Goal: Task Accomplishment & Management: Complete application form

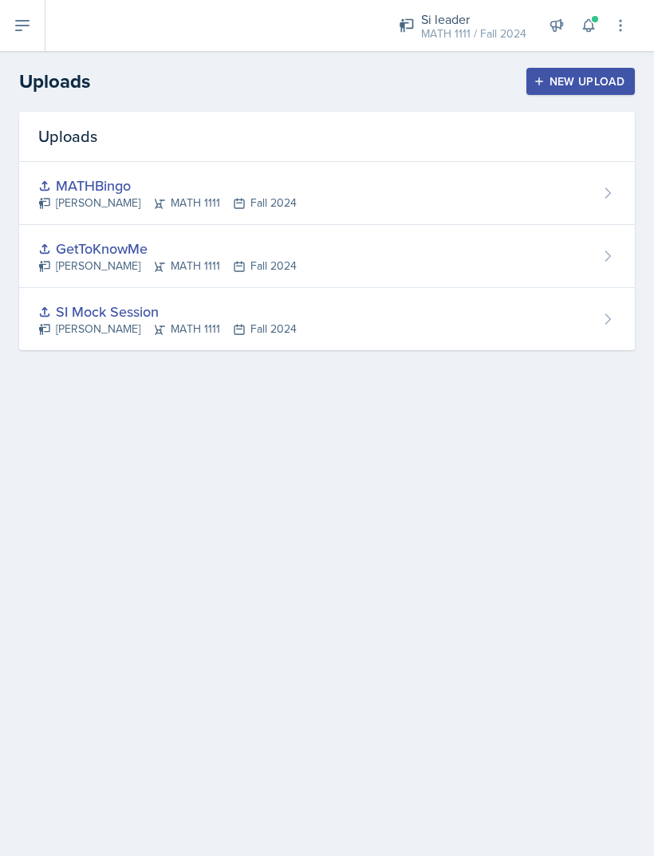
click at [10, 26] on button at bounding box center [22, 25] width 45 height 51
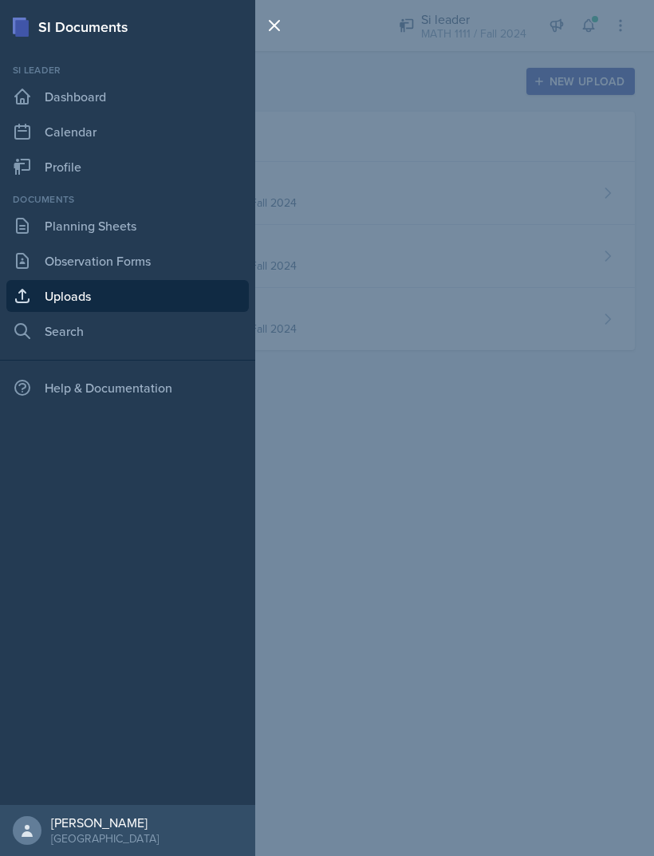
click at [69, 226] on link "Planning Sheets" at bounding box center [127, 226] width 242 height 32
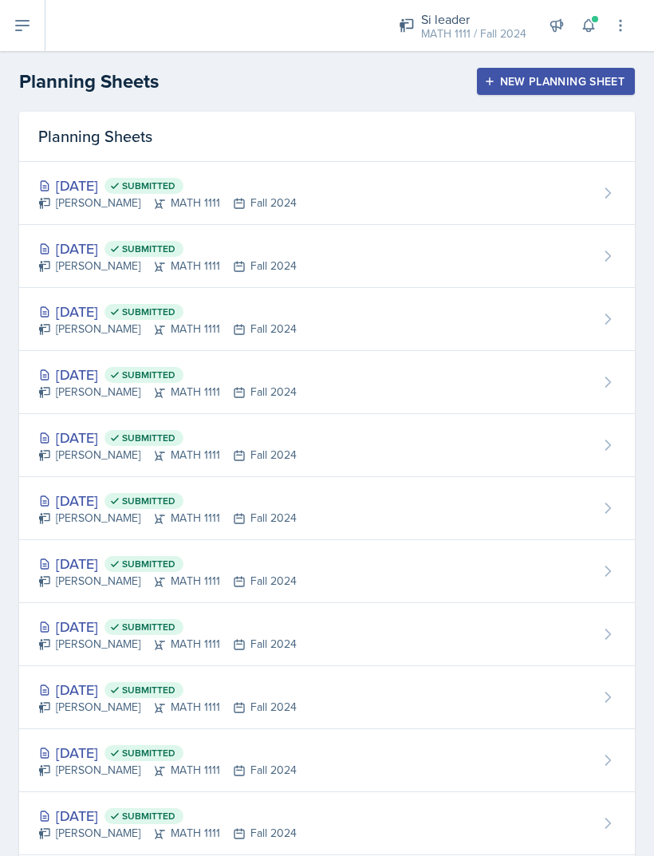
click at [566, 207] on div "[DATE] Submitted [PERSON_NAME] MATH 1111 Fall 2024" at bounding box center [327, 193] width 616 height 63
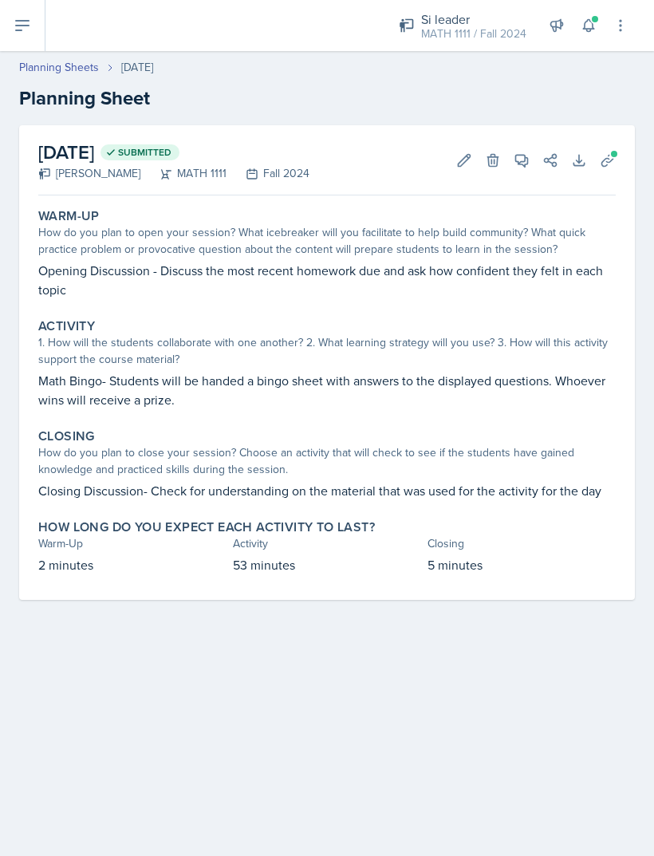
click at [309, 173] on div "[DATE] Submitted [PERSON_NAME] MATH 1111 Fall 2024 Edit Delete View Comments Co…" at bounding box center [326, 160] width 577 height 70
click at [456, 155] on icon at bounding box center [464, 160] width 16 height 16
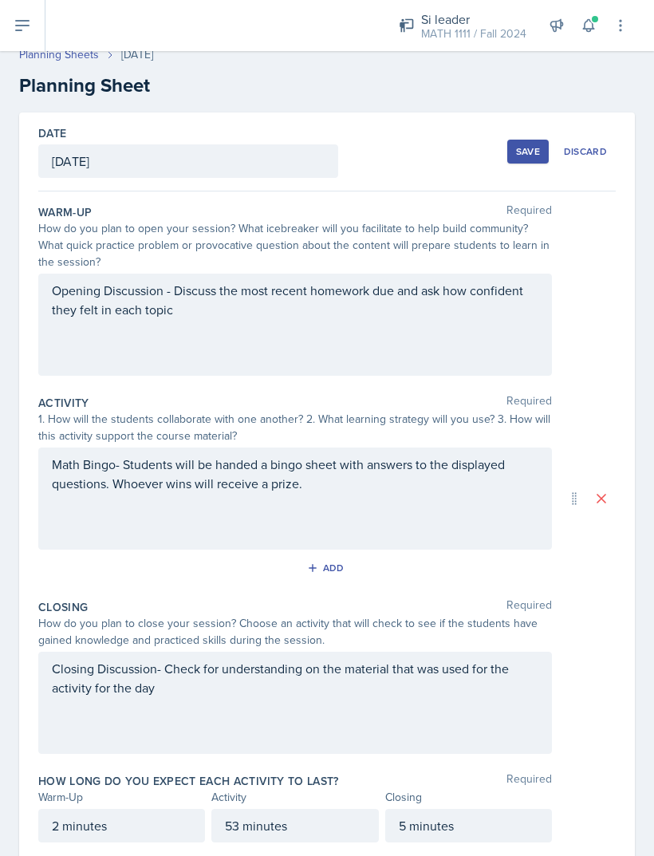
scroll to position [12, 0]
click at [463, 30] on div "MATH 1111 / Fall 2024" at bounding box center [473, 34] width 105 height 17
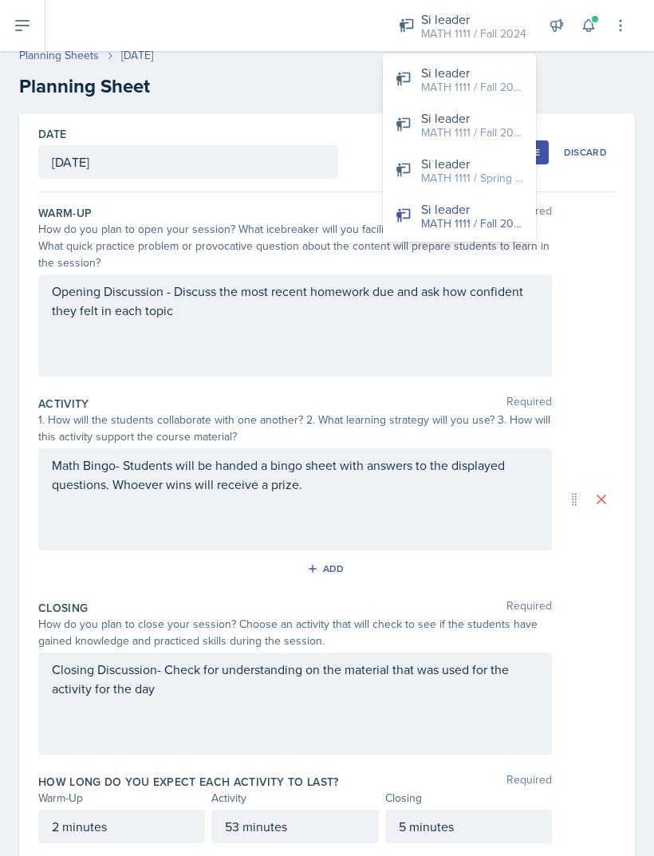
click at [504, 84] on div "MATH 1111 / Fall 2025" at bounding box center [472, 87] width 102 height 17
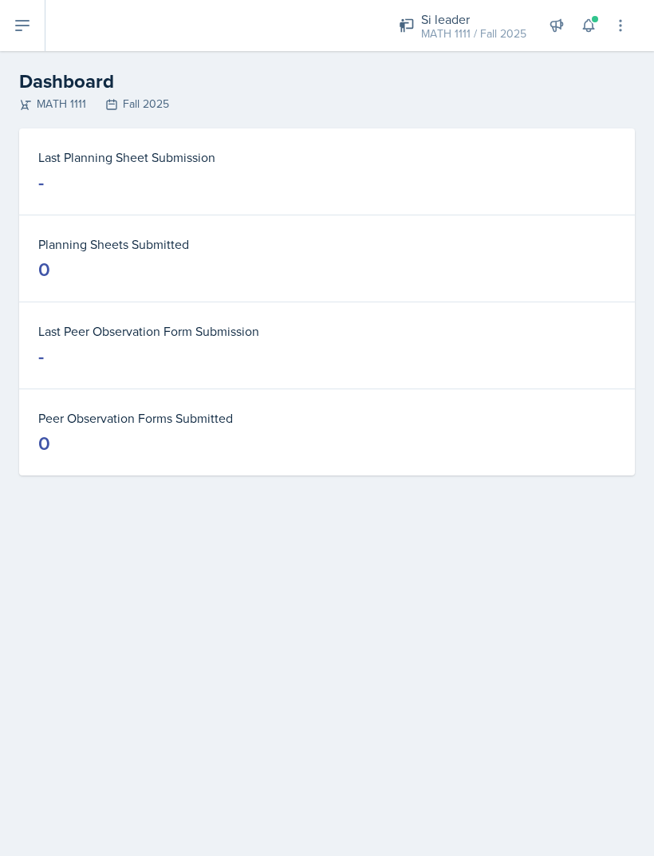
click at [23, 57] on header "Dashboard MATH 1111 Fall 2025" at bounding box center [327, 89] width 654 height 77
click at [30, 27] on icon at bounding box center [22, 25] width 19 height 19
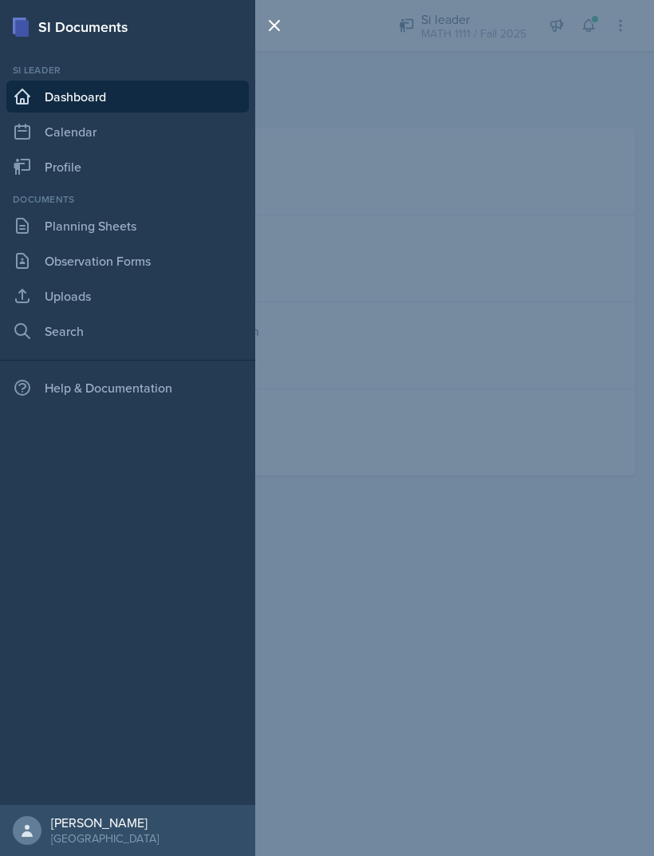
click at [95, 227] on link "Planning Sheets" at bounding box center [127, 226] width 242 height 32
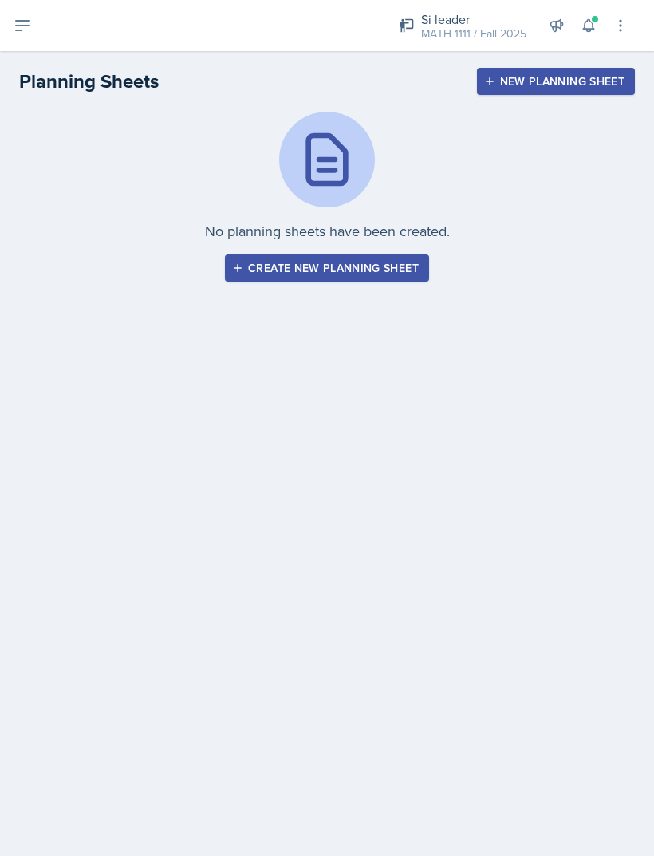
click at [18, 26] on icon at bounding box center [22, 26] width 13 height 10
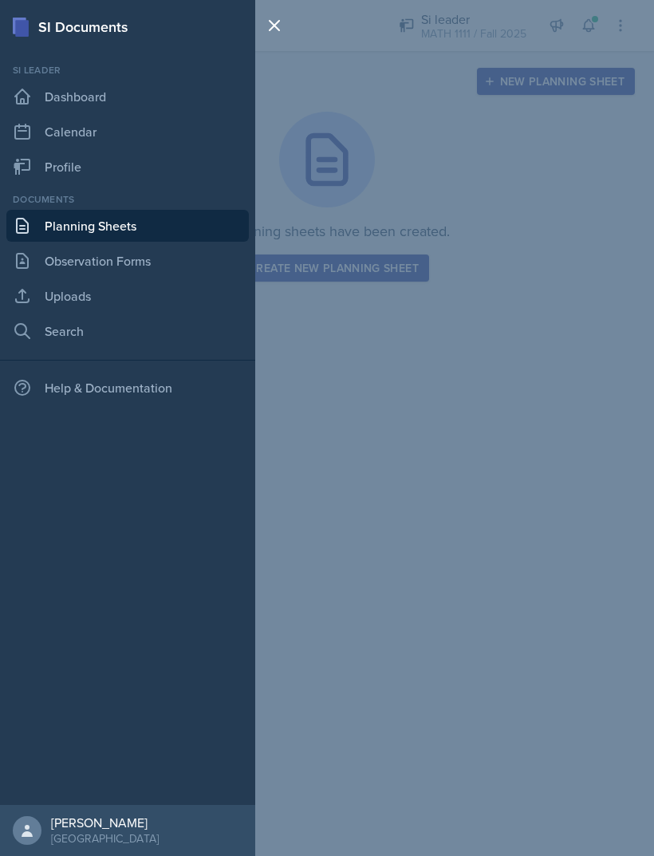
click at [482, 29] on div "SI Documents Si leader Dashboard Calendar Profile Documents Planning Sheets Obs…" at bounding box center [327, 428] width 654 height 856
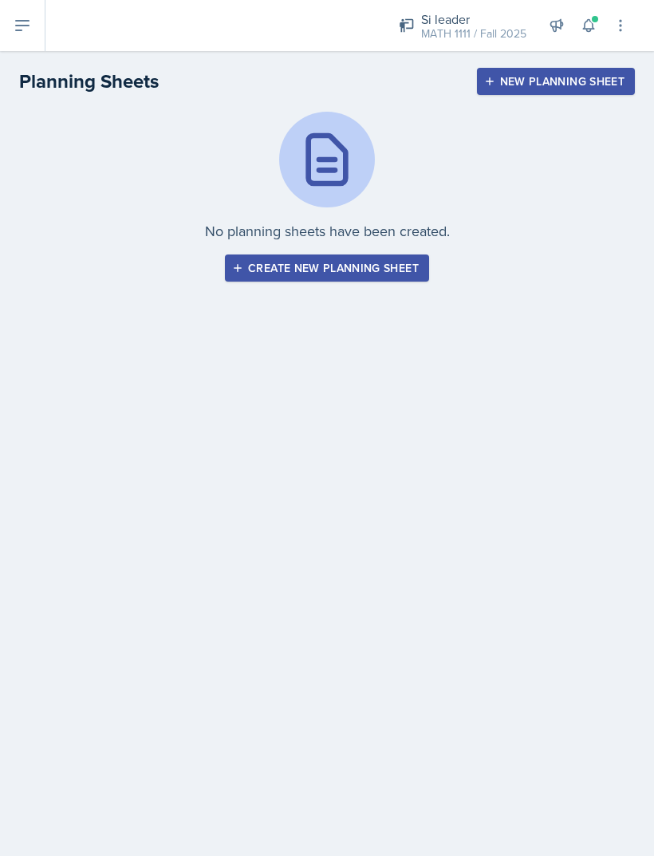
click at [467, 22] on div "Si leader" at bounding box center [473, 19] width 105 height 19
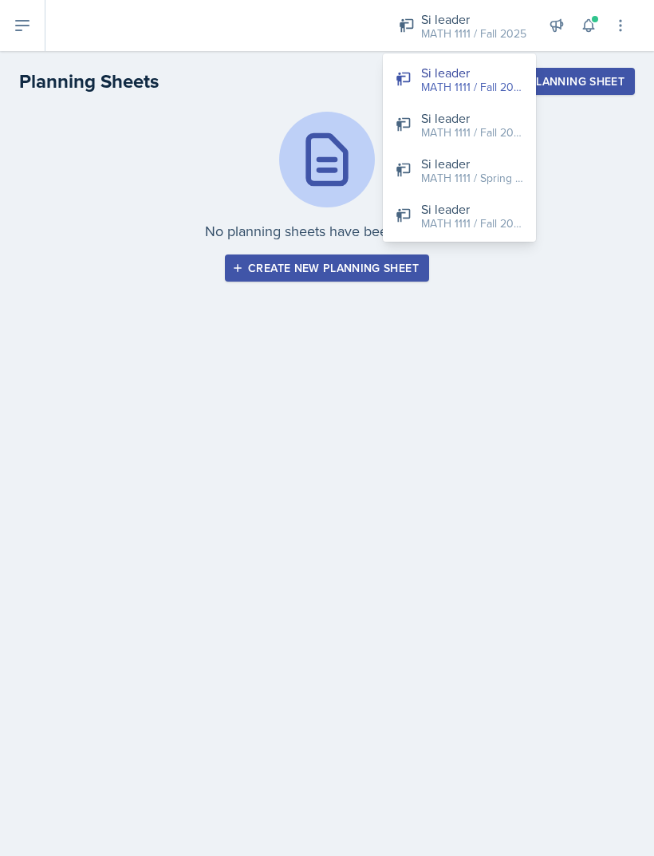
click at [497, 132] on div "MATH 1111 / Fall 2023" at bounding box center [472, 132] width 102 height 17
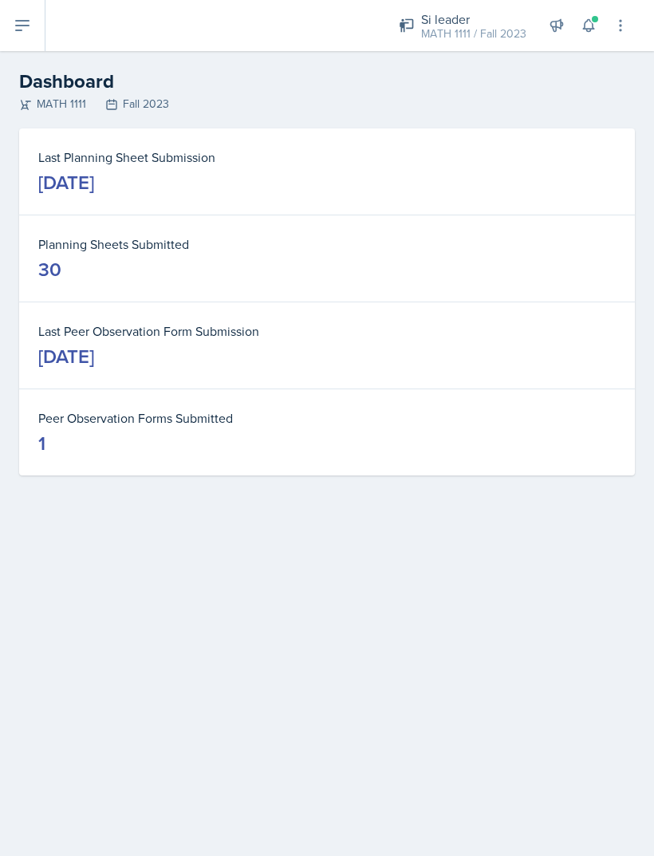
click at [488, 22] on div "Si leader" at bounding box center [473, 19] width 105 height 19
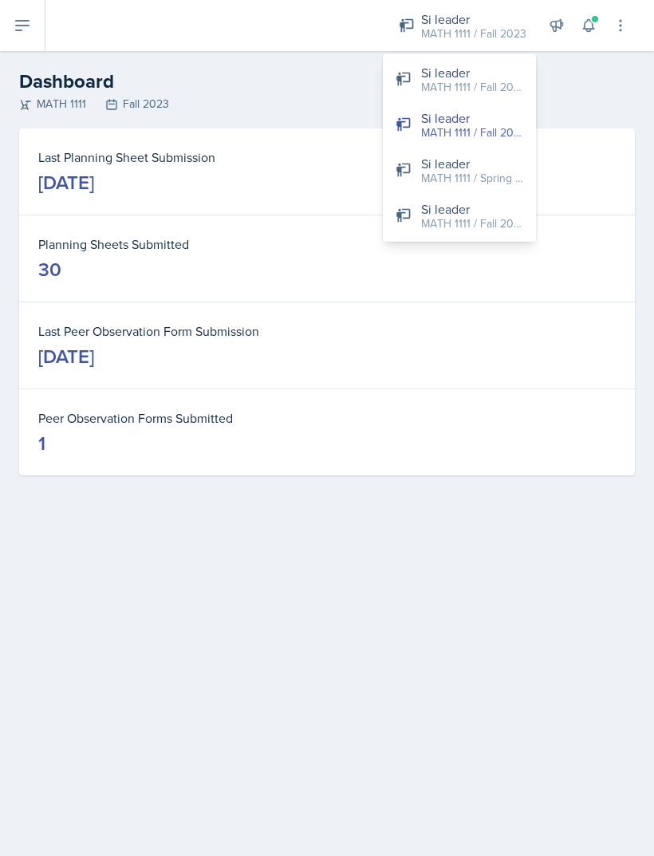
click at [493, 218] on div "MATH 1111 / Fall 2024" at bounding box center [472, 223] width 102 height 17
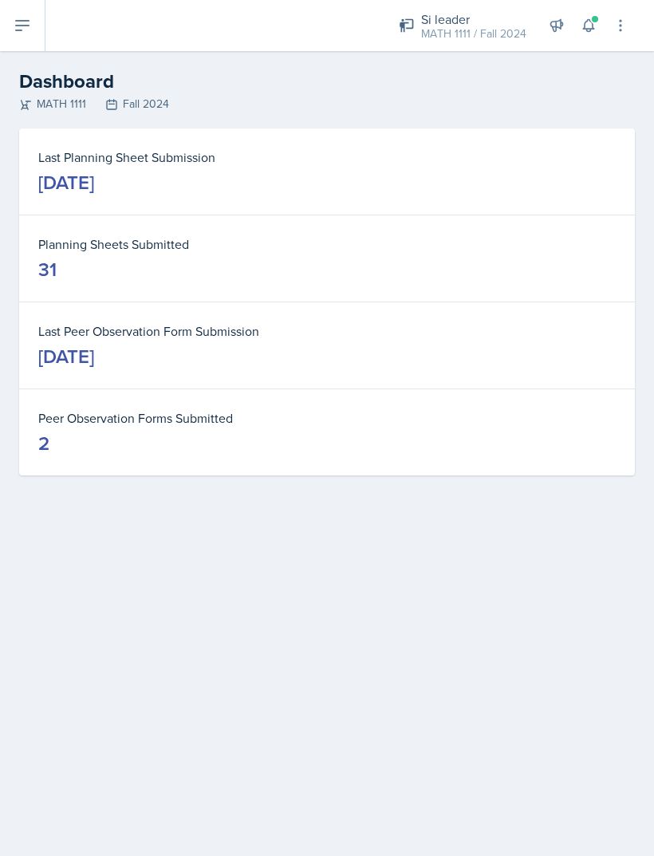
click at [407, 173] on dd "[DATE]" at bounding box center [326, 183] width 577 height 26
click at [439, 191] on dd "[DATE]" at bounding box center [326, 183] width 577 height 26
click at [411, 178] on dd "[DATE]" at bounding box center [326, 183] width 577 height 26
click at [94, 183] on div "[DATE]" at bounding box center [66, 183] width 56 height 26
click at [94, 191] on div "[DATE]" at bounding box center [66, 183] width 56 height 26
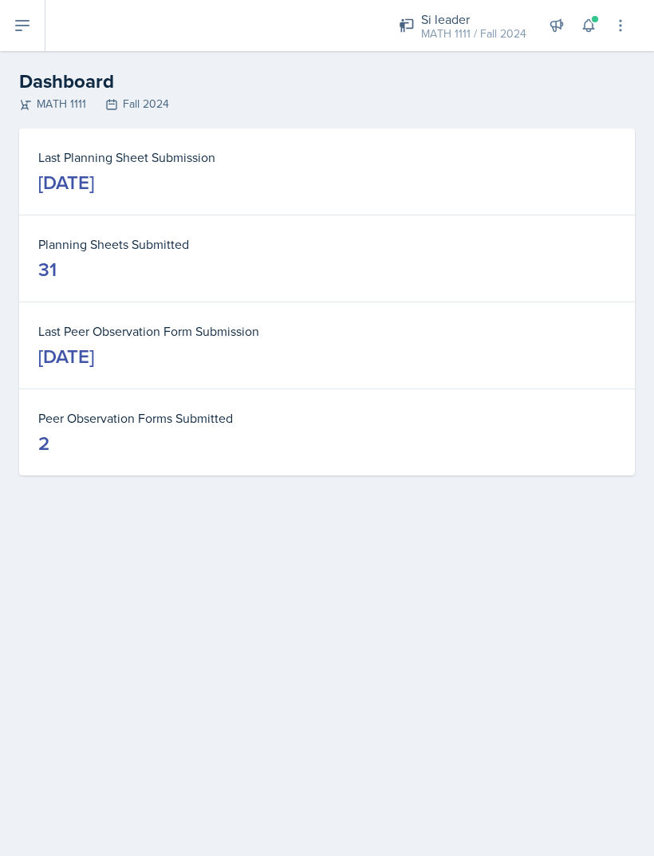
click at [489, 177] on dd "[DATE]" at bounding box center [326, 183] width 577 height 26
click at [624, 108] on div "MATH 1111 Fall 2024" at bounding box center [327, 104] width 616 height 17
click at [17, 14] on button at bounding box center [22, 25] width 45 height 51
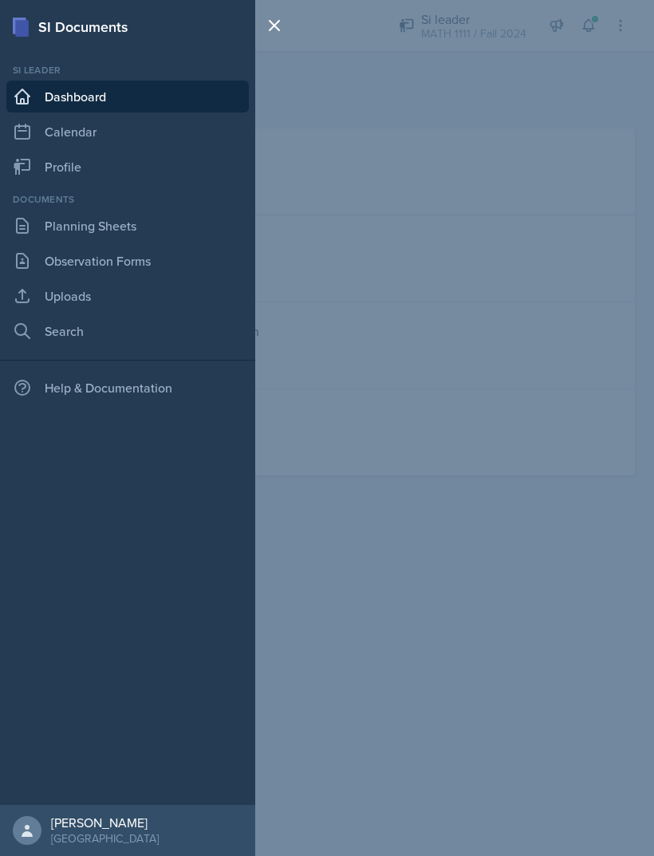
click at [138, 228] on link "Planning Sheets" at bounding box center [127, 226] width 242 height 32
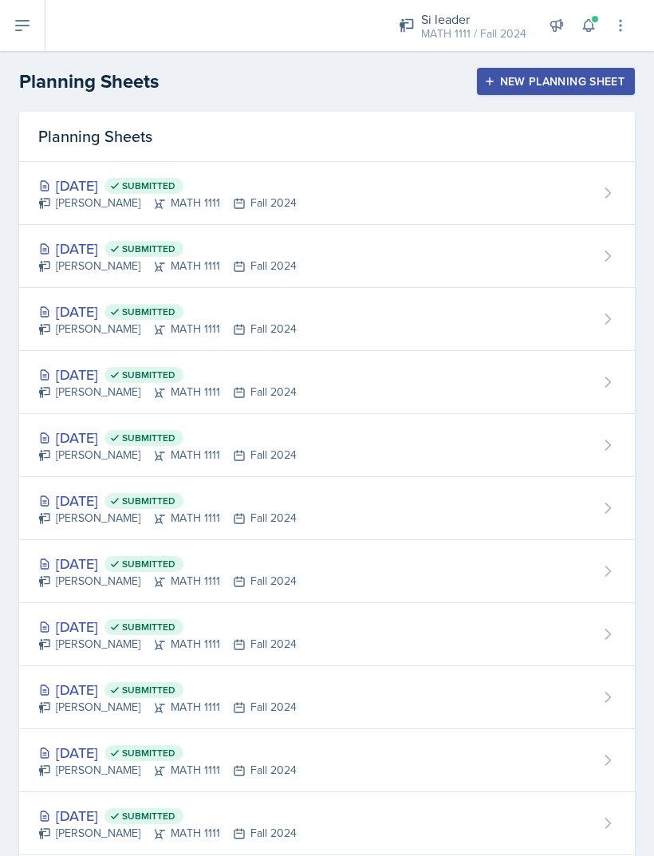
click at [333, 197] on div "[DATE] Submitted [PERSON_NAME] MATH 1111 Fall 2024" at bounding box center [327, 193] width 616 height 63
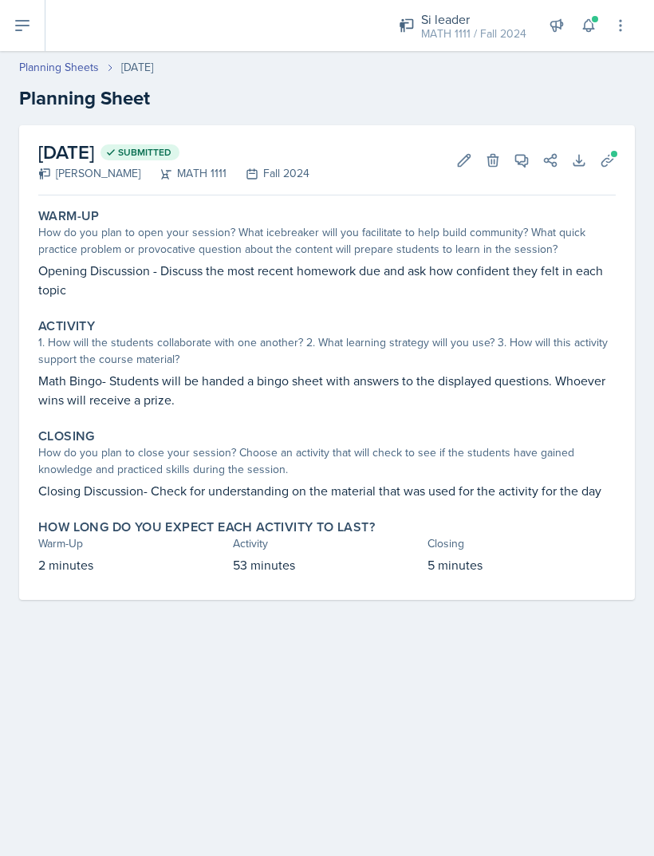
click at [574, 163] on icon at bounding box center [578, 160] width 10 height 10
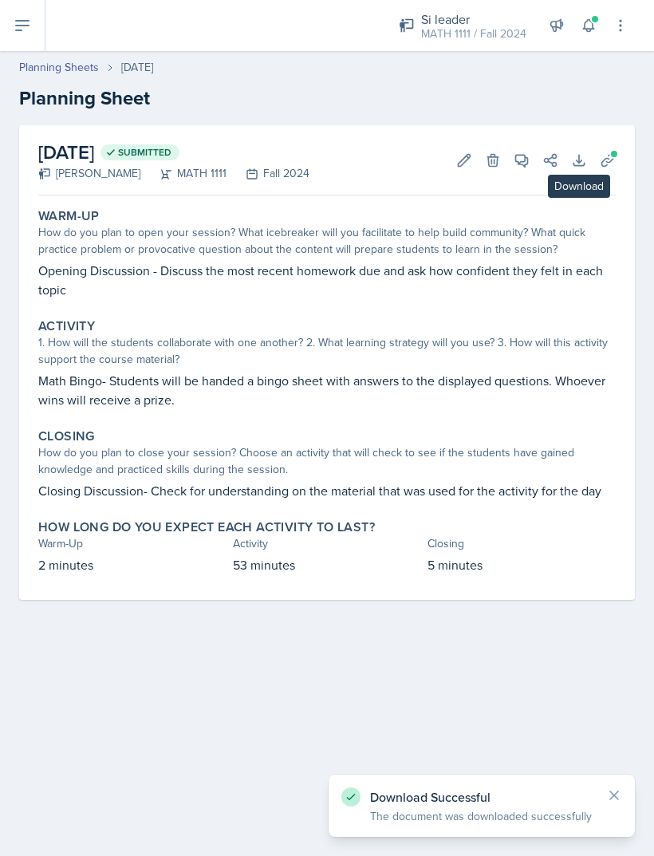
click at [25, 19] on icon at bounding box center [22, 25] width 19 height 19
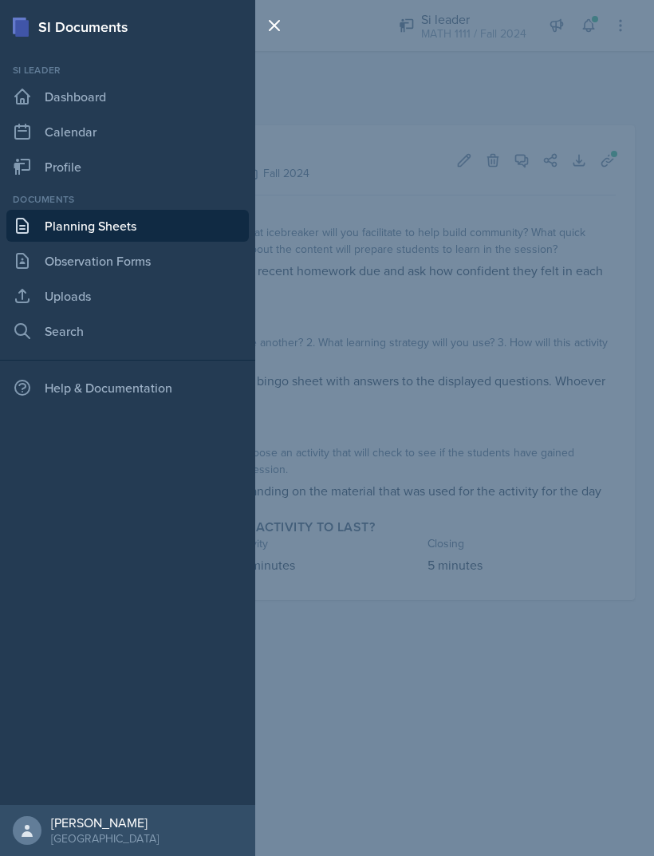
click at [391, 100] on div "SI Documents Si leader Dashboard Calendar Profile Documents Planning Sheets Obs…" at bounding box center [327, 428] width 654 height 856
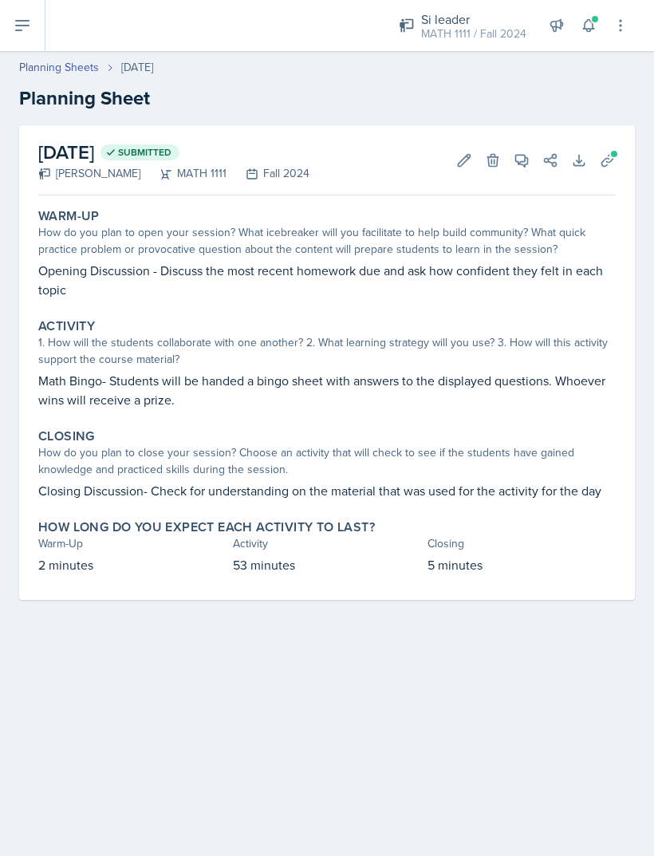
click at [61, 61] on link "Planning Sheets" at bounding box center [59, 67] width 80 height 17
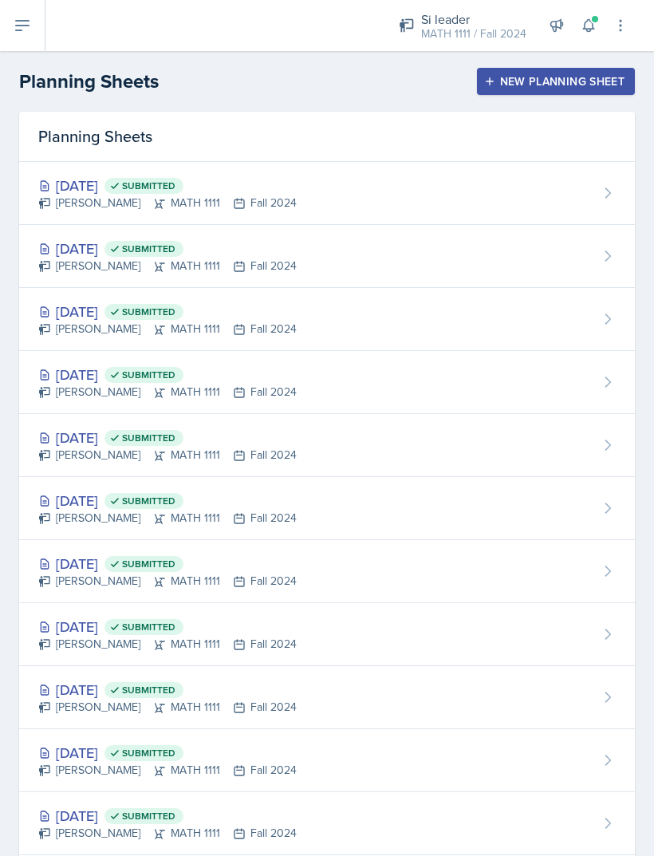
click at [332, 257] on div "[DATE] Submitted [PERSON_NAME] MATH 1111 Fall 2024" at bounding box center [327, 256] width 616 height 63
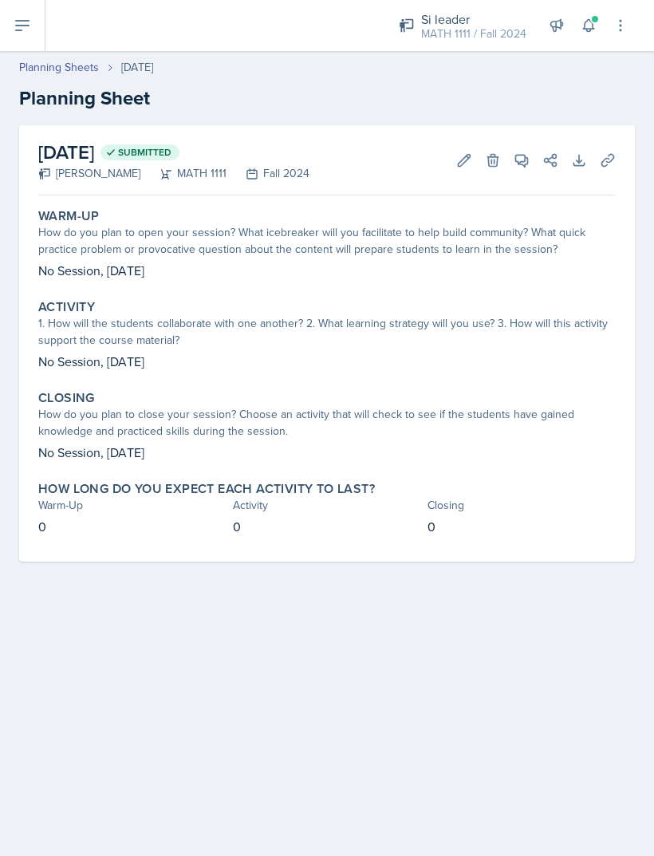
click at [578, 164] on icon at bounding box center [579, 160] width 16 height 16
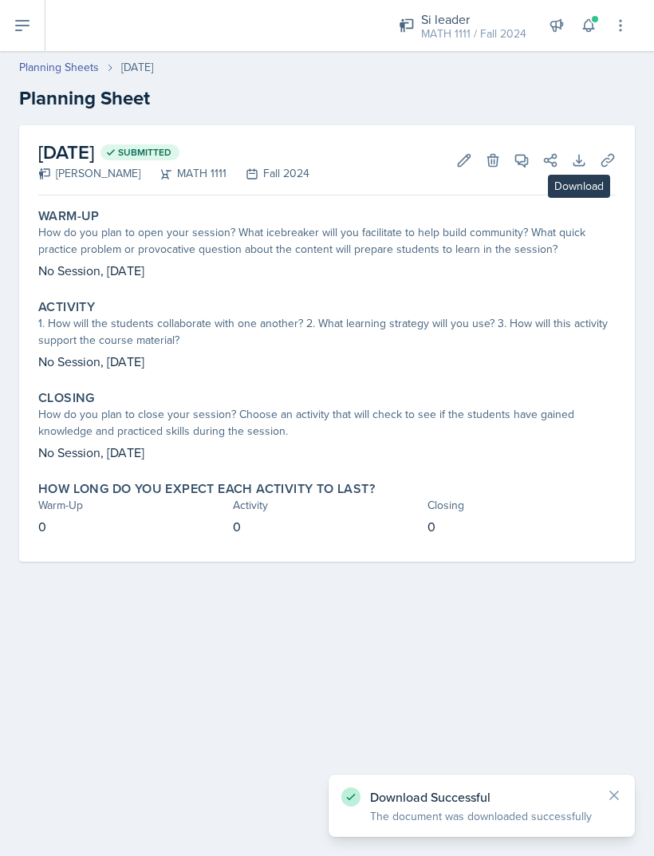
click at [33, 25] on button at bounding box center [22, 25] width 45 height 51
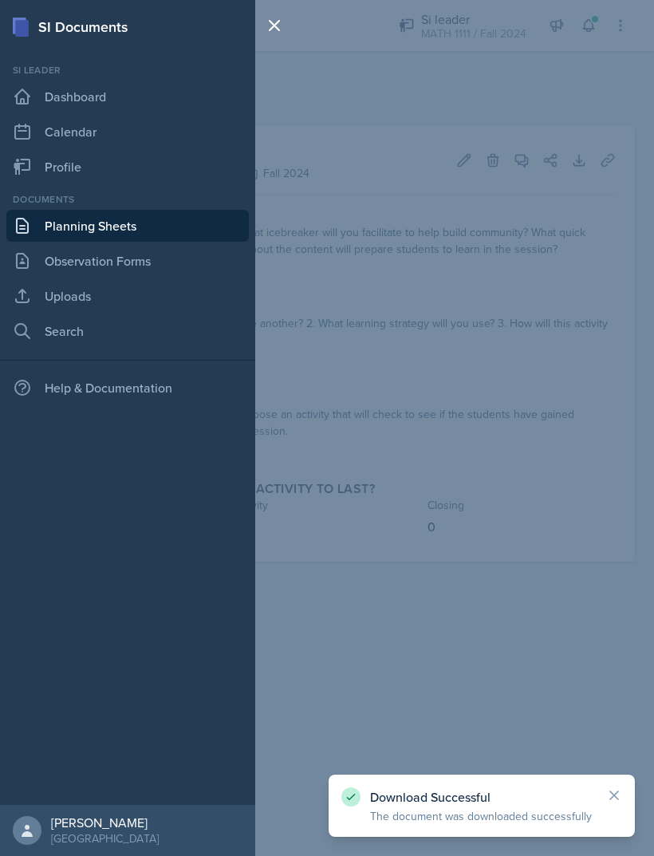
click at [395, 176] on div "SI Documents Si leader Dashboard Calendar Profile Documents Planning Sheets Obs…" at bounding box center [327, 428] width 654 height 856
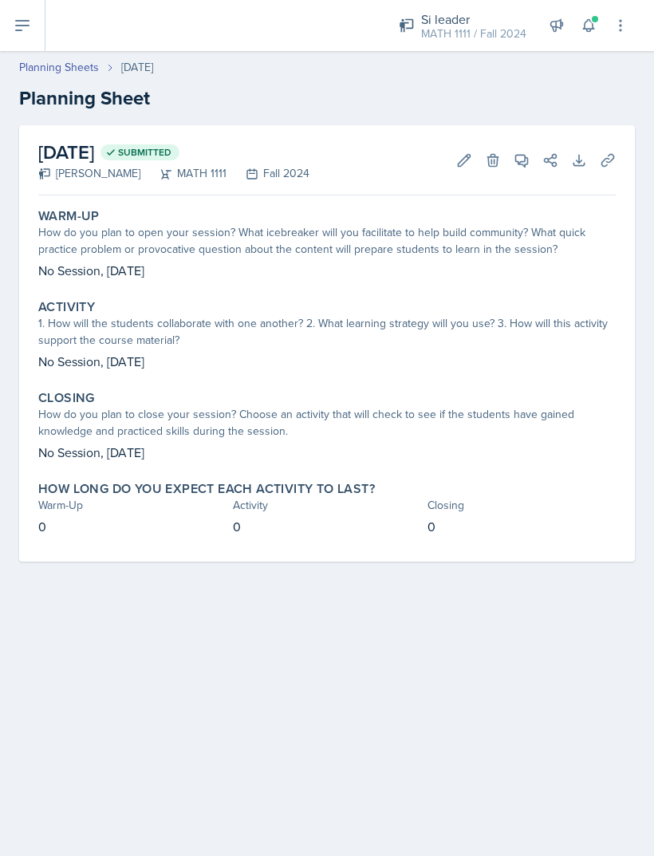
click at [89, 67] on link "Planning Sheets" at bounding box center [59, 67] width 80 height 17
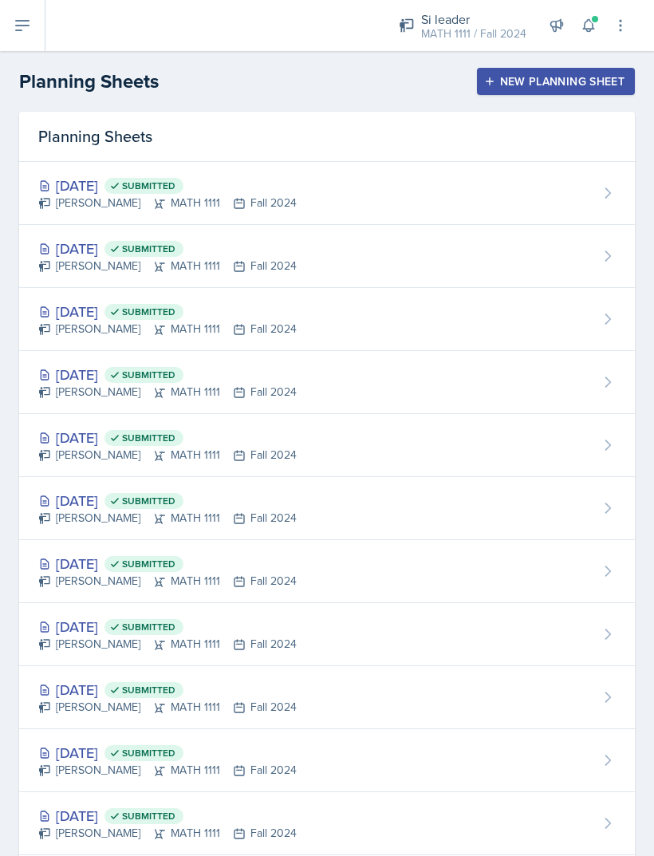
click at [419, 314] on div "[DATE] Submitted [PERSON_NAME] MATH 1111 Fall 2024" at bounding box center [327, 319] width 616 height 63
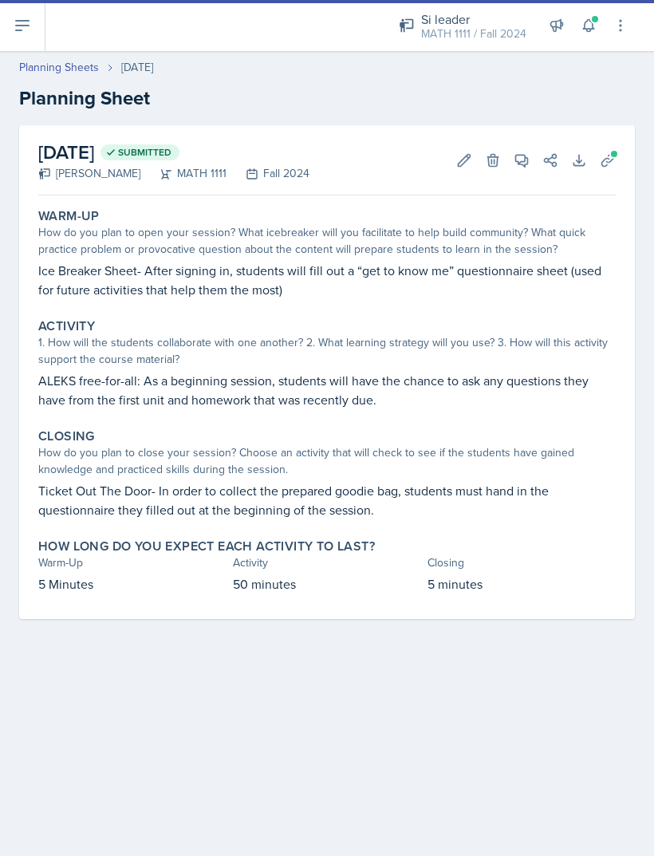
click at [581, 156] on icon at bounding box center [579, 160] width 16 height 16
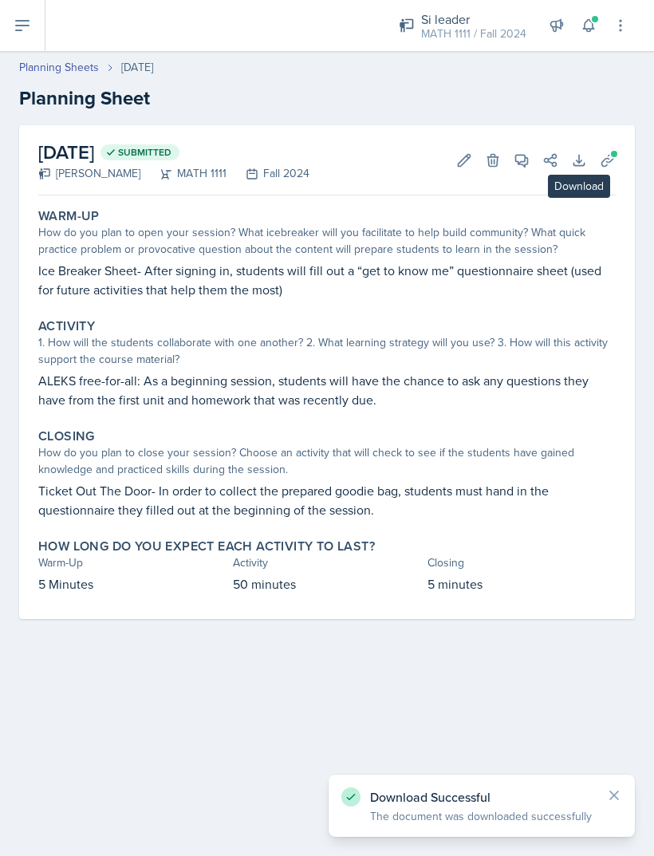
click at [22, 27] on icon at bounding box center [22, 25] width 19 height 19
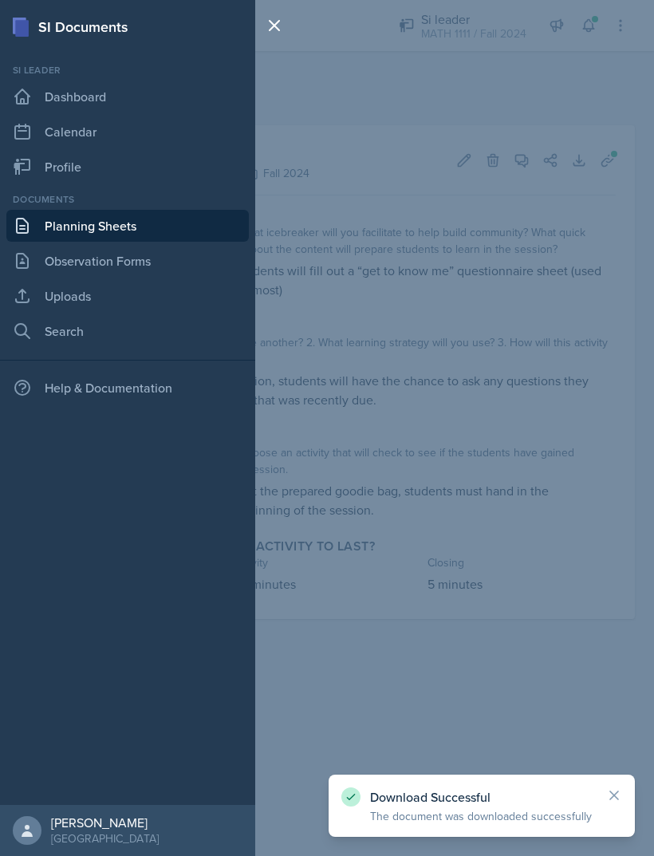
click at [340, 153] on div "SI Documents Si leader Dashboard Calendar Profile Documents Planning Sheets Obs…" at bounding box center [327, 428] width 654 height 856
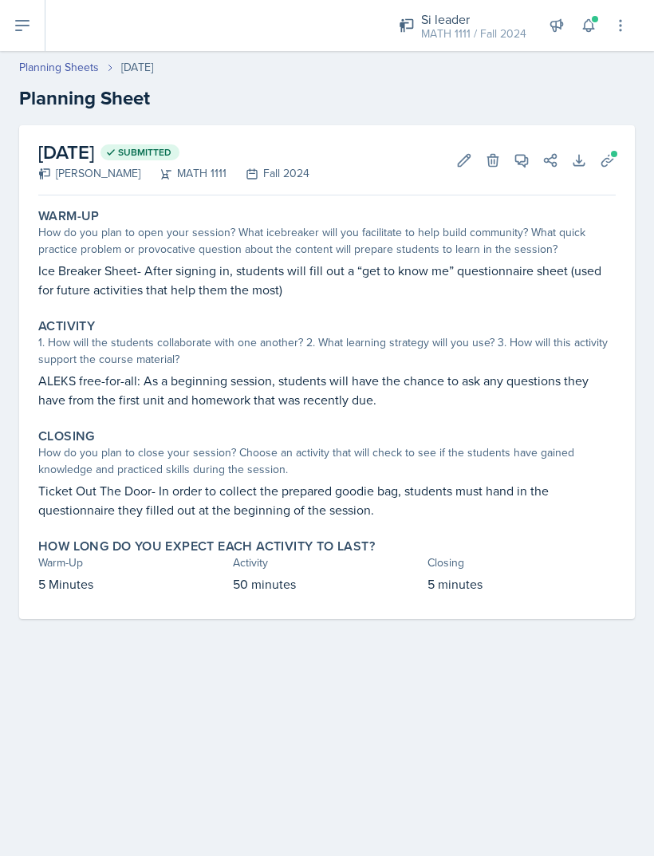
click at [77, 68] on link "Planning Sheets" at bounding box center [59, 67] width 80 height 17
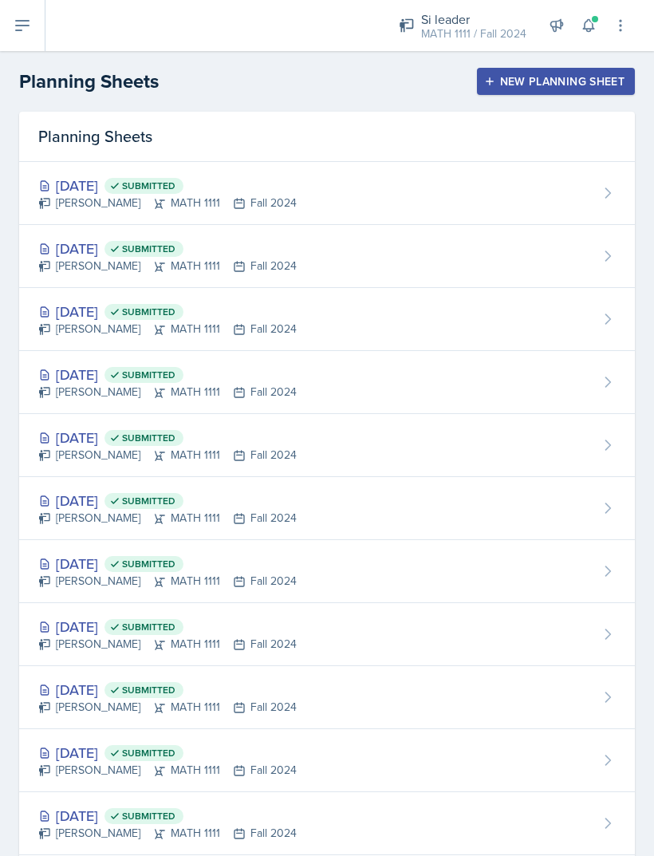
click at [272, 401] on div "[DATE] Submitted [PERSON_NAME] MATH 1111 Fall 2024" at bounding box center [327, 382] width 616 height 63
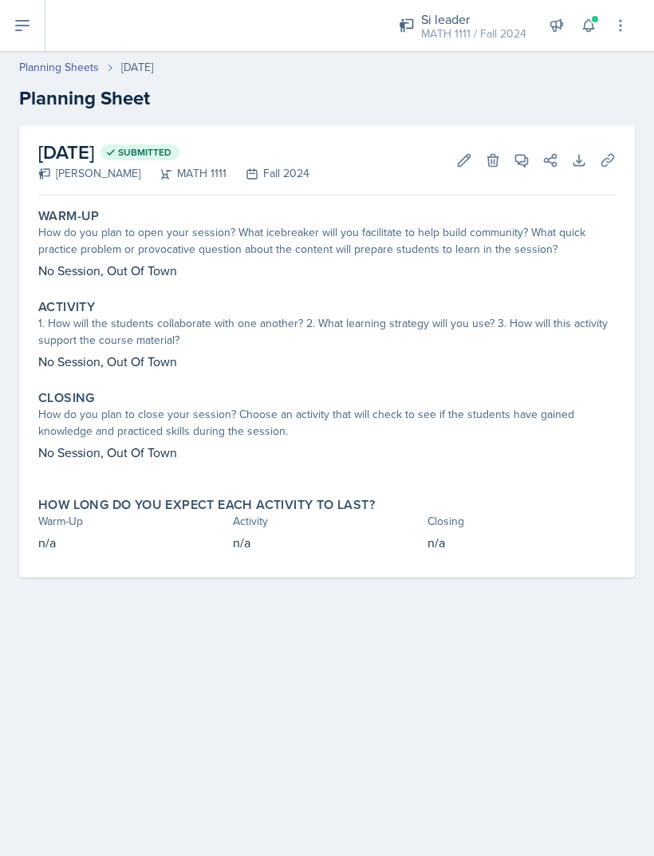
click at [581, 160] on icon at bounding box center [578, 160] width 10 height 10
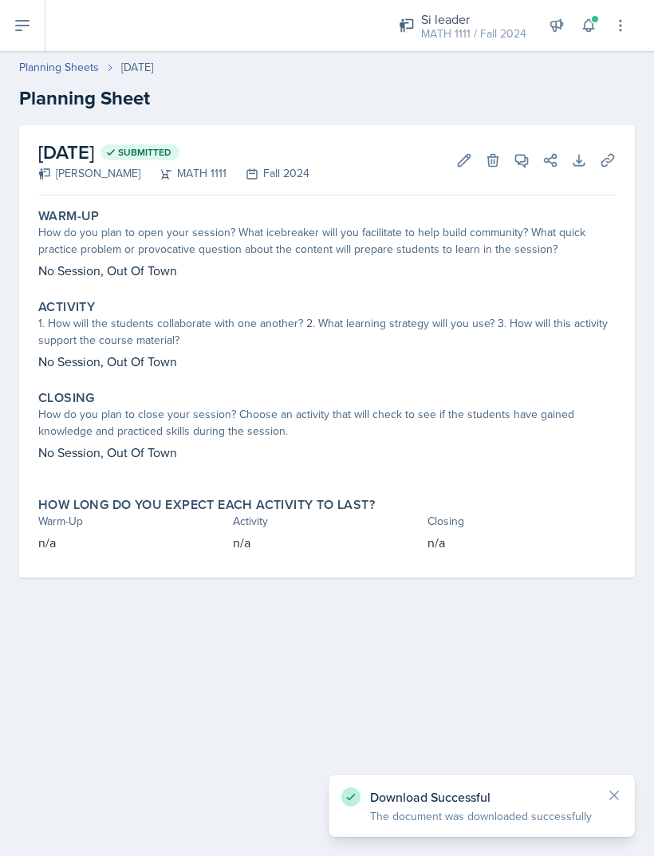
click at [470, 26] on div "MATH 1111 / Fall 2024" at bounding box center [473, 34] width 105 height 17
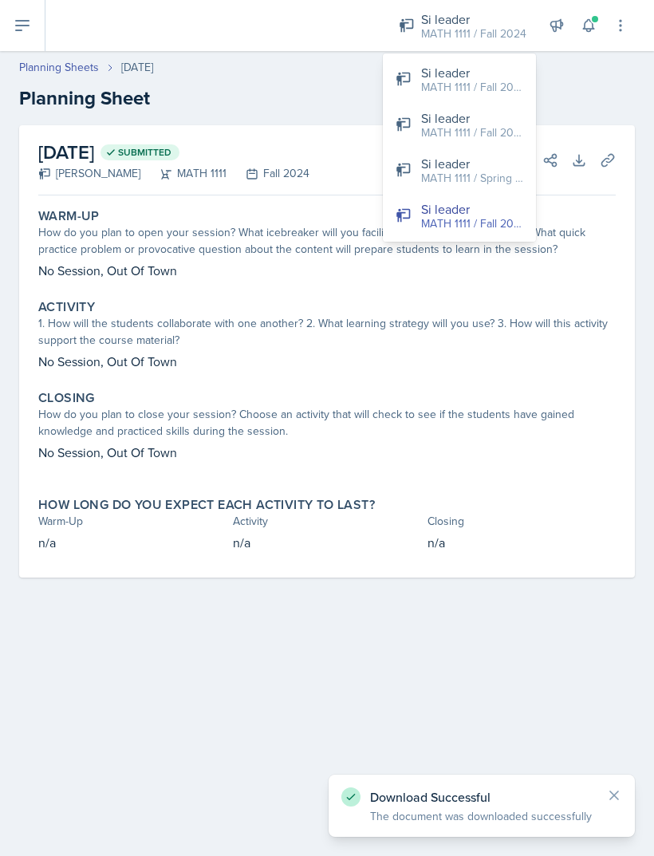
click at [476, 79] on div "MATH 1111 / Fall 2025" at bounding box center [472, 87] width 102 height 17
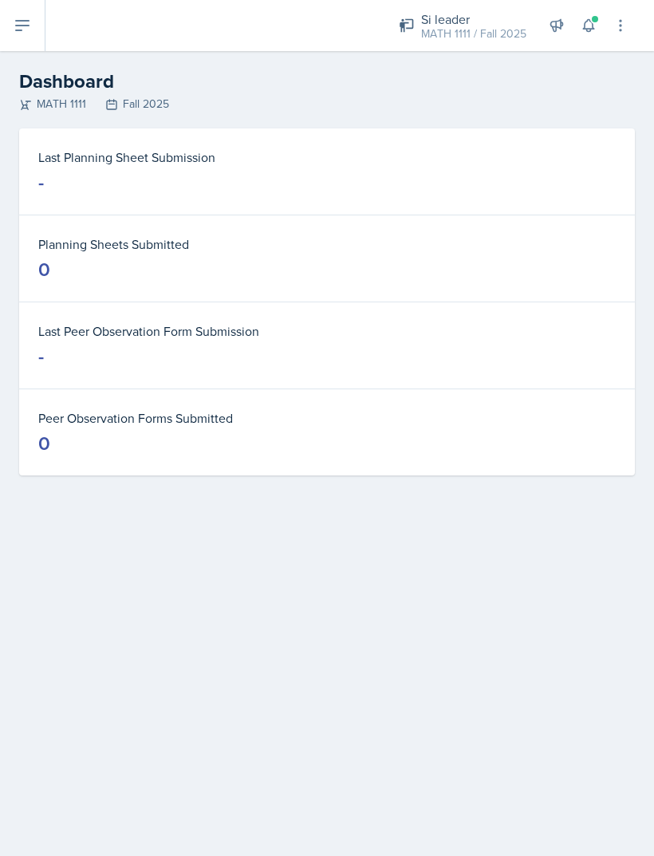
click at [545, 146] on div "Last Planning Sheet Submission -" at bounding box center [327, 171] width 616 height 86
click at [517, 180] on dd "-" at bounding box center [326, 183] width 577 height 26
click at [31, 44] on button at bounding box center [22, 25] width 45 height 51
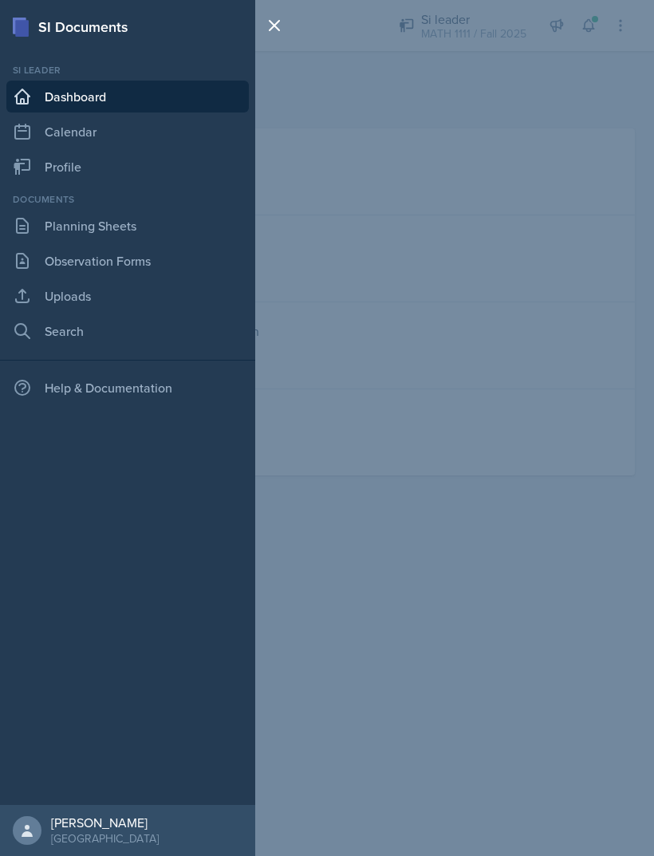
click at [154, 222] on link "Planning Sheets" at bounding box center [127, 226] width 242 height 32
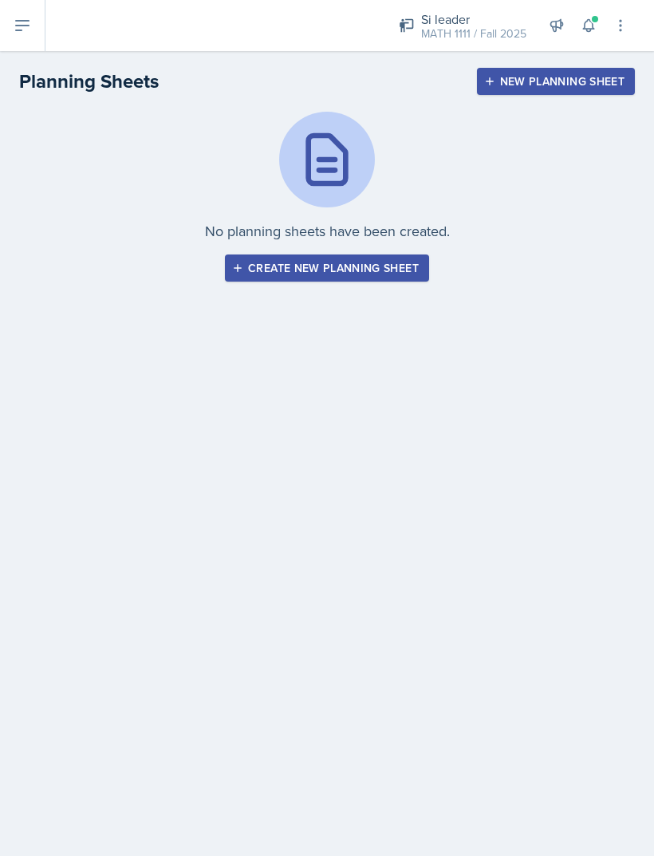
click at [372, 257] on button "Create new planning sheet" at bounding box center [327, 267] width 204 height 27
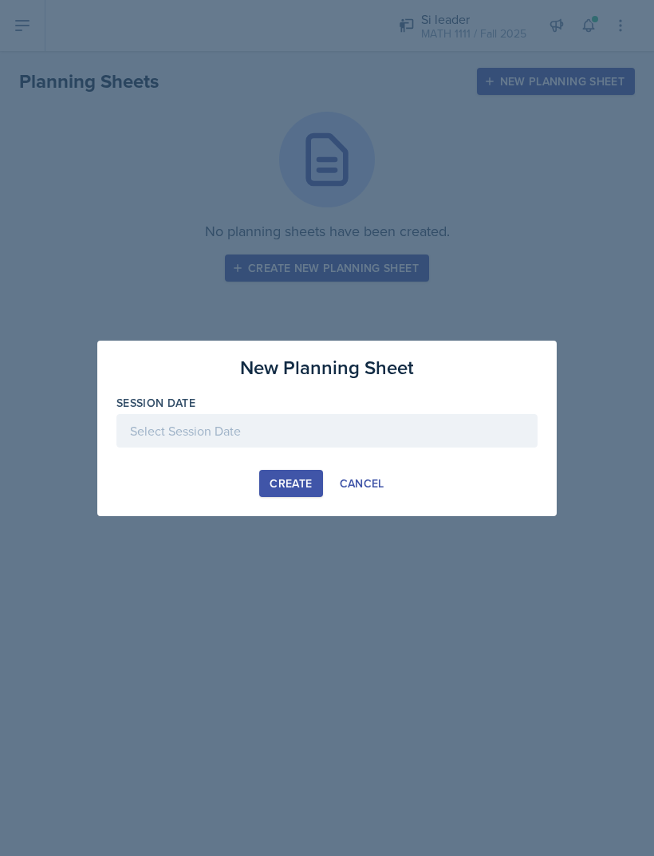
click at [289, 423] on div at bounding box center [326, 430] width 421 height 33
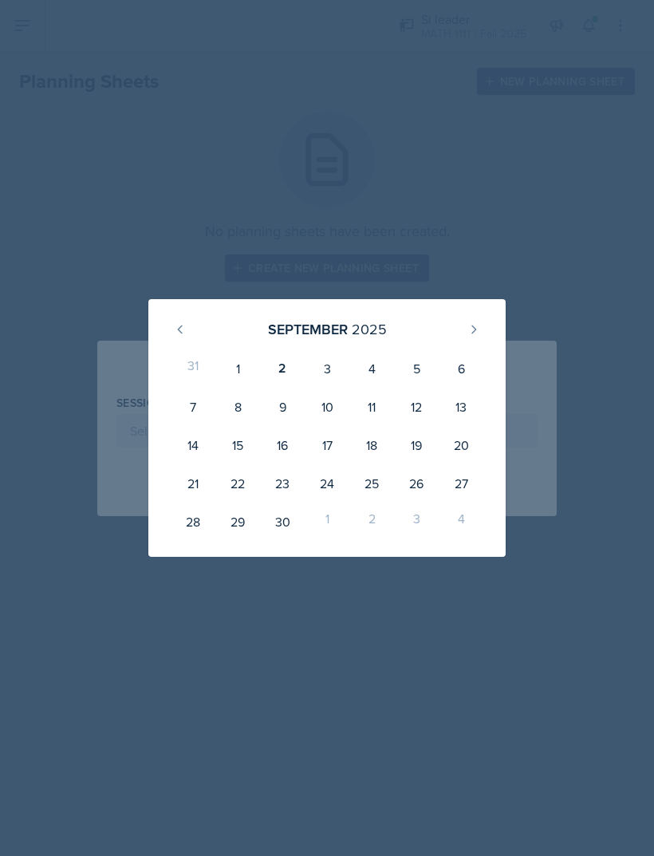
click at [190, 325] on button at bounding box center [180, 330] width 26 height 26
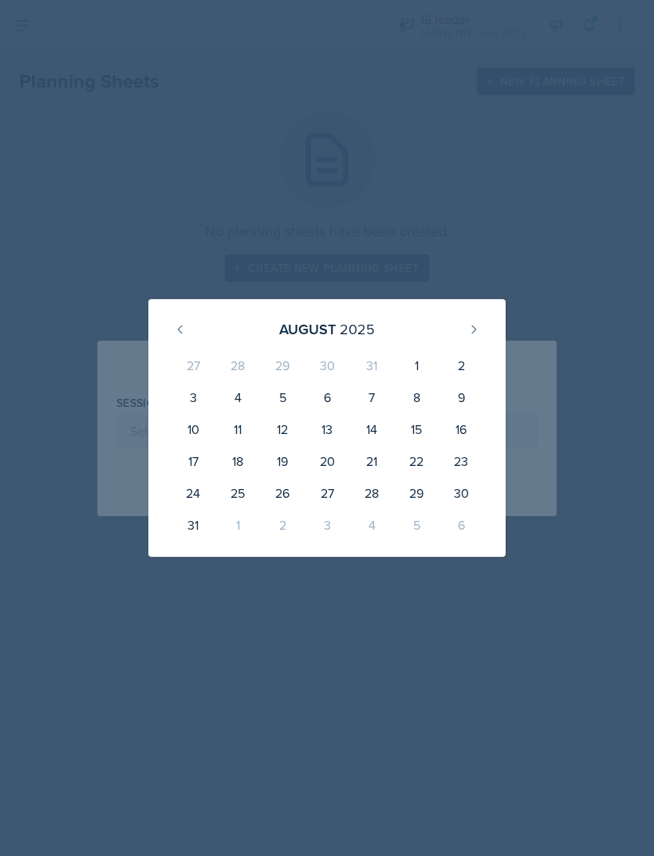
click at [231, 500] on div "25" at bounding box center [237, 493] width 45 height 32
type input "[DATE]"
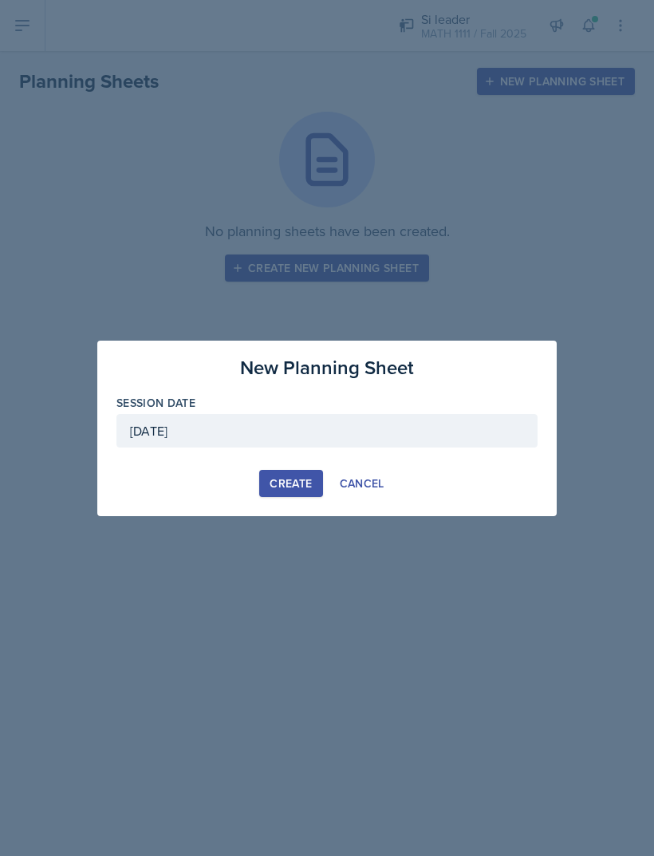
click at [290, 481] on div "Create" at bounding box center [290, 483] width 42 height 13
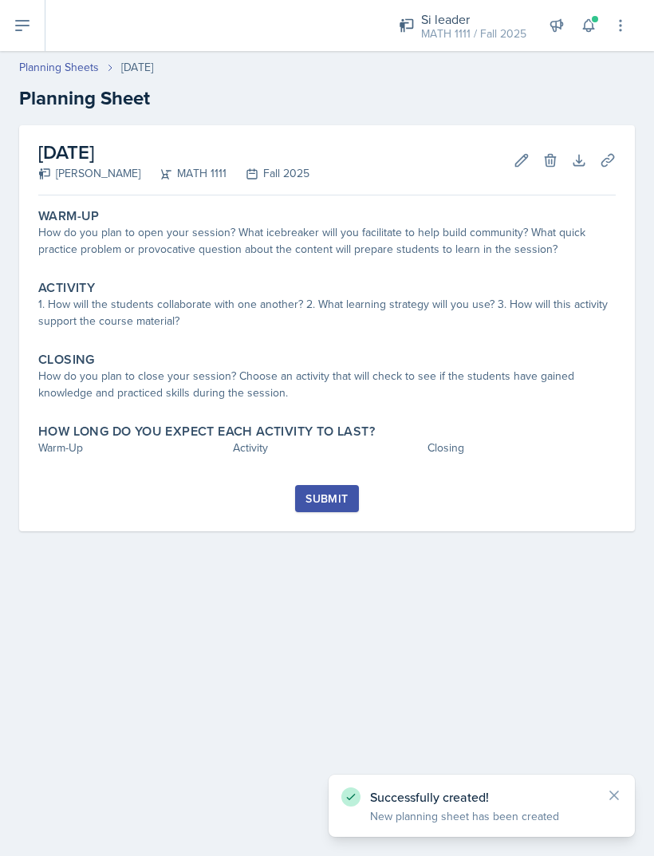
click at [129, 230] on div "How do you plan to open your session? What icebreaker will you facilitate to he…" at bounding box center [326, 240] width 577 height 33
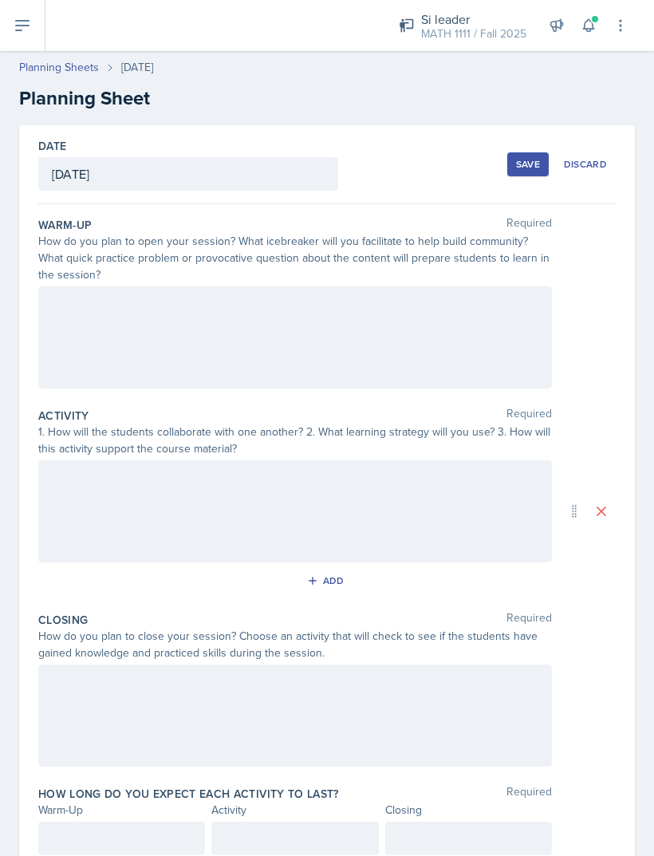
click at [92, 336] on div at bounding box center [294, 337] width 513 height 102
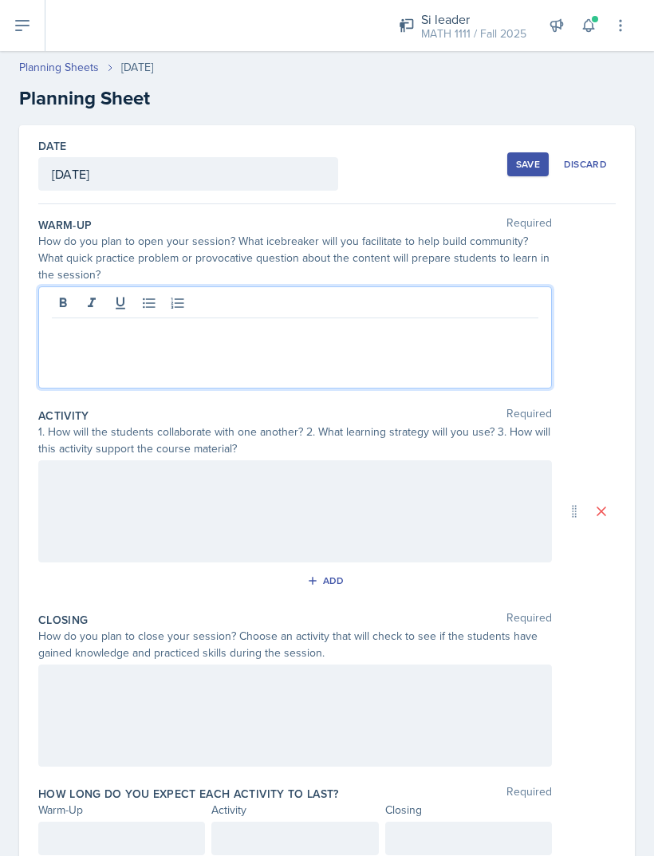
click at [423, 339] on p at bounding box center [295, 330] width 486 height 19
click at [69, 332] on p "No Session Held, Out of Town" at bounding box center [295, 330] width 486 height 19
copy p "No Session Held, Out of Town"
click at [99, 511] on div at bounding box center [294, 511] width 513 height 102
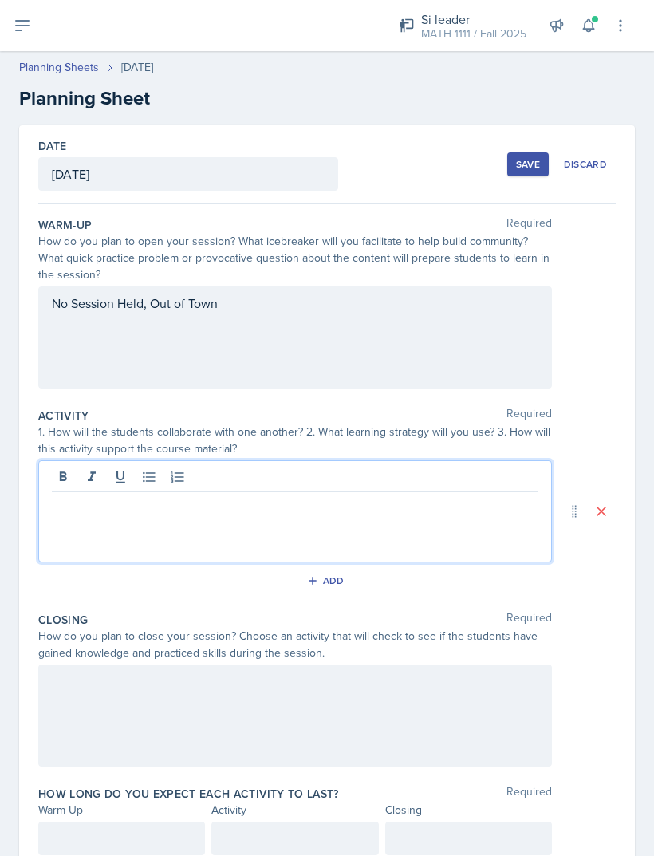
click at [70, 513] on p at bounding box center [295, 504] width 486 height 19
click at [70, 512] on p at bounding box center [295, 504] width 486 height 19
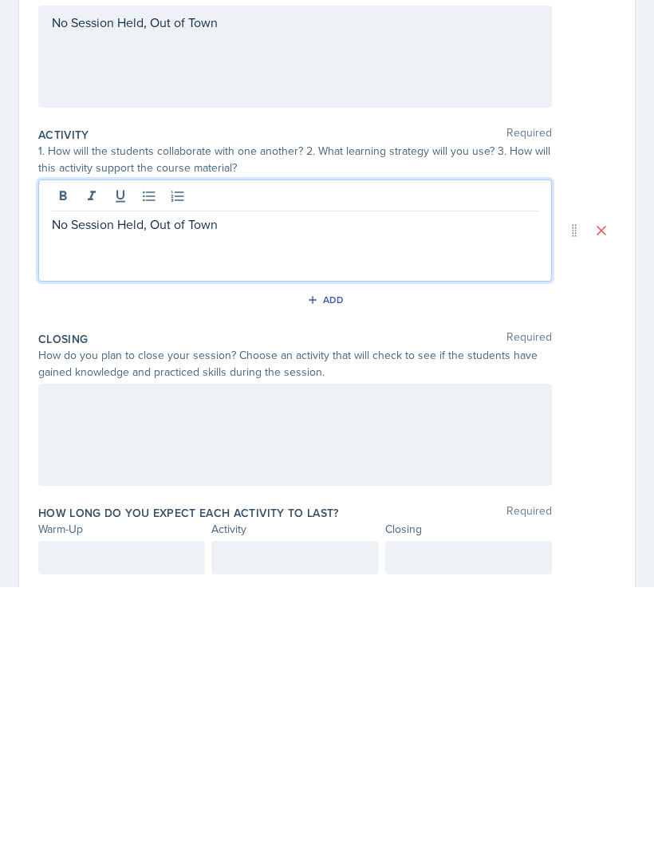
scroll to position [51, 0]
click at [473, 652] on div at bounding box center [294, 703] width 513 height 102
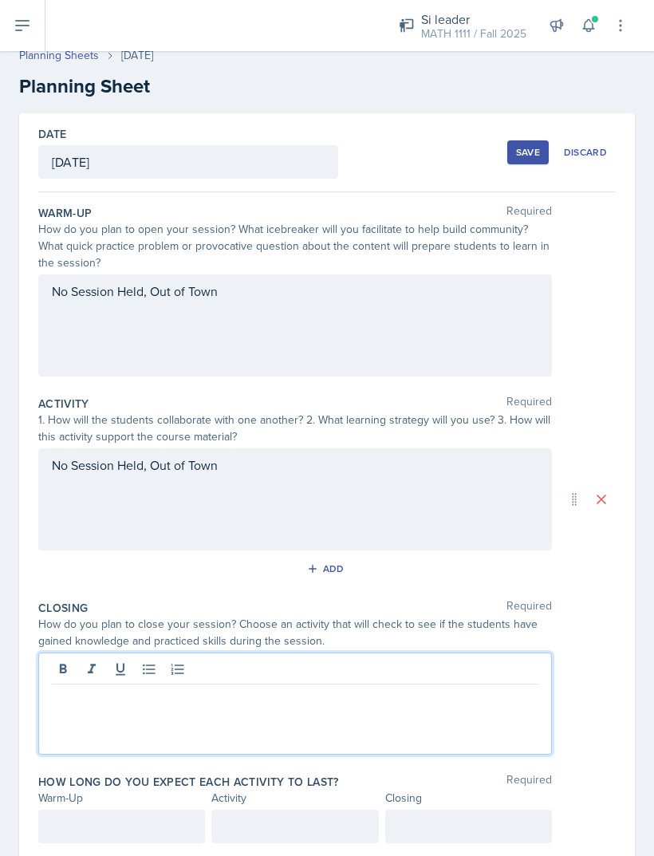
click at [92, 687] on p at bounding box center [295, 696] width 486 height 19
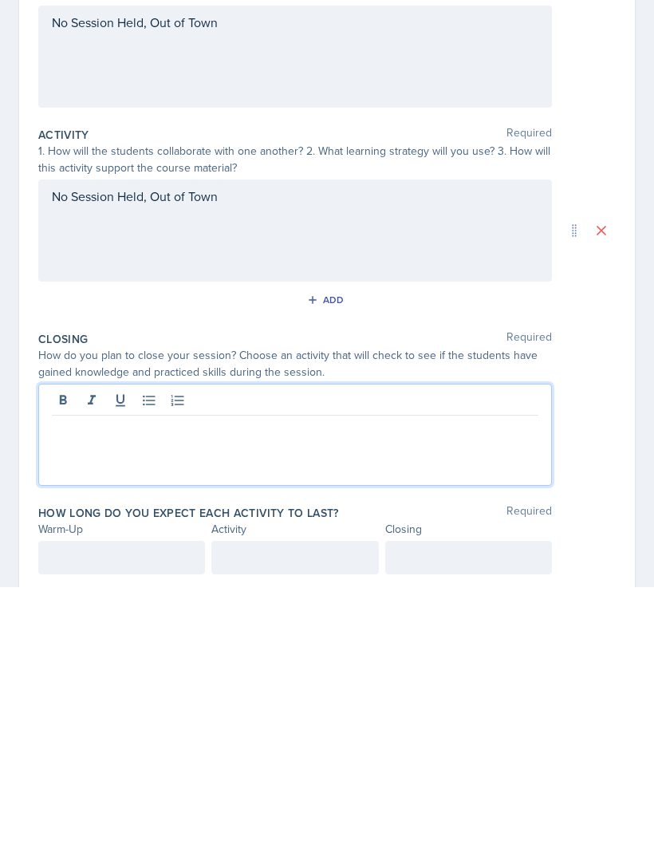
click at [88, 652] on div at bounding box center [294, 703] width 513 height 102
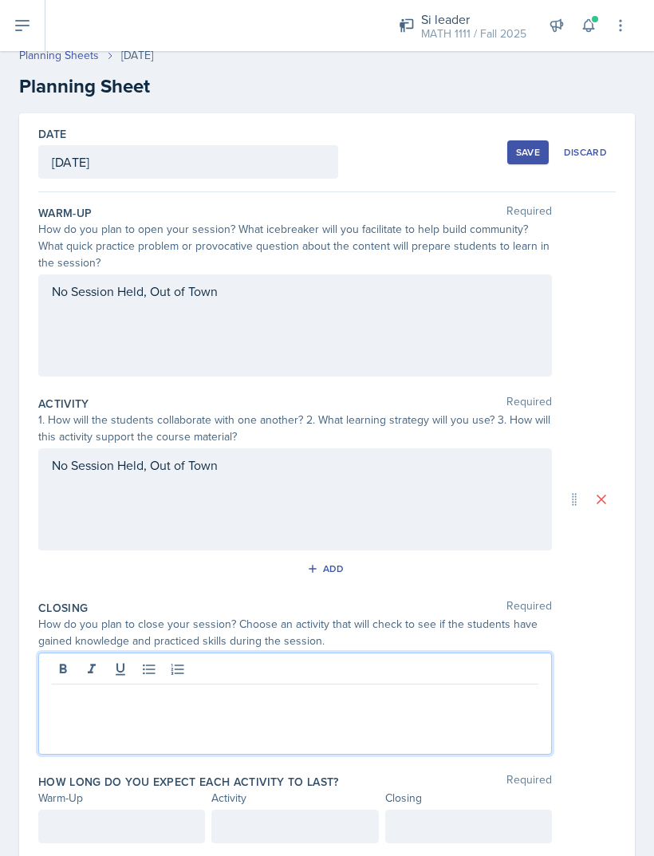
click at [108, 667] on div at bounding box center [294, 703] width 513 height 102
click at [102, 687] on p at bounding box center [295, 696] width 486 height 19
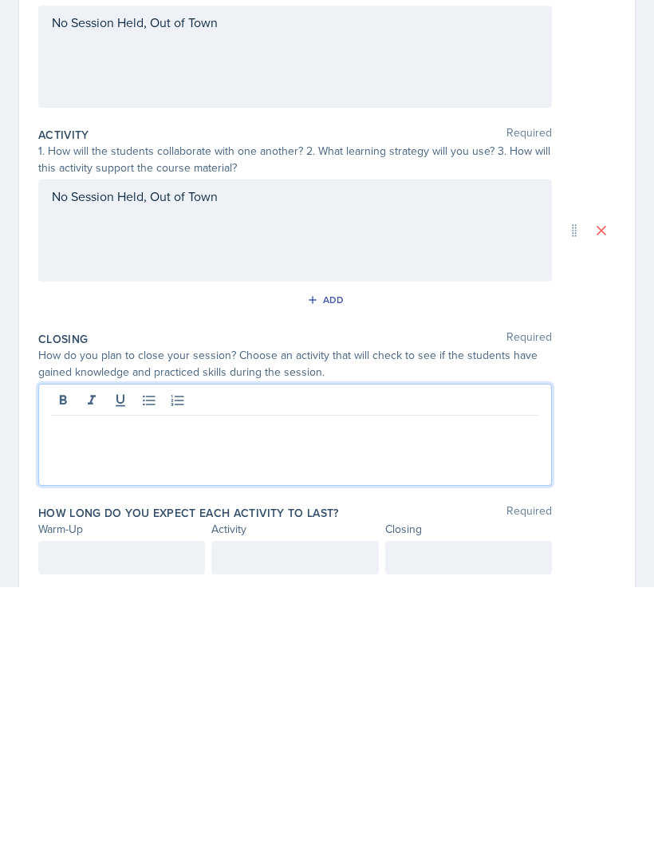
click at [92, 687] on p at bounding box center [295, 696] width 486 height 19
click at [165, 809] on div at bounding box center [121, 825] width 167 height 33
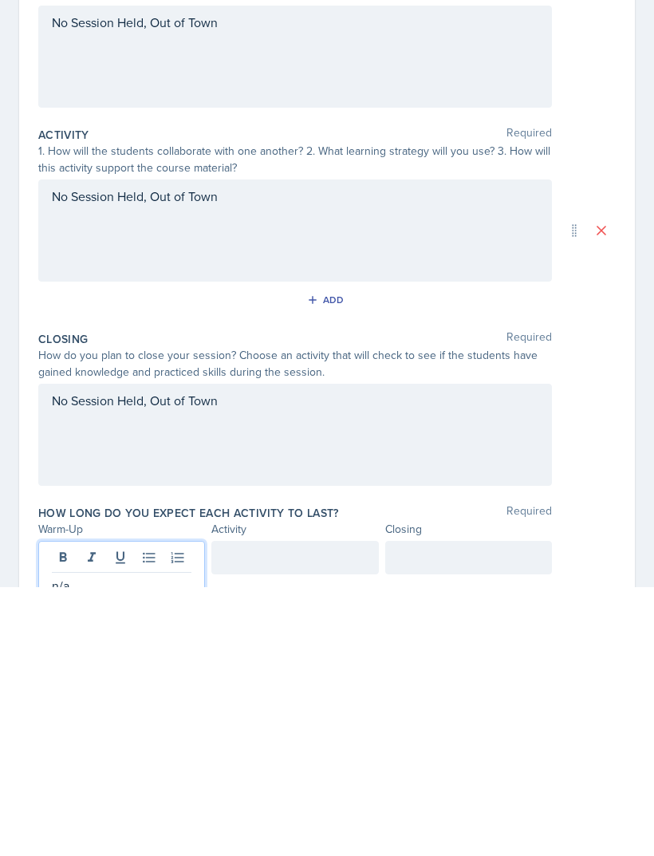
click at [317, 809] on div at bounding box center [294, 825] width 167 height 33
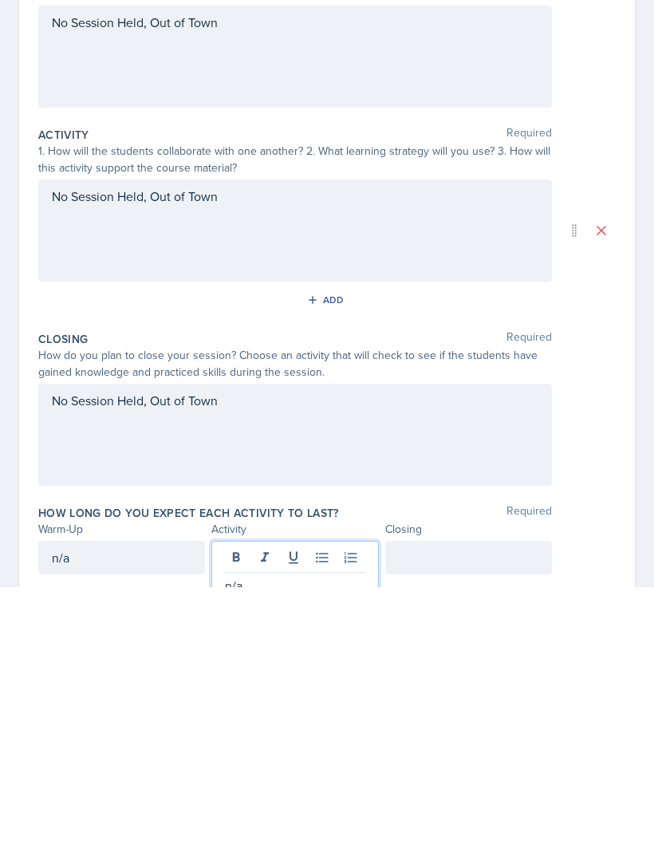
click at [460, 809] on div at bounding box center [468, 825] width 167 height 33
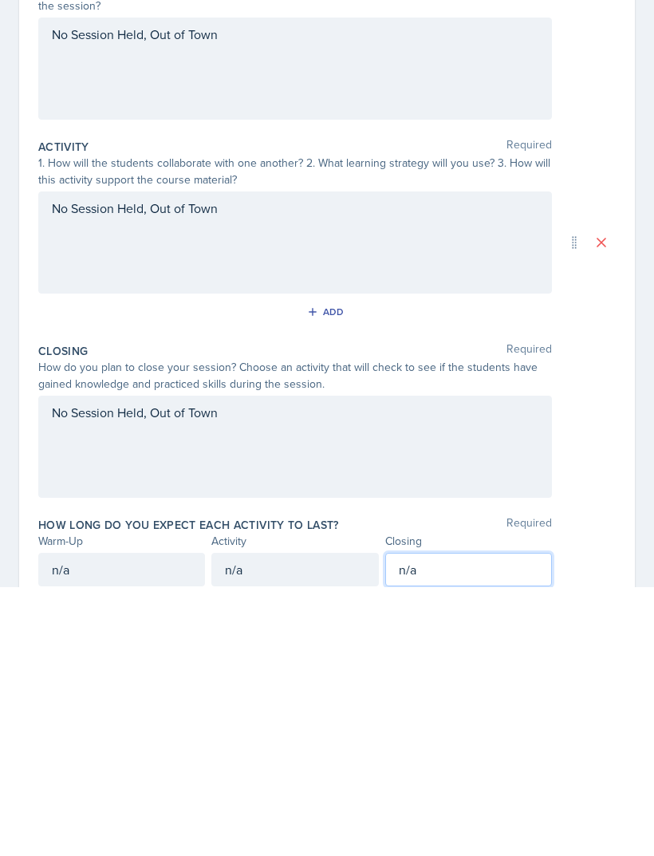
scroll to position [0, 0]
click at [632, 132] on div "Date [DATE] [DATE] 31 1 2 3 4 5 6 7 8 9 10 11 12 13 14 15 16 17 18 19 20 21 22 …" at bounding box center [327, 502] width 616 height 755
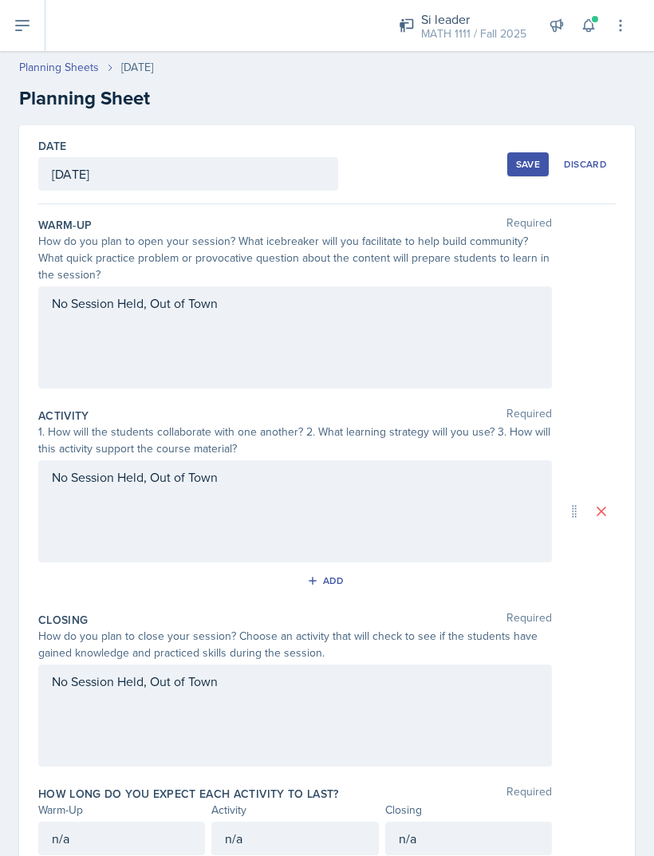
click at [536, 158] on div "Save" at bounding box center [528, 164] width 24 height 13
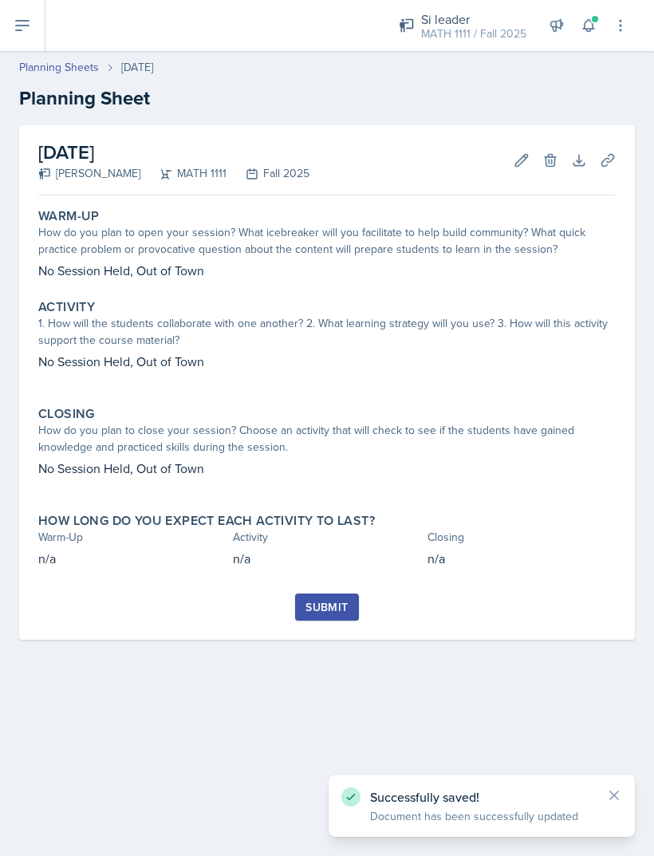
click at [340, 600] on div "Submit" at bounding box center [326, 606] width 42 height 13
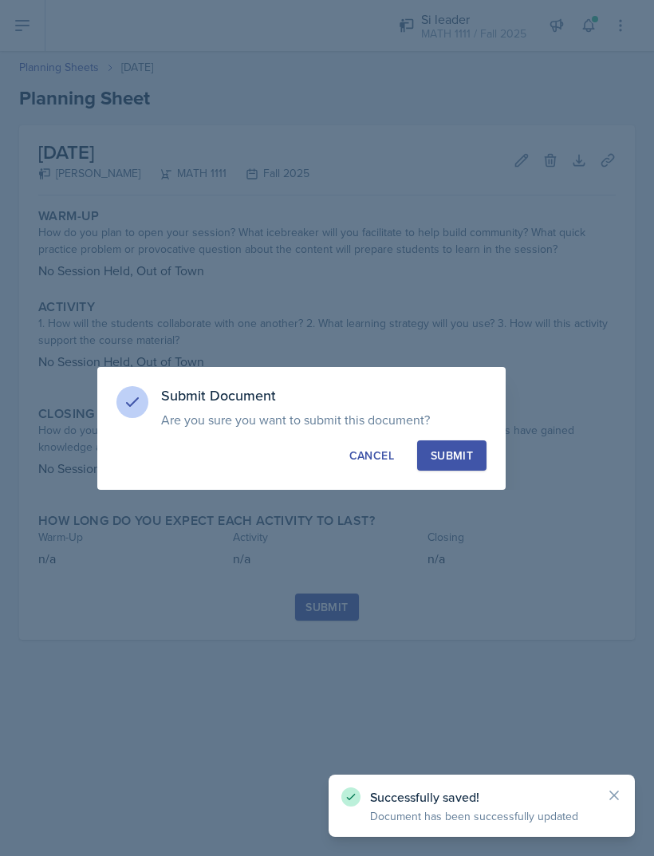
click at [450, 454] on div "Submit" at bounding box center [452, 455] width 42 height 16
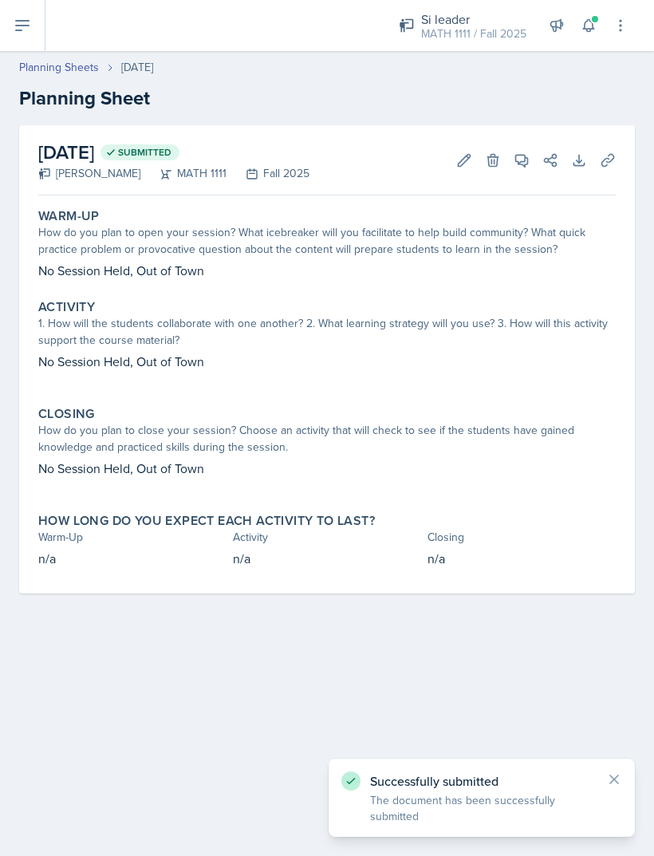
click at [44, 59] on link "Planning Sheets" at bounding box center [59, 67] width 80 height 17
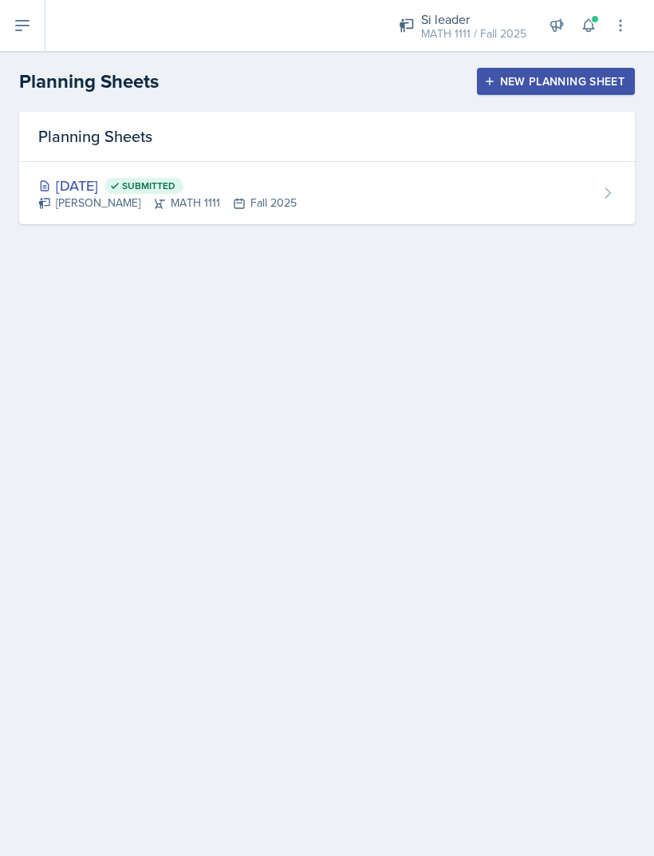
click at [570, 83] on div "New Planning Sheet" at bounding box center [555, 81] width 137 height 13
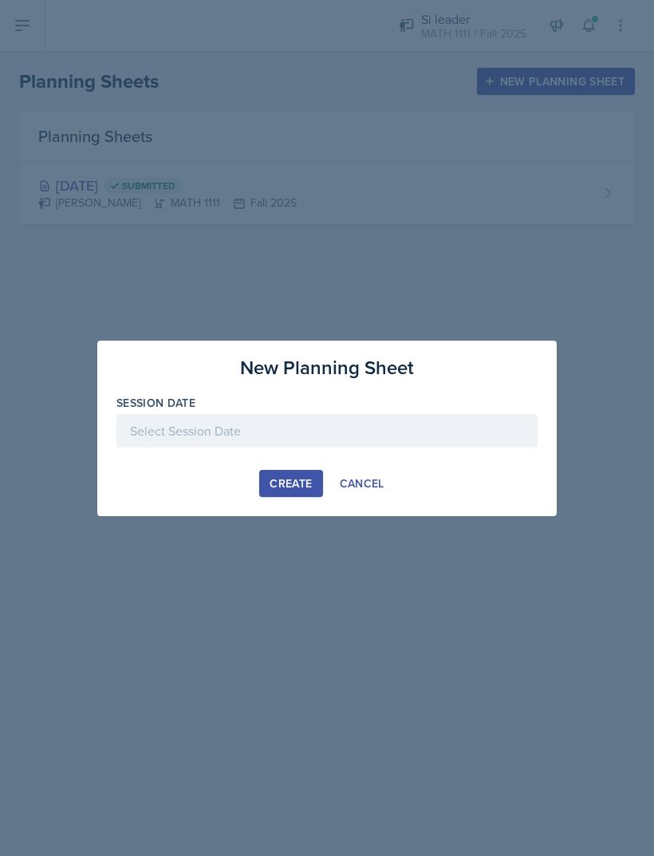
click at [336, 407] on div "Session Date" at bounding box center [326, 403] width 421 height 16
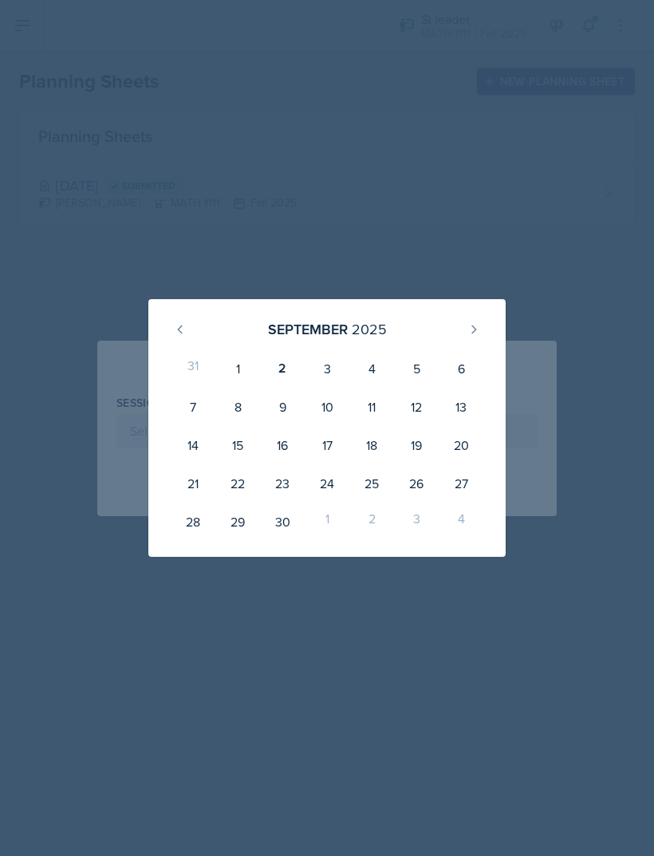
click at [465, 481] on div "27" at bounding box center [461, 483] width 45 height 38
type input "[DATE]"
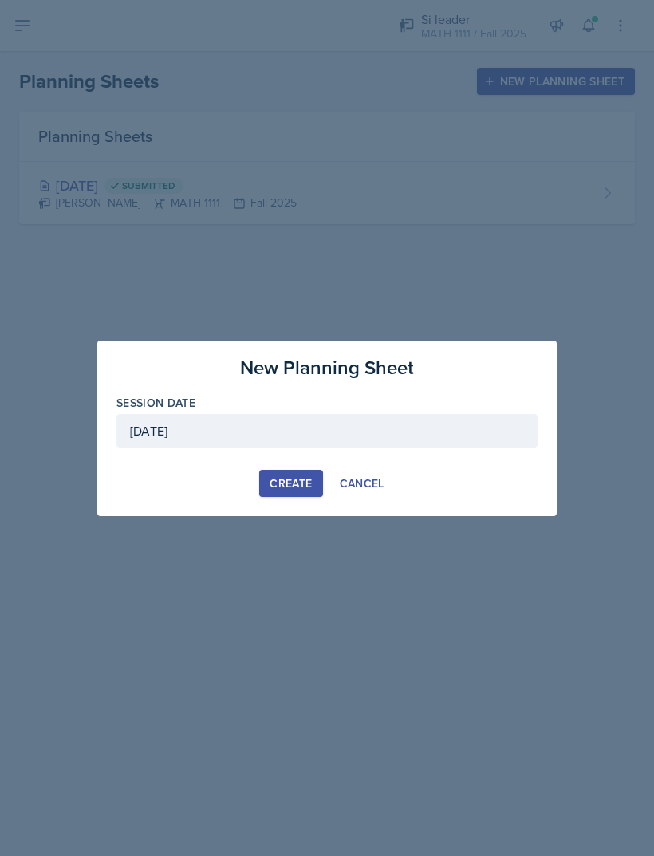
click at [411, 421] on div "[DATE]" at bounding box center [326, 430] width 421 height 33
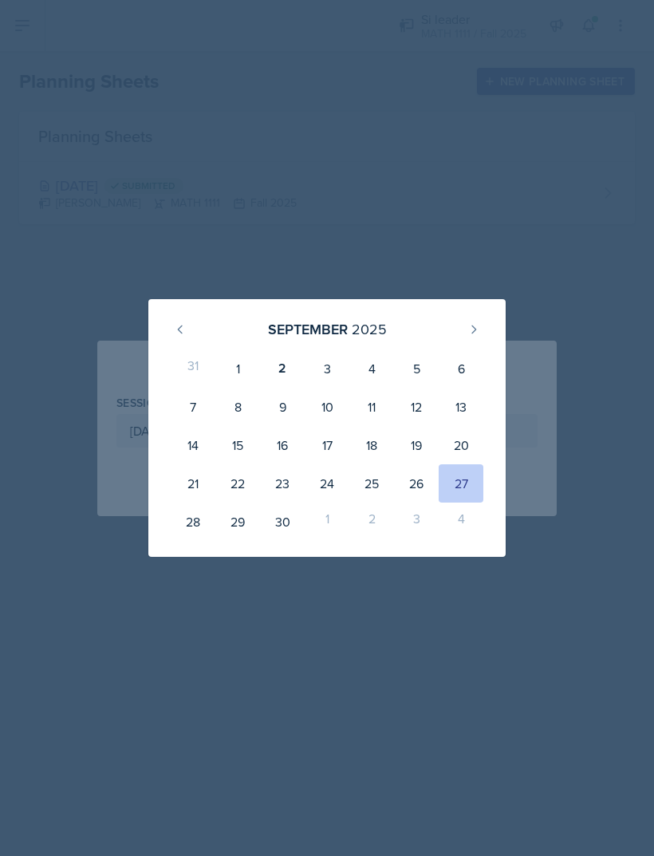
click at [557, 235] on div at bounding box center [327, 428] width 654 height 856
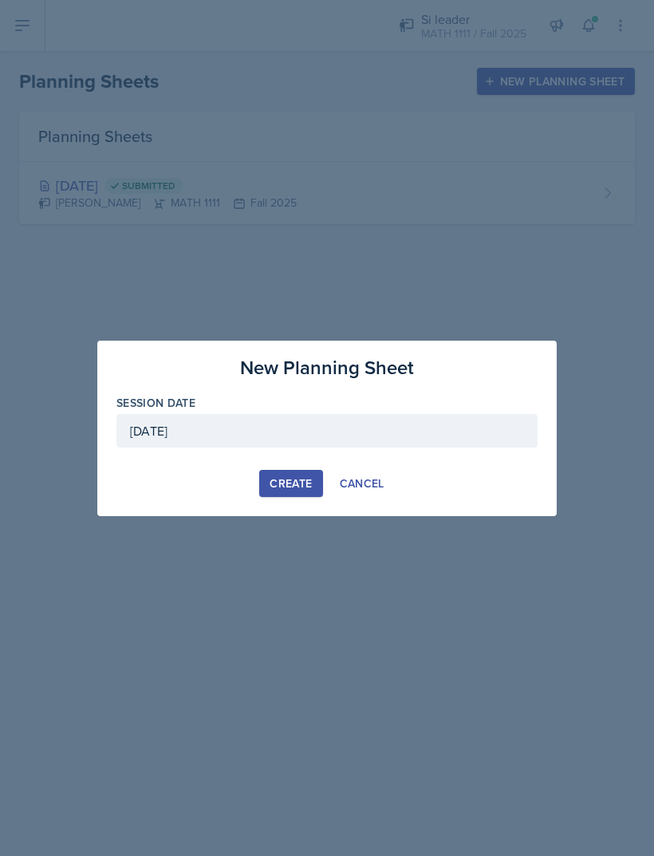
click at [315, 196] on div at bounding box center [327, 428] width 654 height 856
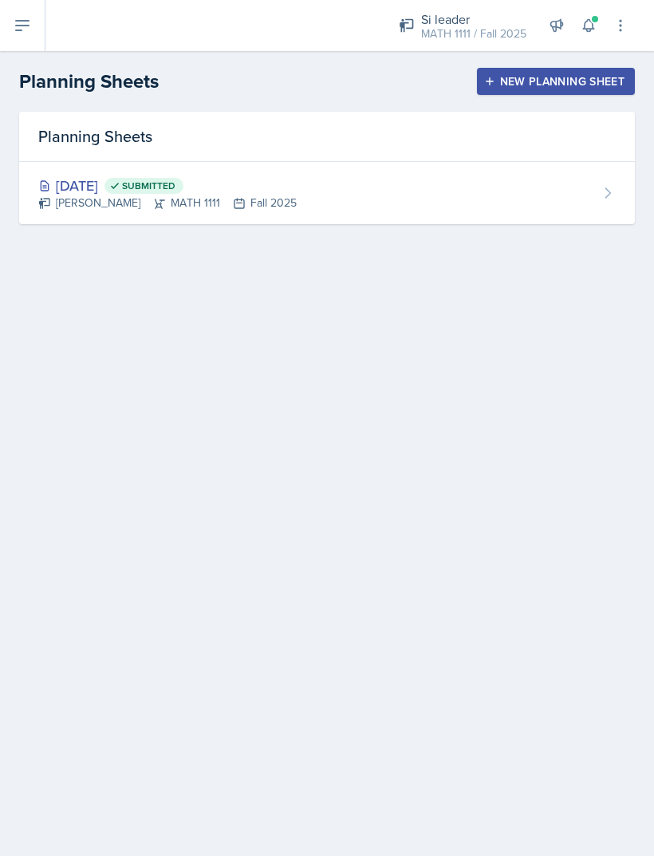
click at [399, 207] on div "[DATE] Submitted [PERSON_NAME] MATH 1111 Fall 2025" at bounding box center [327, 193] width 616 height 62
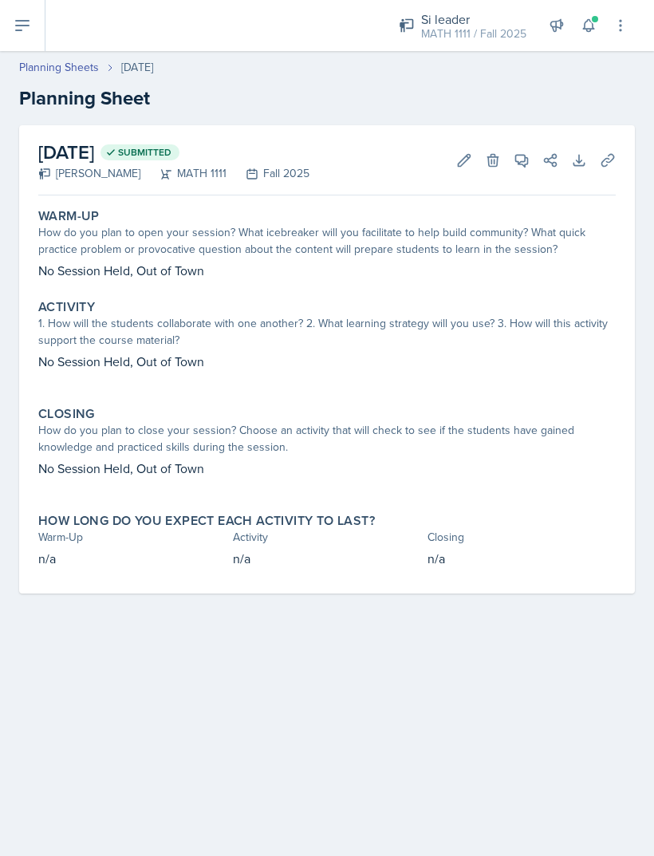
click at [458, 168] on button "Edit" at bounding box center [464, 160] width 29 height 29
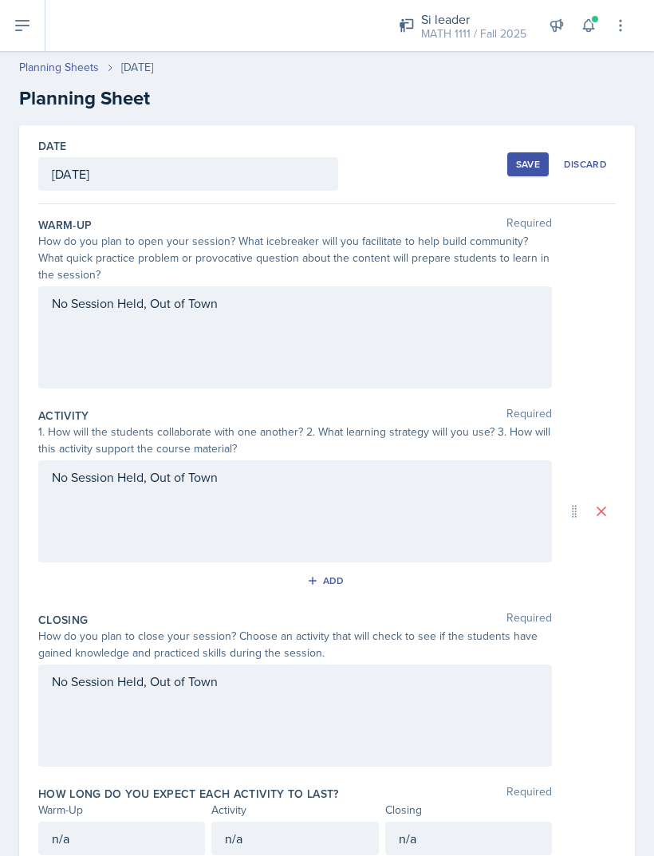
click at [179, 181] on div "[DATE]" at bounding box center [188, 173] width 300 height 33
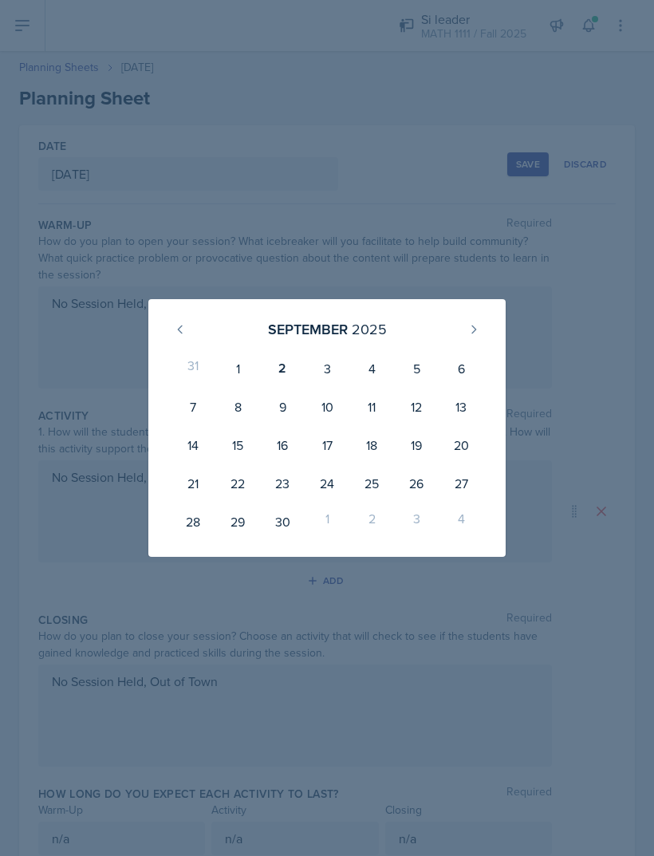
click at [289, 481] on div "23" at bounding box center [282, 483] width 45 height 38
type input "[DATE]"
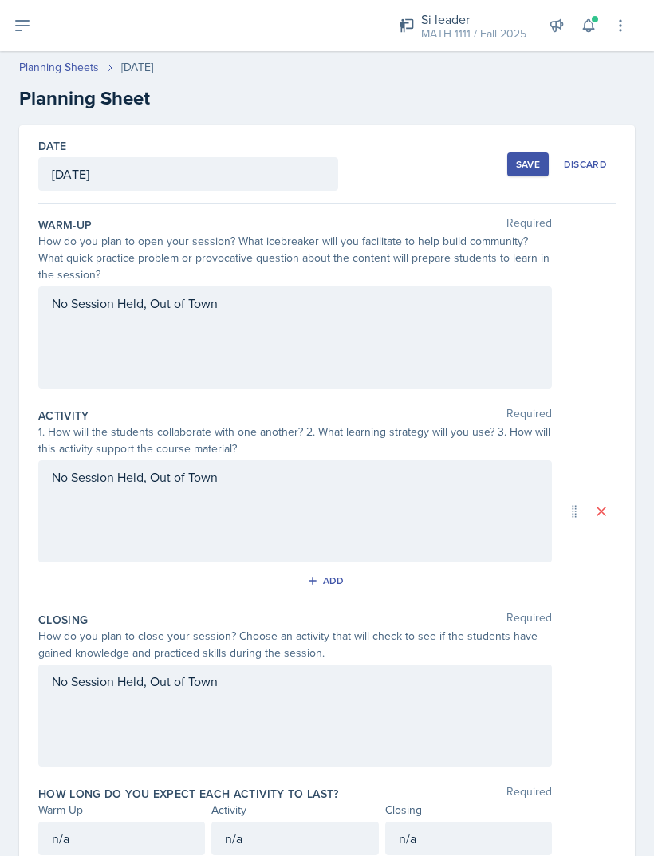
click at [517, 166] on div "Save" at bounding box center [528, 164] width 24 height 13
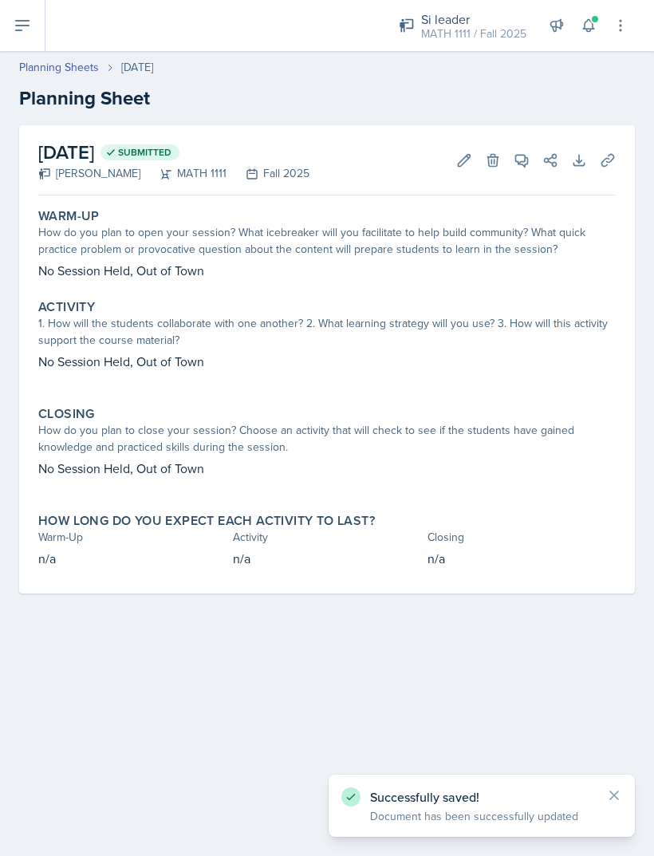
click at [55, 73] on link "Planning Sheets" at bounding box center [59, 67] width 80 height 17
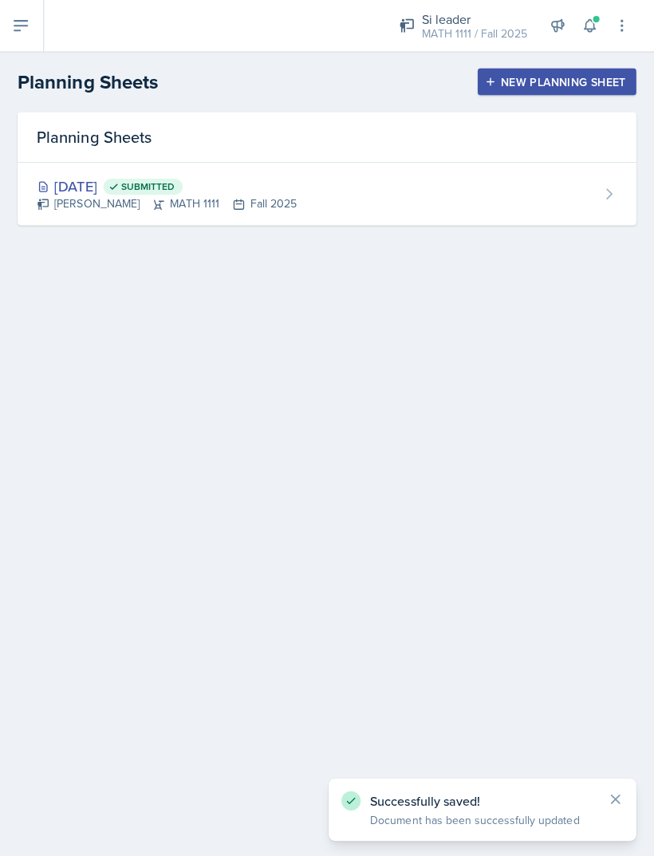
click at [553, 91] on button "New Planning Sheet" at bounding box center [556, 81] width 158 height 27
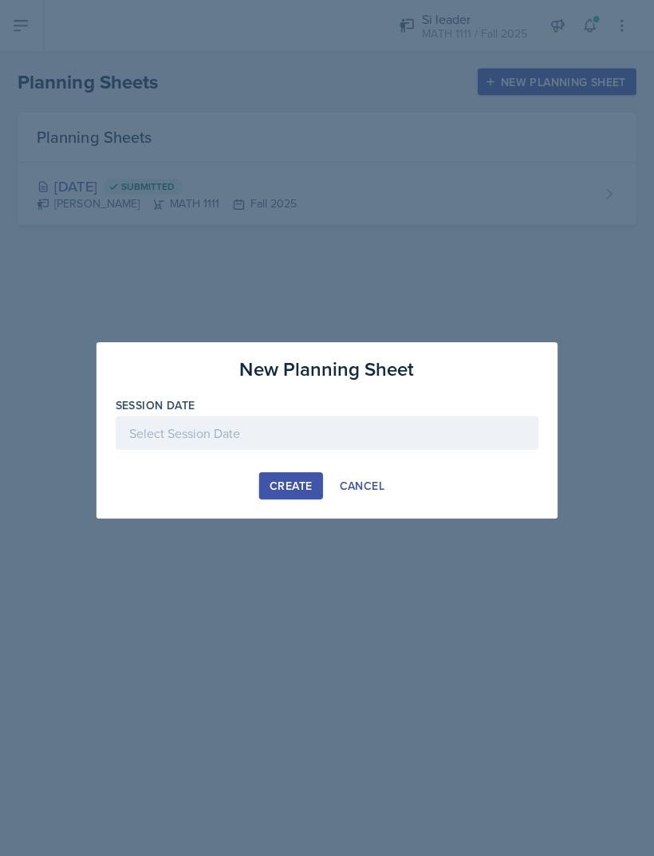
click at [317, 422] on div at bounding box center [326, 430] width 421 height 33
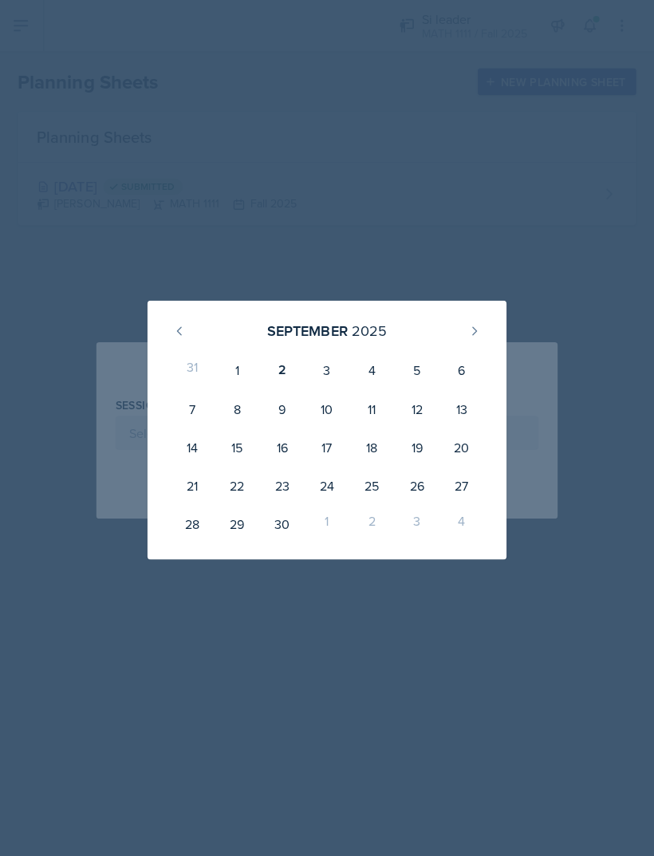
click at [367, 487] on div "25" at bounding box center [371, 483] width 45 height 38
type input "[DATE]"
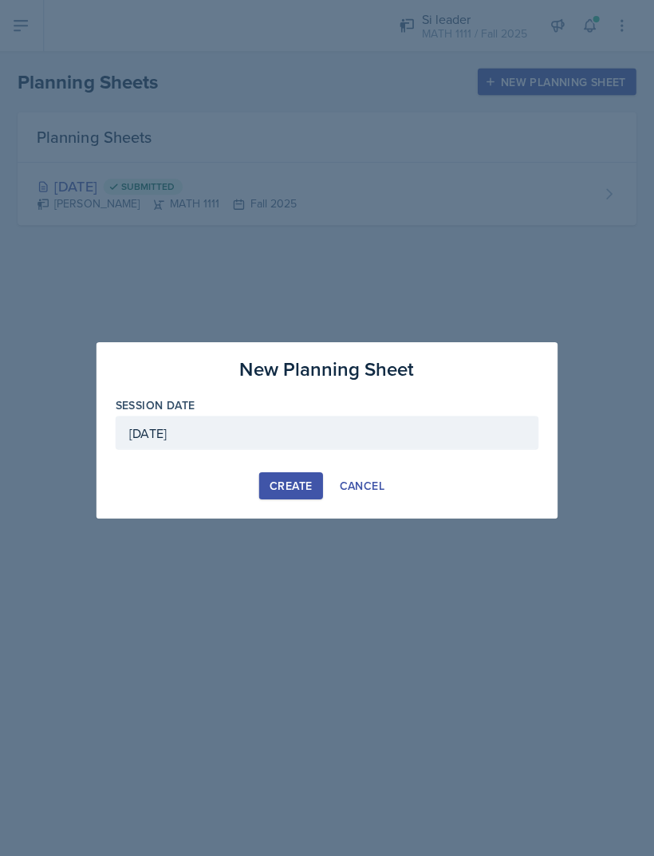
click at [273, 494] on button "Create" at bounding box center [290, 483] width 63 height 27
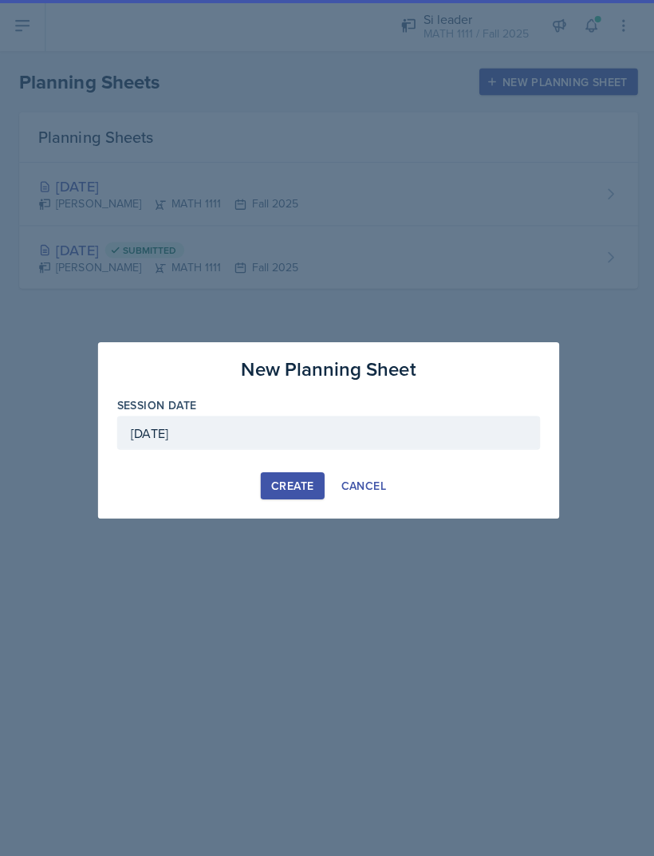
click at [380, 226] on main "Planning Sheets New Planning Sheet Planning Sheets [DATE] [PERSON_NAME] MATH 11…" at bounding box center [327, 453] width 654 height 804
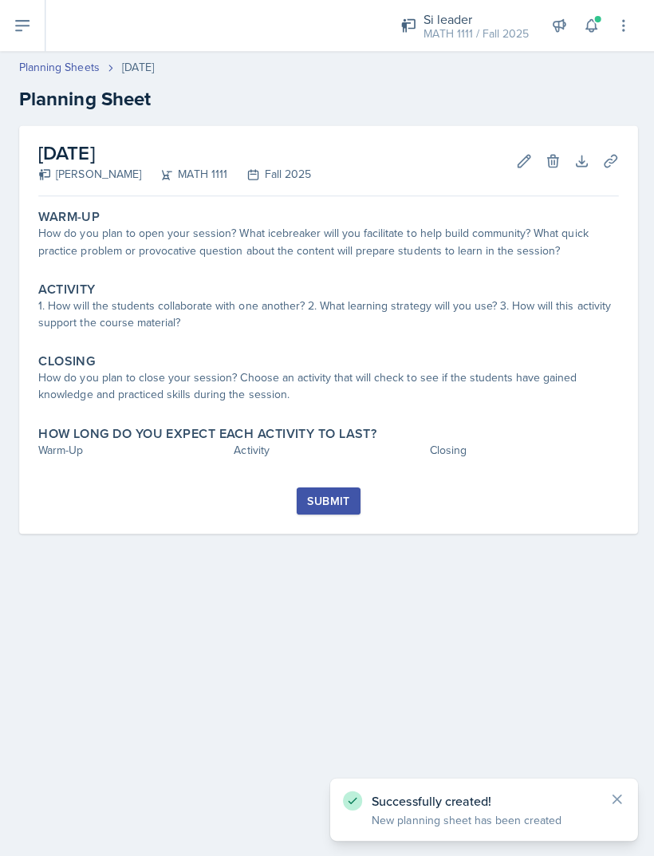
click at [70, 67] on link "Planning Sheets" at bounding box center [59, 67] width 80 height 17
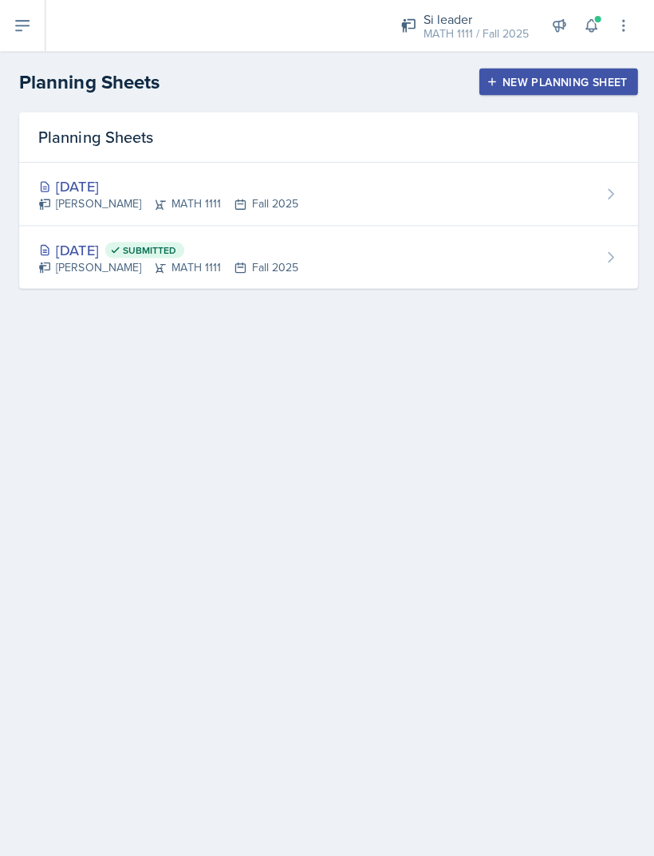
click at [462, 246] on div "[DATE] Submitted [PERSON_NAME] MATH 1111 Fall 2025" at bounding box center [327, 256] width 616 height 62
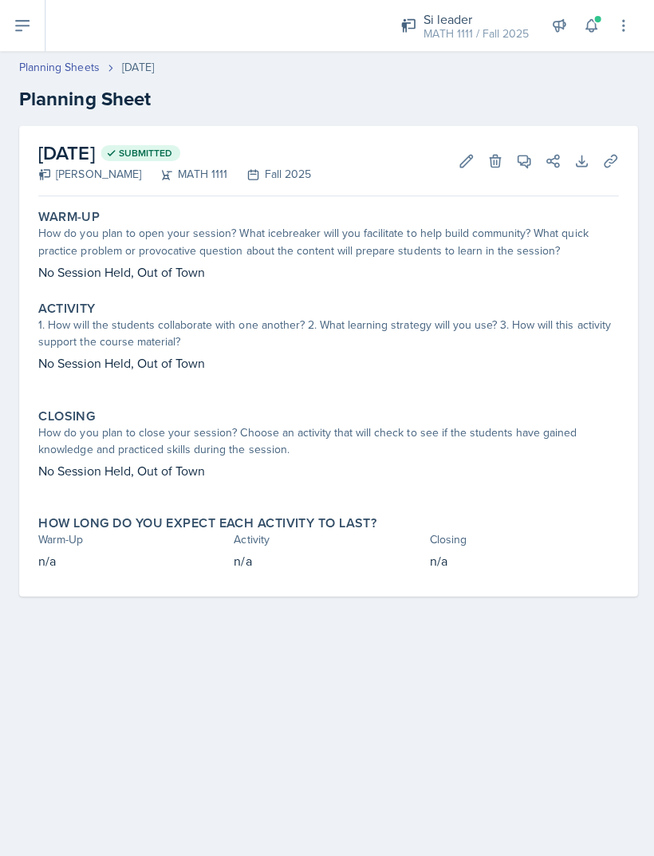
click at [454, 155] on button "Edit" at bounding box center [464, 160] width 29 height 29
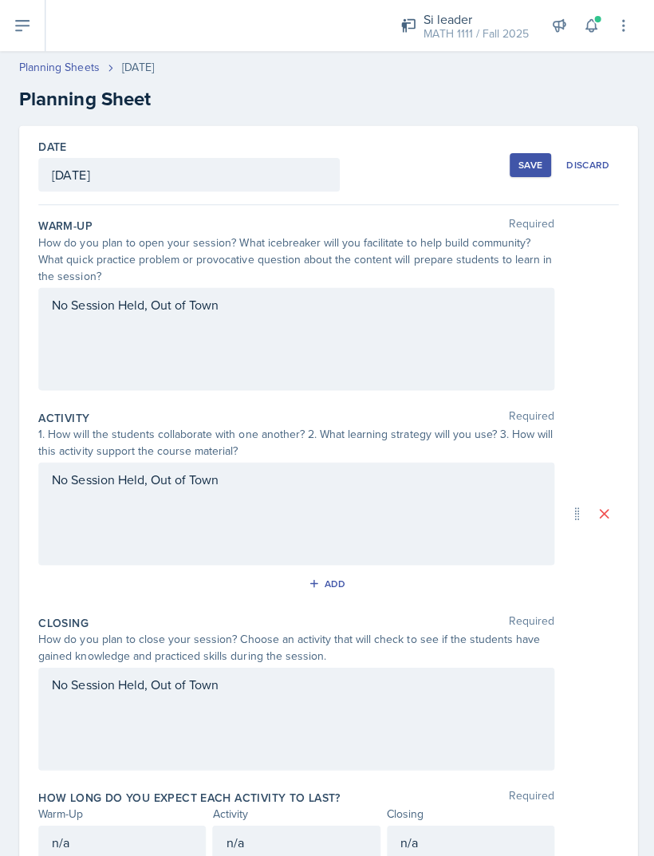
click at [208, 174] on div "[DATE]" at bounding box center [188, 173] width 300 height 33
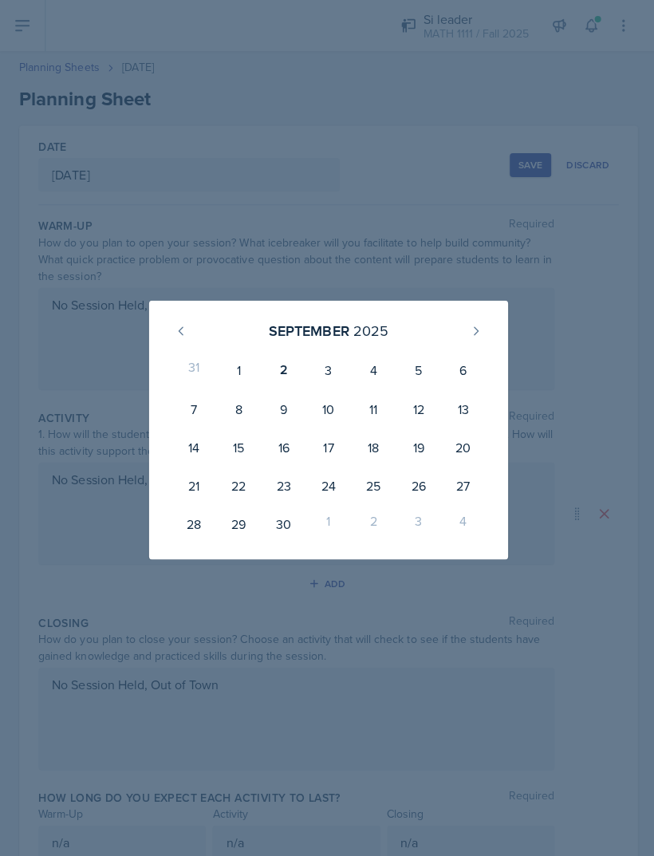
click at [235, 491] on div "22" at bounding box center [237, 483] width 45 height 38
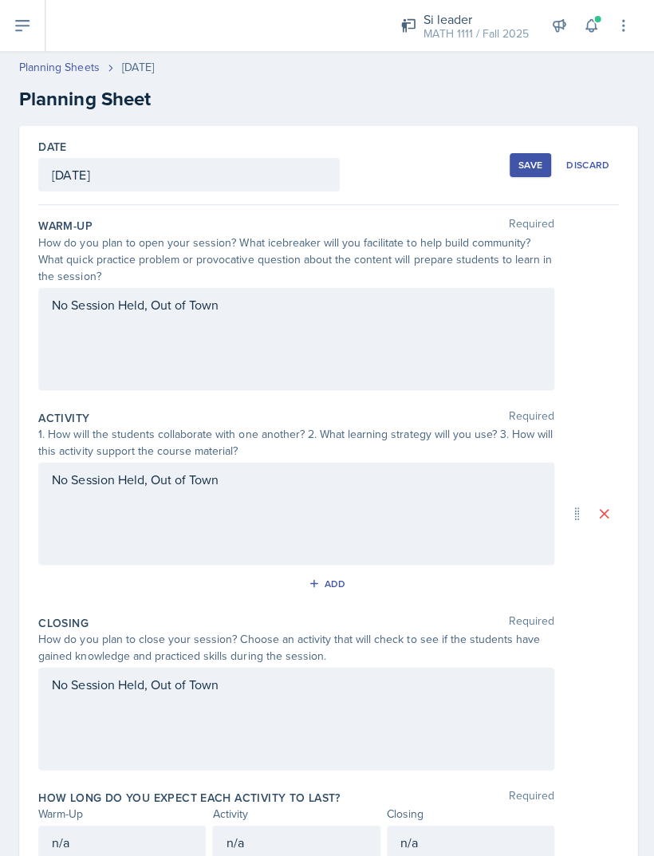
click at [277, 181] on div "[DATE]" at bounding box center [188, 173] width 300 height 33
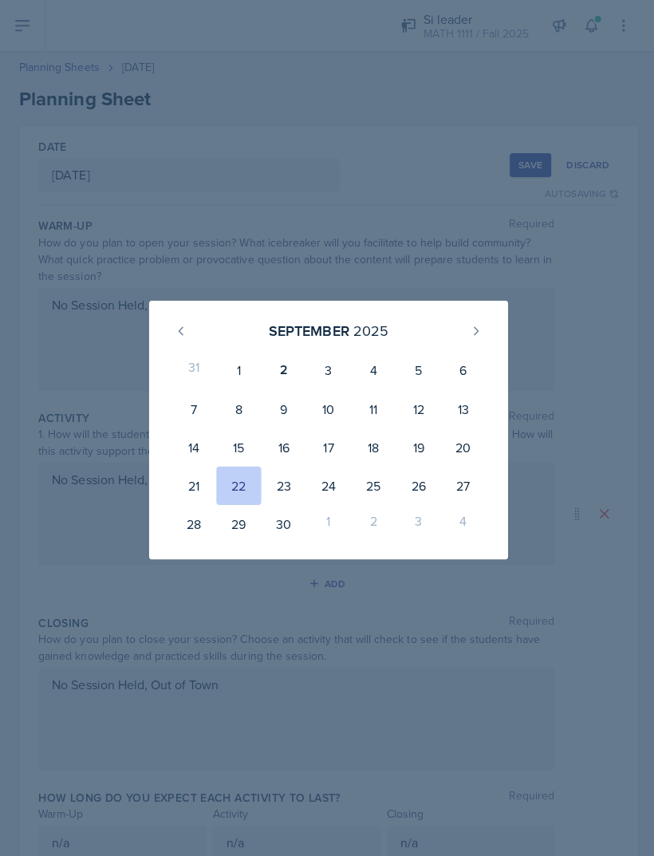
click at [189, 321] on button at bounding box center [180, 330] width 26 height 26
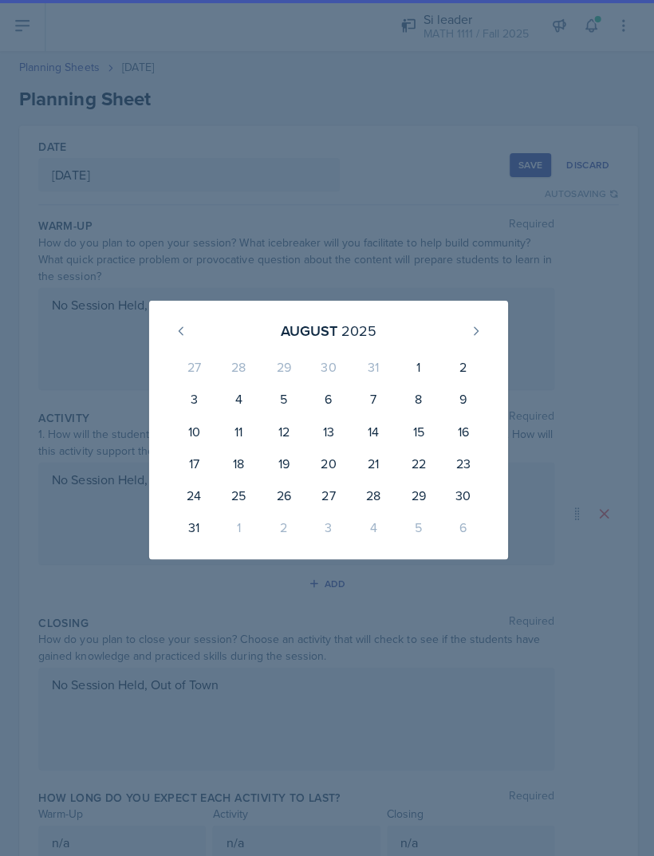
click at [233, 491] on div "25" at bounding box center [237, 493] width 45 height 32
type input "[DATE]"
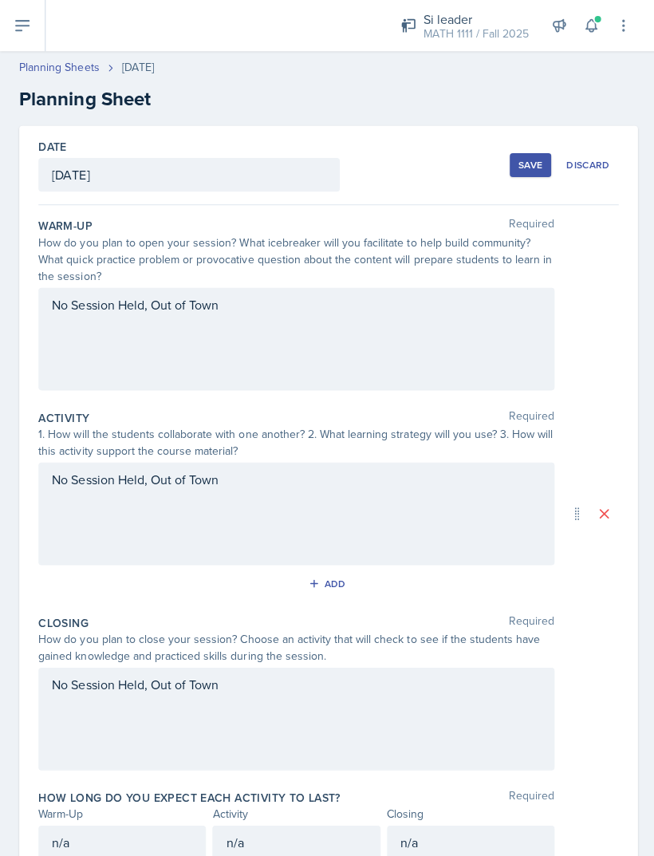
click at [534, 163] on div "Save" at bounding box center [528, 164] width 24 height 13
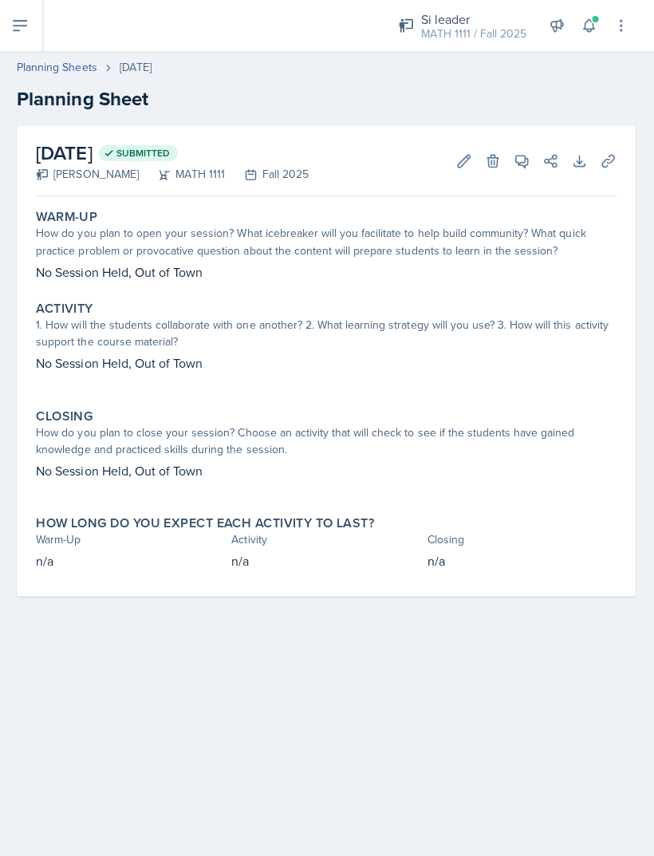
click at [511, 45] on div "Si leader MATH 1111 / Fall 2025" at bounding box center [462, 26] width 147 height 42
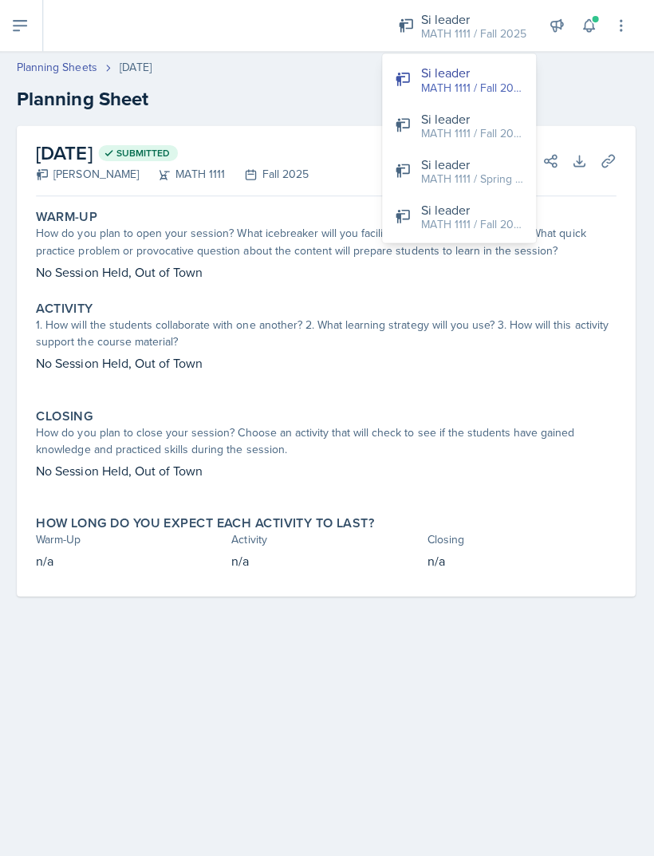
click at [509, 81] on div "MATH 1111 / Fall 2025" at bounding box center [472, 87] width 102 height 17
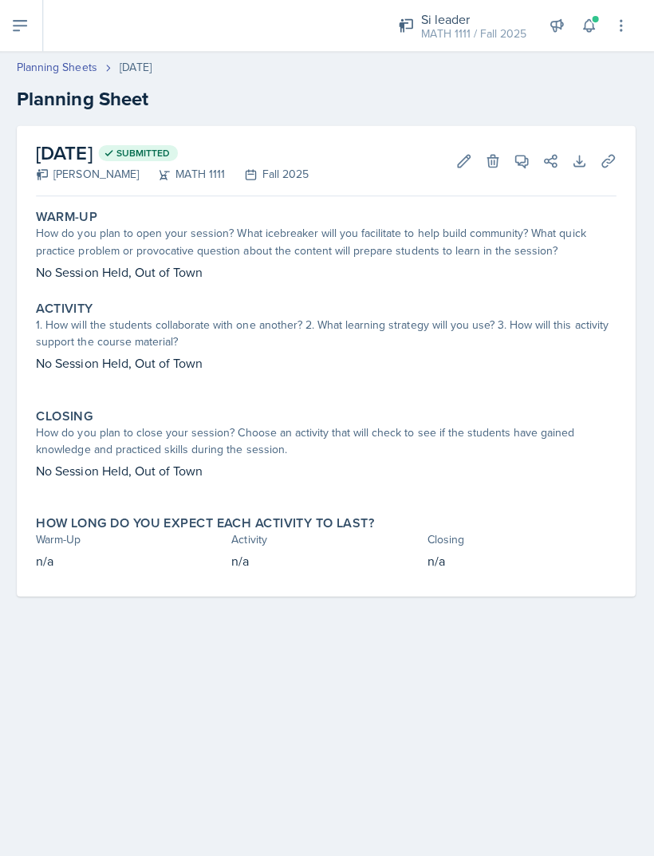
click at [508, 33] on div "MATH 1111 / Fall 2025" at bounding box center [473, 34] width 105 height 17
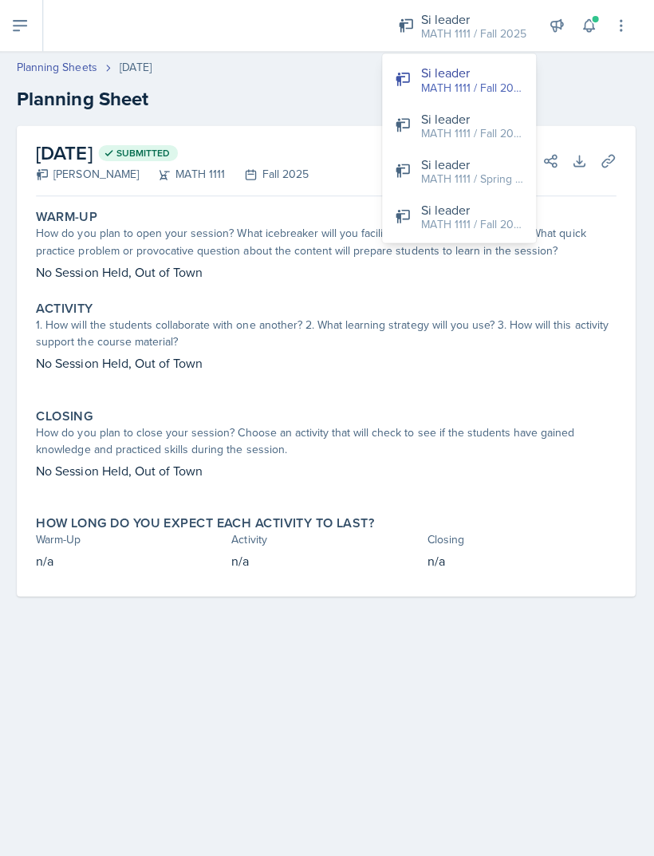
click at [491, 127] on div "MATH 1111 / Fall 2023" at bounding box center [472, 132] width 102 height 17
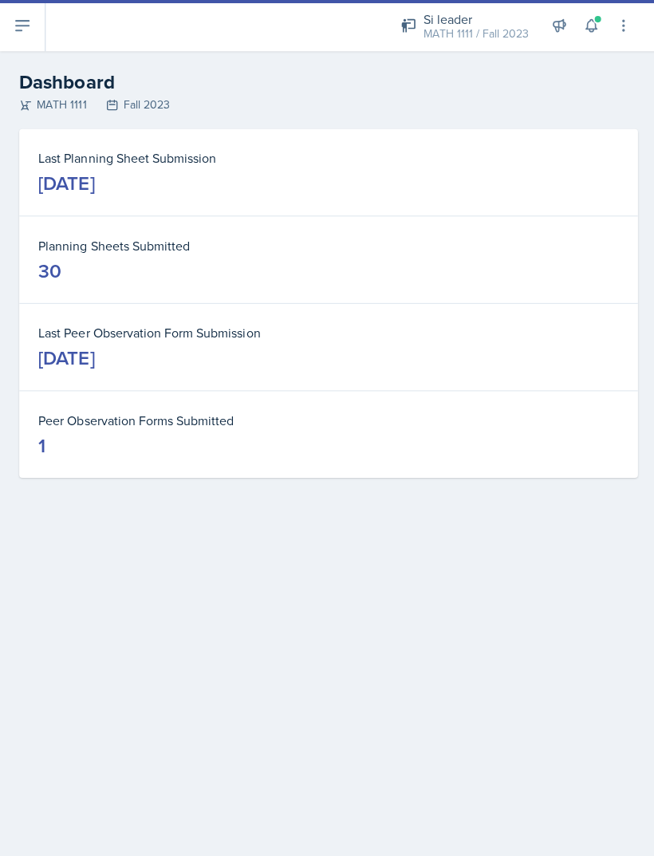
click at [472, 45] on div "Si leader MATH 1111 / Fall 2023" at bounding box center [462, 26] width 147 height 42
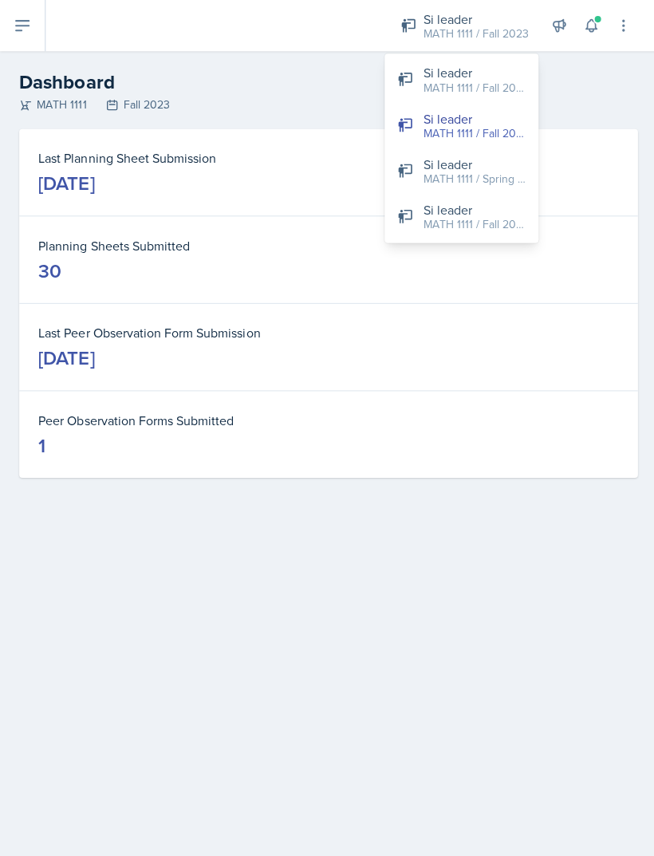
click at [515, 218] on div "MATH 1111 / Fall 2024" at bounding box center [472, 223] width 102 height 17
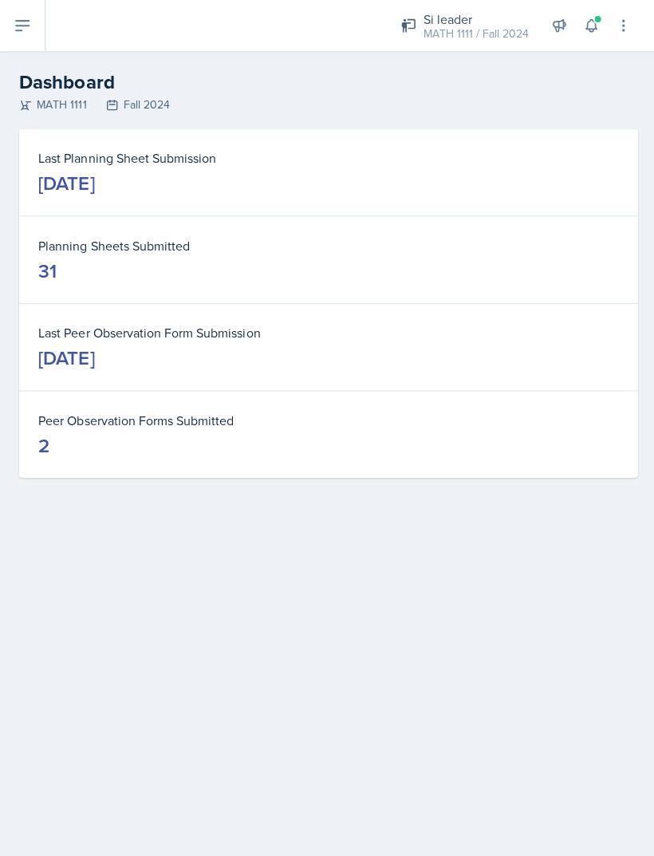
click at [249, 174] on dd "[DATE]" at bounding box center [326, 183] width 577 height 26
click at [94, 170] on div "[DATE]" at bounding box center [66, 183] width 56 height 26
click at [94, 189] on div "[DATE]" at bounding box center [66, 183] width 56 height 26
click at [94, 179] on div "[DATE]" at bounding box center [66, 183] width 56 height 26
click at [13, 29] on icon at bounding box center [22, 25] width 19 height 19
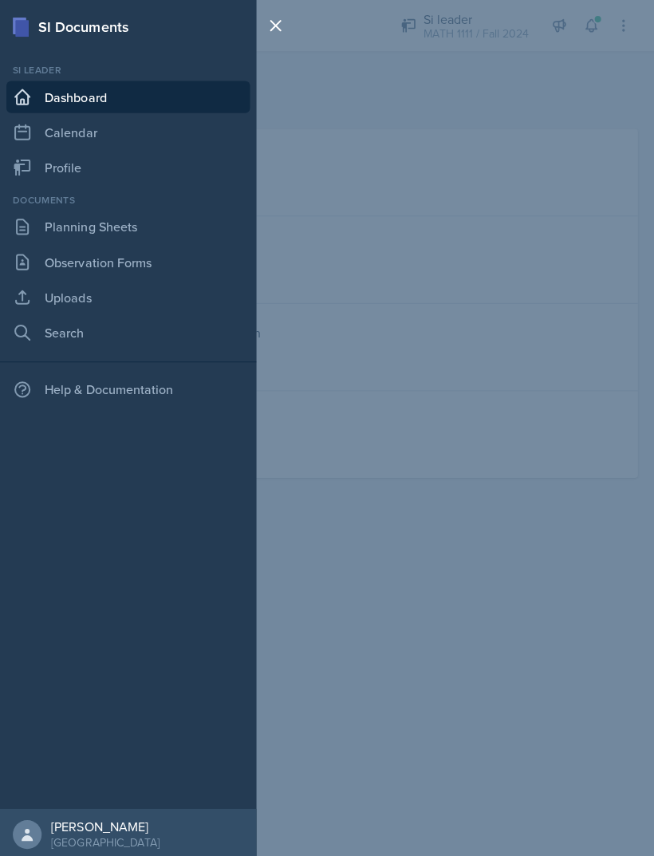
click at [158, 221] on link "Planning Sheets" at bounding box center [127, 226] width 242 height 32
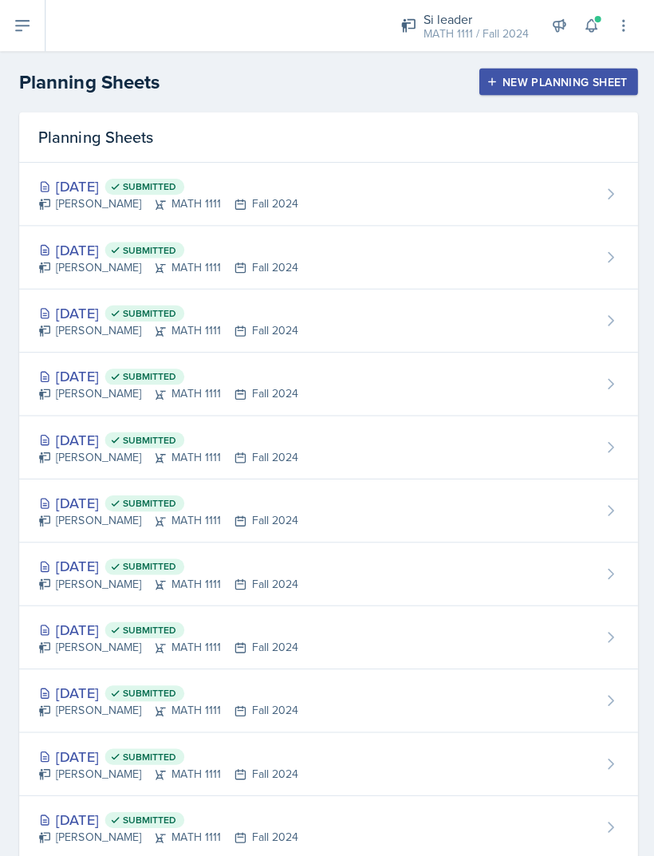
click at [262, 329] on div "[PERSON_NAME] MATH 1111 Fall 2024" at bounding box center [167, 329] width 258 height 17
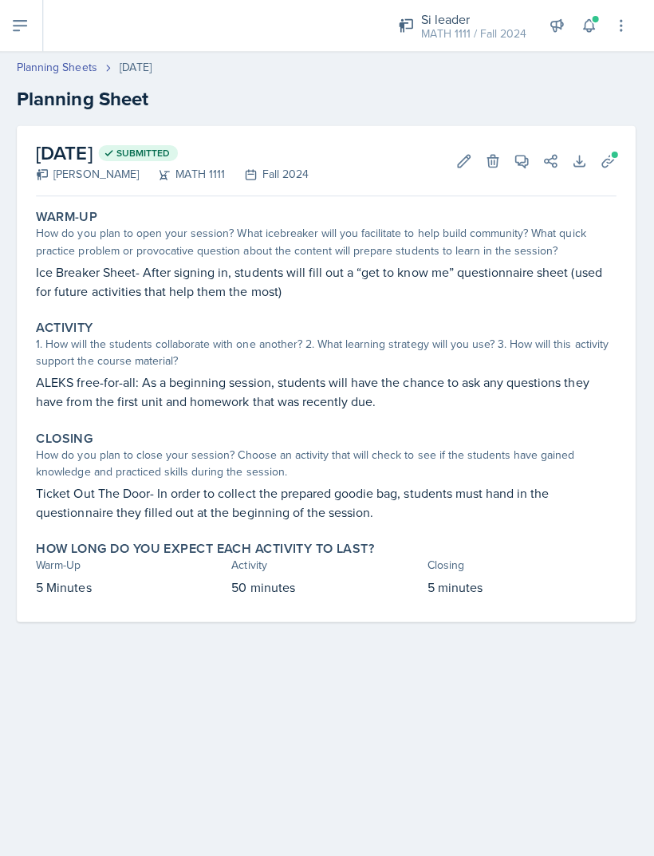
click at [336, 275] on p "Ice Breaker Sheet- After signing in, students will fill out a “get to know me” …" at bounding box center [326, 280] width 577 height 38
click at [285, 277] on p "Ice Breaker Sheet- After signing in, students will fill out a “get to know me” …" at bounding box center [326, 280] width 577 height 38
click at [450, 163] on button "Edit" at bounding box center [464, 160] width 29 height 29
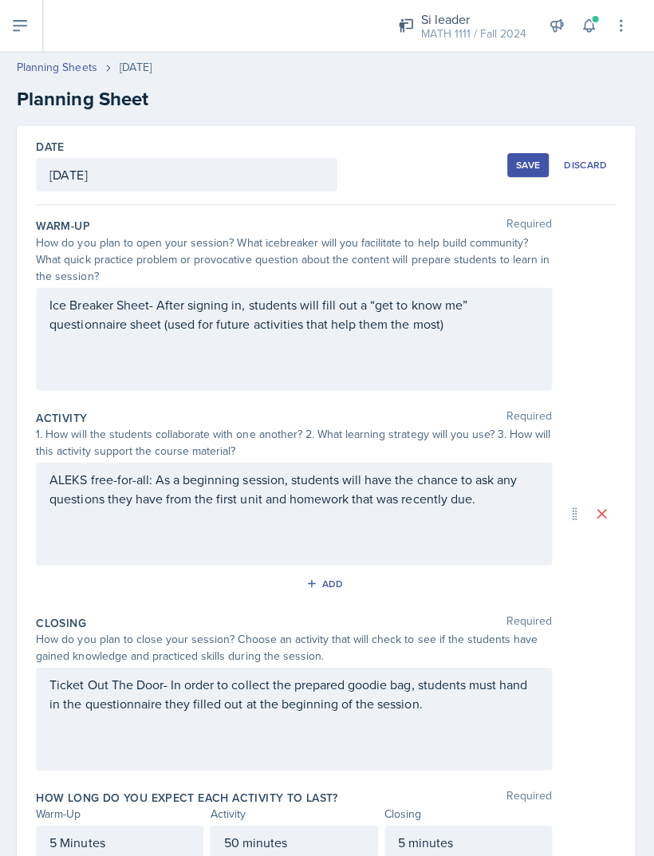
click at [219, 317] on div "Ice Breaker Sheet- After signing in, students will fill out a “get to know me” …" at bounding box center [294, 337] width 513 height 102
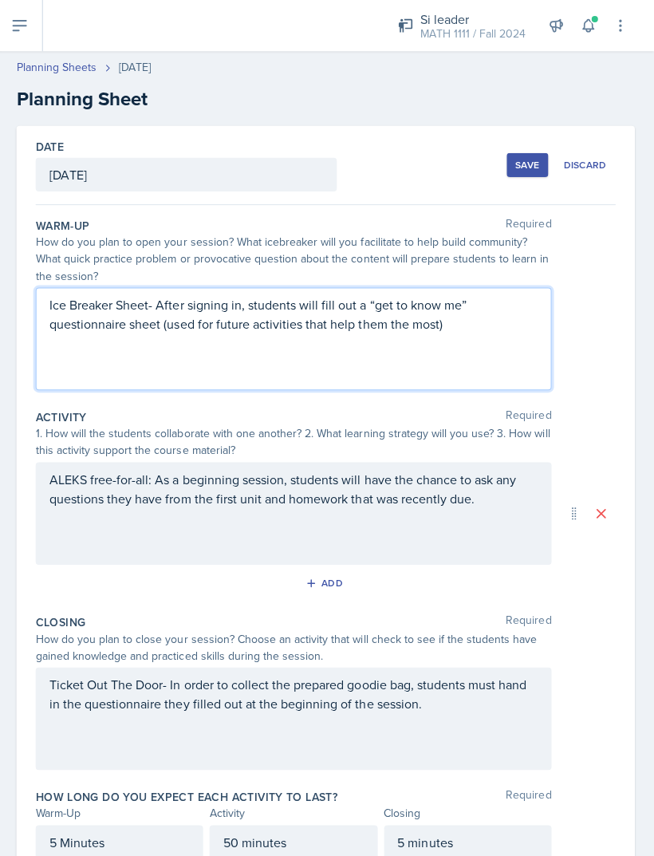
click at [631, 296] on div "Date [DATE] [DATE] 31 1 2 3 4 5 6 7 8 9 10 11 12 13 14 15 16 17 18 19 20 21 22 …" at bounding box center [327, 502] width 616 height 755
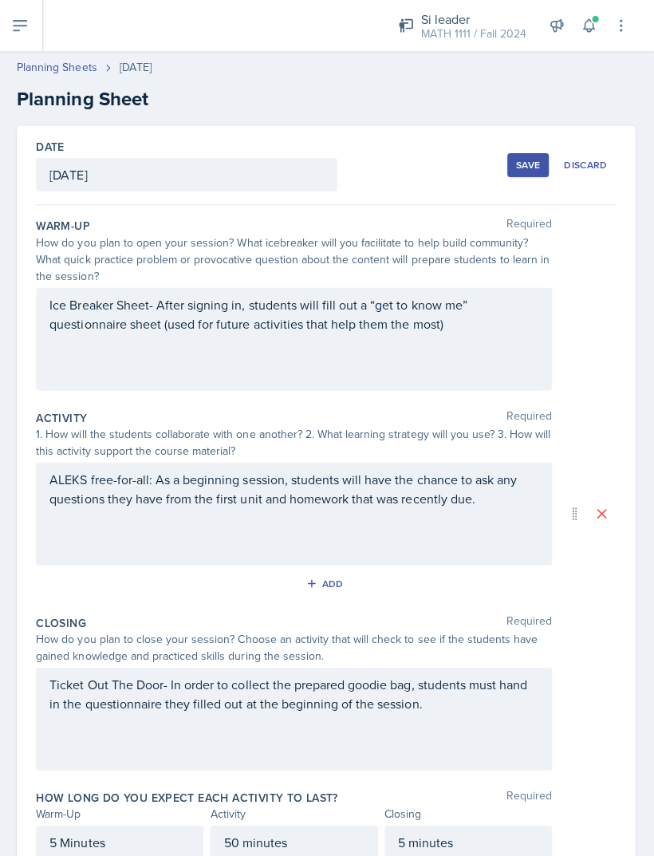
click at [32, 30] on button at bounding box center [22, 25] width 45 height 51
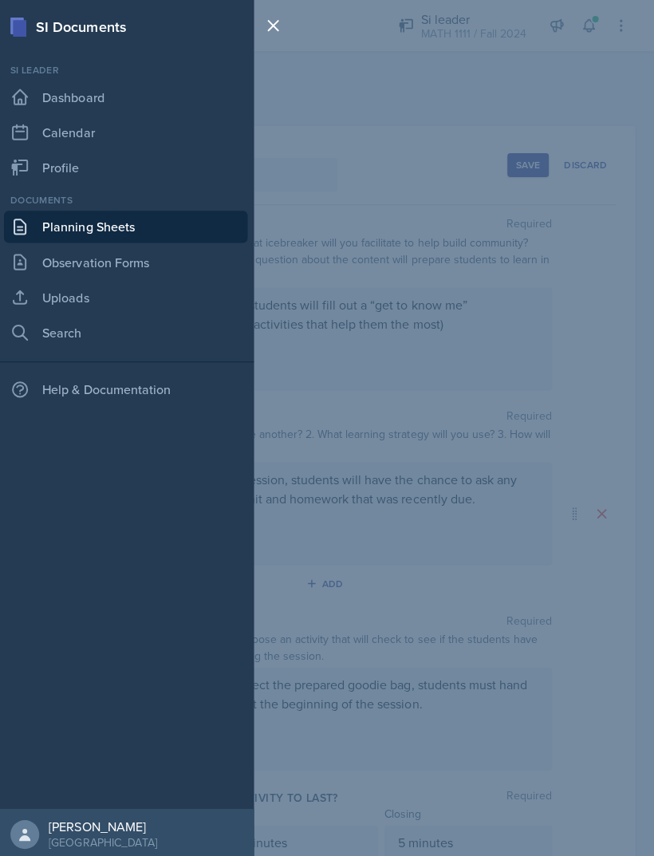
click at [377, 220] on div "SI Documents Si leader Dashboard Calendar Profile Documents Planning Sheets Obs…" at bounding box center [327, 428] width 654 height 856
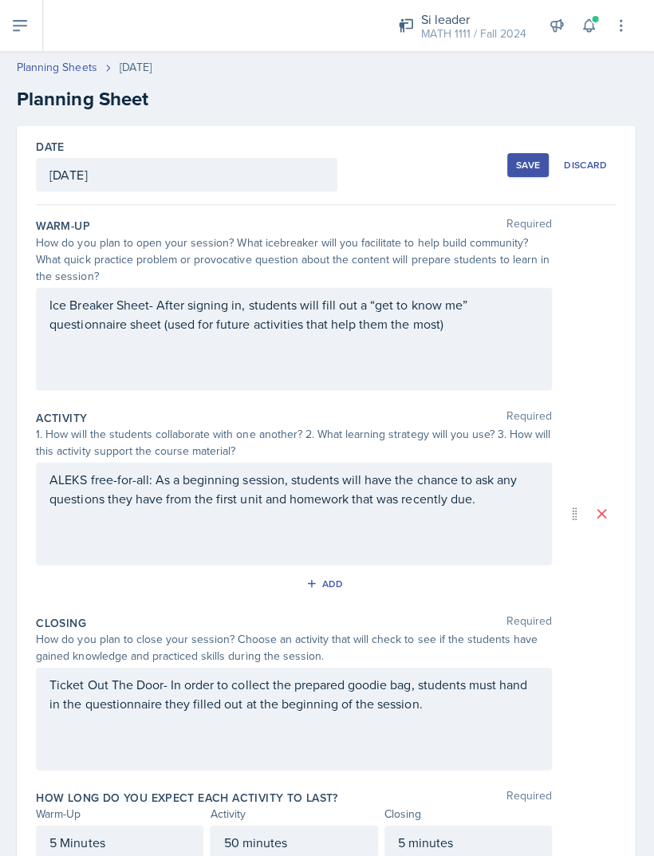
click at [76, 65] on link "Planning Sheets" at bounding box center [59, 67] width 80 height 17
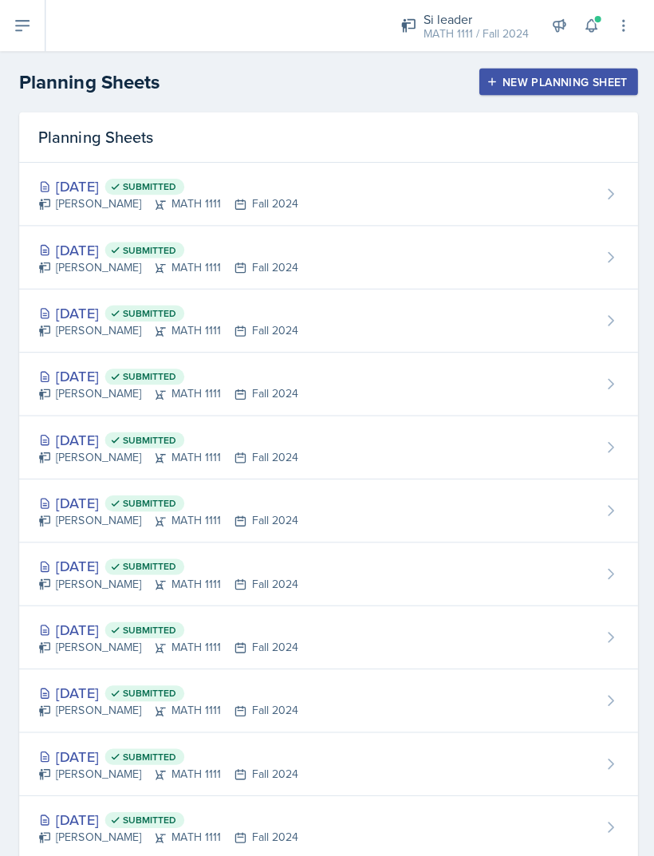
click at [305, 313] on div "[DATE] Submitted [PERSON_NAME] MATH 1111 Fall 2024" at bounding box center [327, 319] width 616 height 63
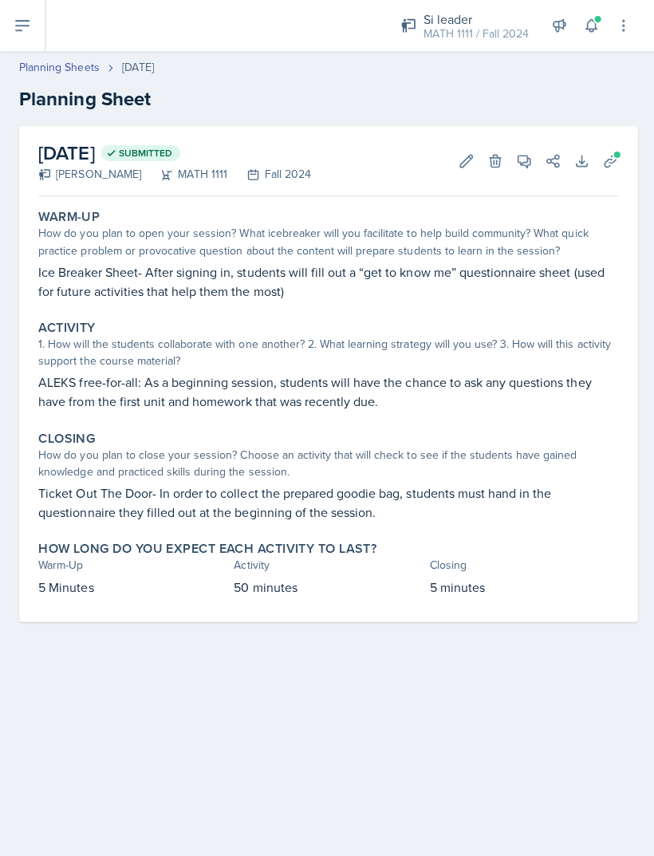
click at [544, 156] on icon at bounding box center [550, 160] width 16 height 16
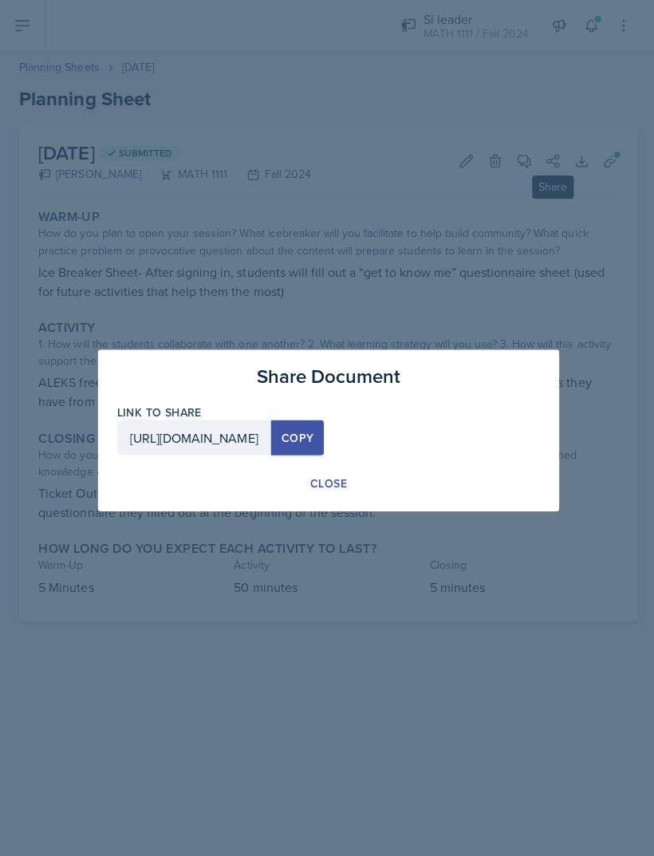
click at [338, 484] on div "Close" at bounding box center [327, 481] width 37 height 16
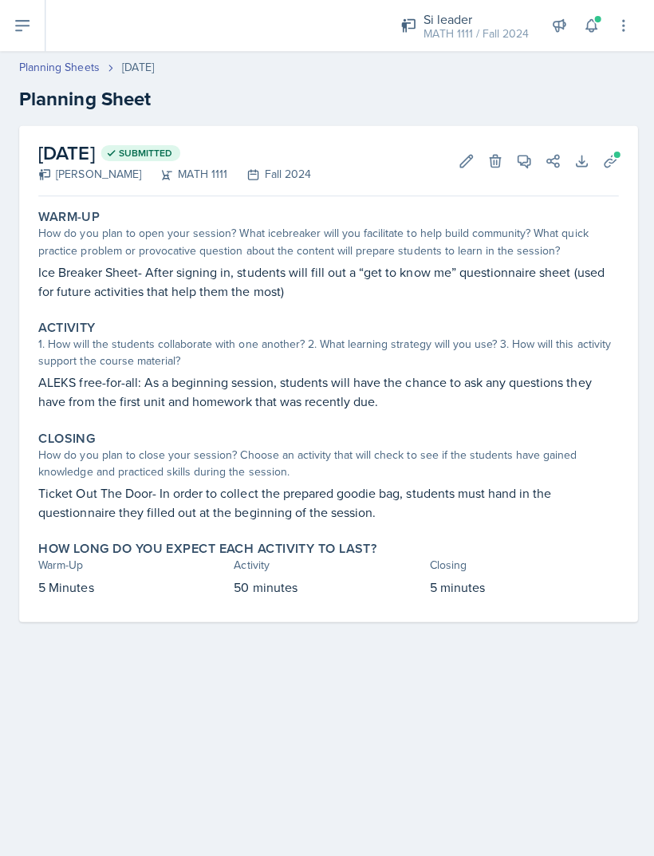
click at [532, 146] on div "[DATE] Submitted [PERSON_NAME] MATH 1111 Fall 2024 Edit Delete View Comments Co…" at bounding box center [326, 160] width 577 height 70
click at [519, 157] on icon at bounding box center [521, 160] width 16 height 16
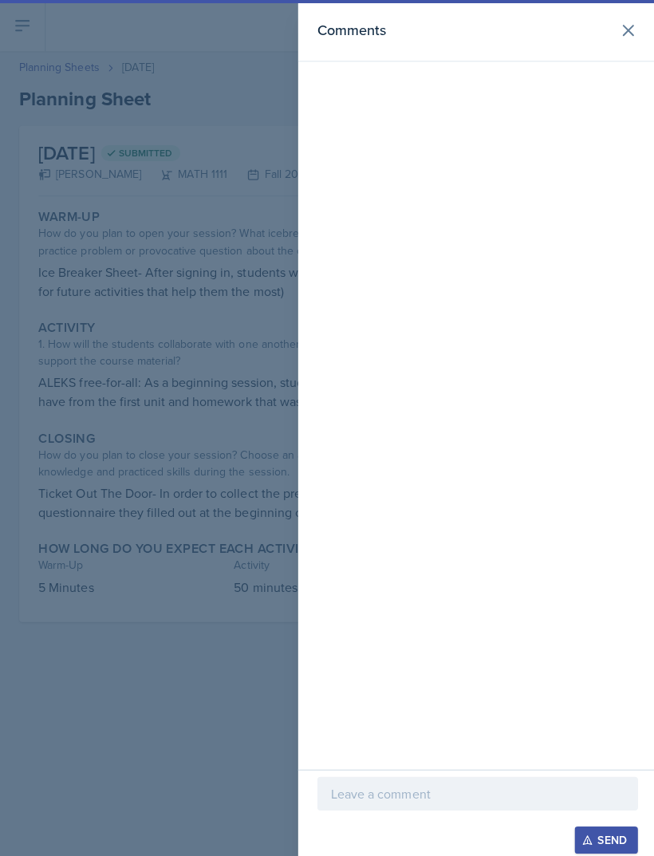
click at [627, 36] on icon at bounding box center [625, 30] width 19 height 19
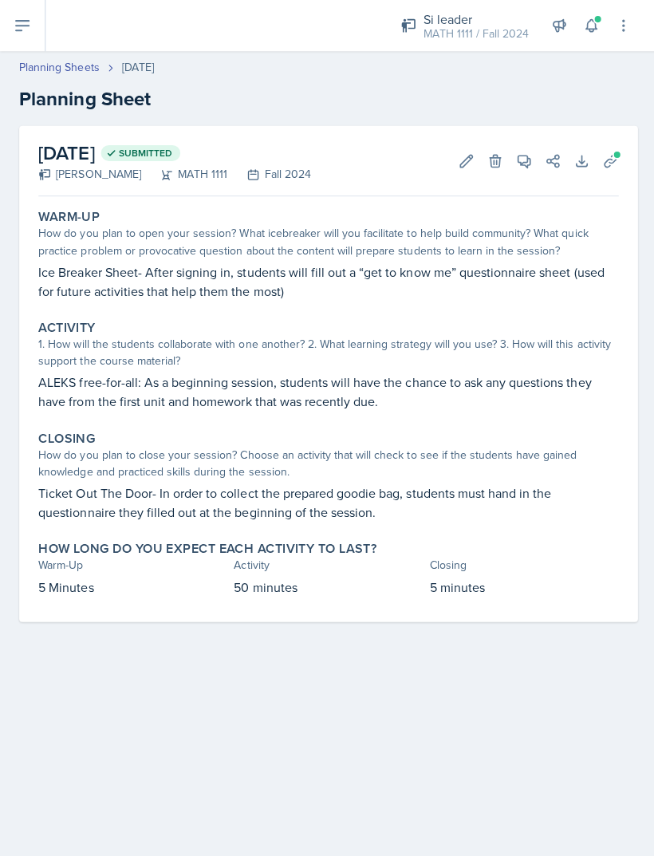
click at [364, 280] on p "Ice Breaker Sheet- After signing in, students will fill out a “get to know me” …" at bounding box center [326, 280] width 577 height 38
click at [459, 155] on icon at bounding box center [464, 160] width 16 height 16
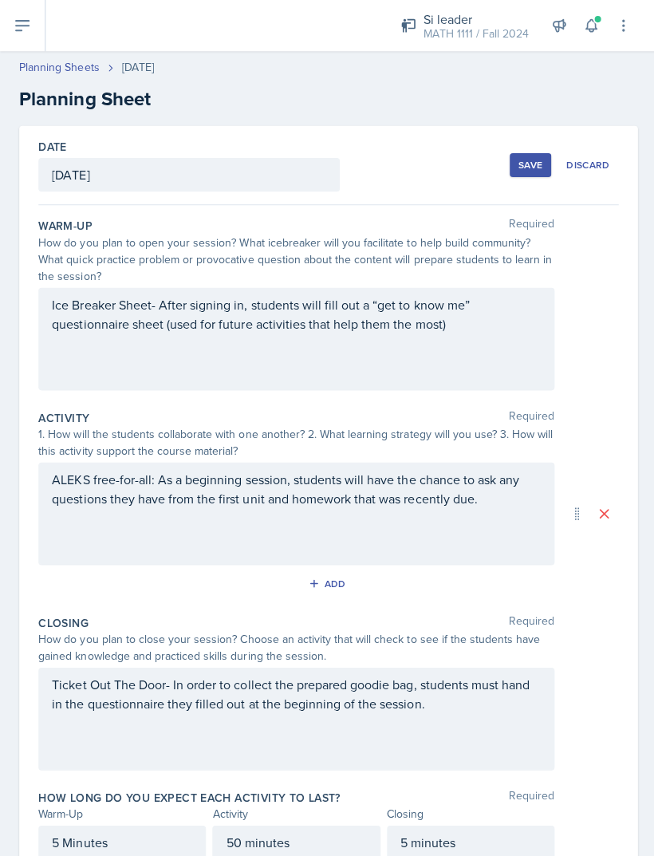
click at [81, 299] on div "Ice Breaker Sheet- After signing in, students will fill out a “get to know me” …" at bounding box center [294, 337] width 513 height 102
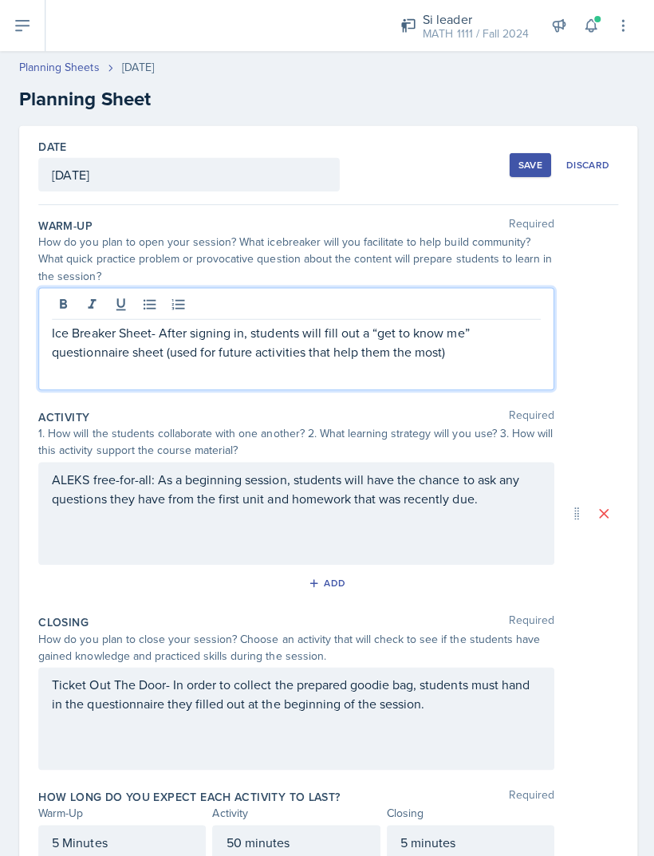
click at [61, 328] on p "Ice Breaker Sheet- After signing in, students will fill out a “get to know me” …" at bounding box center [295, 340] width 486 height 38
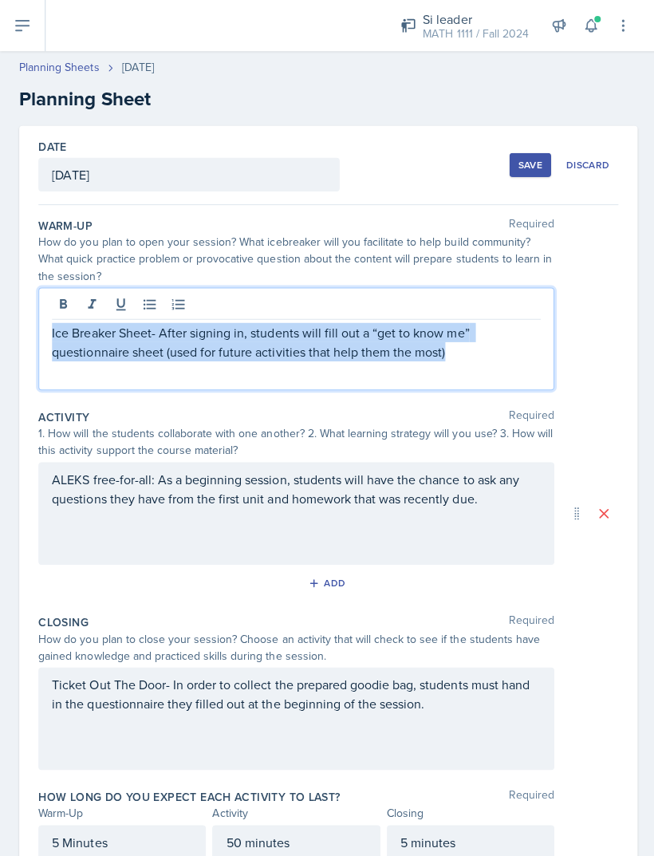
copy p "Ice Breaker Sheet- After signing in, students will fill out a “get to know me” …"
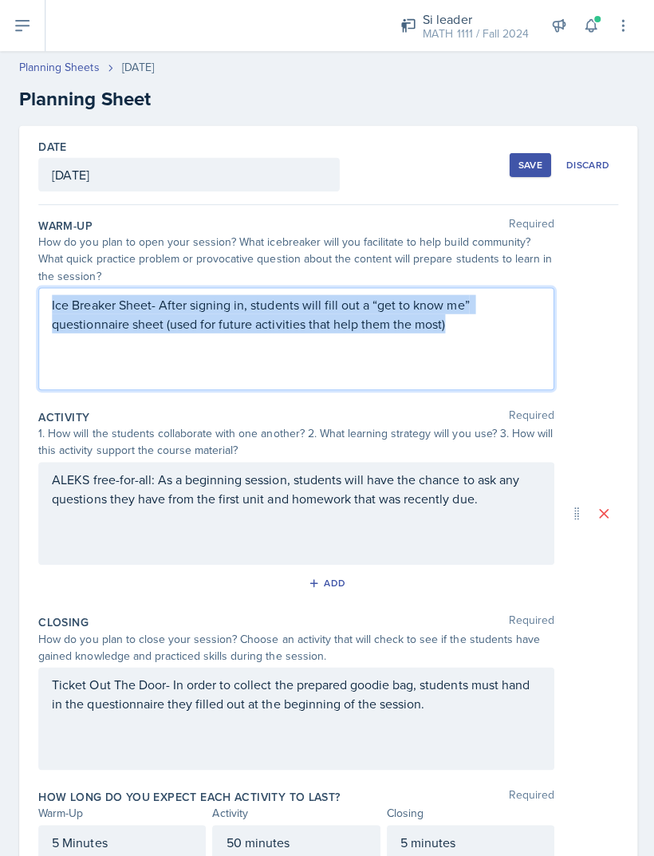
click at [459, 30] on div "MATH 1111 / Fall 2024" at bounding box center [473, 34] width 105 height 17
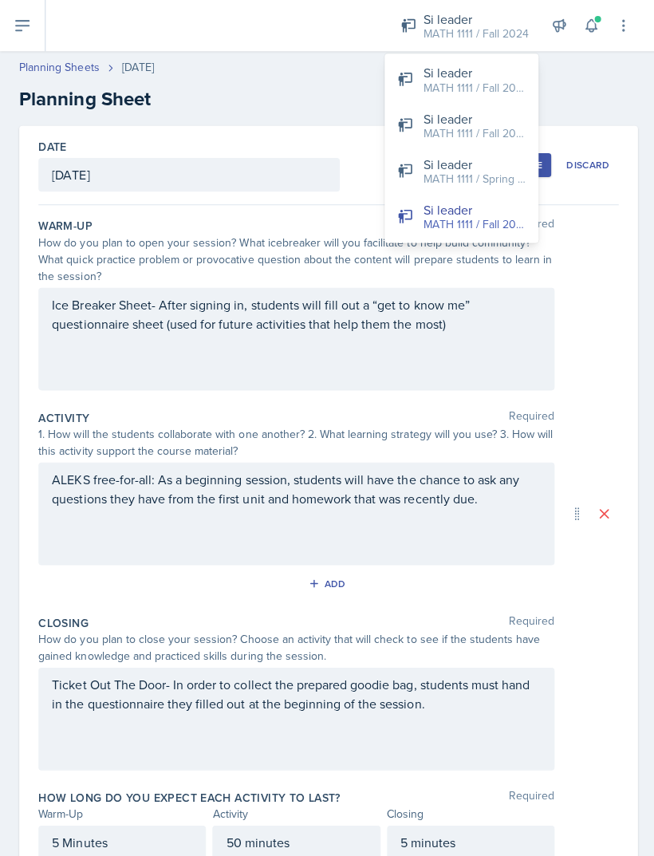
click at [488, 77] on div "Si leader" at bounding box center [472, 72] width 102 height 19
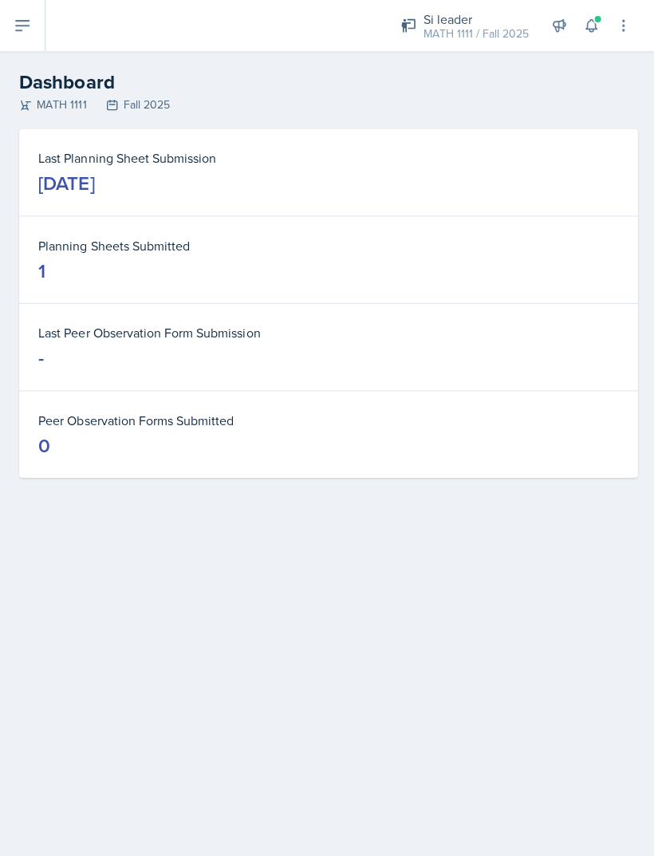
click at [336, 171] on dd "[DATE]" at bounding box center [326, 183] width 577 height 26
click at [41, 26] on button at bounding box center [22, 25] width 45 height 51
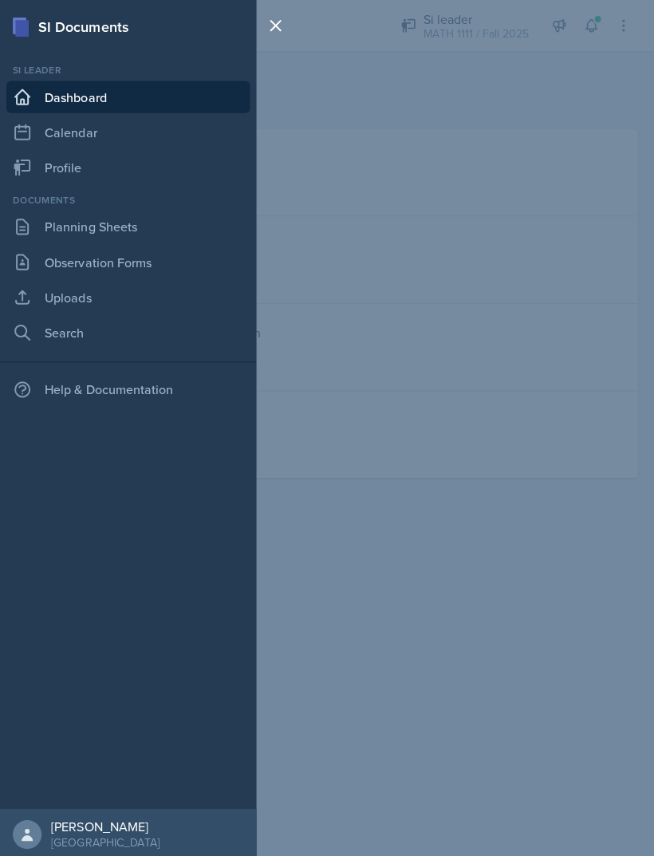
click at [138, 224] on link "Planning Sheets" at bounding box center [127, 226] width 242 height 32
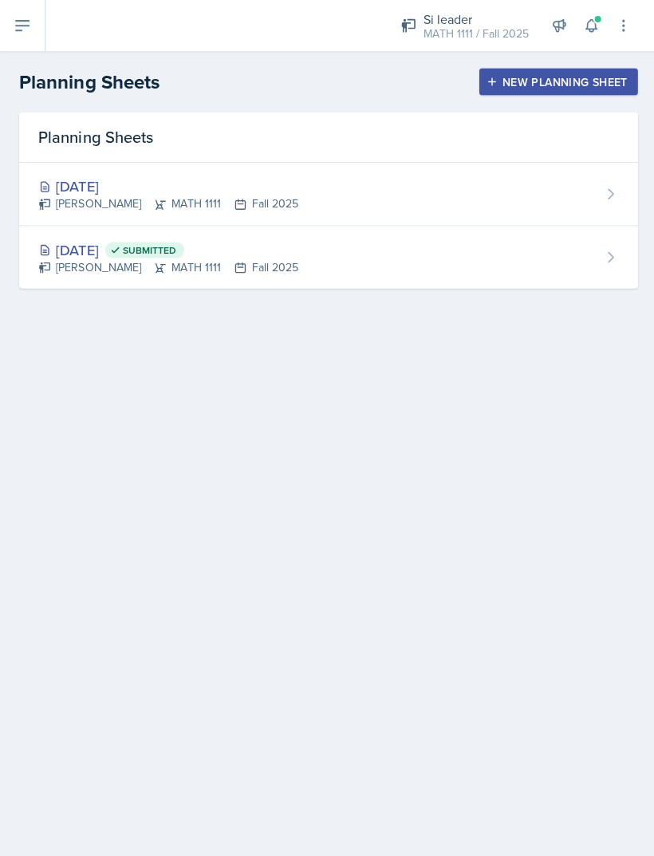
click at [234, 188] on div "[DATE]" at bounding box center [167, 186] width 258 height 22
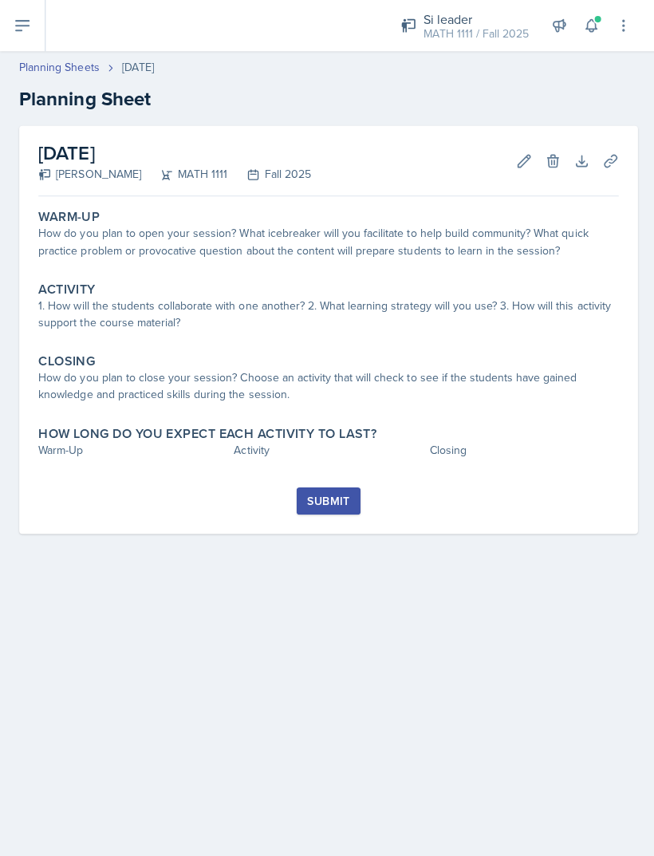
click at [508, 159] on button "Edit" at bounding box center [521, 160] width 29 height 29
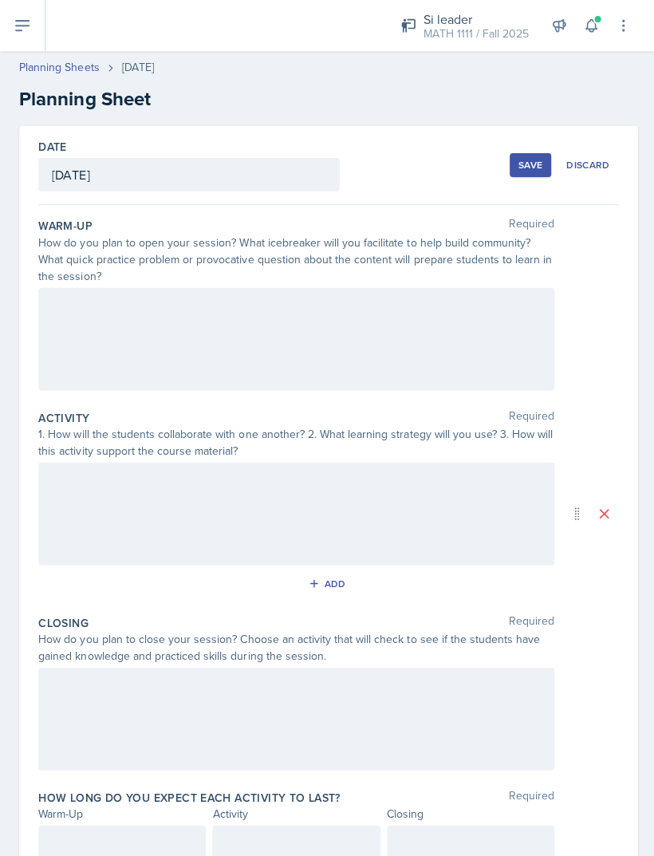
click at [179, 167] on div "[DATE]" at bounding box center [188, 173] width 300 height 33
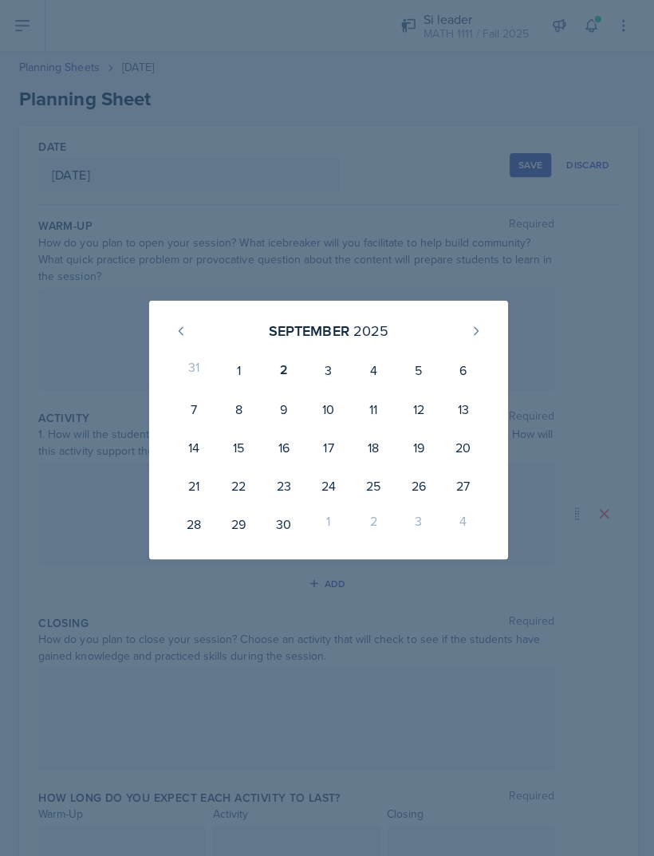
click at [179, 313] on div "[DATE]" at bounding box center [326, 329] width 319 height 34
click at [169, 325] on button at bounding box center [180, 330] width 26 height 26
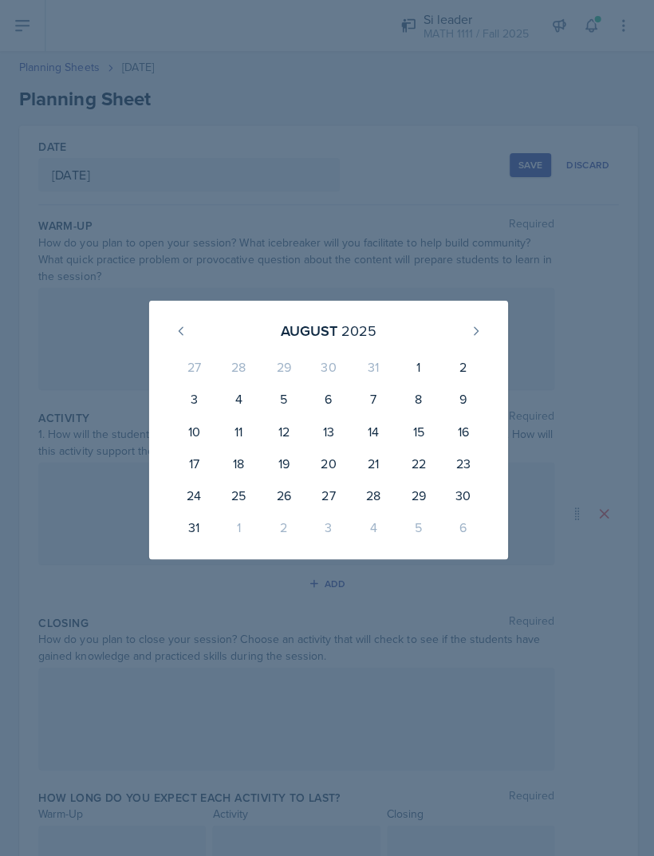
click at [334, 490] on div "27" at bounding box center [327, 493] width 45 height 32
type input "[DATE]"
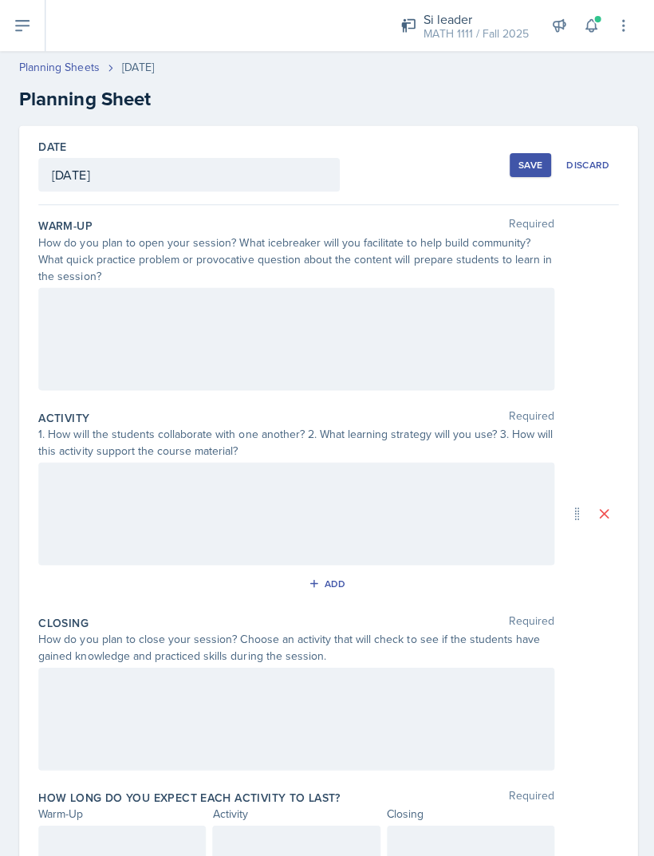
click at [150, 338] on div at bounding box center [294, 337] width 513 height 102
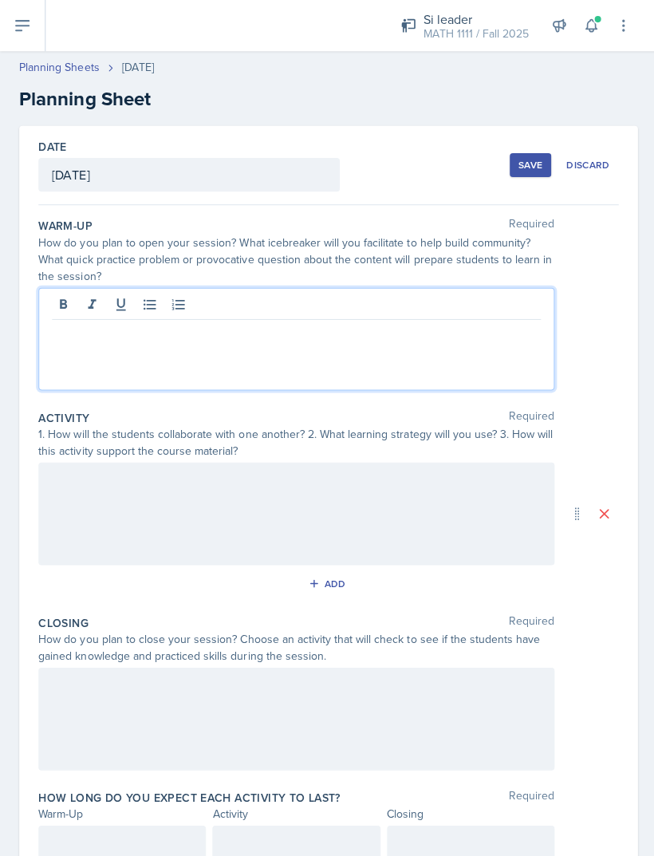
click at [134, 334] on p at bounding box center [295, 330] width 486 height 19
click at [101, 329] on p at bounding box center [295, 330] width 486 height 19
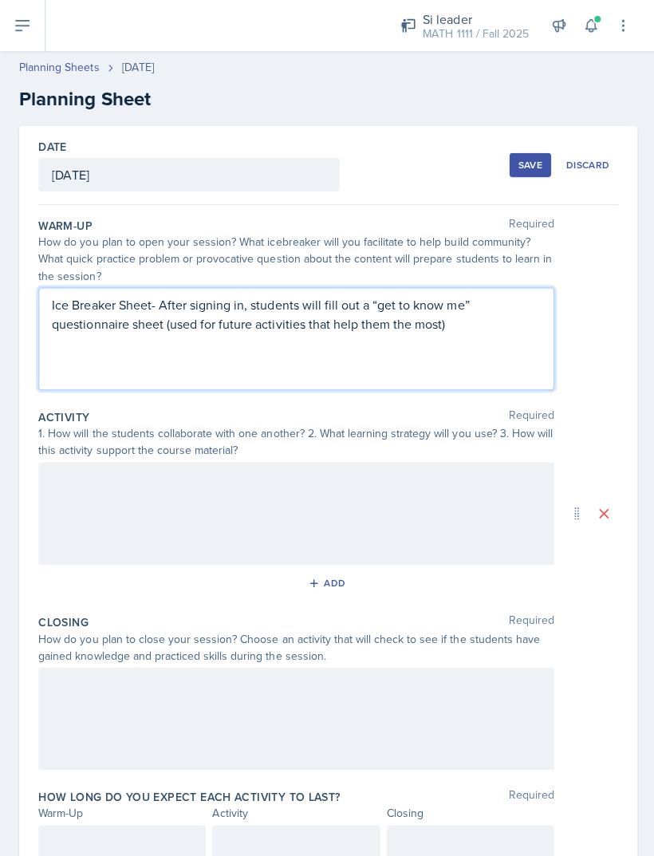
click at [178, 509] on div at bounding box center [294, 511] width 513 height 102
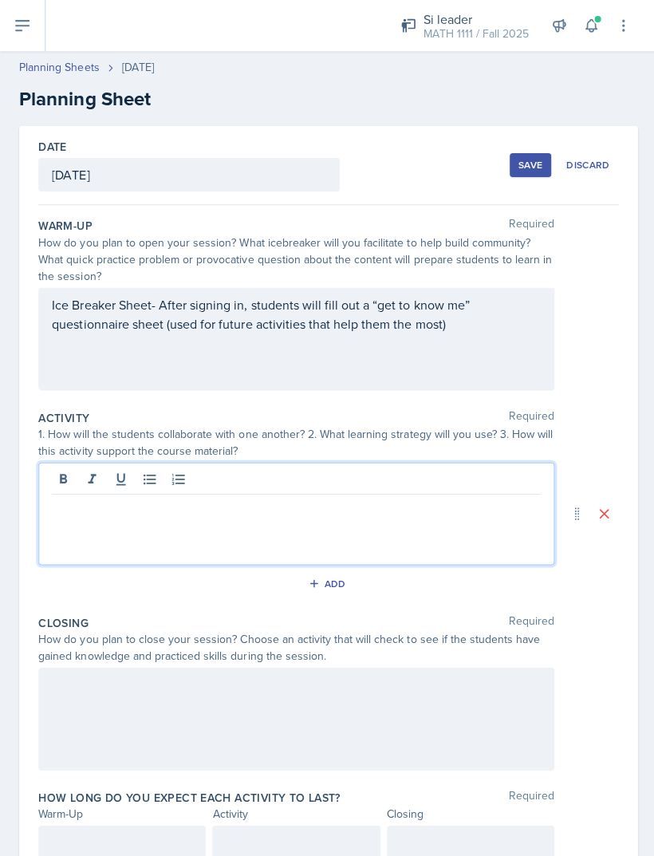
click at [522, 166] on div "Save" at bounding box center [528, 164] width 24 height 13
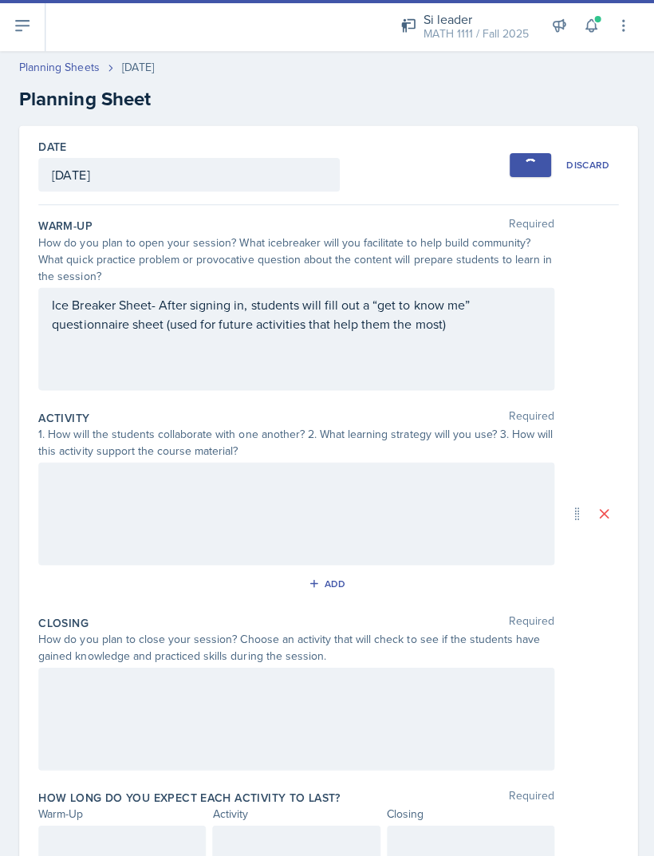
click at [486, 29] on div "MATH 1111 / Fall 2025" at bounding box center [473, 34] width 105 height 17
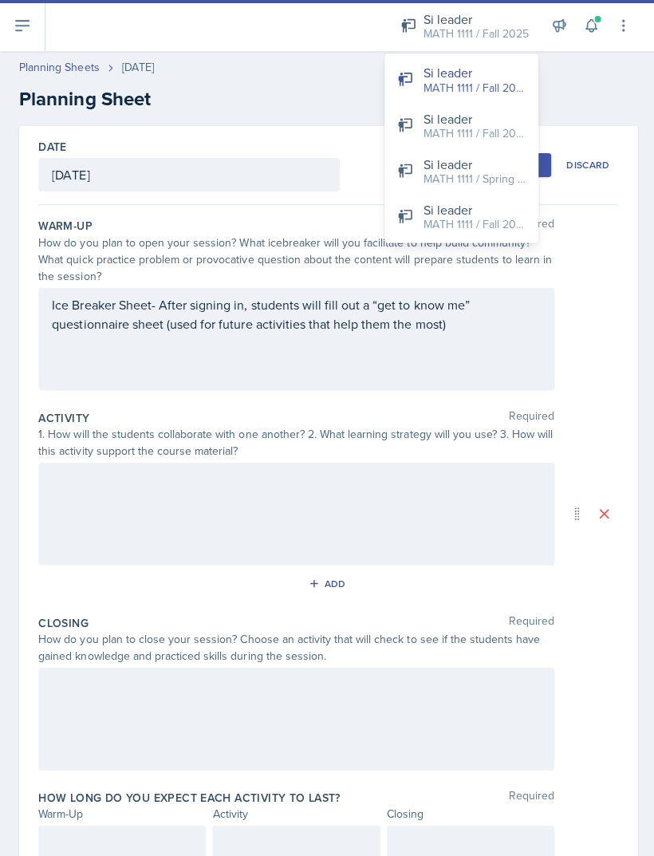
click at [455, 226] on div "MATH 1111 / Fall 2024" at bounding box center [472, 223] width 102 height 17
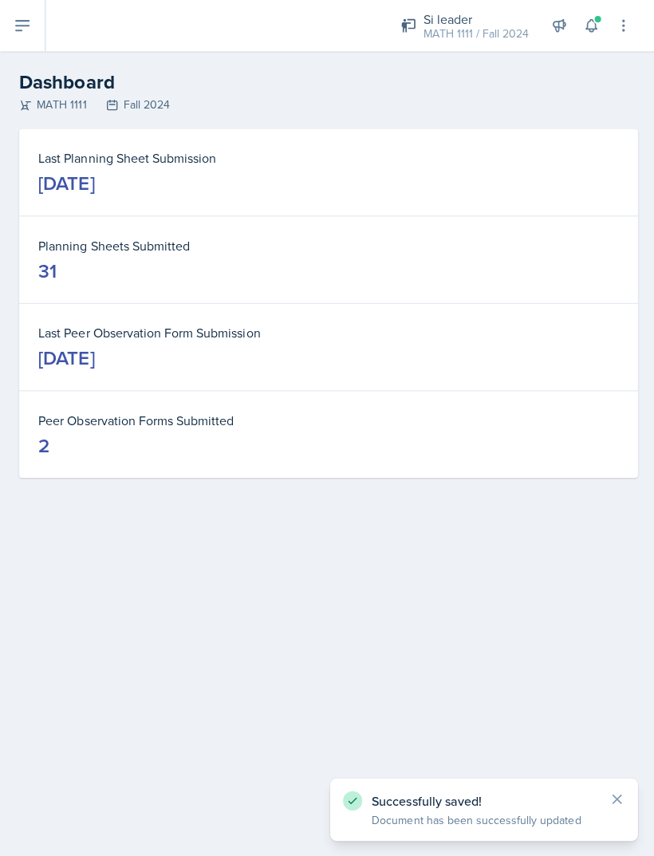
click at [343, 182] on dd "[DATE]" at bounding box center [326, 183] width 577 height 26
click at [94, 177] on div "[DATE]" at bounding box center [66, 183] width 56 height 26
click at [24, 37] on button at bounding box center [22, 25] width 45 height 51
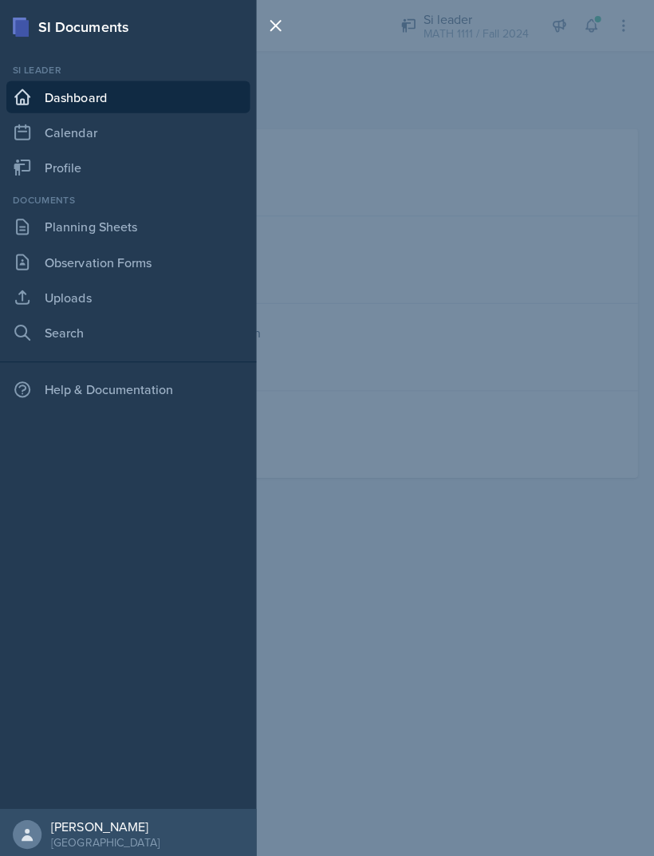
click at [138, 230] on link "Planning Sheets" at bounding box center [127, 226] width 242 height 32
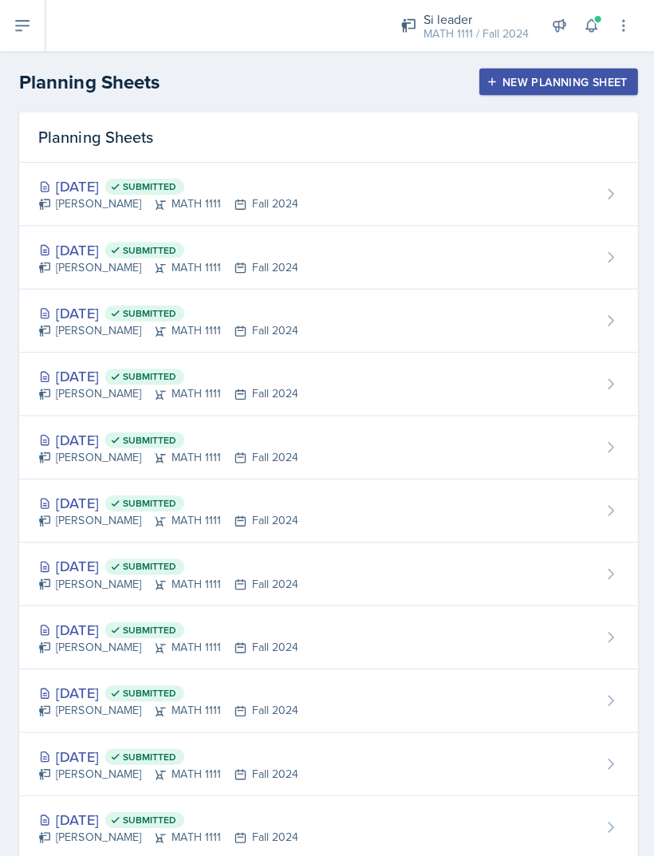
click at [223, 322] on div "[PERSON_NAME] MATH 1111 Fall 2024" at bounding box center [167, 329] width 258 height 17
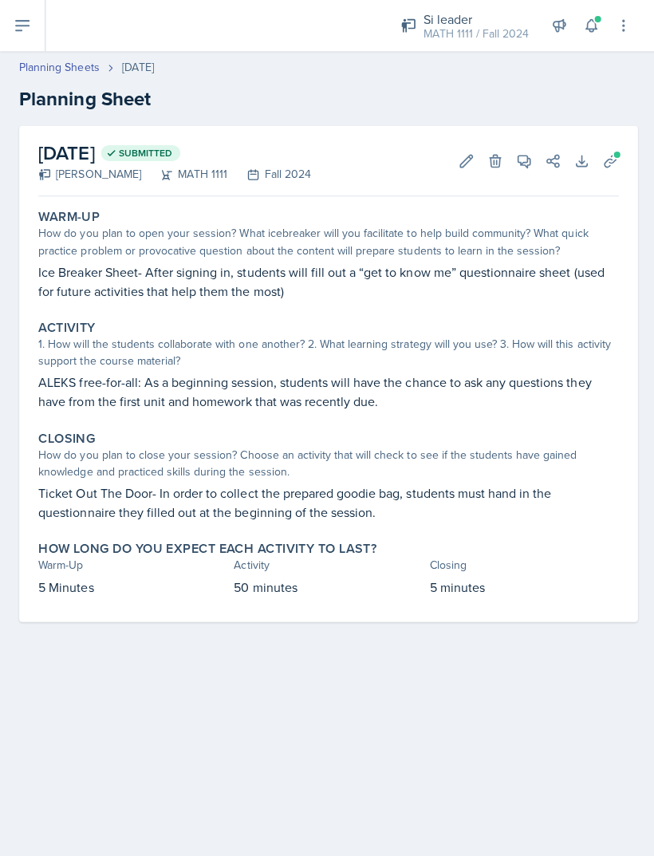
click at [221, 395] on p "ALEKS free-for-all: As a beginning session, students will have the chance to as…" at bounding box center [326, 390] width 577 height 38
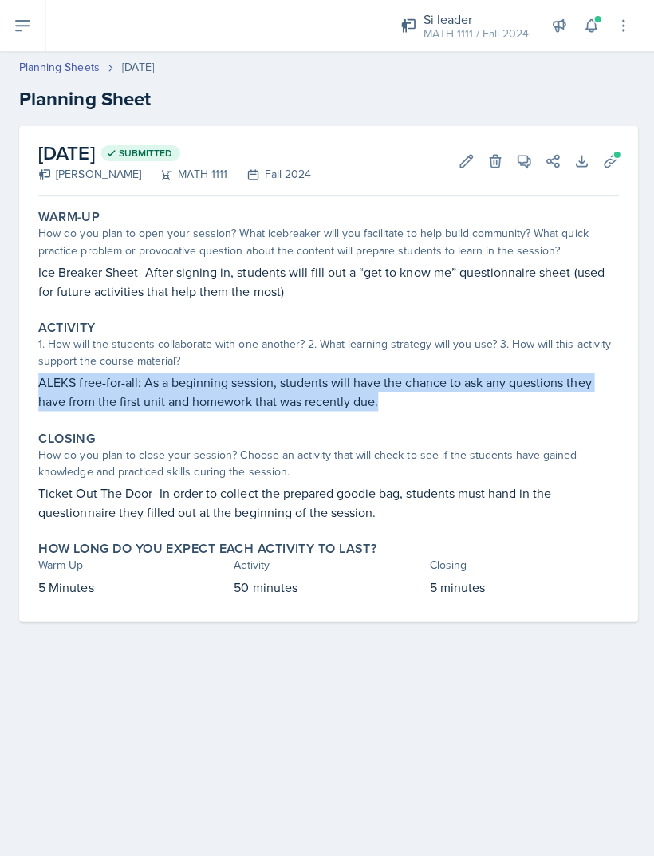
copy p "ALEKS free-for-all: As a beginning session, students will have the chance to as…"
click at [482, 28] on div "MATH 1111 / Fall 2024" at bounding box center [473, 34] width 105 height 17
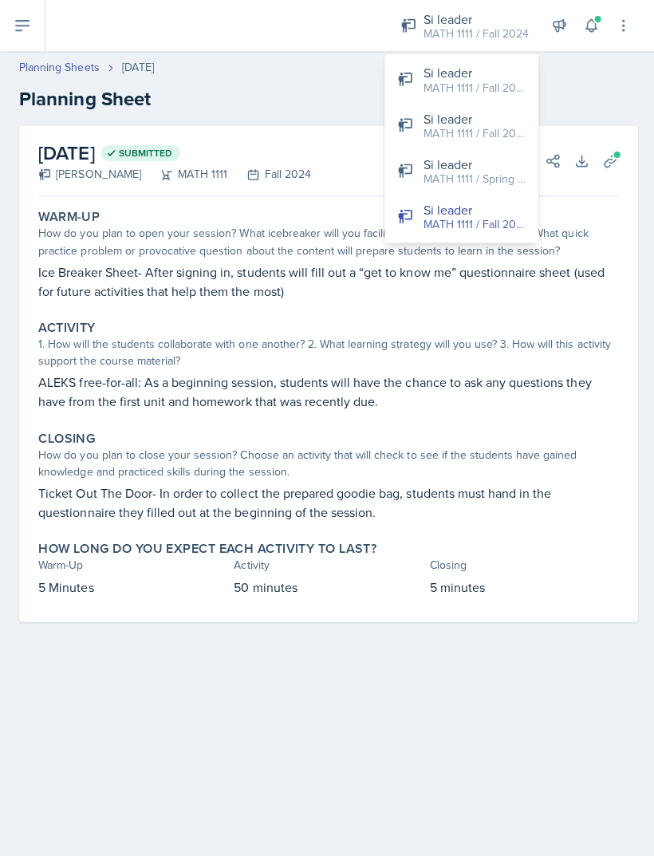
click at [484, 70] on div "Si leader" at bounding box center [472, 72] width 102 height 19
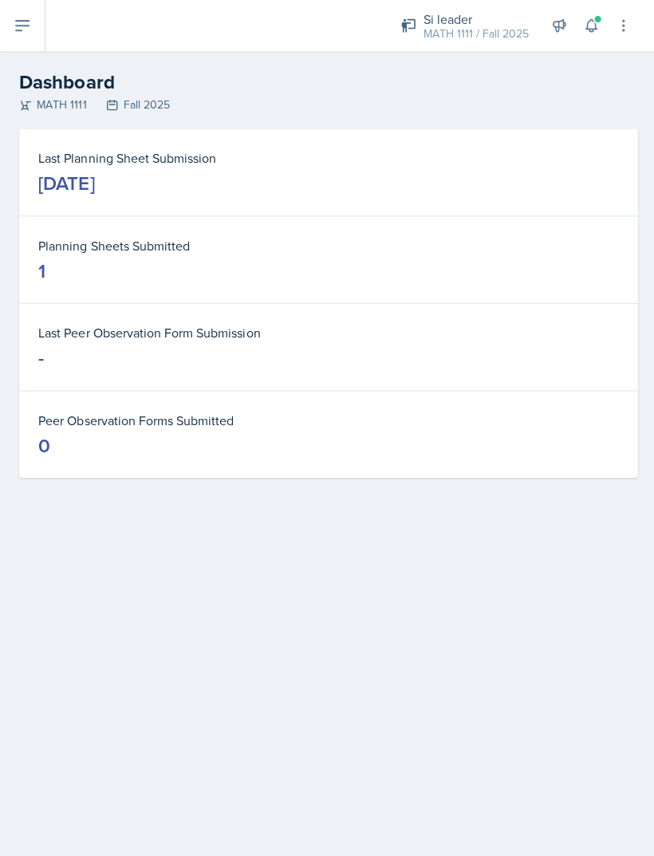
click at [144, 108] on div "MATH 1111 Fall 2025" at bounding box center [327, 104] width 616 height 17
click at [94, 182] on div "[DATE]" at bounding box center [66, 183] width 56 height 26
click at [26, 33] on icon at bounding box center [22, 25] width 19 height 19
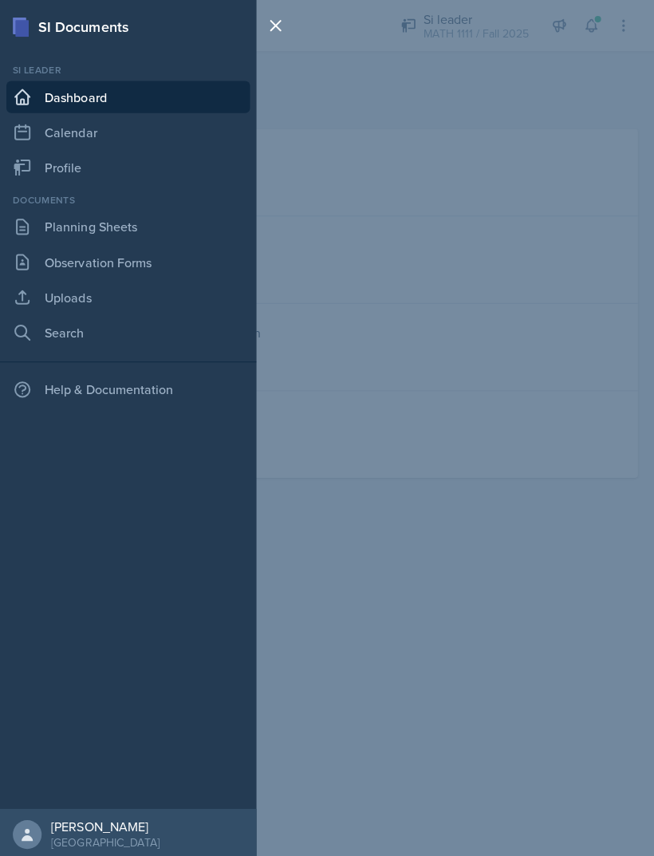
click at [124, 234] on link "Planning Sheets" at bounding box center [127, 226] width 242 height 32
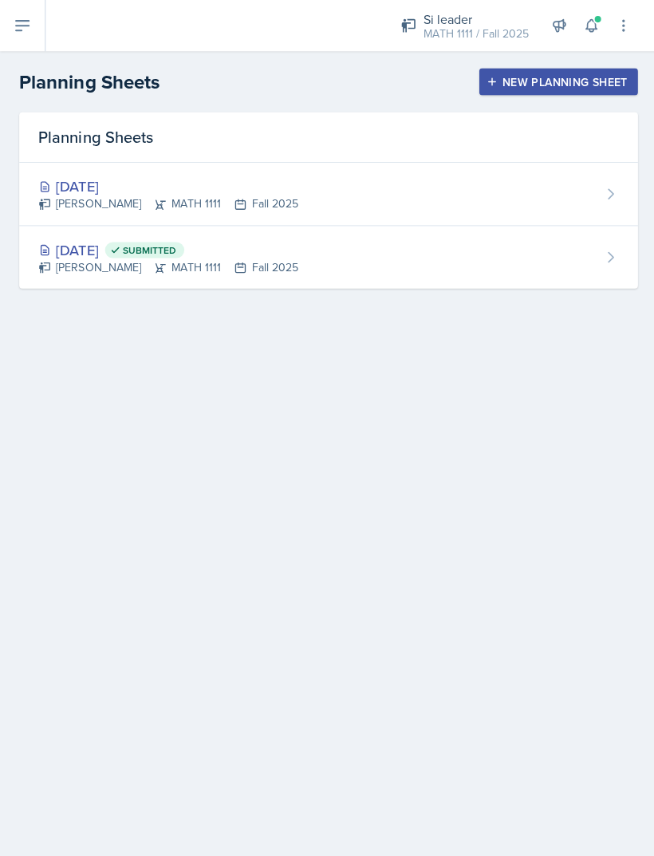
click at [378, 195] on div "[DATE] [PERSON_NAME] MATH 1111 Fall 2025" at bounding box center [327, 193] width 616 height 63
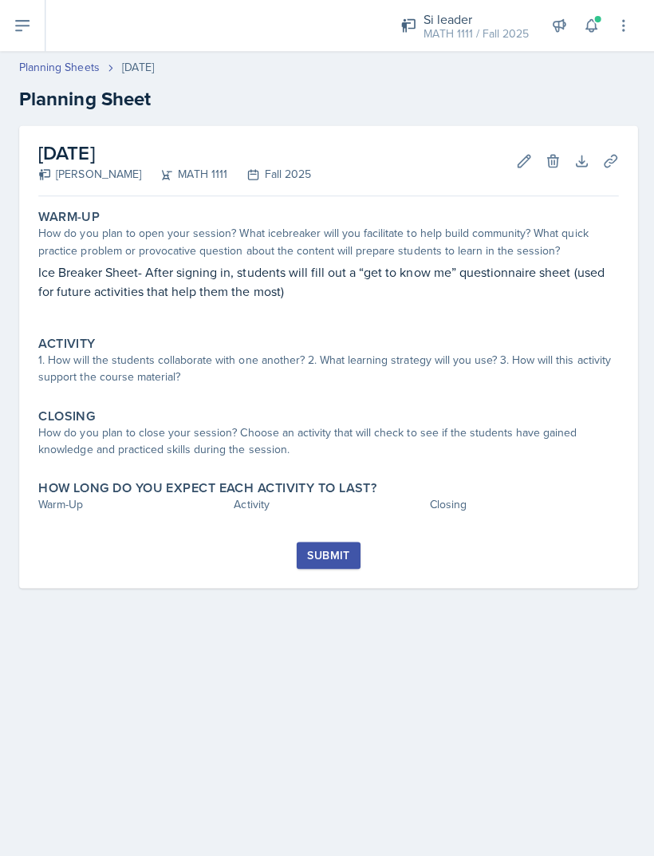
click at [324, 363] on div "1. How will the students collaborate with one another? 2. What learning strateg…" at bounding box center [326, 366] width 577 height 33
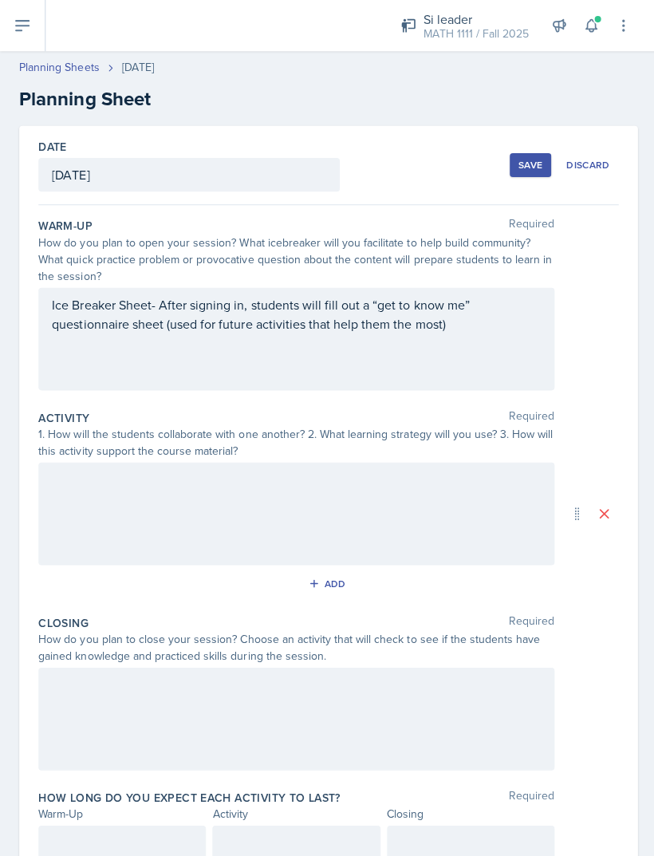
click at [141, 507] on div at bounding box center [294, 511] width 513 height 102
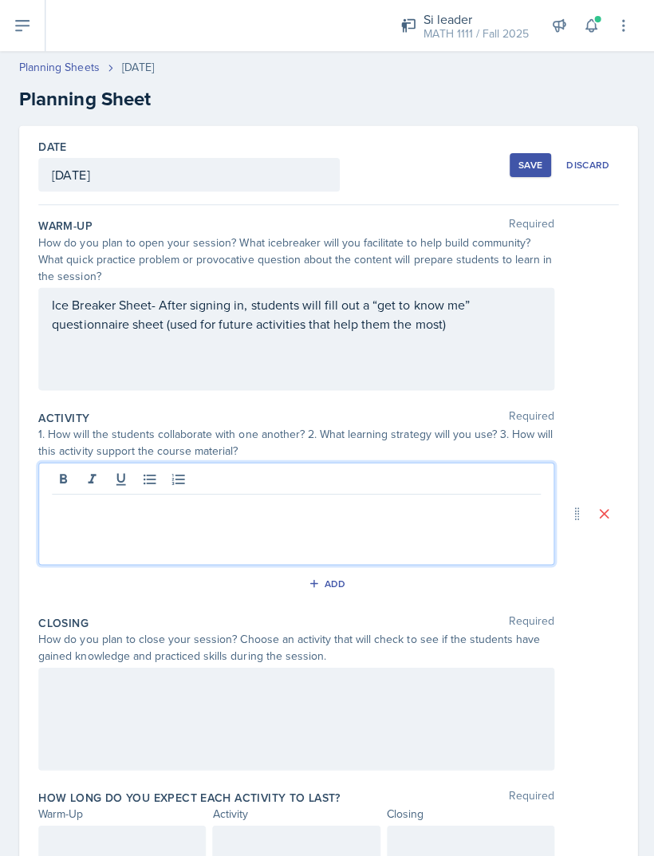
click at [112, 513] on p at bounding box center [295, 504] width 486 height 19
click at [103, 510] on p at bounding box center [295, 504] width 486 height 19
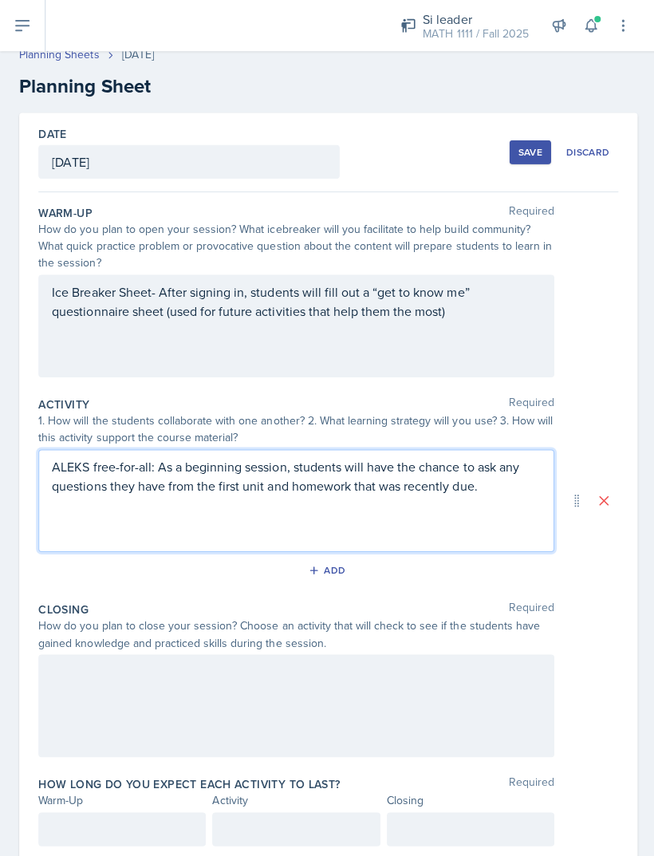
scroll to position [12, 0]
click at [526, 152] on div "Save" at bounding box center [528, 152] width 24 height 13
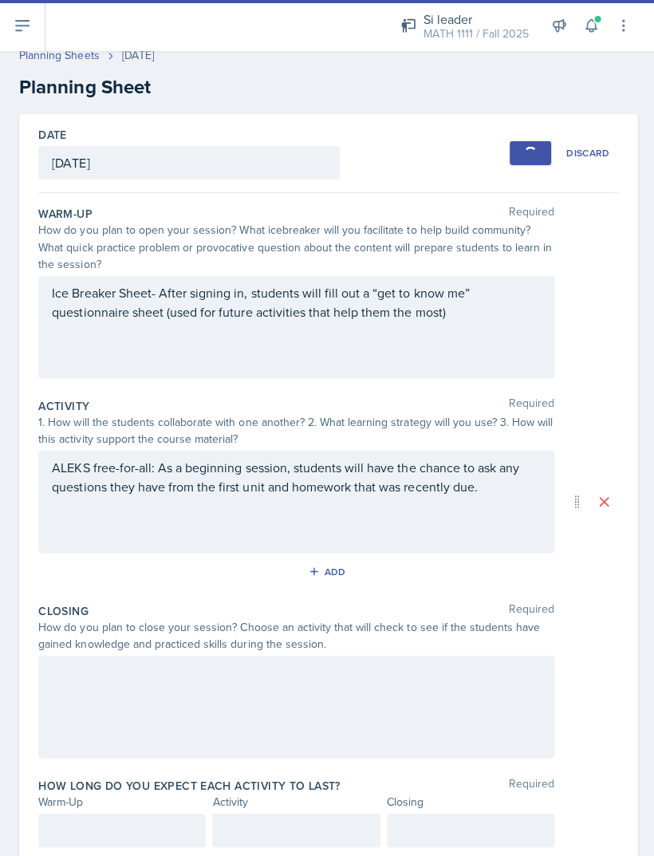
scroll to position [0, 0]
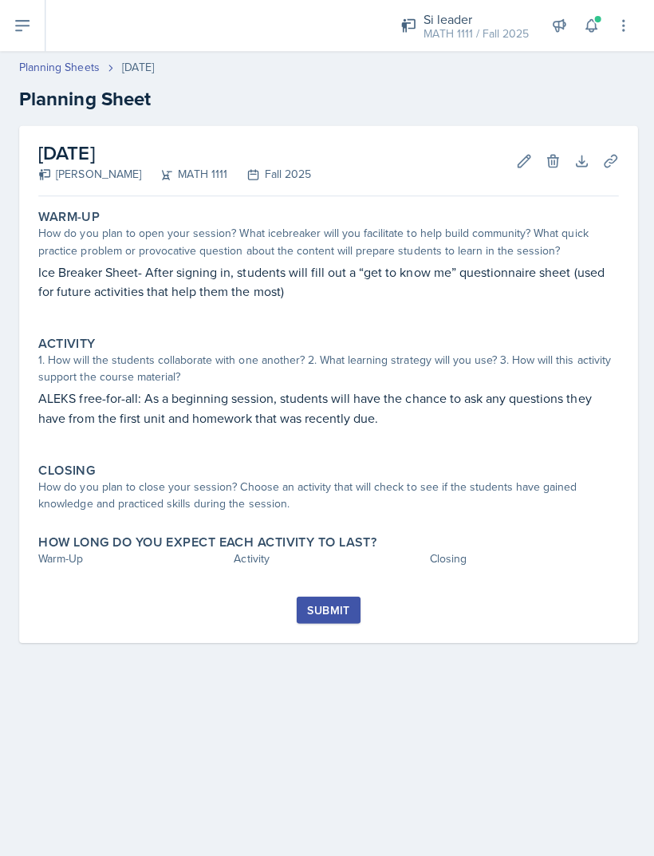
click at [484, 21] on div "Si leader" at bounding box center [473, 19] width 105 height 19
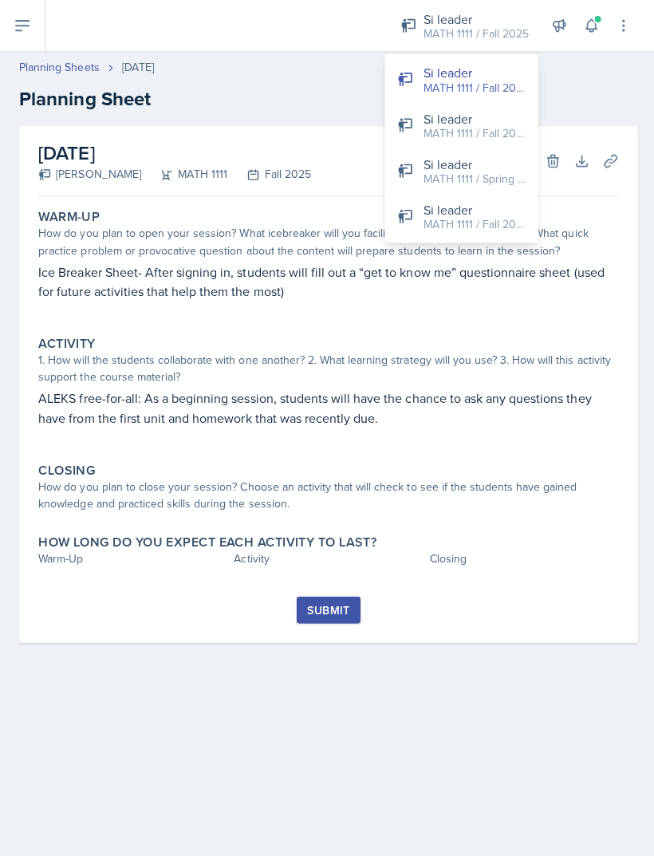
click at [486, 218] on div "MATH 1111 / Fall 2024" at bounding box center [472, 223] width 102 height 17
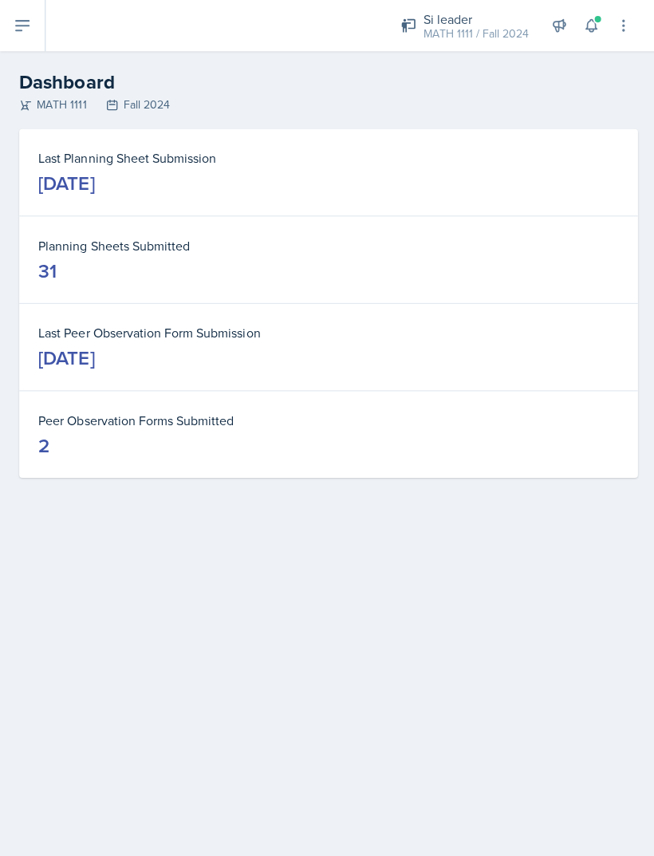
click at [26, 30] on icon at bounding box center [22, 25] width 19 height 19
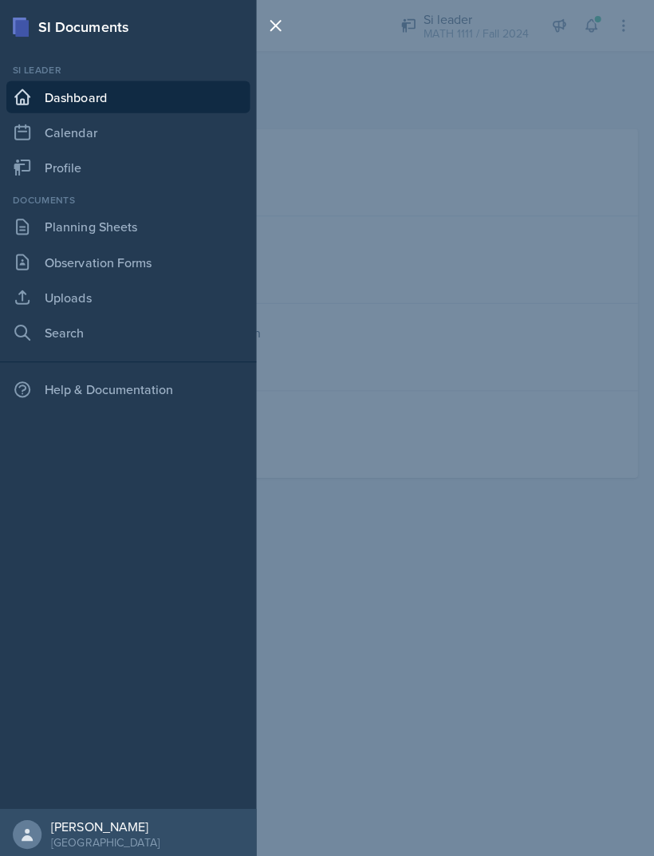
click at [157, 228] on link "Planning Sheets" at bounding box center [127, 226] width 242 height 32
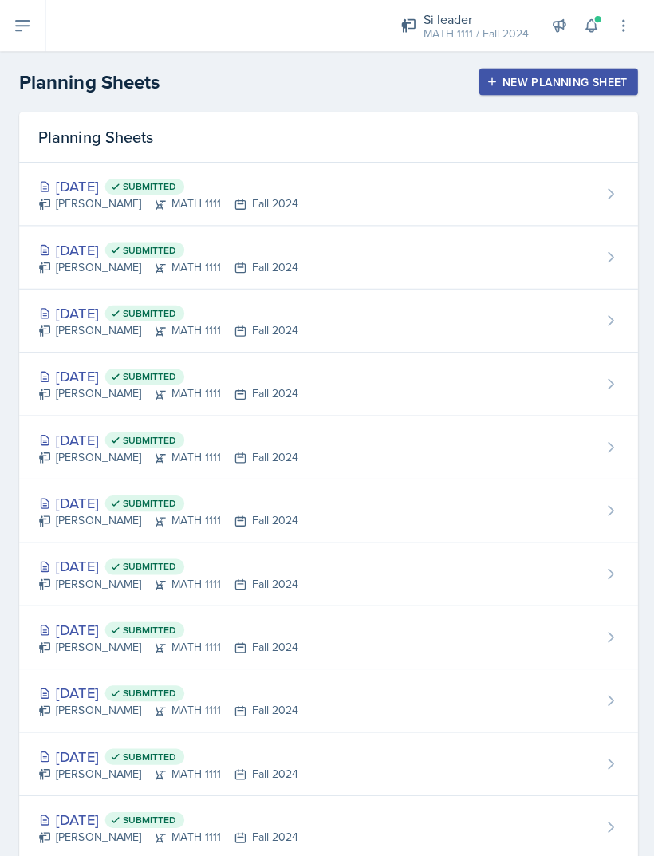
click at [281, 326] on div "[PERSON_NAME] MATH 1111 Fall 2024" at bounding box center [167, 329] width 258 height 17
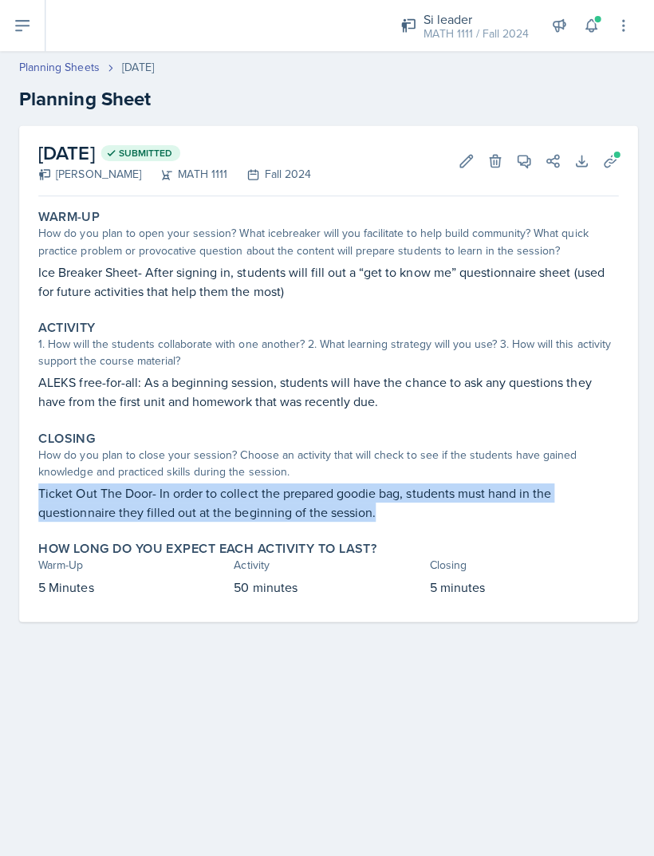
click at [470, 29] on div "MATH 1111 / Fall 2024" at bounding box center [473, 34] width 105 height 17
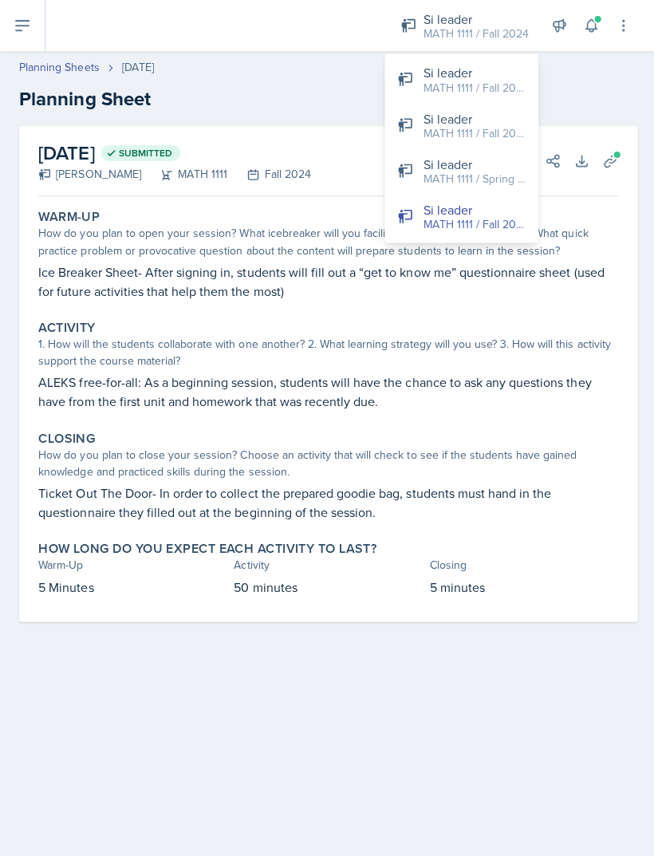
click at [500, 73] on div "Si leader" at bounding box center [472, 72] width 102 height 19
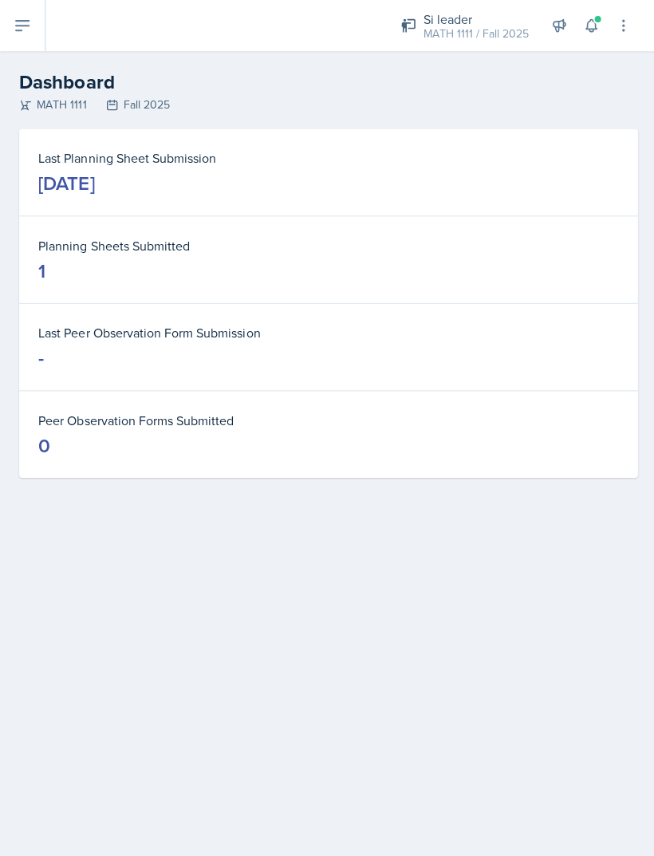
click at [10, 26] on button at bounding box center [22, 25] width 45 height 51
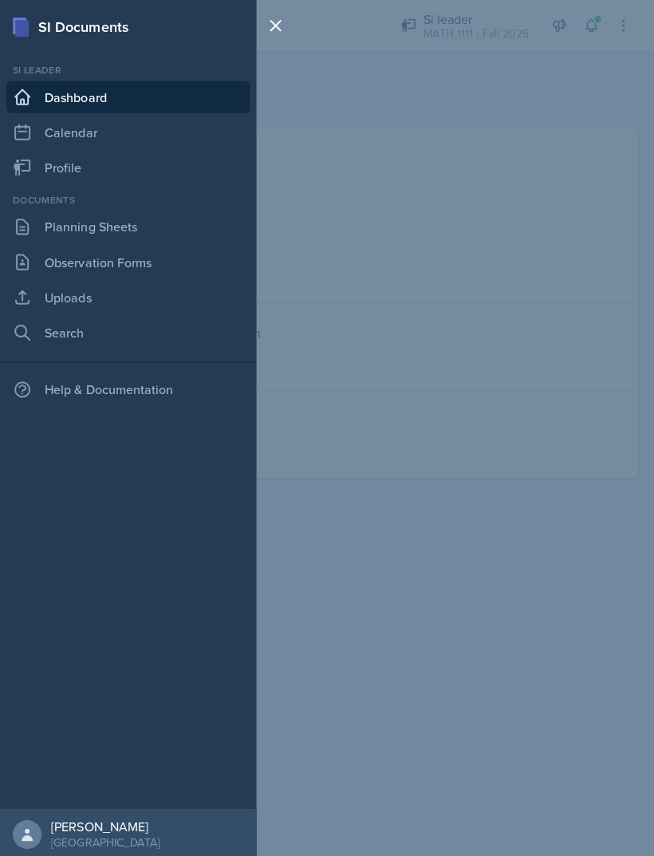
click at [153, 226] on link "Planning Sheets" at bounding box center [127, 226] width 242 height 32
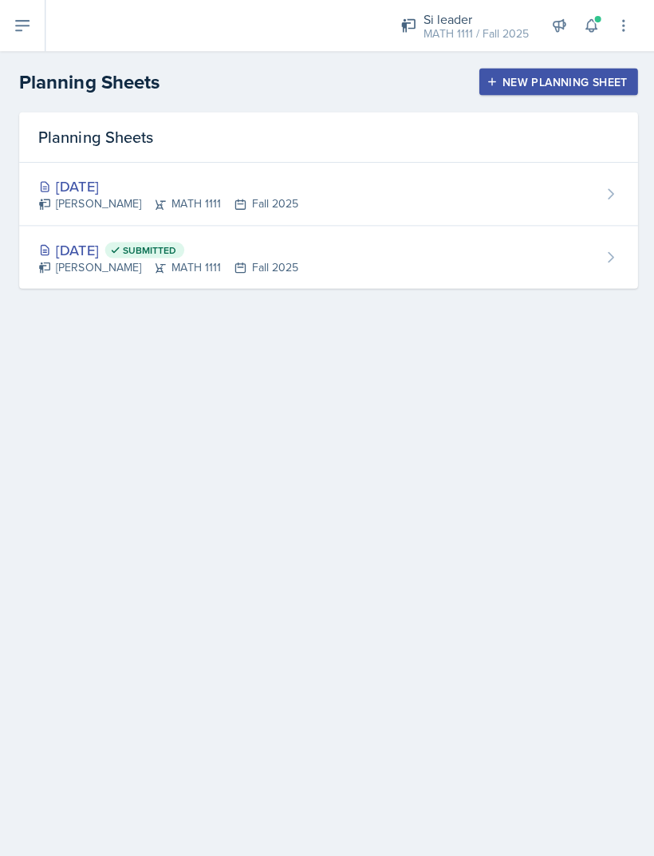
click at [385, 183] on div "[DATE] [PERSON_NAME] MATH 1111 Fall 2025" at bounding box center [327, 193] width 616 height 63
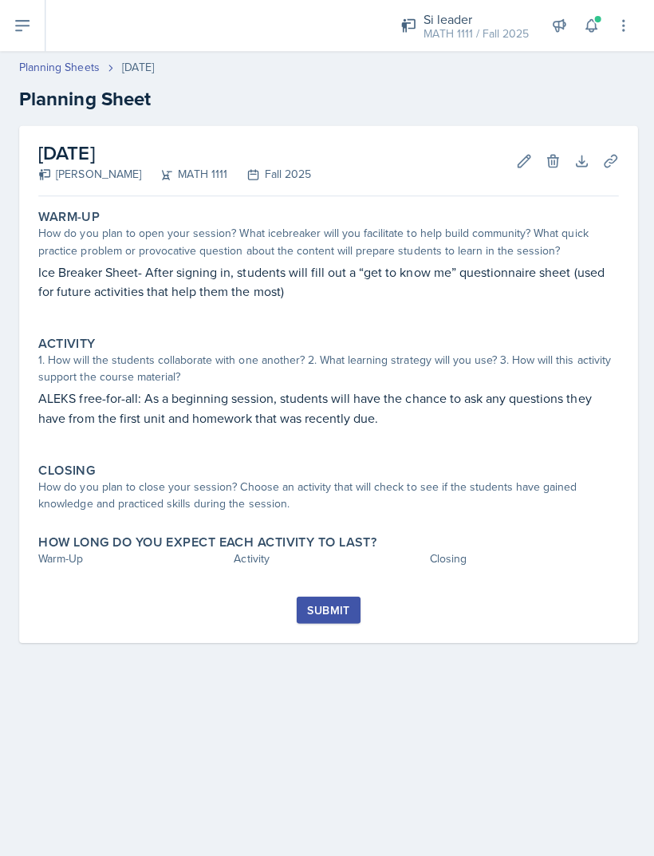
click at [312, 486] on div "How do you plan to close your session? Choose an activity that will check to se…" at bounding box center [326, 492] width 577 height 33
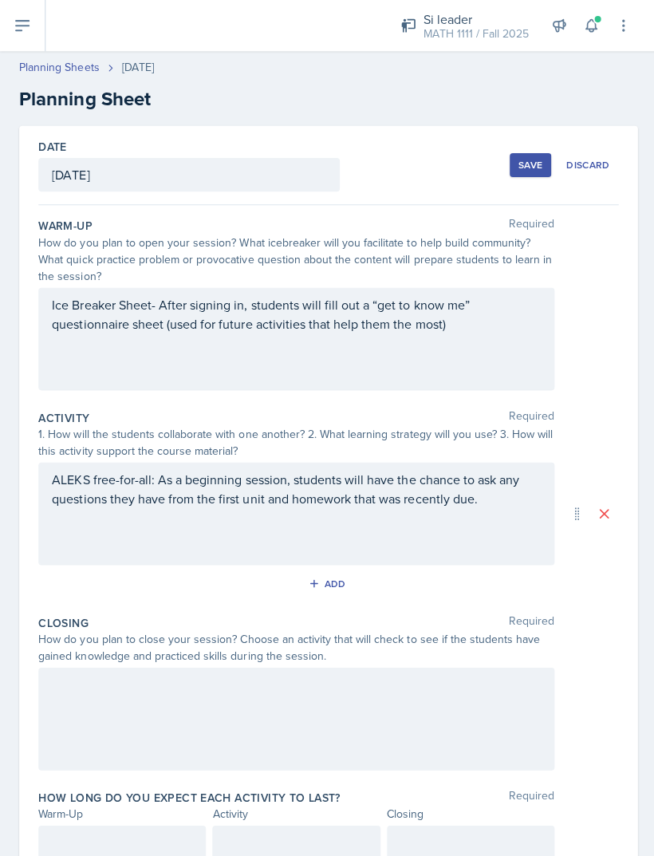
click at [188, 708] on div at bounding box center [294, 715] width 513 height 102
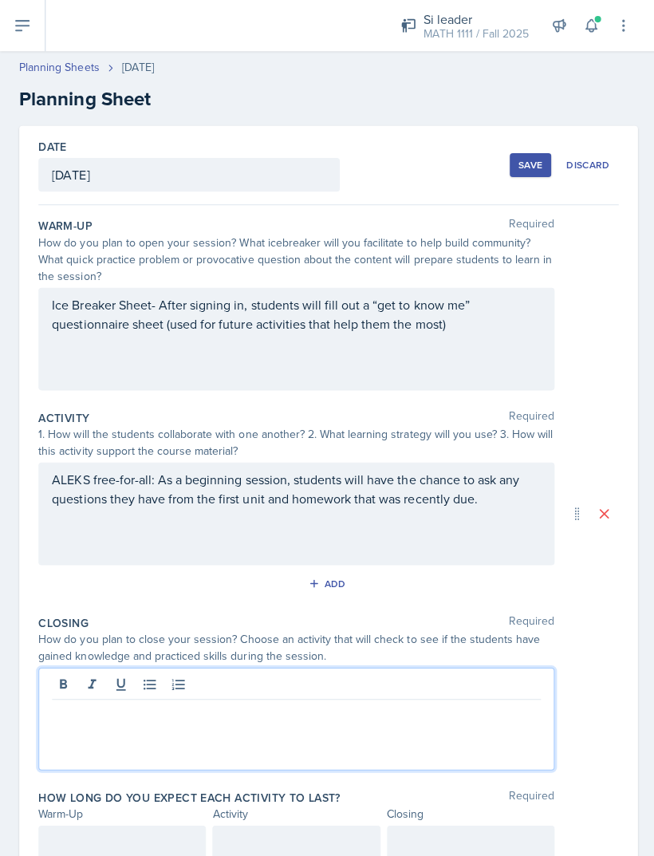
click at [143, 715] on p at bounding box center [295, 708] width 486 height 19
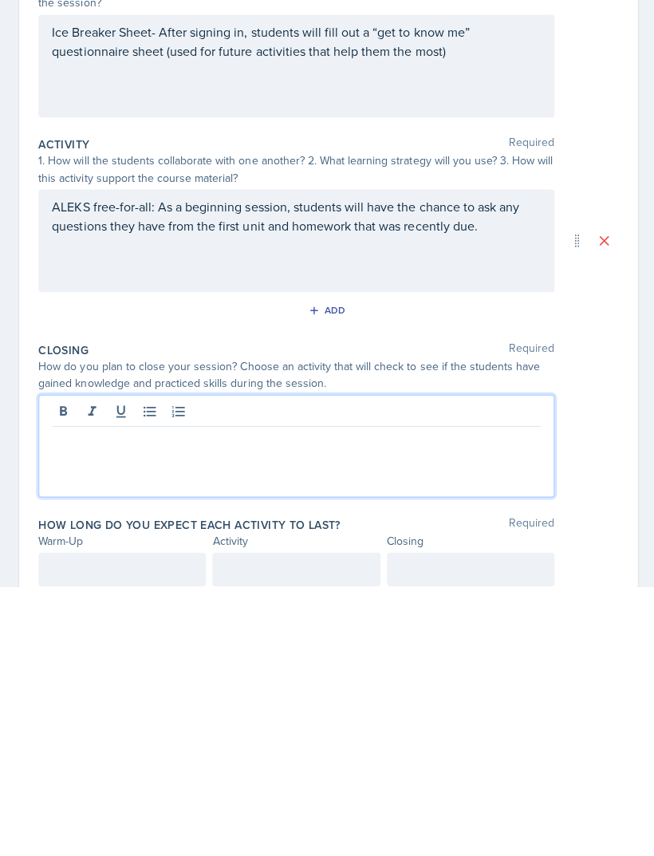
click at [143, 699] on p at bounding box center [295, 708] width 486 height 19
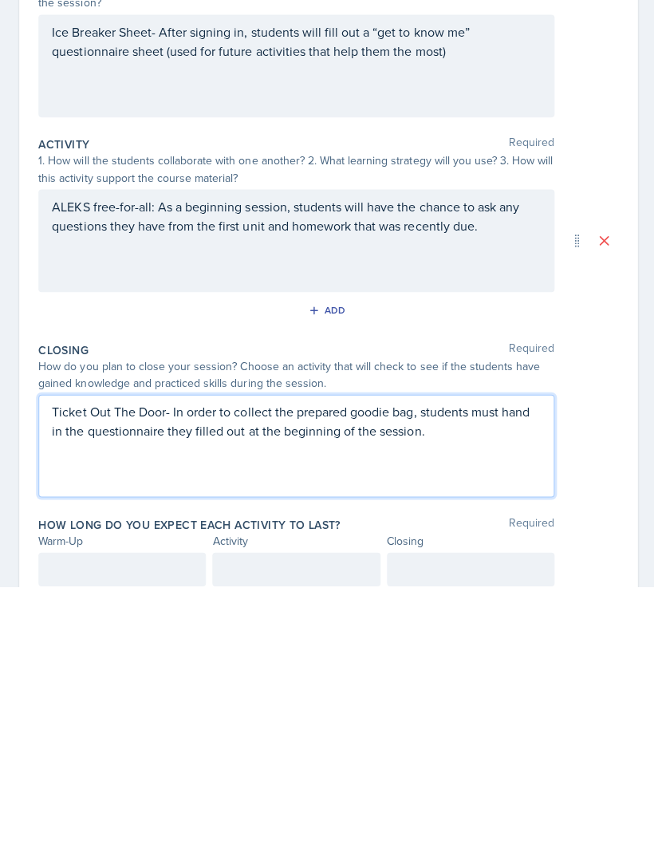
click at [109, 821] on div at bounding box center [121, 837] width 167 height 33
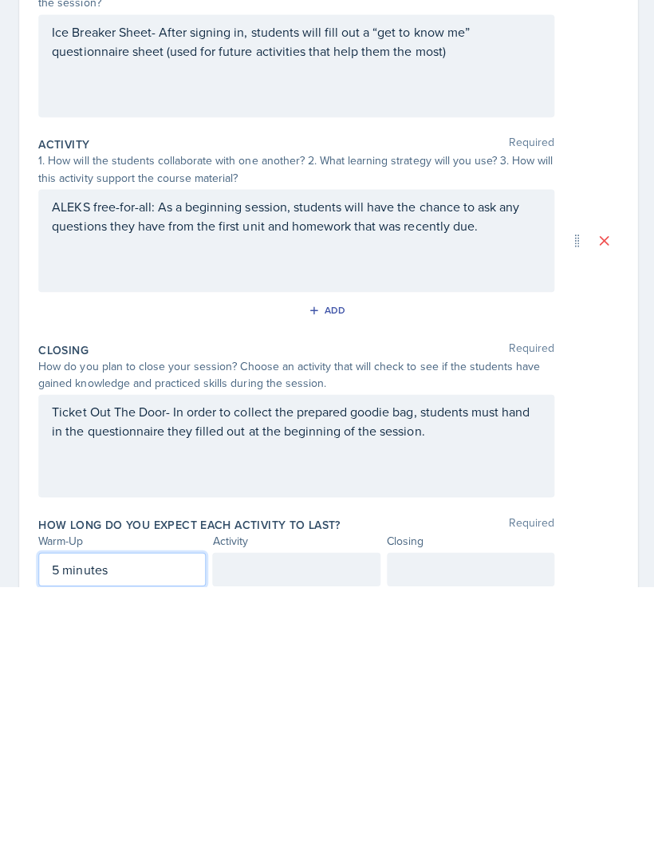
click at [294, 821] on div at bounding box center [294, 837] width 167 height 33
click at [447, 821] on div at bounding box center [468, 837] width 167 height 33
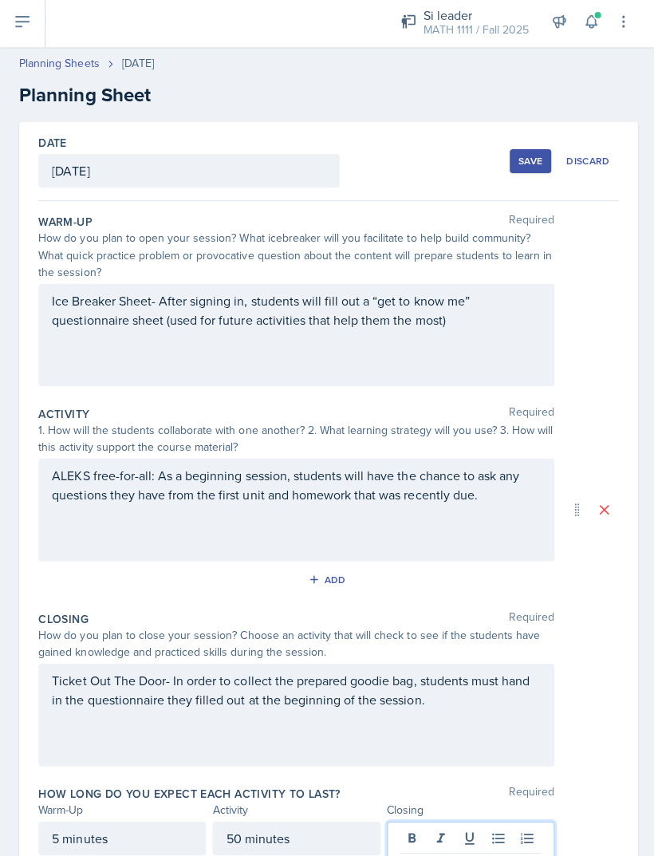
click at [445, 855] on p at bounding box center [469, 865] width 140 height 19
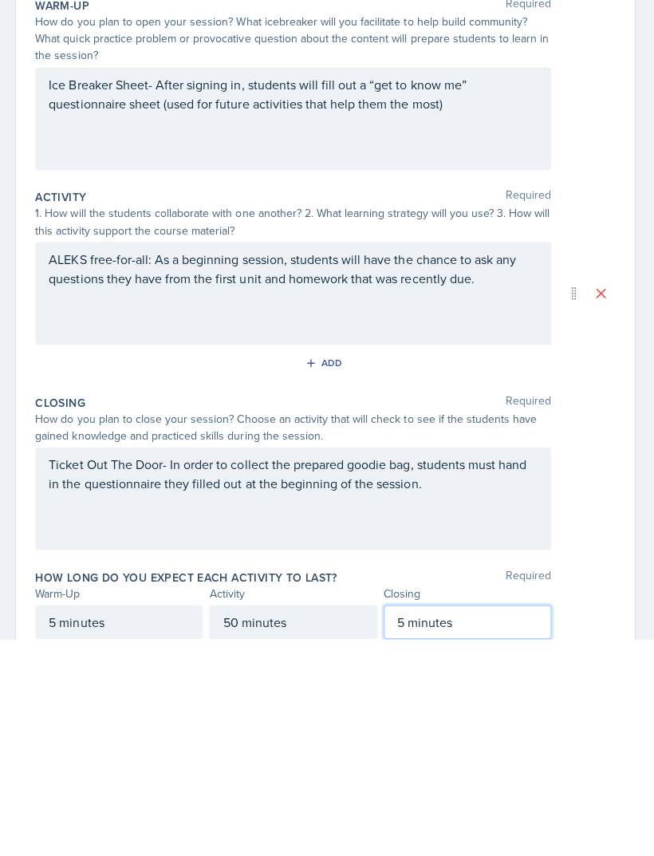
scroll to position [0, 0]
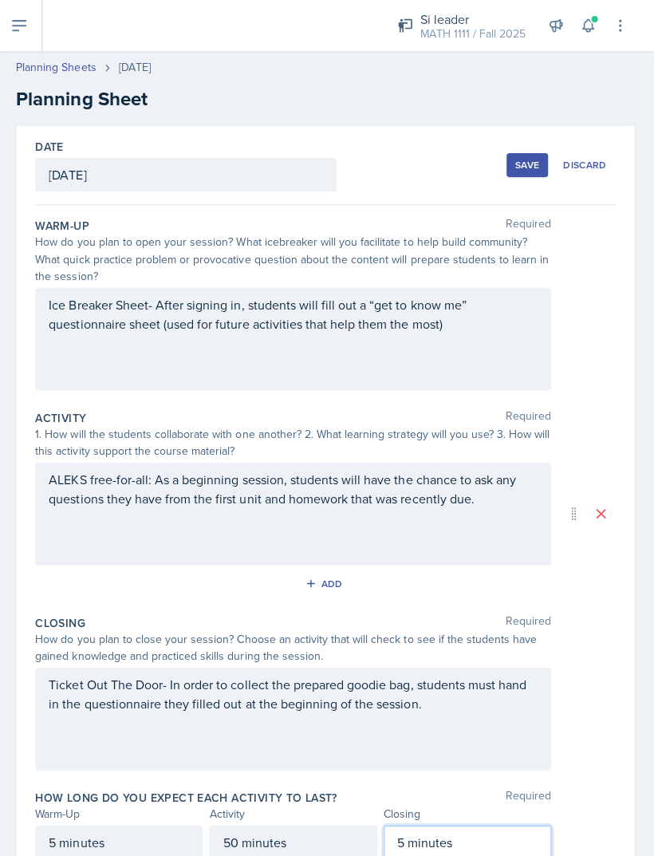
click at [521, 162] on div "Save" at bounding box center [528, 164] width 24 height 13
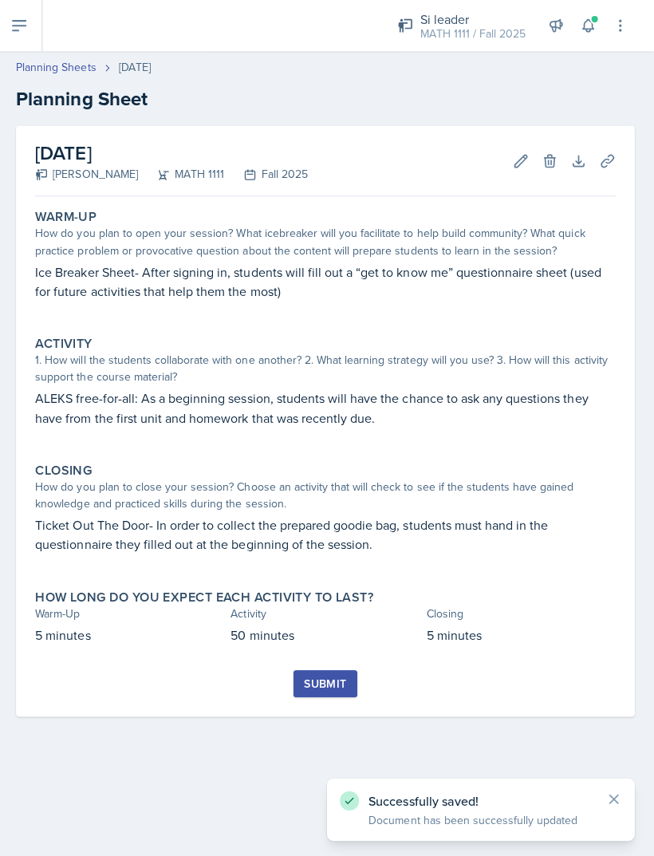
click at [326, 674] on div "Submit" at bounding box center [326, 680] width 42 height 13
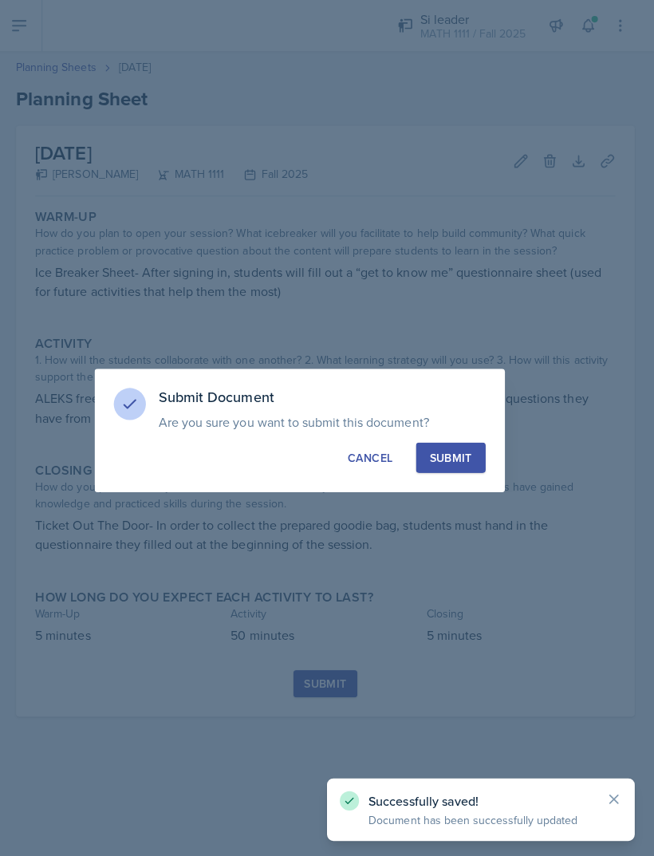
click at [457, 458] on div "Submit" at bounding box center [452, 455] width 42 height 16
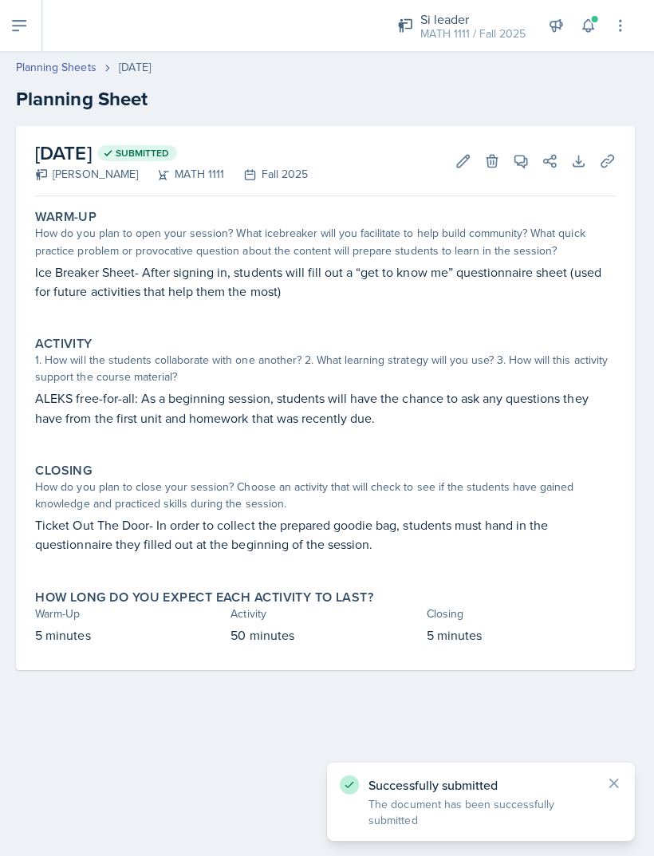
click at [80, 71] on link "Planning Sheets" at bounding box center [59, 67] width 80 height 17
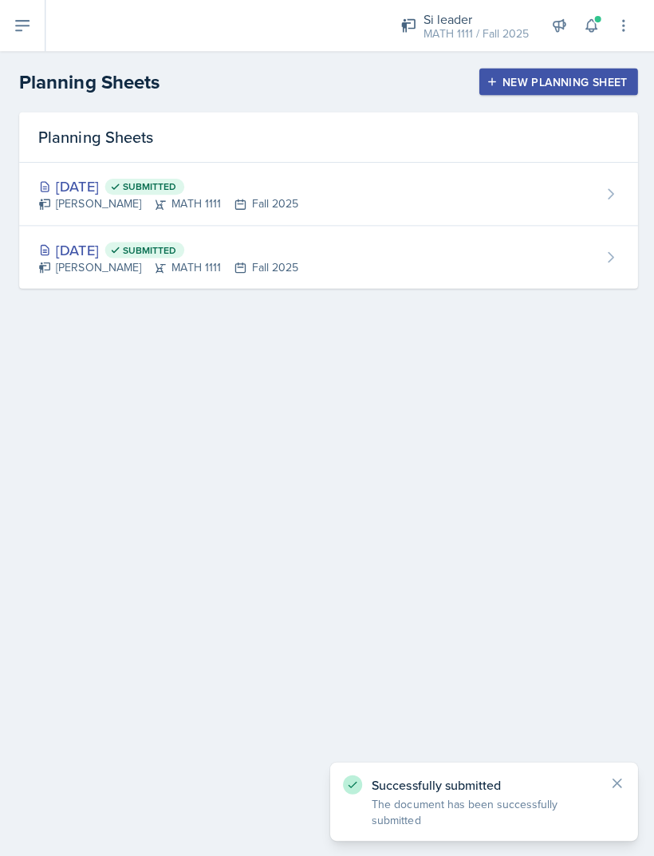
click at [554, 92] on button "New Planning Sheet" at bounding box center [556, 81] width 158 height 27
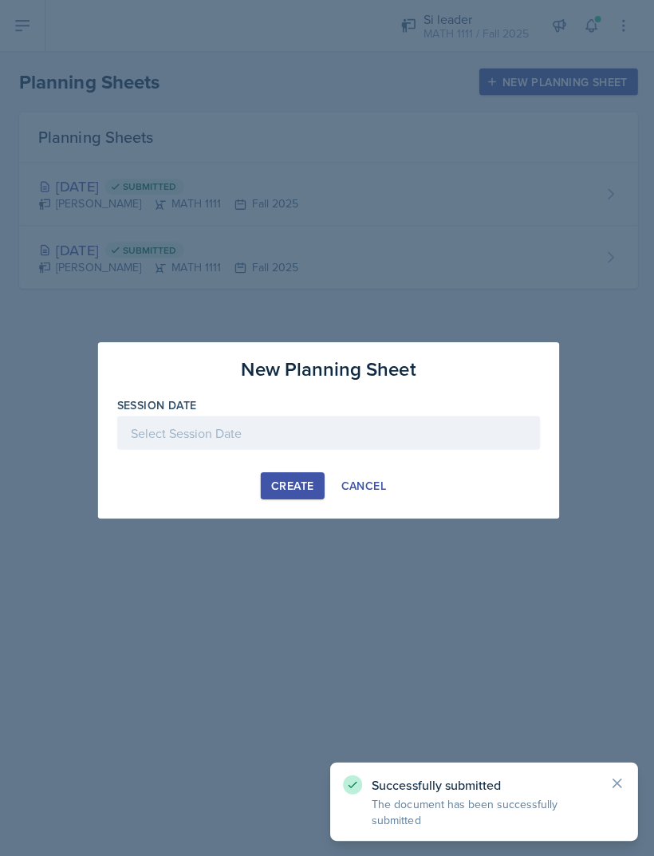
click at [313, 430] on div at bounding box center [326, 430] width 421 height 33
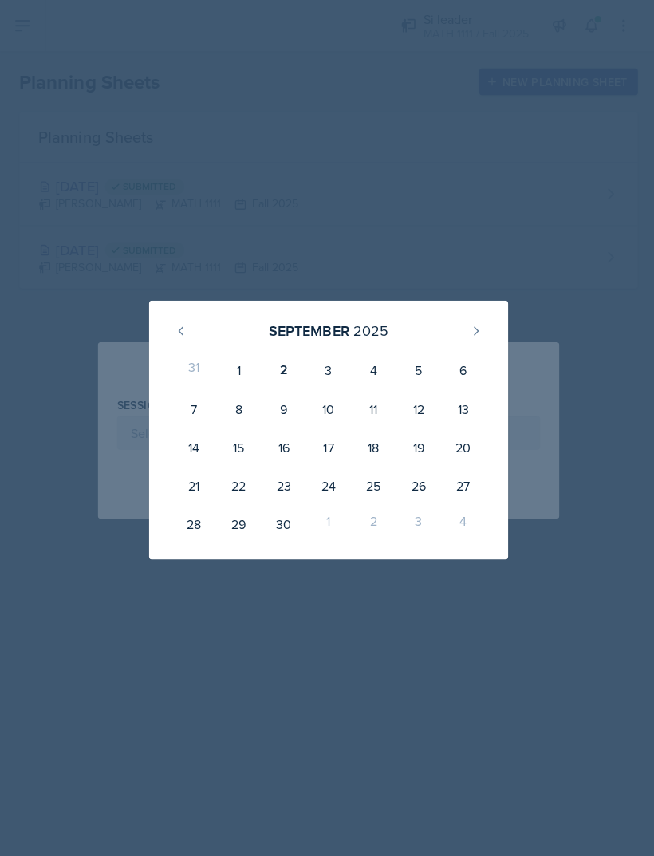
click at [172, 321] on button at bounding box center [180, 330] width 26 height 26
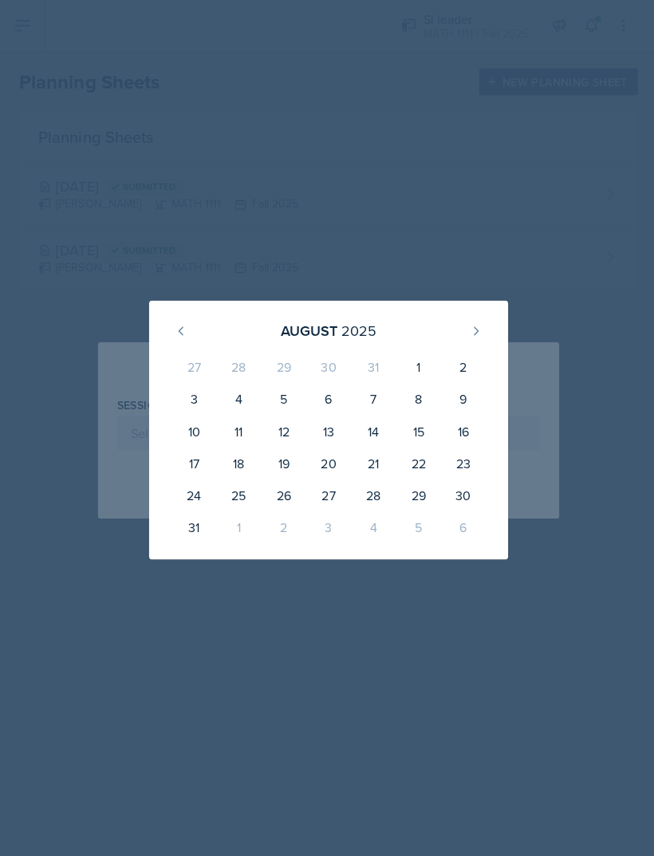
click at [482, 319] on button at bounding box center [474, 330] width 26 height 26
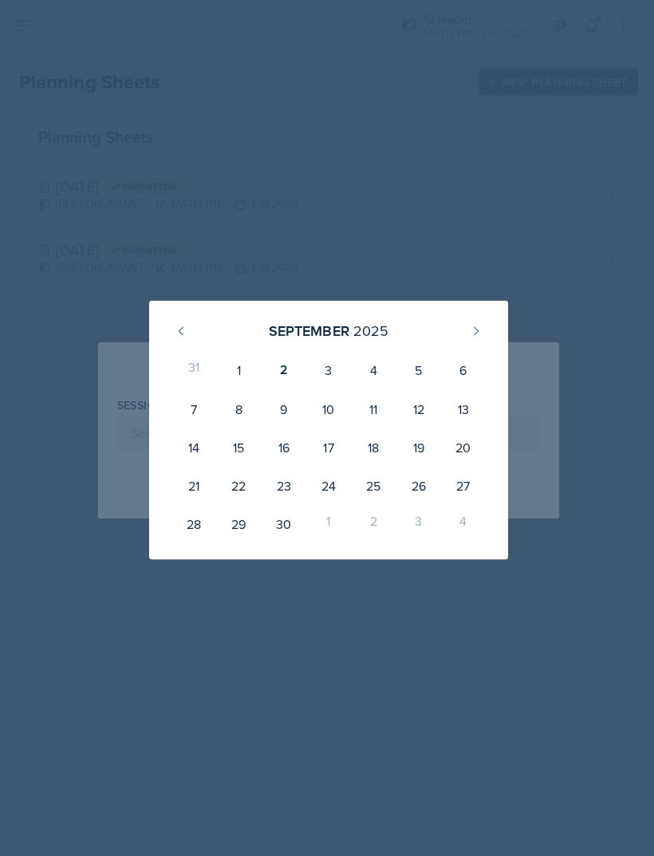
click at [235, 368] on div "1" at bounding box center [237, 368] width 45 height 38
type input "[DATE]"
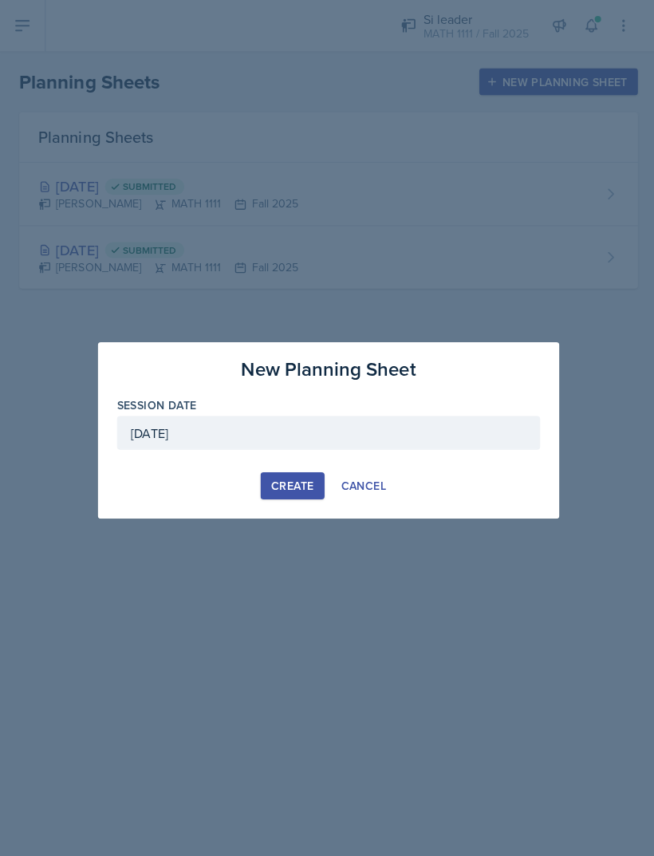
click at [296, 481] on div "Create" at bounding box center [290, 483] width 42 height 13
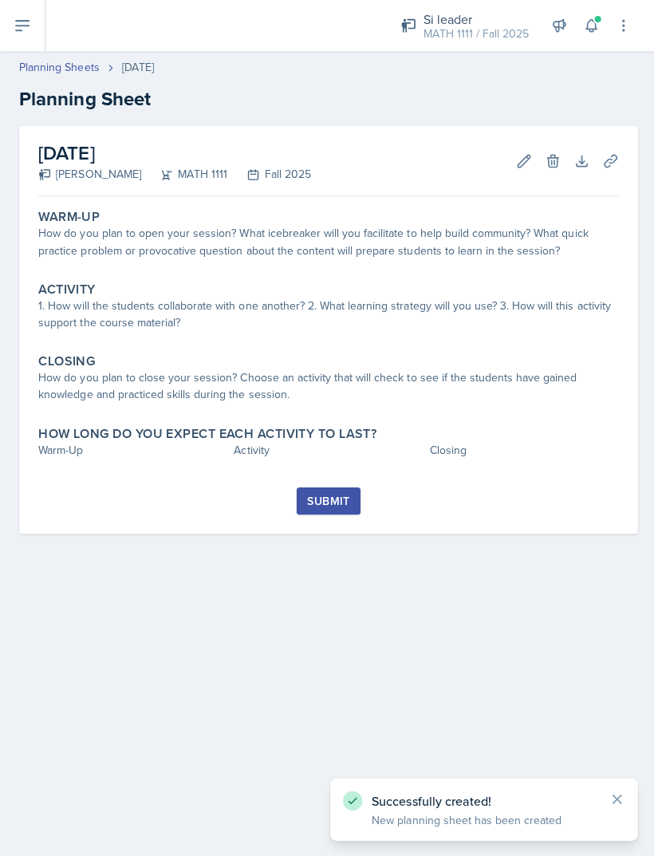
click at [292, 251] on div "How do you plan to open your session? What icebreaker will you facilitate to he…" at bounding box center [326, 240] width 577 height 33
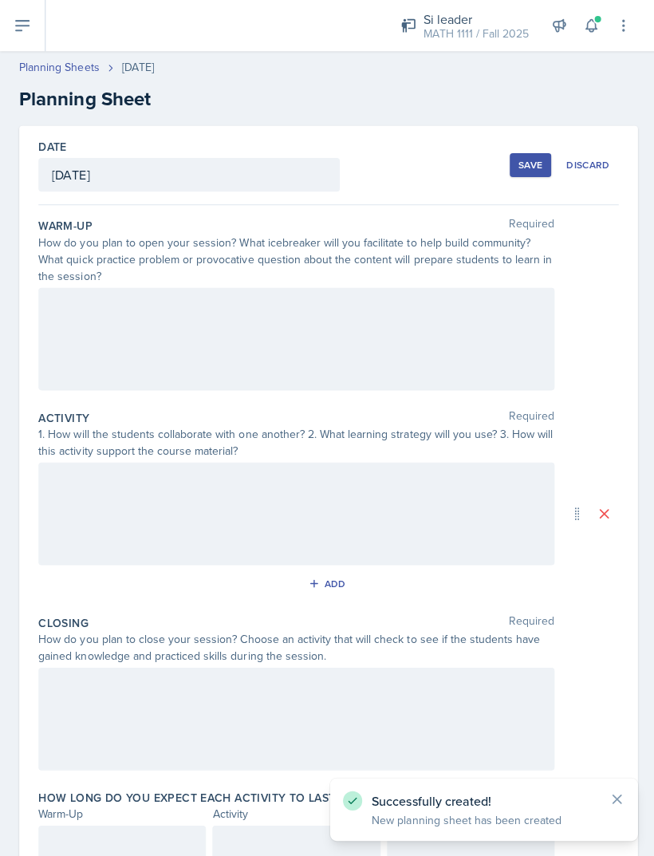
click at [353, 351] on div at bounding box center [294, 337] width 513 height 102
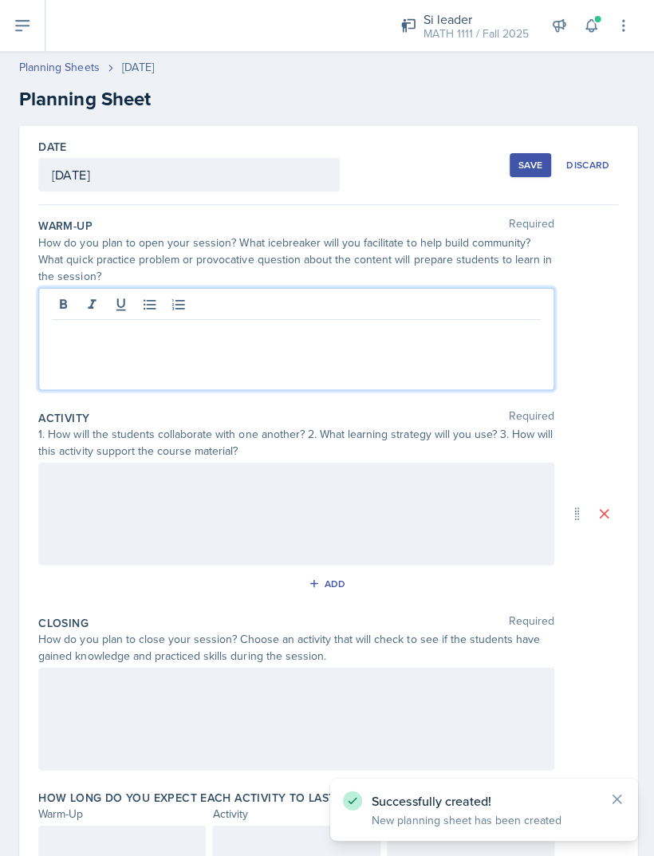
click at [407, 339] on p at bounding box center [295, 330] width 486 height 19
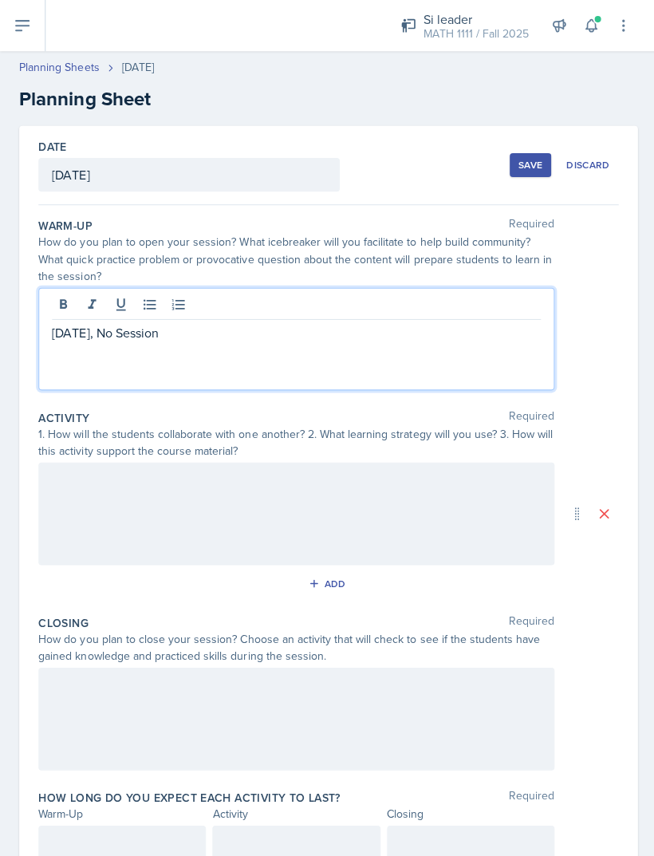
click at [62, 328] on p "[DATE], No Session" at bounding box center [295, 330] width 486 height 19
copy p "[DATE], No Session"
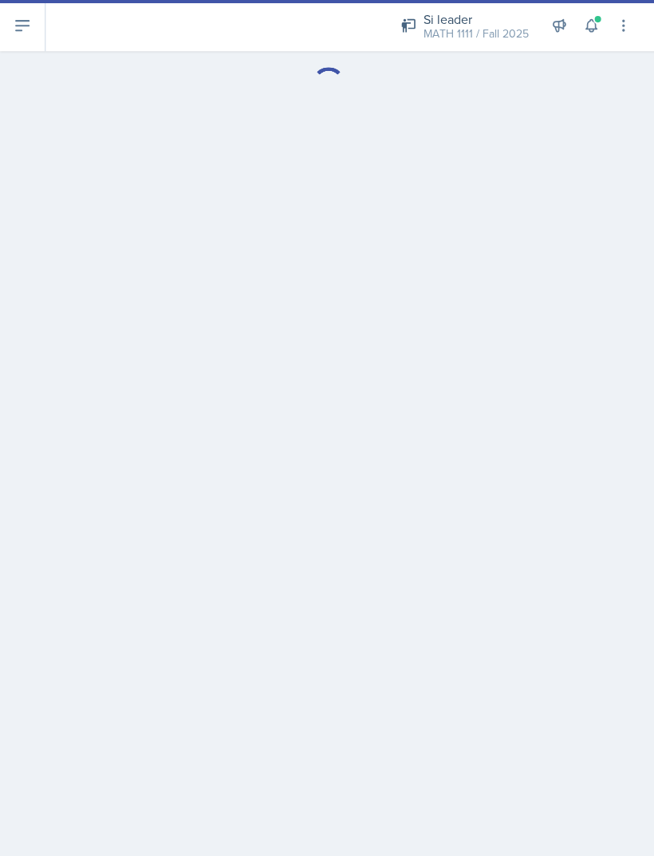
click at [588, 22] on icon at bounding box center [588, 26] width 16 height 16
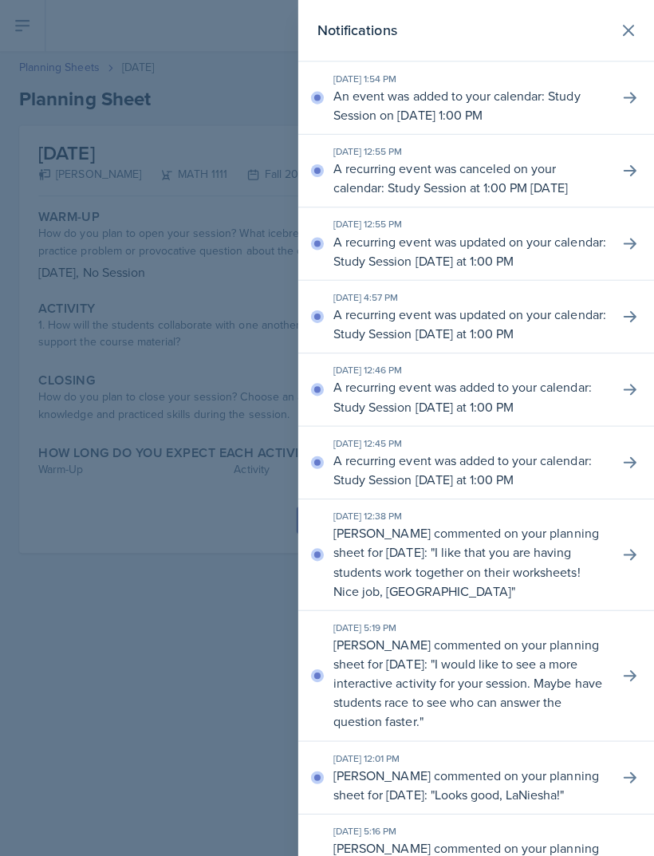
click at [213, 693] on div at bounding box center [327, 428] width 654 height 856
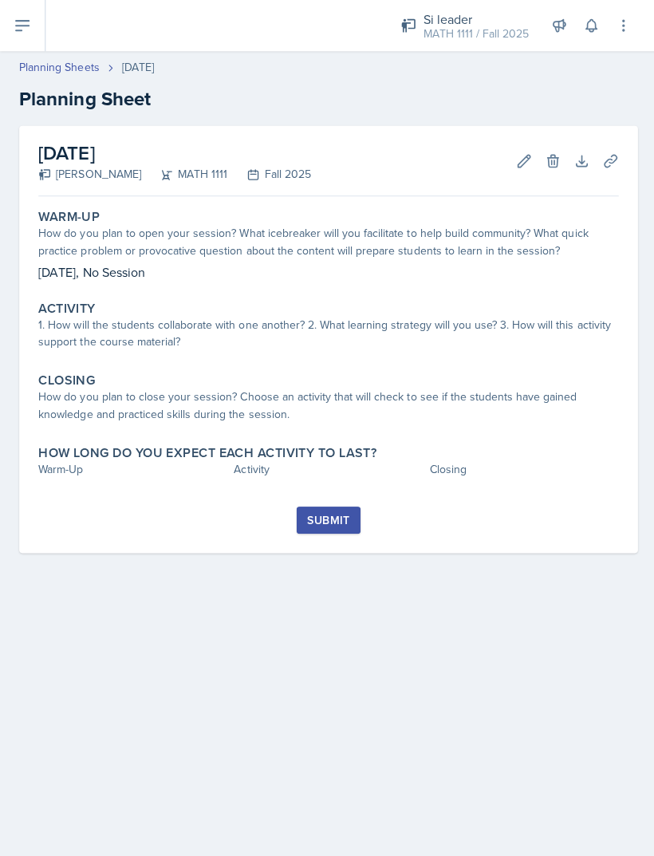
click at [333, 313] on div "Activity" at bounding box center [326, 307] width 577 height 16
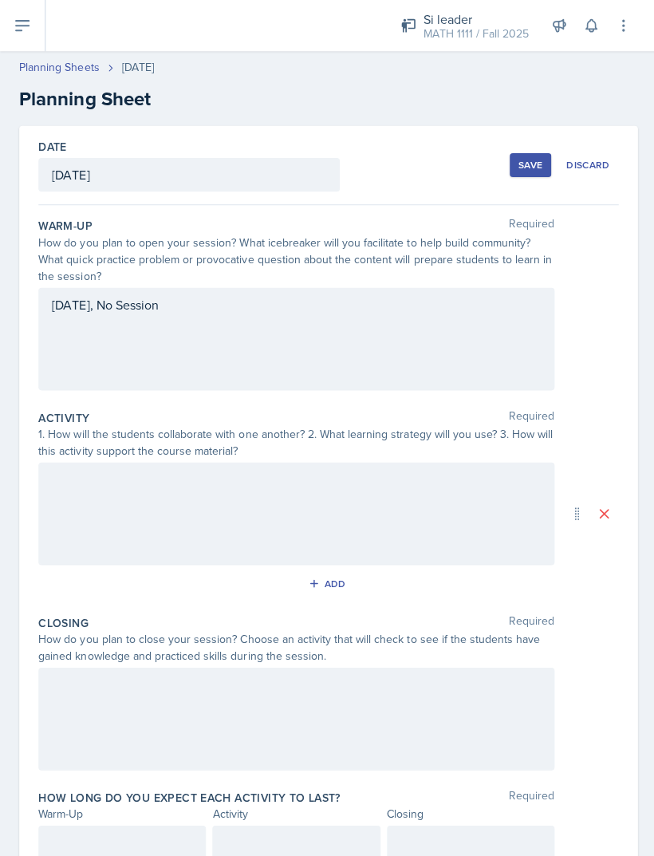
click at [155, 507] on div at bounding box center [294, 511] width 513 height 102
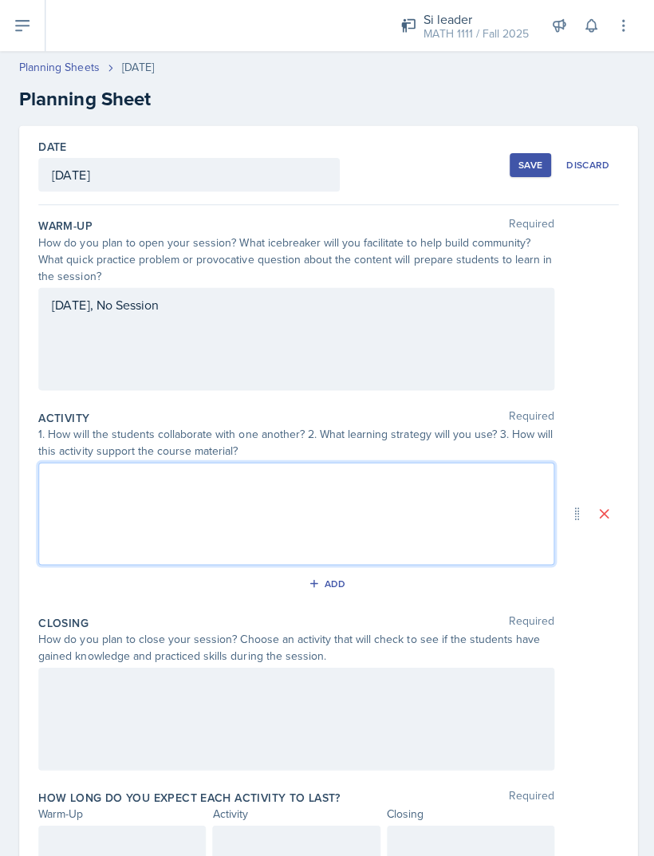
click at [153, 300] on div "[DATE], No Session" at bounding box center [294, 337] width 513 height 102
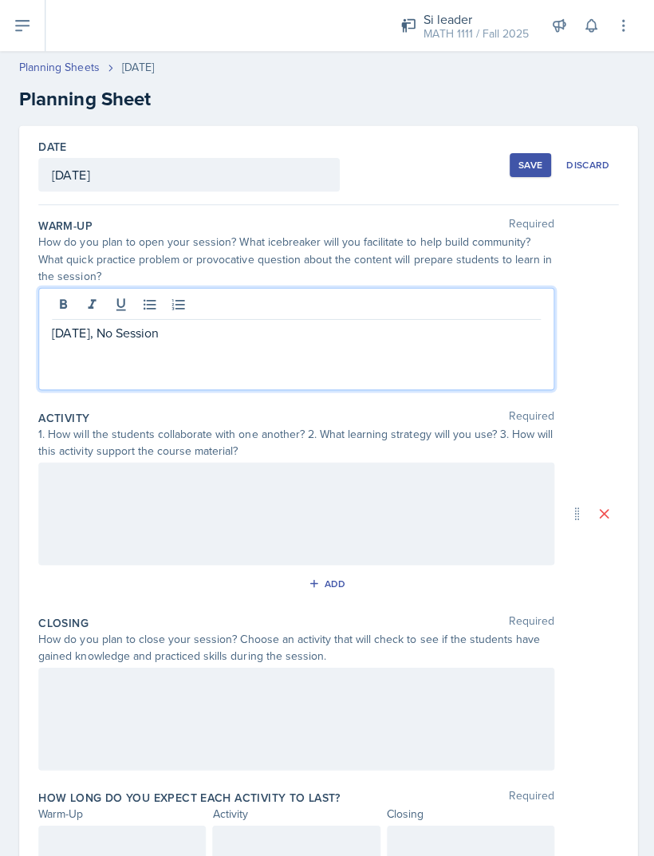
click at [136, 333] on p "[DATE], No Session" at bounding box center [295, 330] width 486 height 19
copy p "[DATE], No Session"
click at [144, 517] on div at bounding box center [294, 511] width 513 height 102
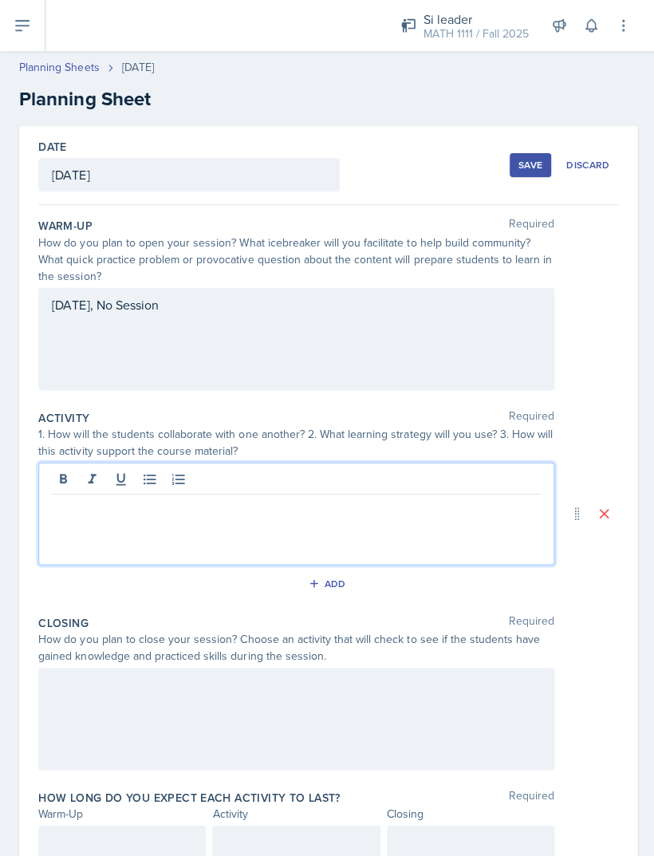
click at [132, 512] on p at bounding box center [295, 504] width 486 height 19
click at [99, 510] on p at bounding box center [295, 504] width 486 height 19
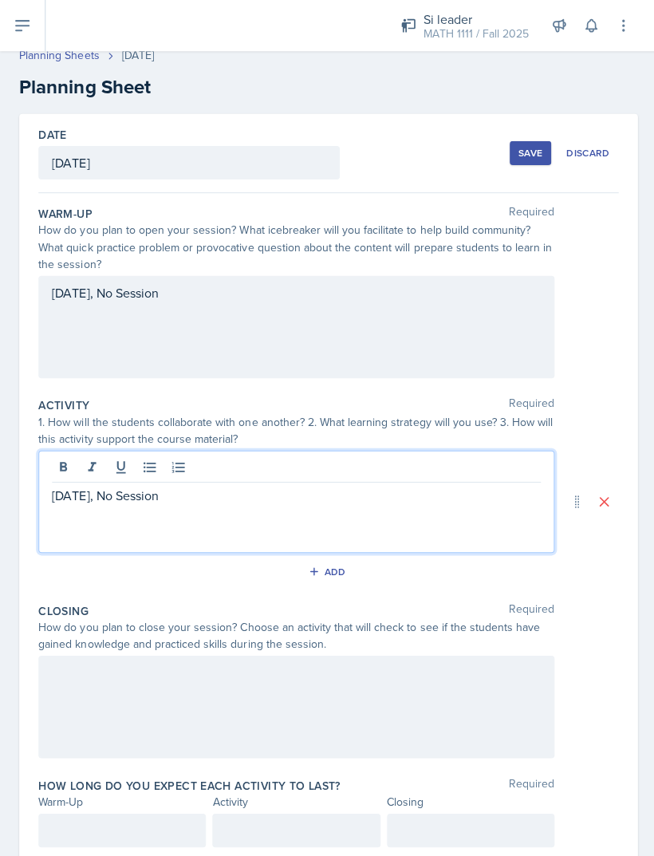
scroll to position [12, 0]
click at [623, 409] on div "Date September 1st, 2025 September 2025 31 1 2 3 4 5 6 7 8 9 10 11 12 13 14 15 …" at bounding box center [327, 490] width 616 height 755
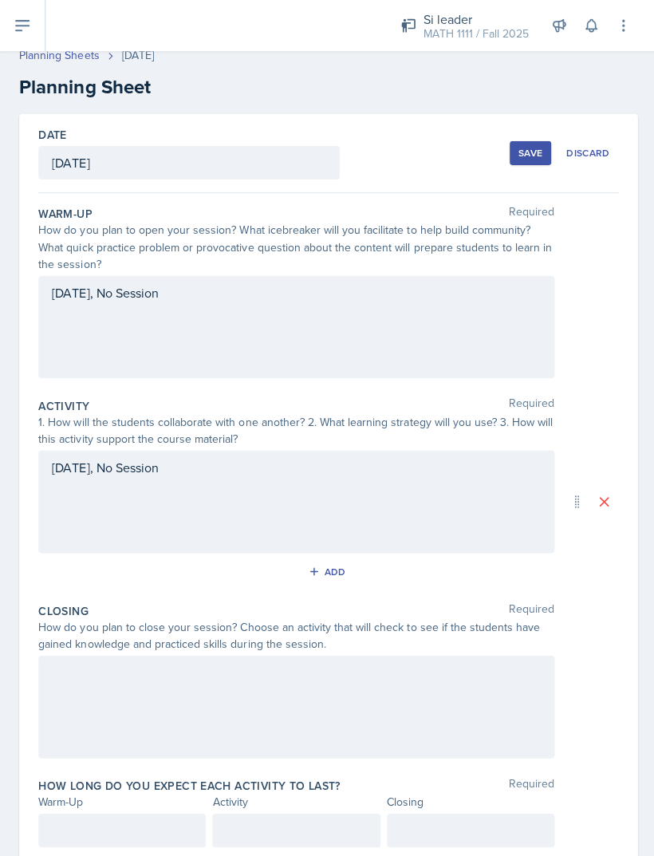
click at [182, 699] on div at bounding box center [294, 703] width 513 height 102
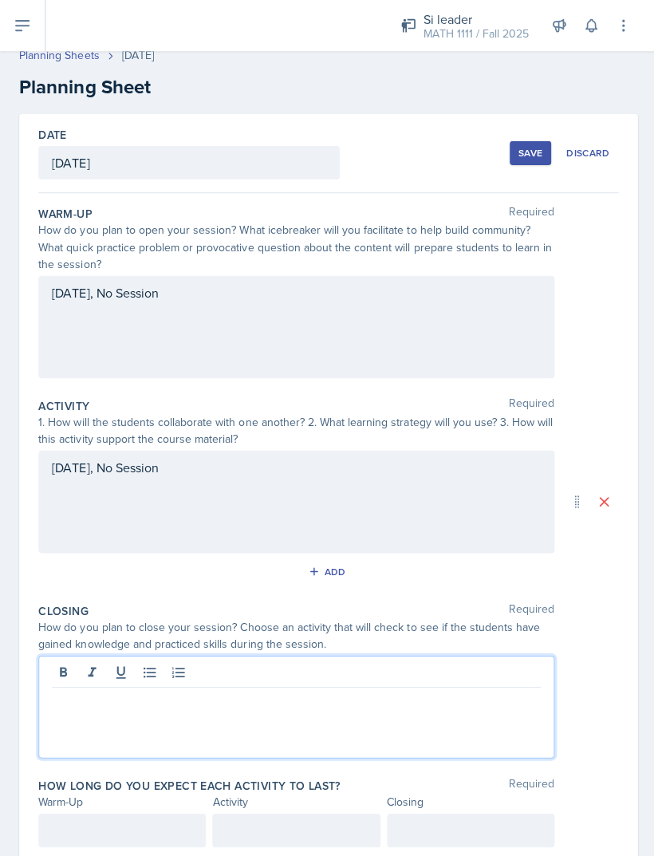
click at [126, 696] on p at bounding box center [295, 696] width 486 height 19
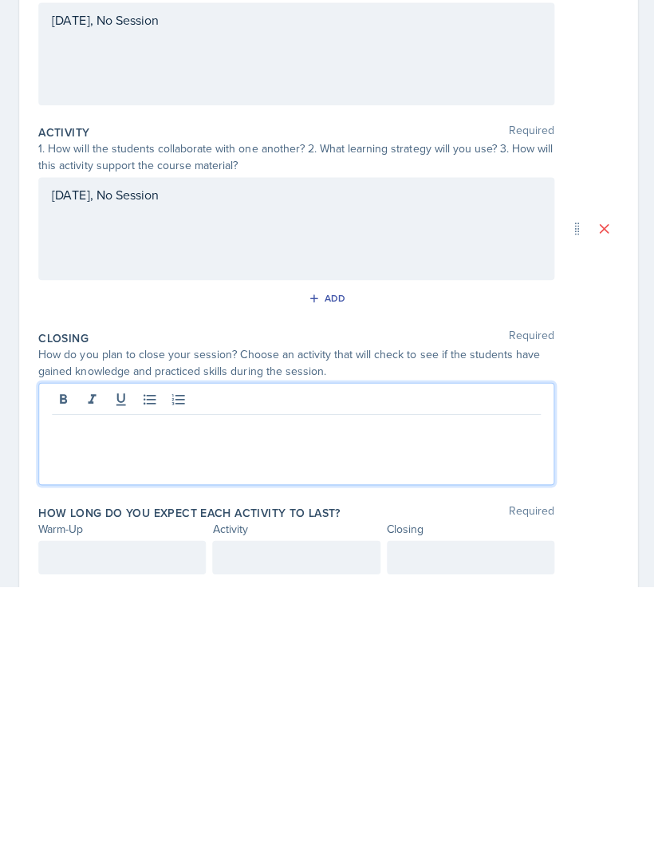
click at [164, 687] on p at bounding box center [295, 696] width 486 height 19
click at [126, 809] on div at bounding box center [121, 825] width 167 height 33
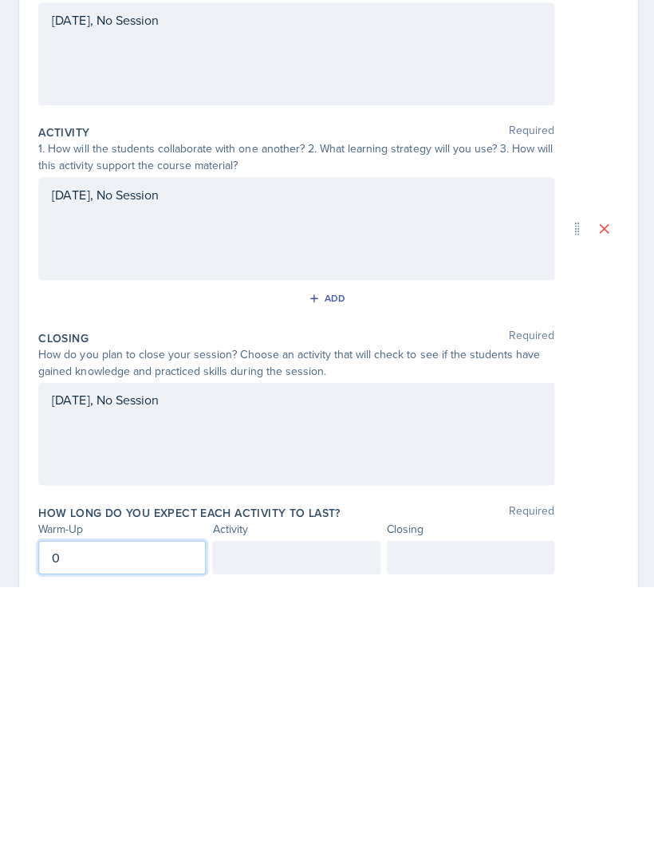
click at [284, 809] on div at bounding box center [294, 825] width 167 height 33
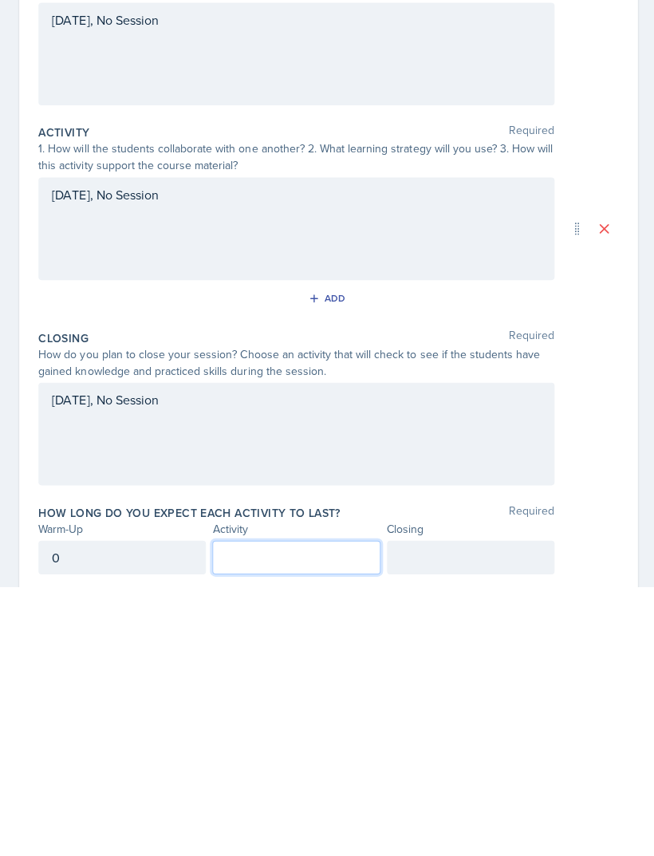
click at [120, 809] on div "0" at bounding box center [121, 825] width 167 height 33
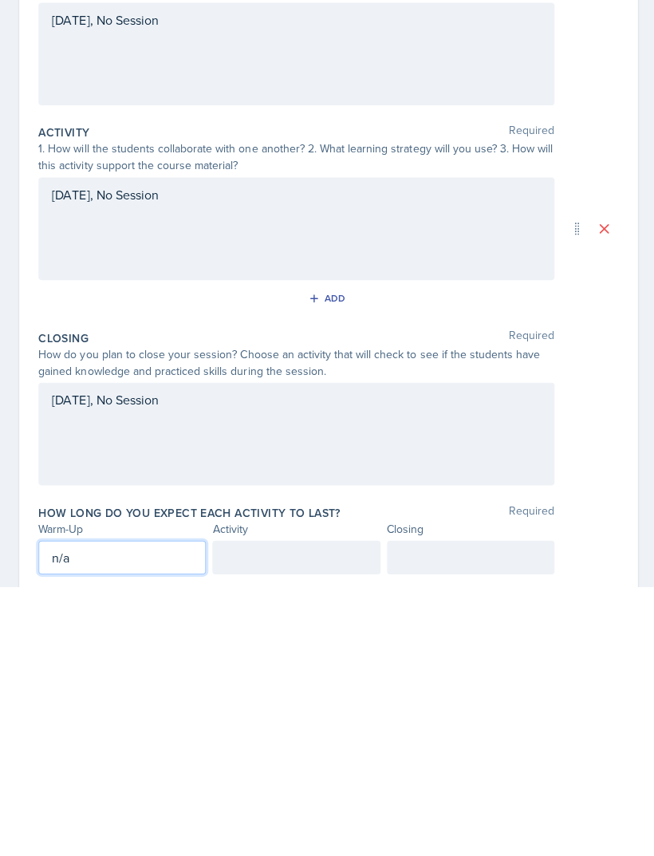
click at [274, 809] on div at bounding box center [294, 825] width 167 height 33
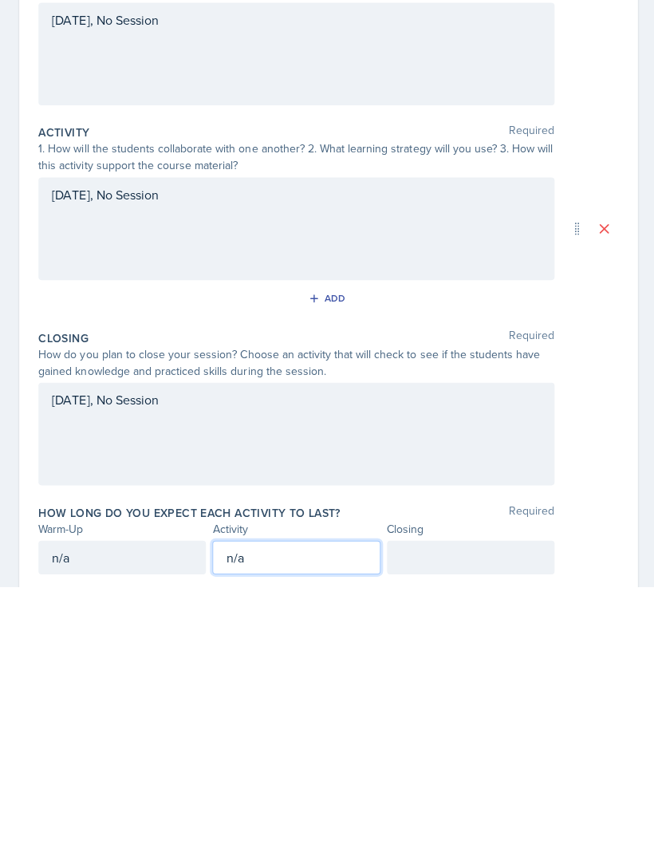
click at [438, 809] on div at bounding box center [468, 825] width 167 height 33
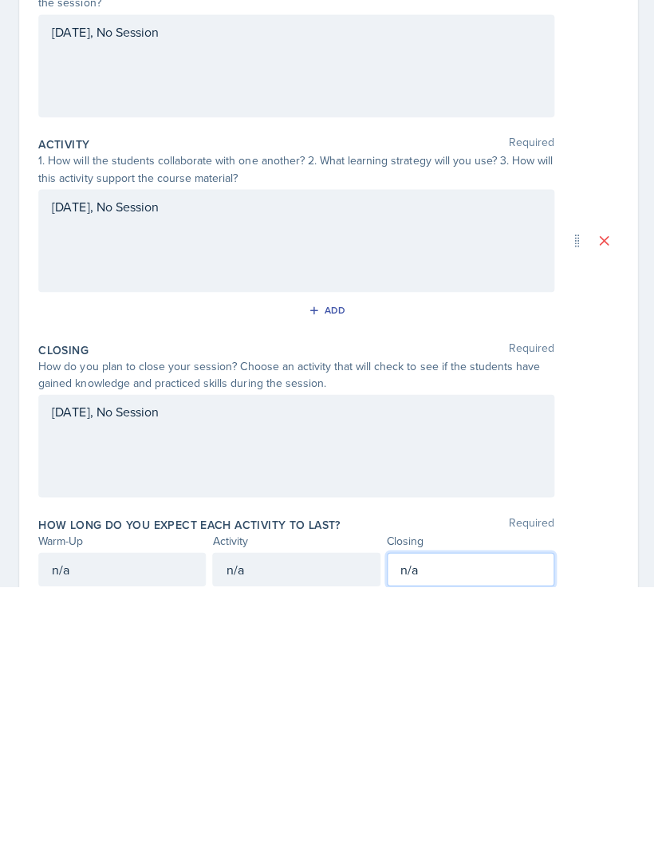
scroll to position [0, 0]
click at [634, 335] on div "Date September 1st, 2025 September 2025 31 1 2 3 4 5 6 7 8 9 10 11 12 13 14 15 …" at bounding box center [327, 502] width 616 height 755
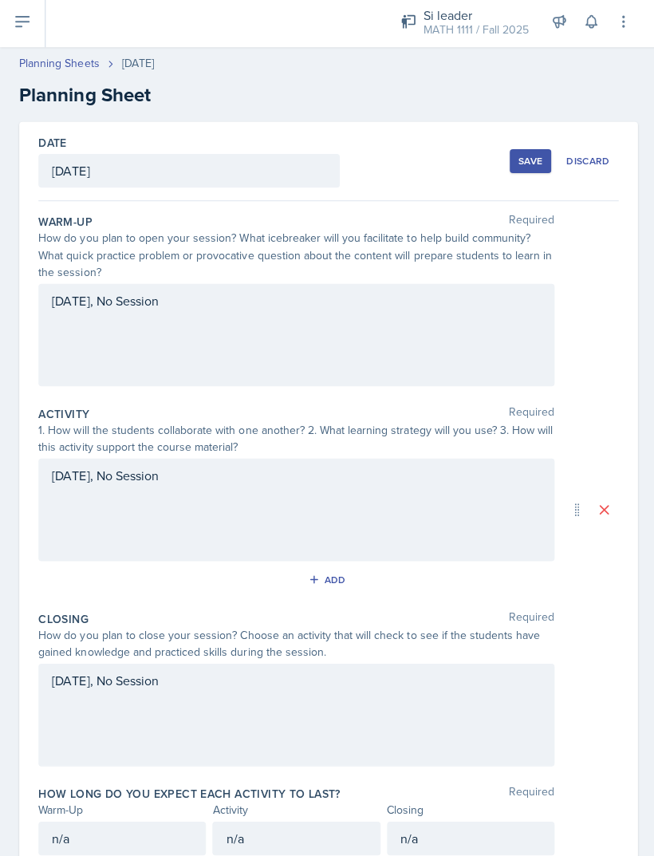
click at [526, 158] on div "Save" at bounding box center [528, 164] width 24 height 13
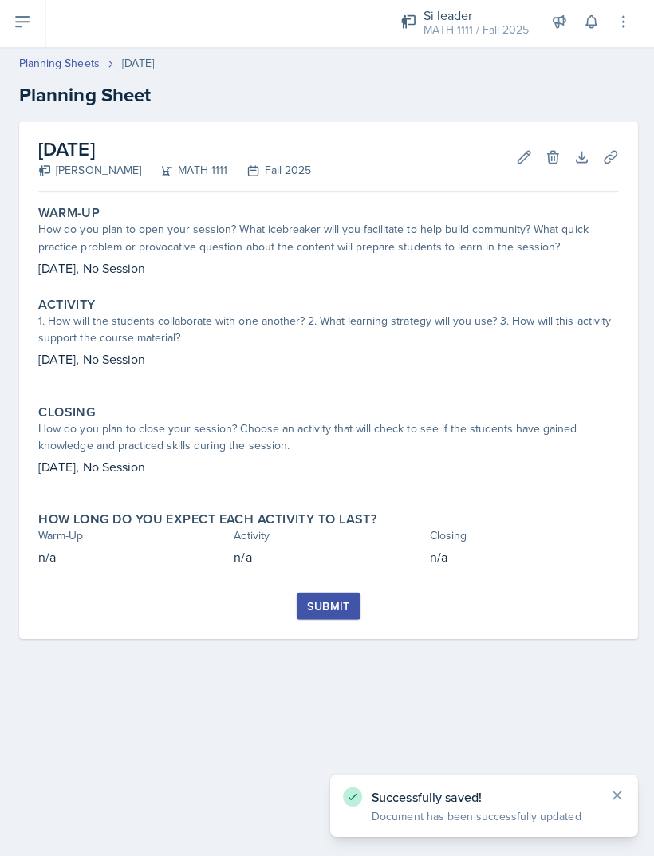
click at [344, 593] on button "Submit" at bounding box center [326, 606] width 63 height 27
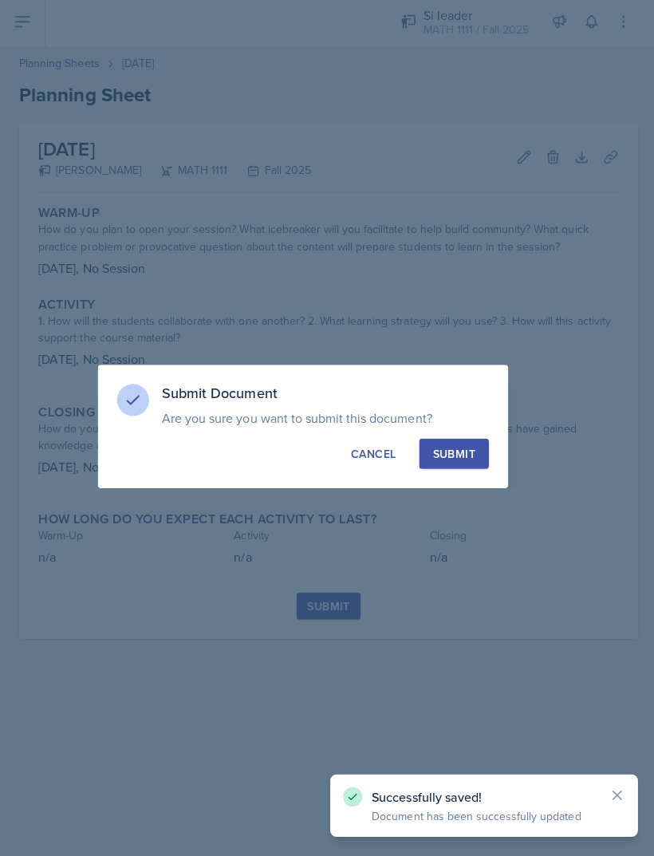
click at [478, 451] on button "Submit" at bounding box center [451, 455] width 69 height 30
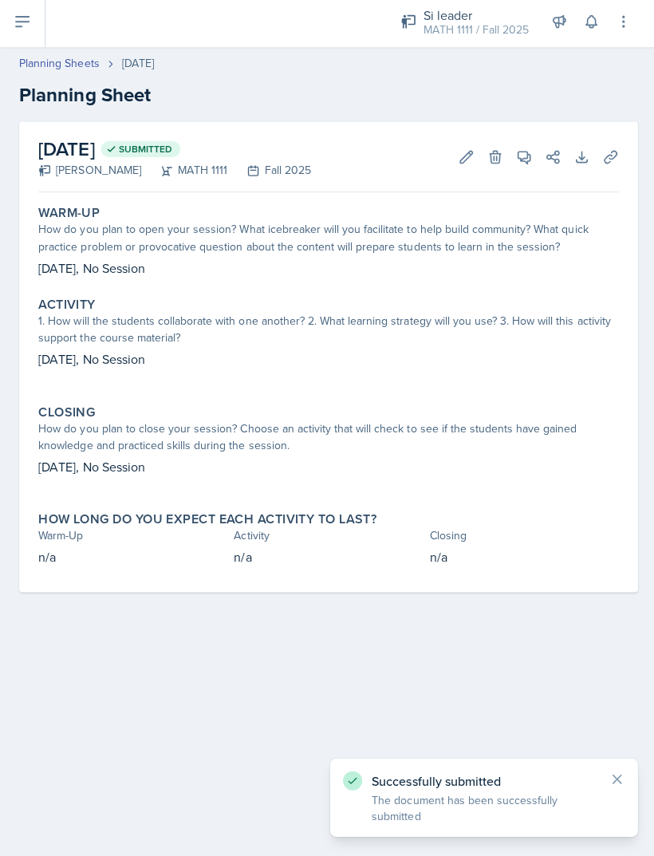
click at [74, 59] on link "Planning Sheets" at bounding box center [59, 67] width 80 height 17
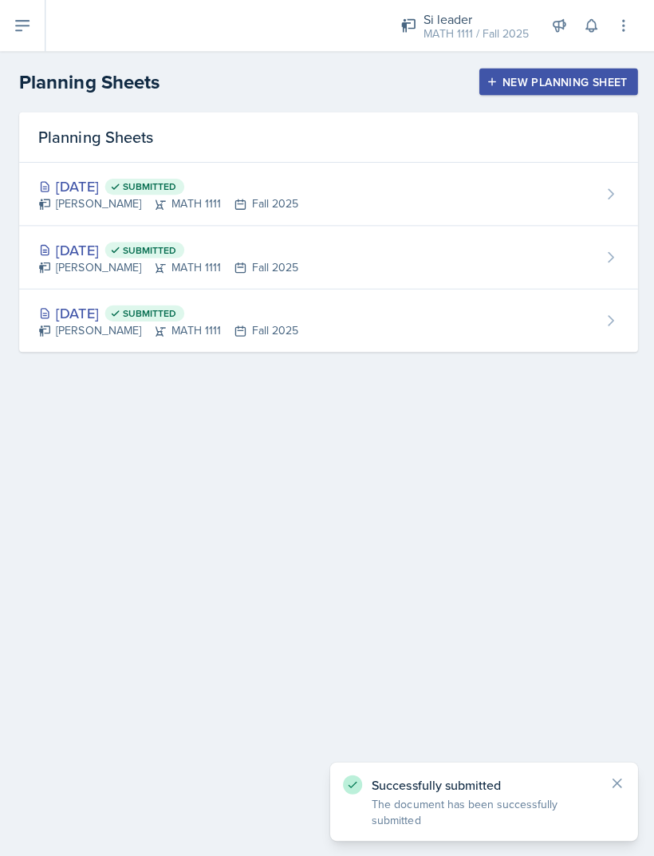
click at [600, 94] on button "New Planning Sheet" at bounding box center [556, 81] width 158 height 27
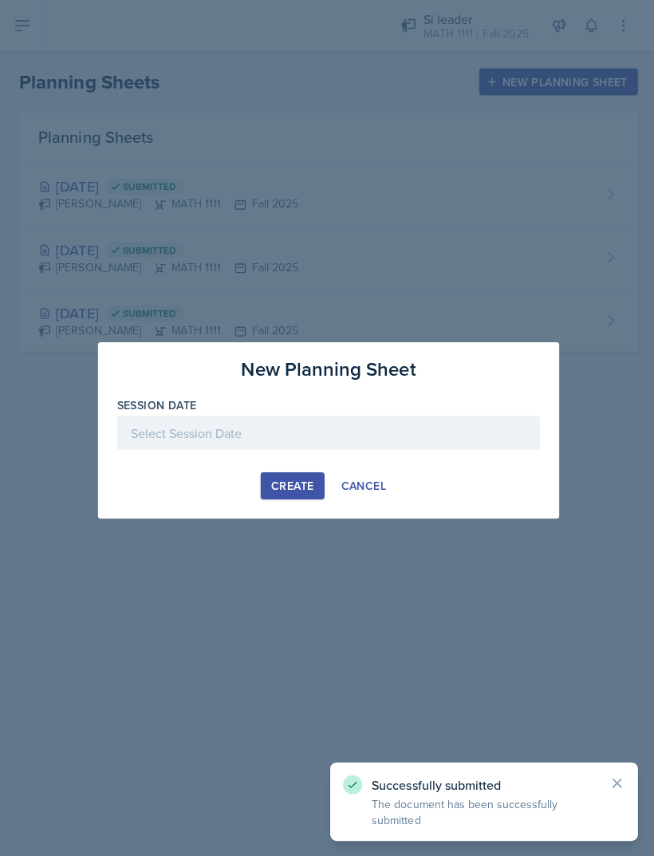
click at [415, 475] on div "Create Cancel" at bounding box center [326, 483] width 421 height 27
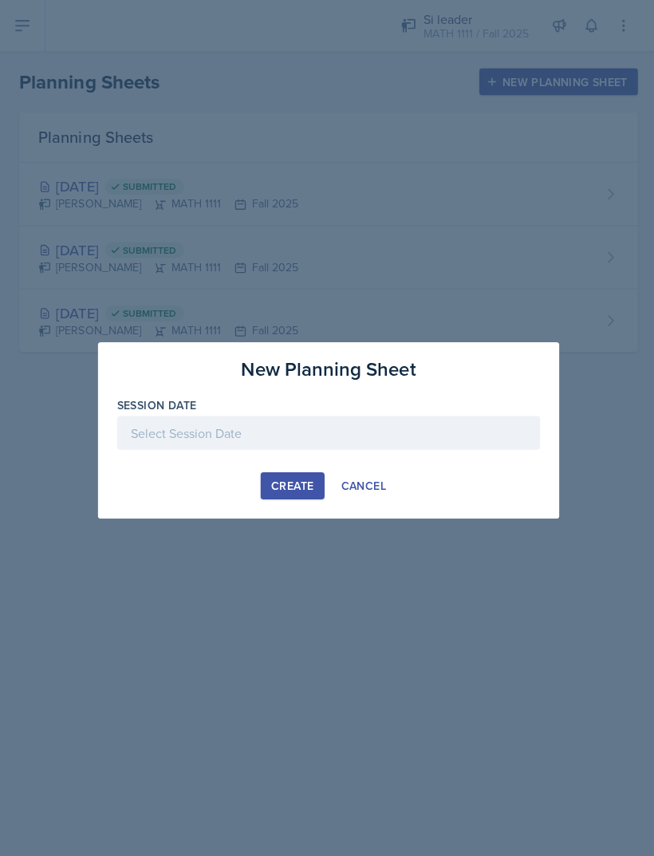
click at [419, 479] on div "Create Cancel" at bounding box center [326, 483] width 421 height 27
click at [272, 484] on div "Create" at bounding box center [290, 483] width 42 height 13
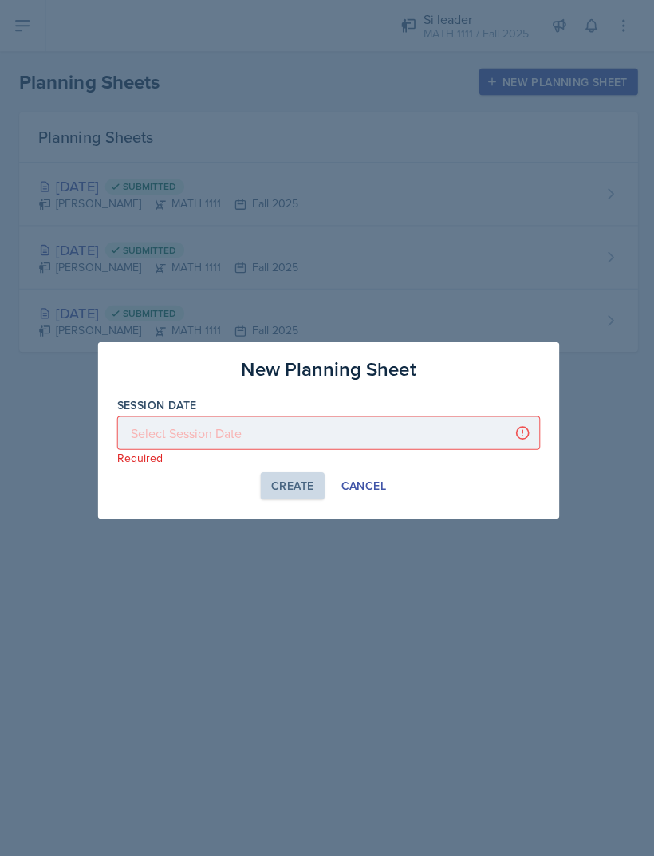
click at [236, 478] on div "Create Cancel" at bounding box center [326, 483] width 421 height 27
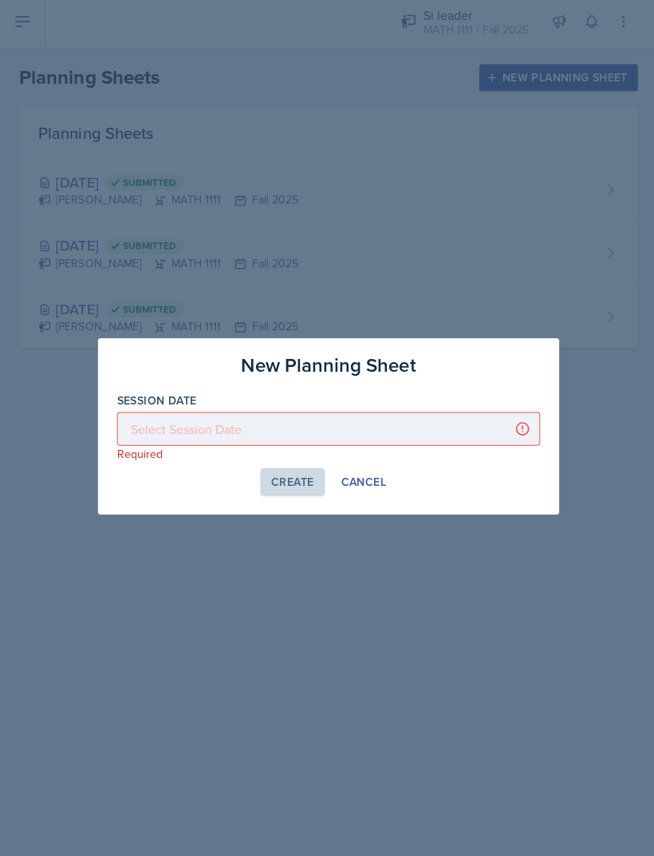
scroll to position [51, 0]
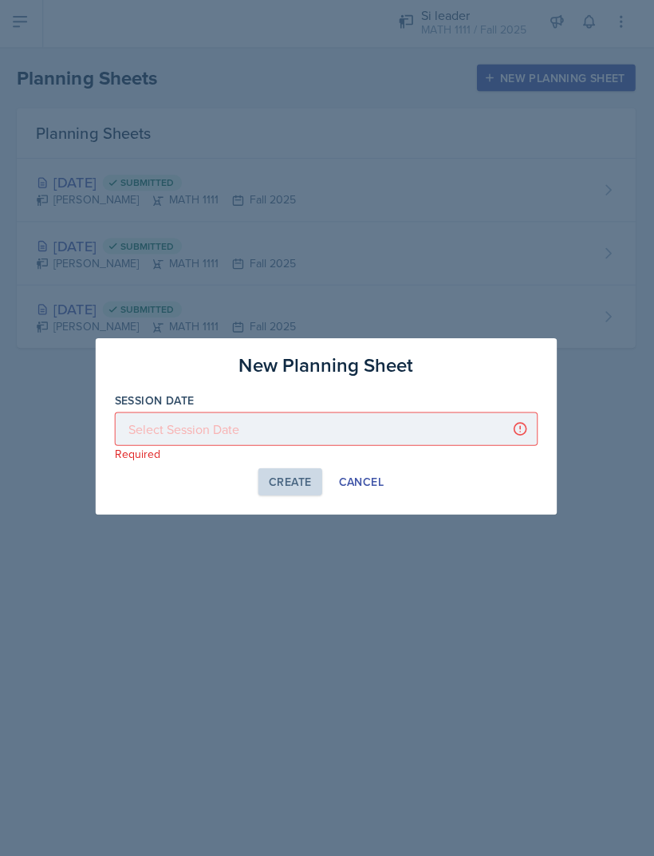
click at [366, 480] on div "Cancel" at bounding box center [362, 483] width 45 height 13
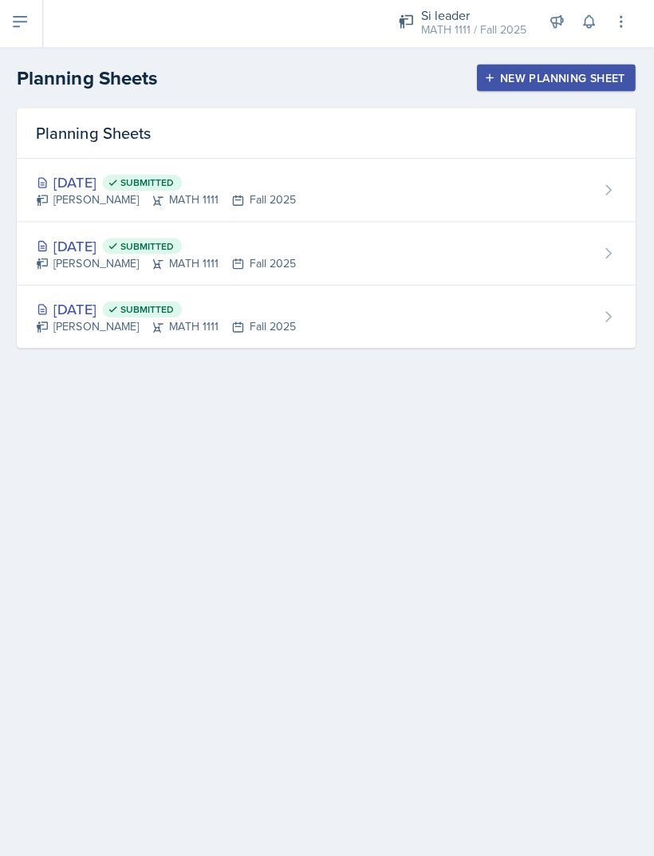
click at [571, 75] on div "New Planning Sheet" at bounding box center [555, 81] width 137 height 13
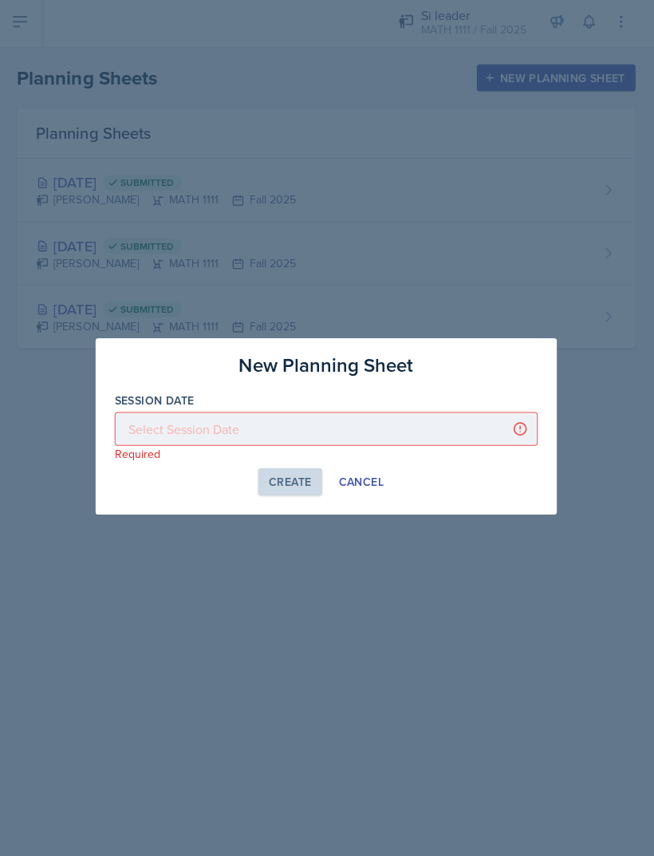
click at [364, 414] on div at bounding box center [326, 430] width 421 height 33
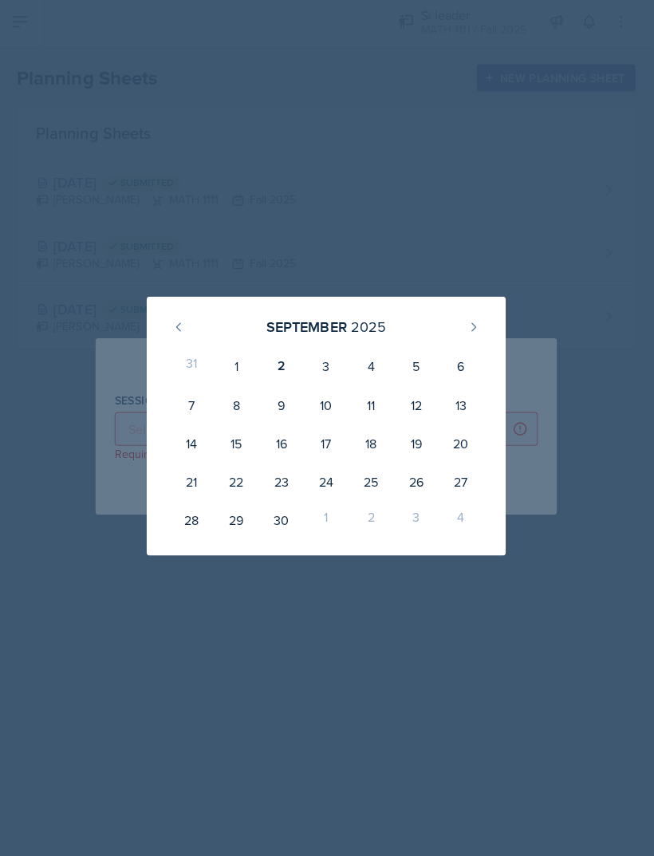
click at [336, 427] on div "17" at bounding box center [327, 445] width 45 height 38
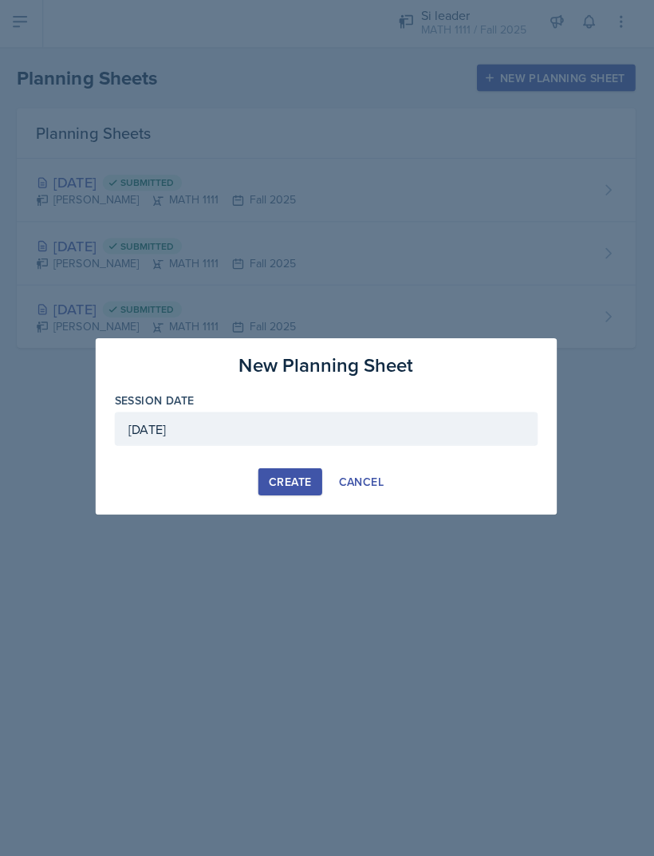
click at [365, 416] on div "September 17th, 2025" at bounding box center [326, 430] width 421 height 33
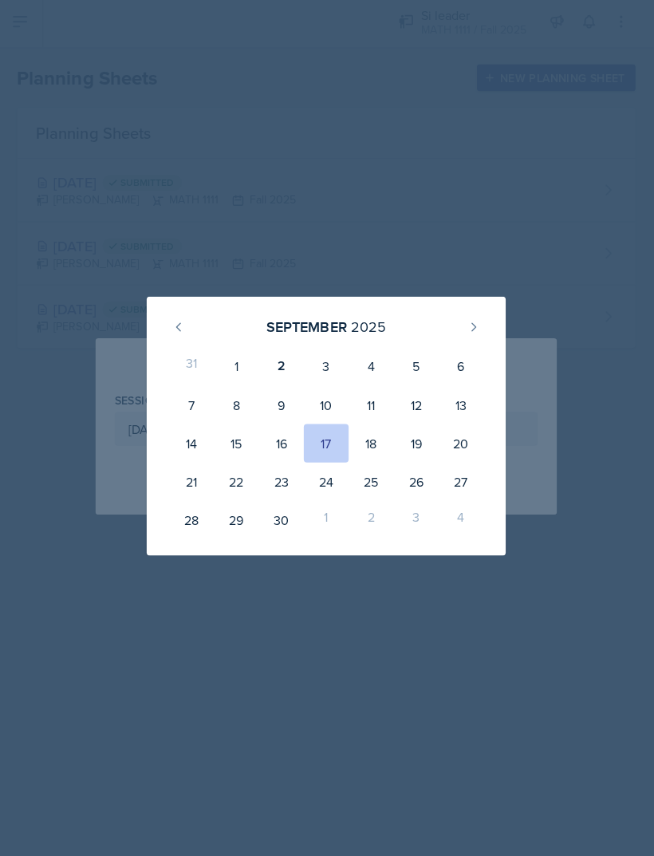
click at [336, 369] on div "3" at bounding box center [327, 368] width 45 height 38
type input "[DATE]"
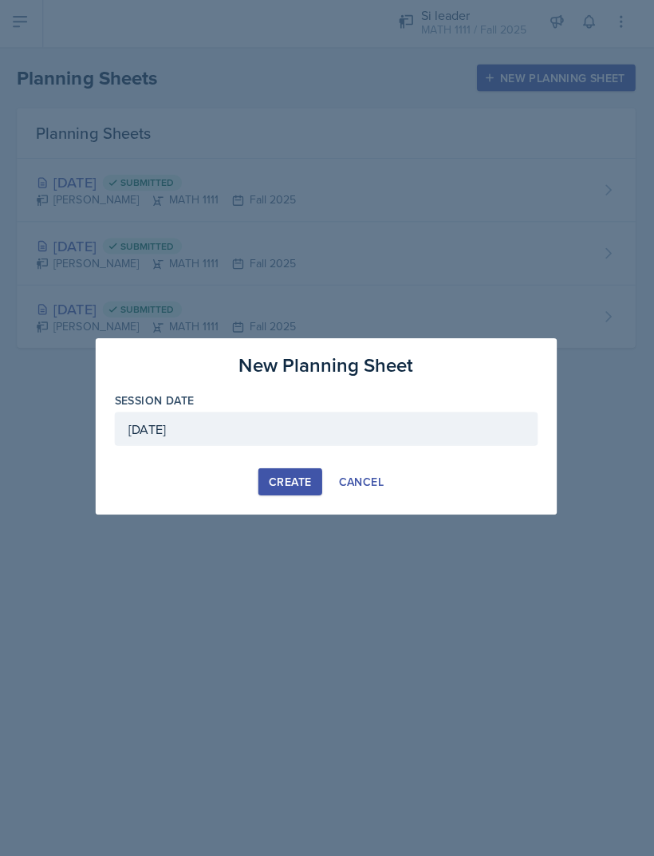
click at [295, 470] on button "Create" at bounding box center [290, 483] width 63 height 27
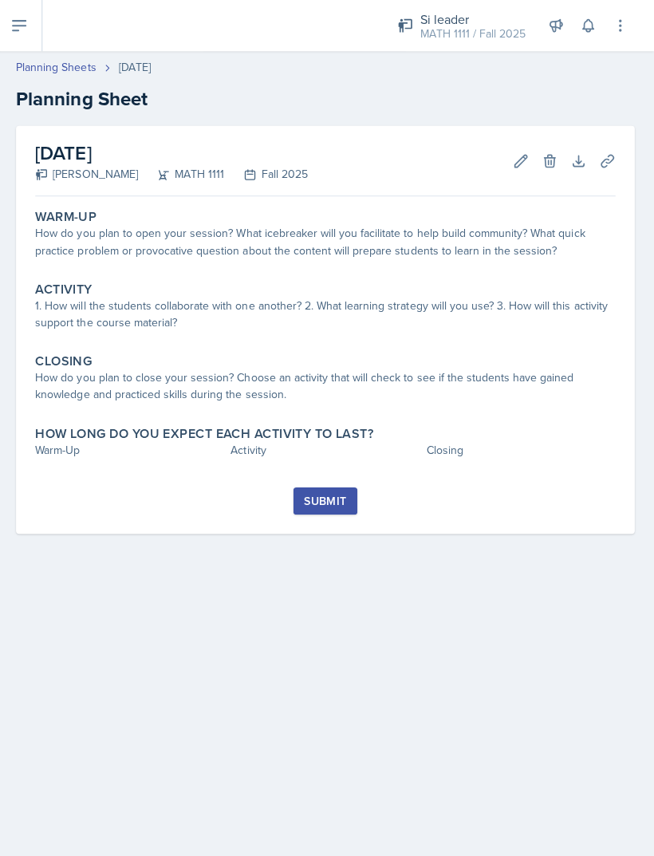
click at [495, 24] on div "Si leader" at bounding box center [473, 19] width 105 height 19
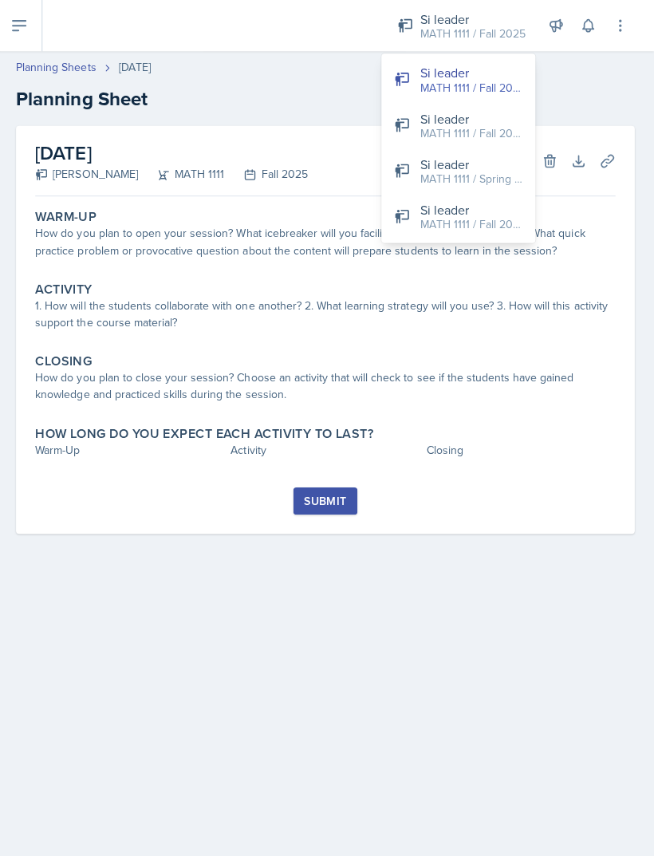
click at [465, 205] on div "Si leader" at bounding box center [472, 208] width 102 height 19
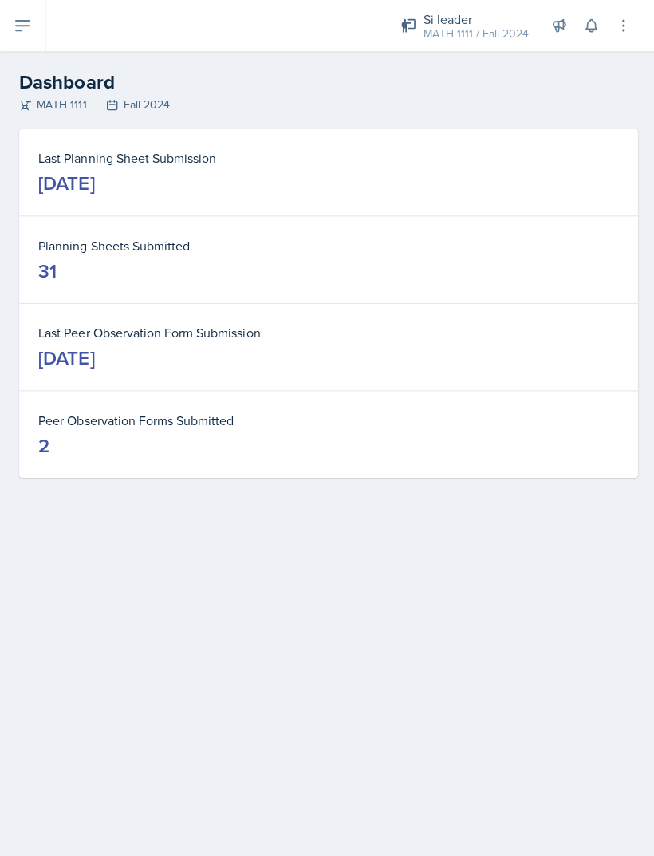
click at [422, 187] on dd "[DATE]" at bounding box center [326, 183] width 577 height 26
click at [73, 183] on div "[DATE]" at bounding box center [66, 183] width 56 height 26
click at [20, 35] on button at bounding box center [22, 25] width 45 height 51
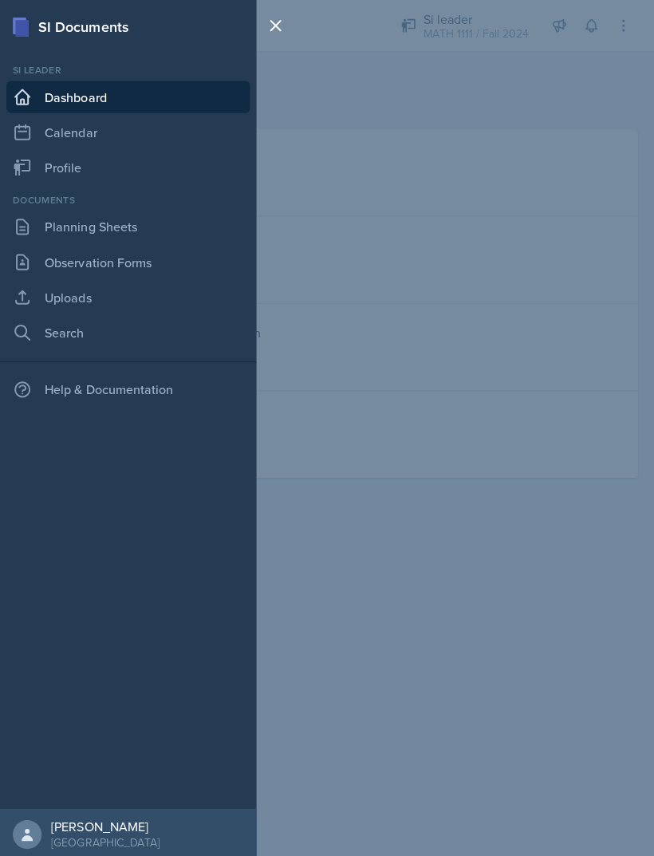
click at [123, 216] on link "Planning Sheets" at bounding box center [127, 226] width 242 height 32
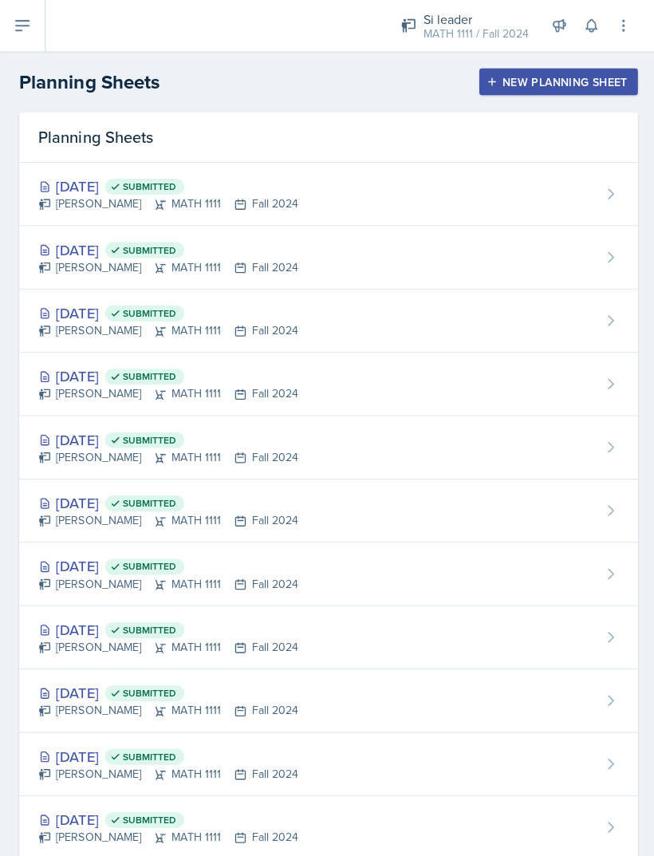
click at [277, 204] on div "[PERSON_NAME] MATH 1111 Fall 2024" at bounding box center [167, 203] width 258 height 17
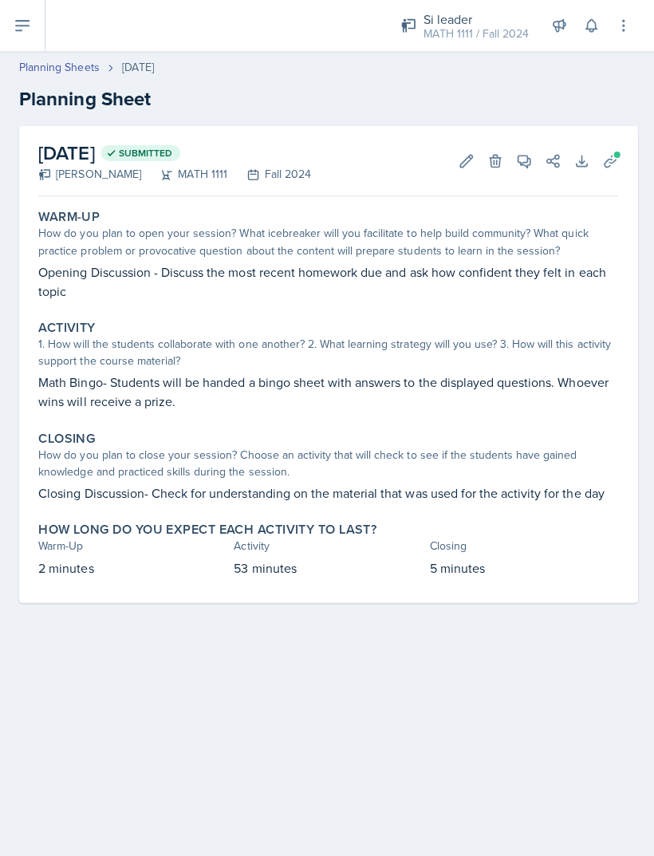
click at [274, 284] on p "Opening Discussion - Discuss the most recent homework due and ask how confident…" at bounding box center [326, 280] width 577 height 38
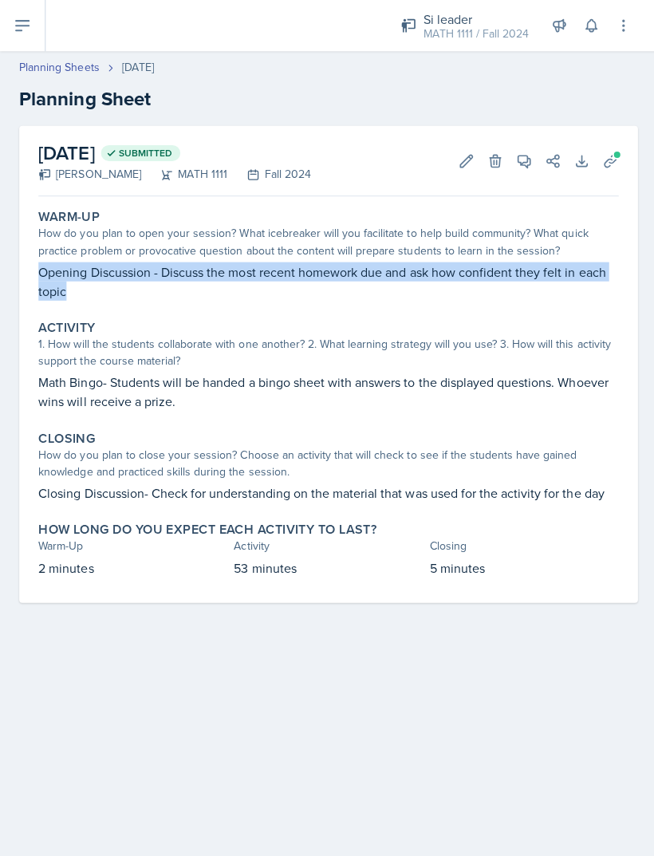
copy p "Opening Discussion - Discuss the most recent homework due and ask how confident…"
click at [496, 26] on div "MATH 1111 / Fall 2024" at bounding box center [473, 34] width 105 height 17
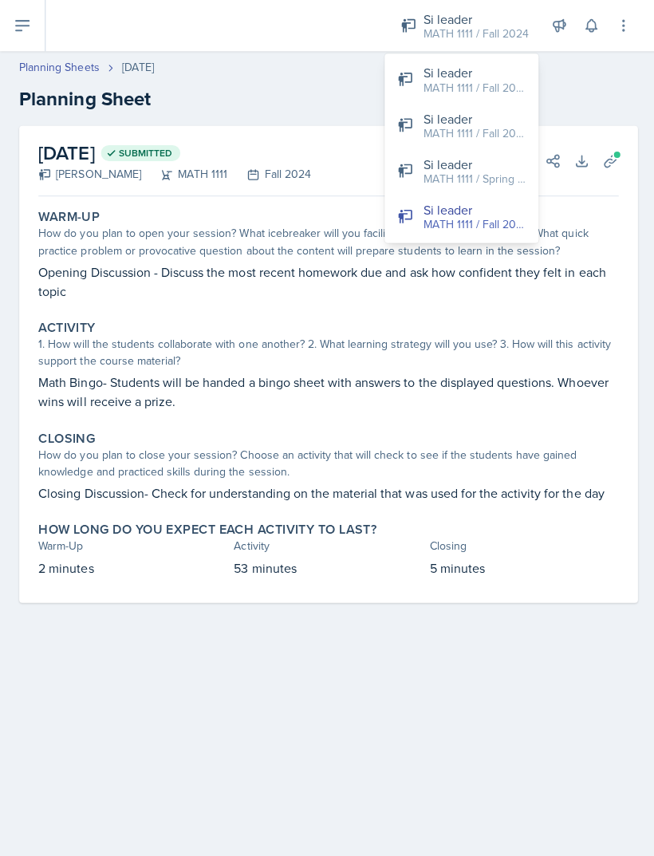
click at [502, 74] on div "Si leader" at bounding box center [472, 72] width 102 height 19
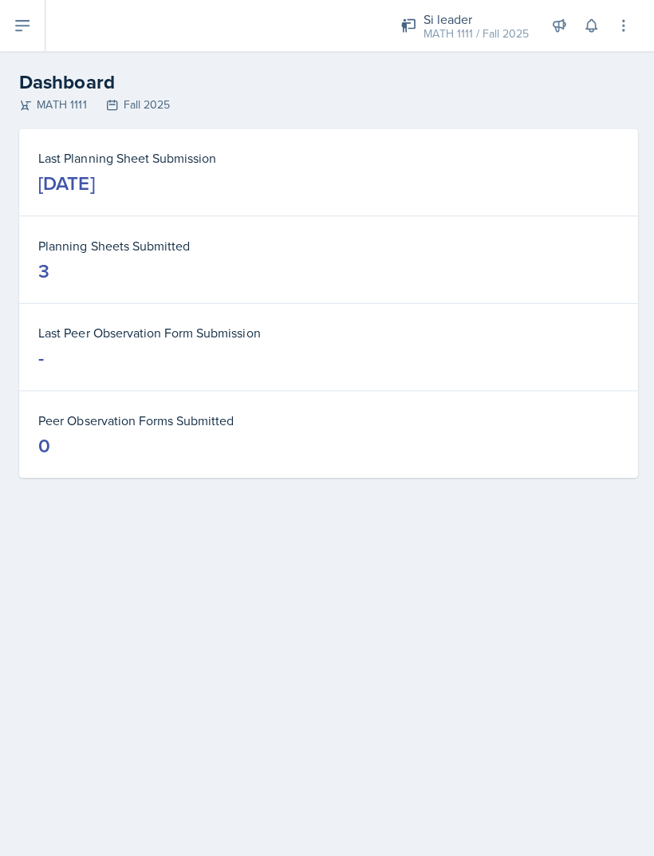
click at [317, 178] on dd "[DATE]" at bounding box center [326, 183] width 577 height 26
click at [30, 30] on icon at bounding box center [22, 25] width 19 height 19
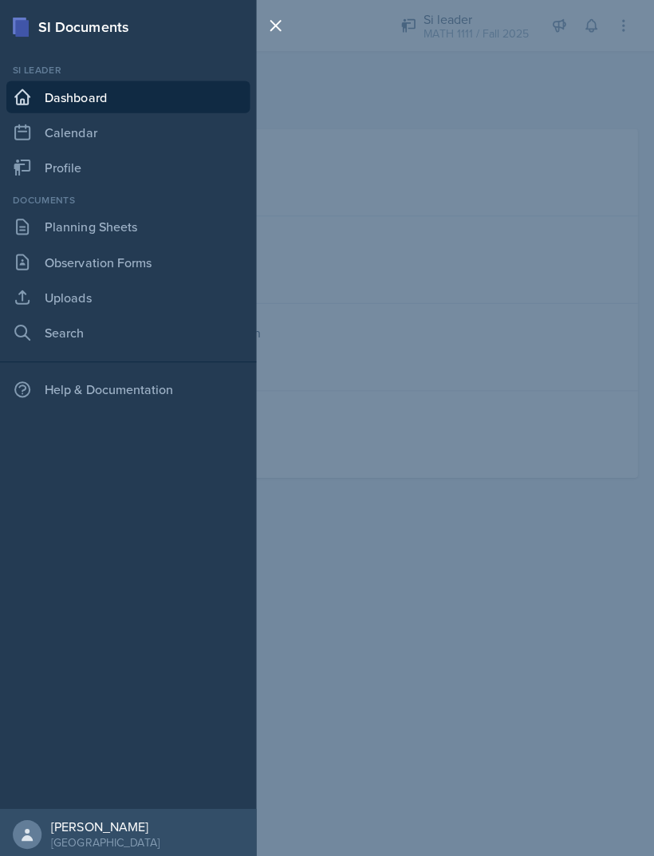
click at [137, 225] on link "Planning Sheets" at bounding box center [127, 226] width 242 height 32
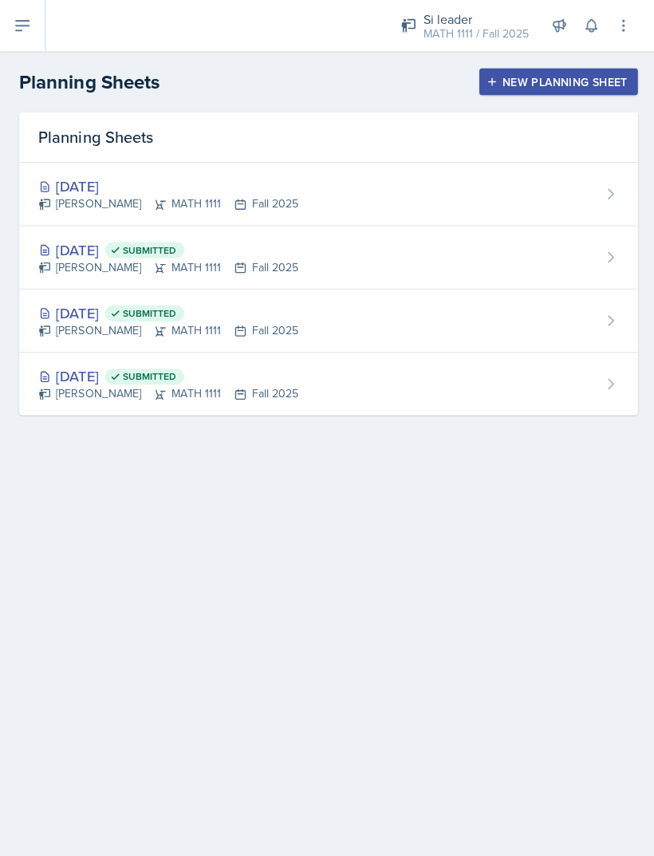
click at [261, 180] on div "[DATE]" at bounding box center [167, 186] width 258 height 22
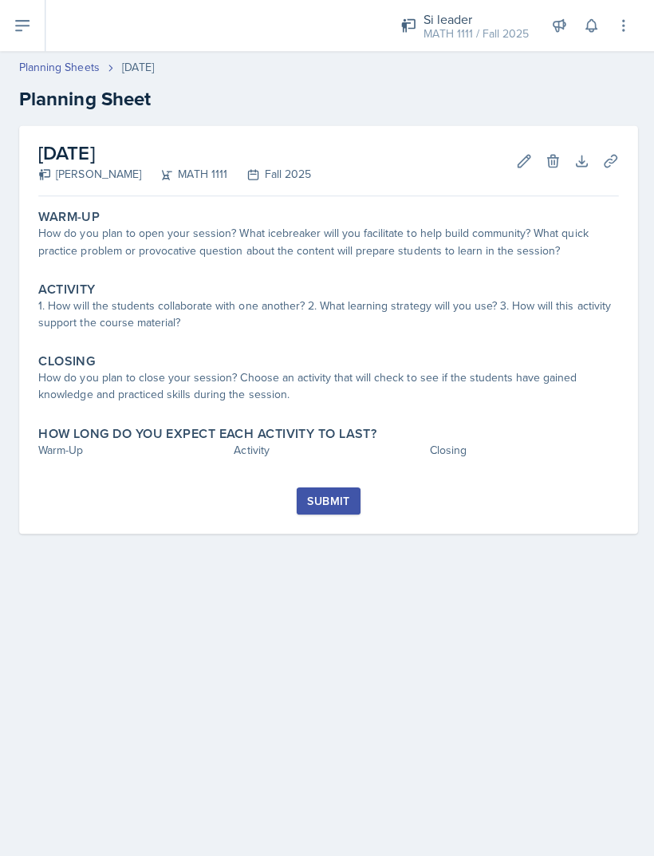
click at [318, 255] on div "How do you plan to open your session? What icebreaker will you facilitate to he…" at bounding box center [326, 240] width 577 height 33
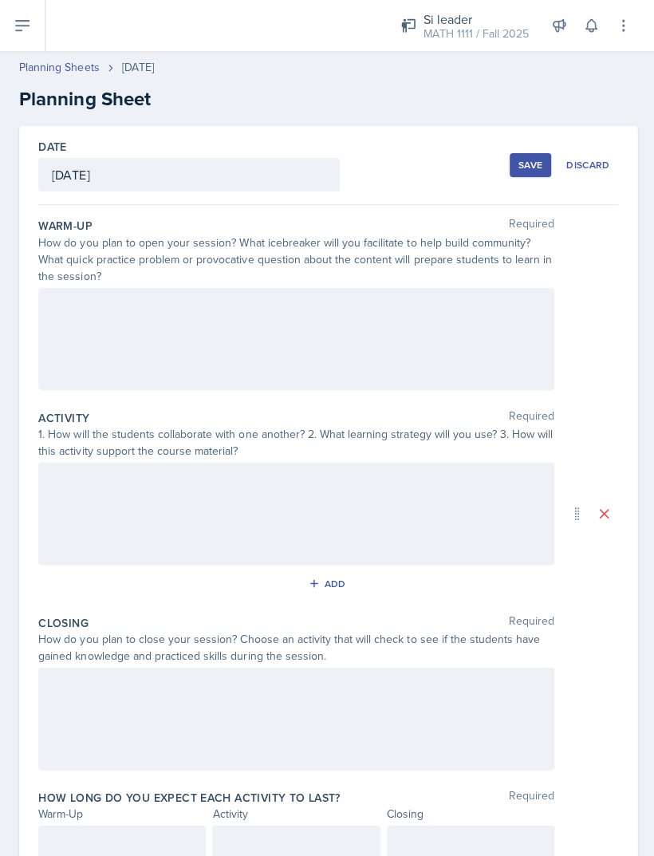
click at [243, 325] on div at bounding box center [294, 337] width 513 height 102
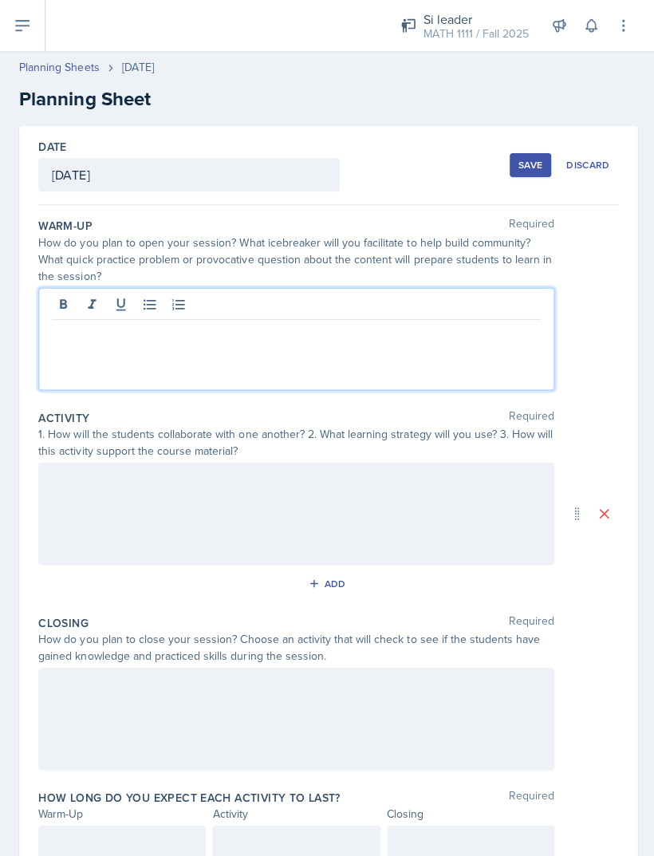
click at [177, 340] on p at bounding box center [295, 330] width 486 height 19
click at [132, 330] on p at bounding box center [295, 330] width 486 height 19
click at [531, 163] on div "Save" at bounding box center [528, 164] width 24 height 13
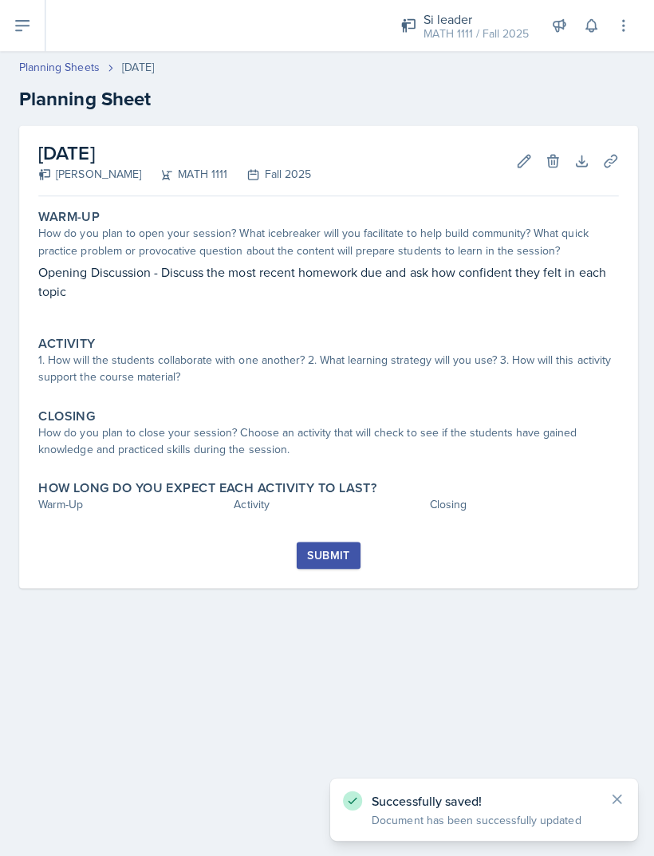
click at [500, 24] on div "Si leader" at bounding box center [473, 19] width 105 height 19
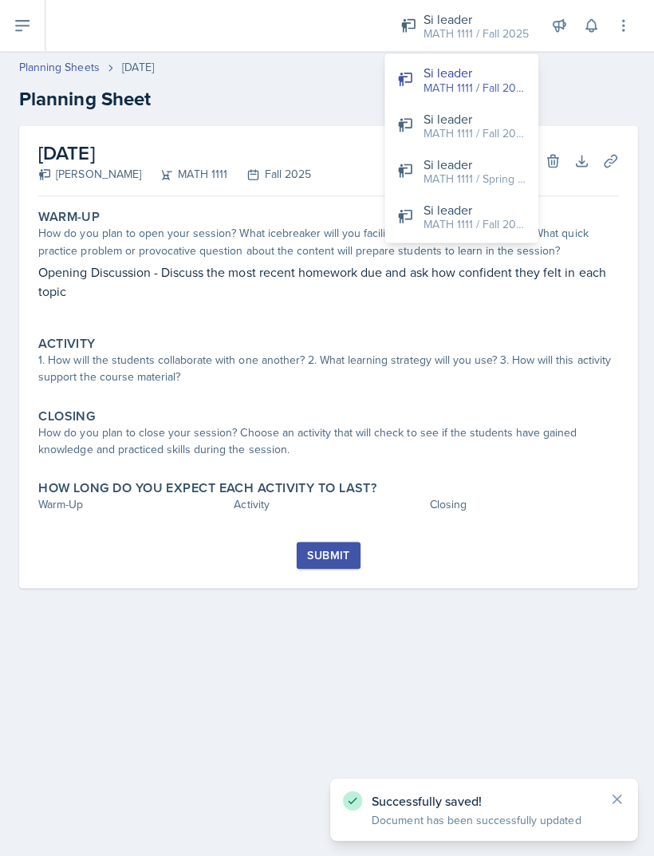
click at [447, 221] on div "MATH 1111 / Fall 2024" at bounding box center [472, 223] width 102 height 17
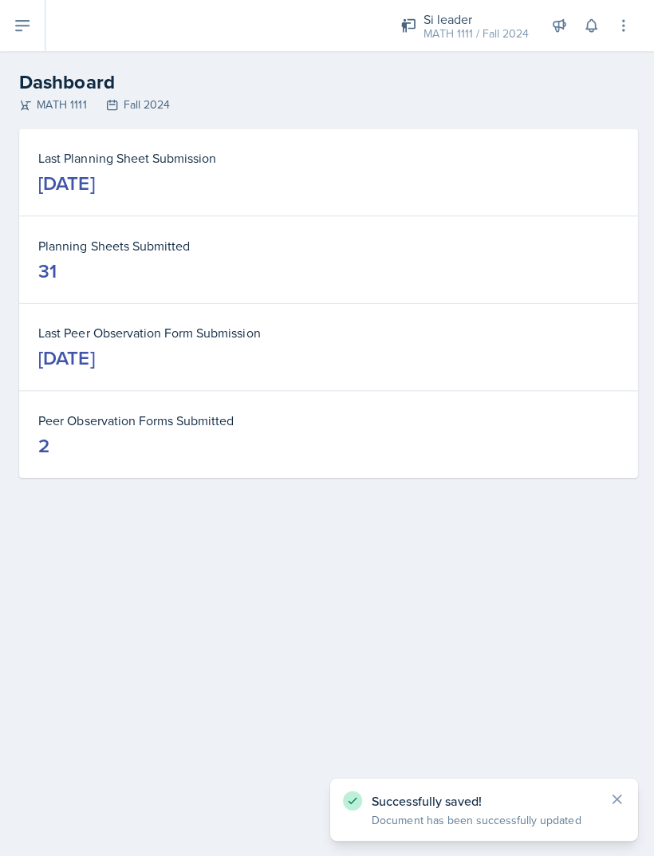
click at [395, 159] on dt "Last Planning Sheet Submission" at bounding box center [326, 157] width 577 height 19
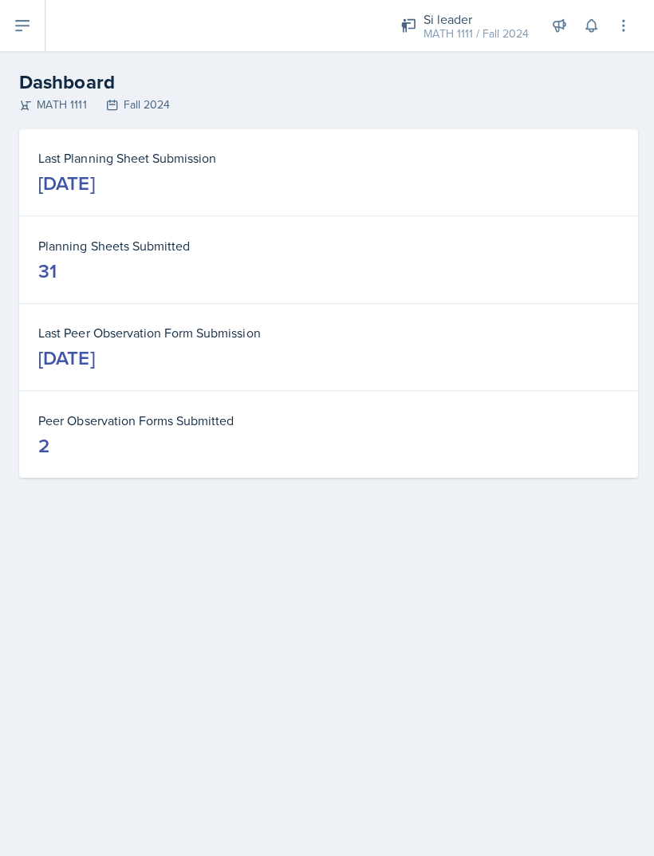
click at [35, 28] on button at bounding box center [22, 25] width 45 height 51
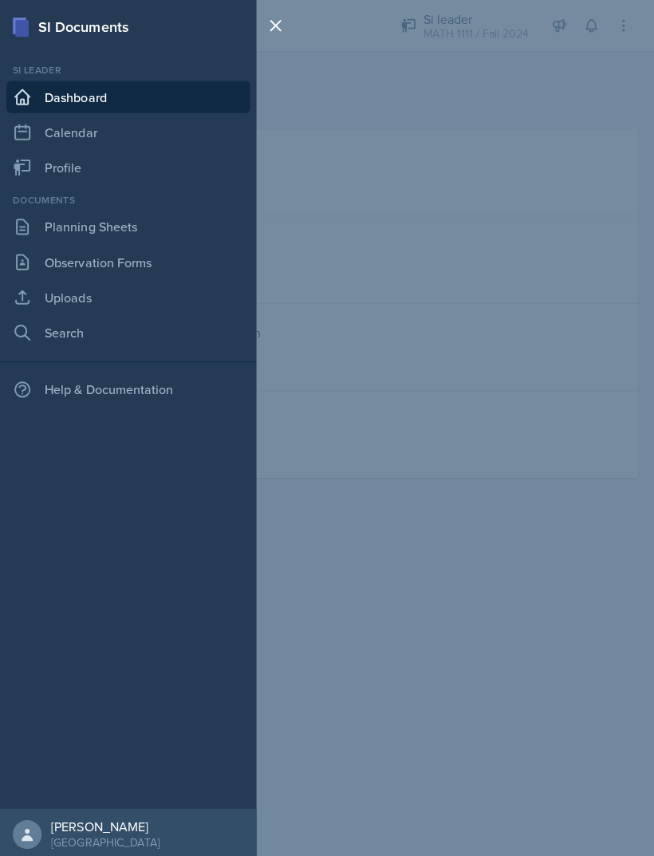
click at [148, 229] on link "Planning Sheets" at bounding box center [127, 226] width 242 height 32
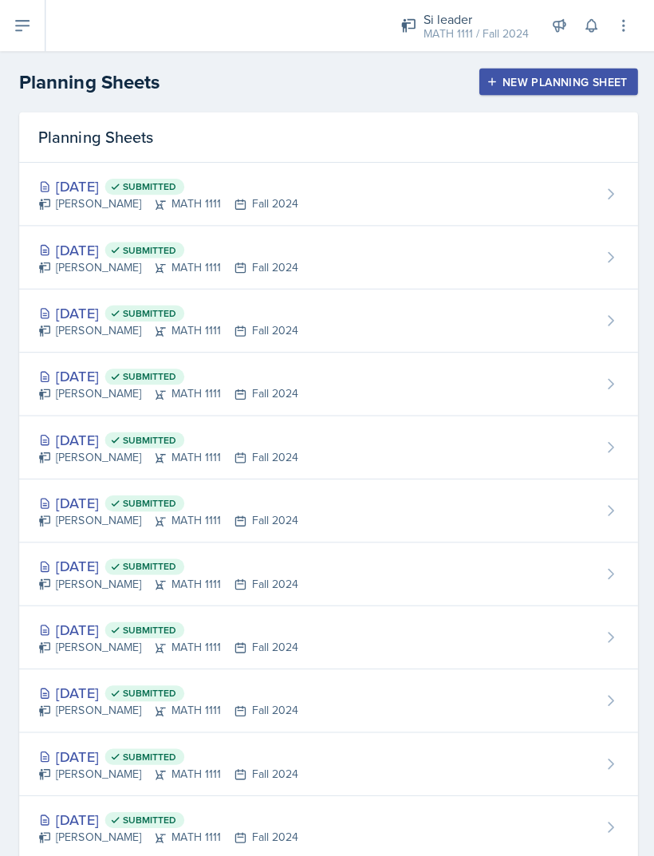
click at [398, 195] on div "[DATE] Submitted [PERSON_NAME] MATH 1111 Fall 2024" at bounding box center [327, 193] width 616 height 63
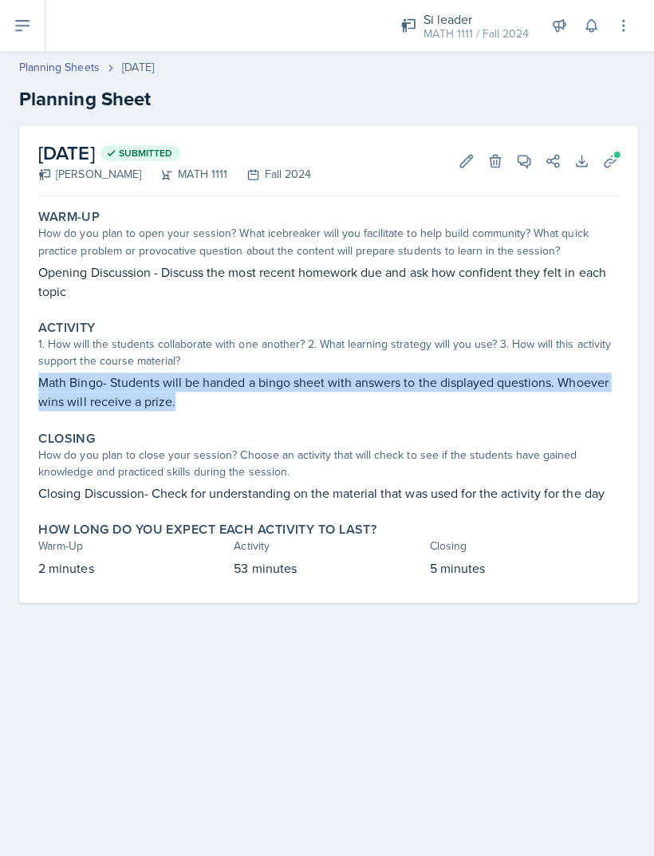
click at [494, 26] on div "MATH 1111 / Fall 2024" at bounding box center [473, 34] width 105 height 17
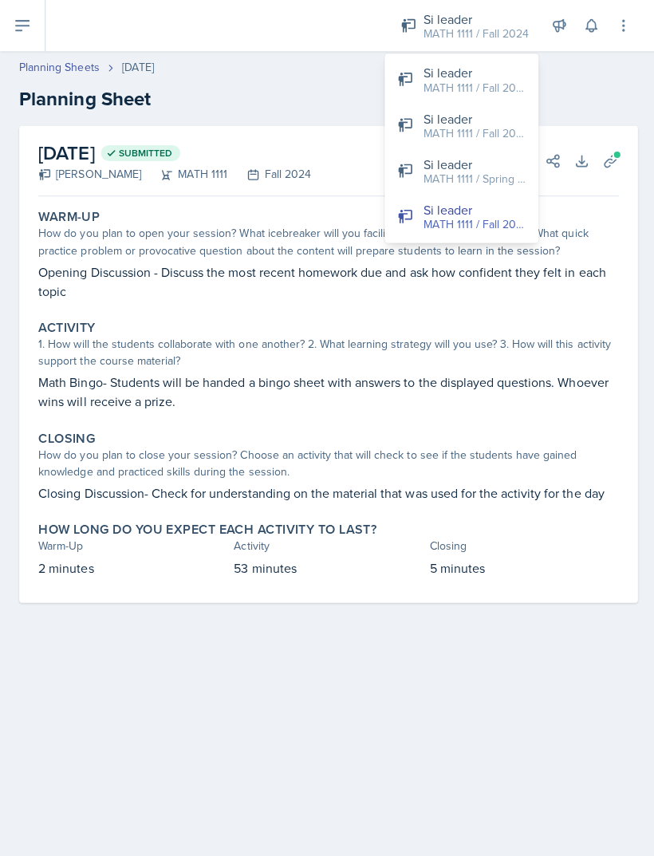
click at [511, 77] on div "Si leader" at bounding box center [472, 72] width 102 height 19
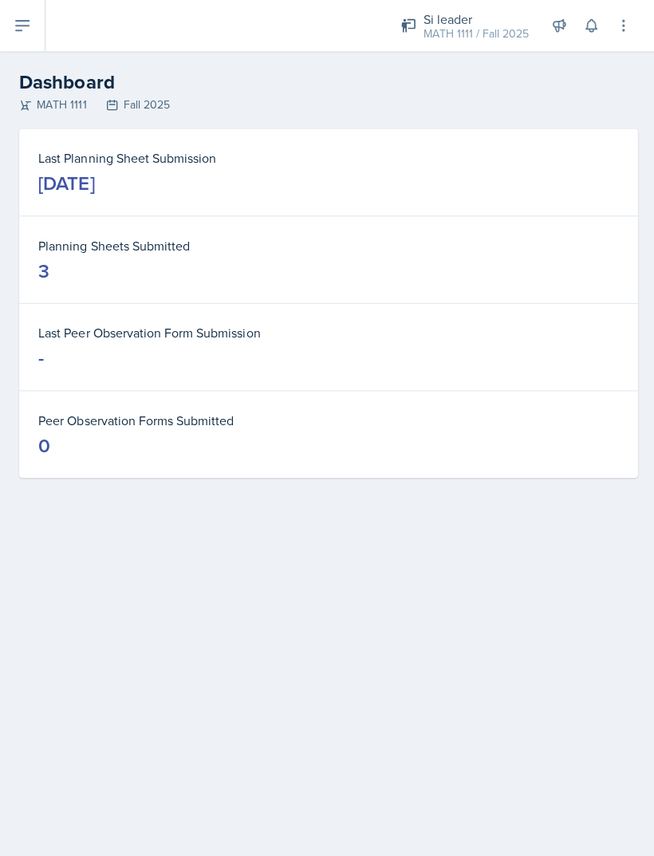
click at [24, 29] on icon at bounding box center [22, 25] width 19 height 19
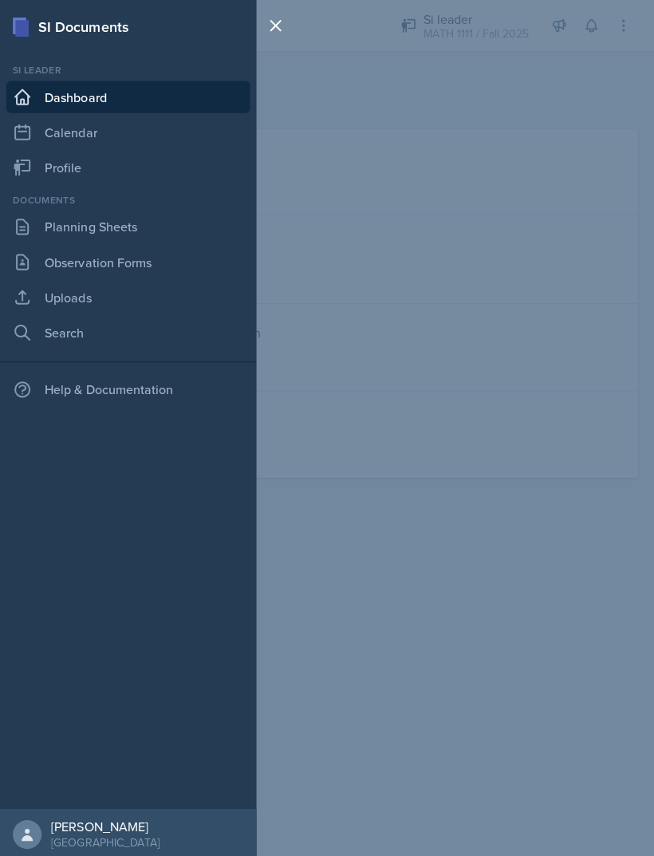
click at [141, 217] on link "Planning Sheets" at bounding box center [127, 226] width 242 height 32
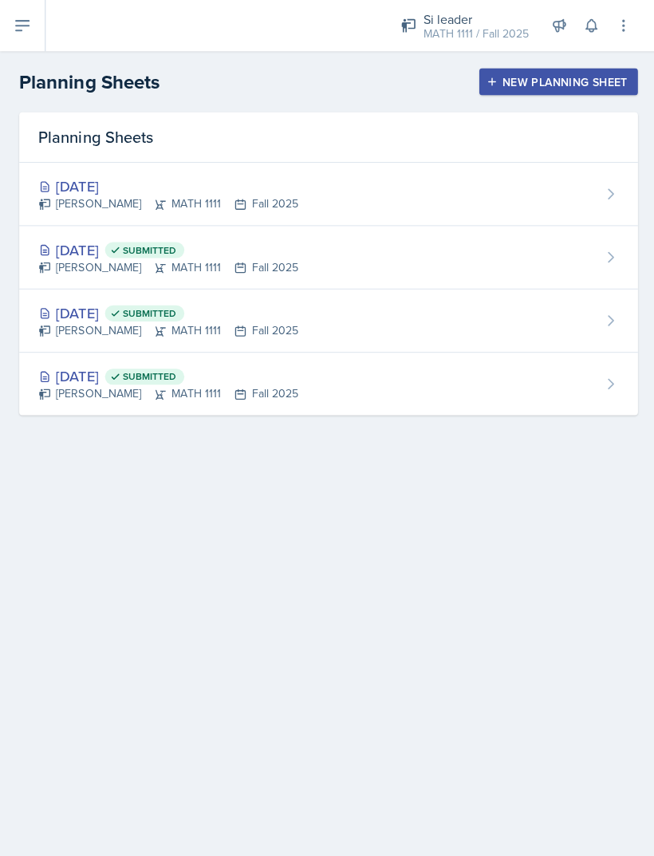
click at [351, 218] on div "Sep 3rd, 2025 LaNiesha Sparks MATH 1111 Fall 2025" at bounding box center [327, 193] width 616 height 63
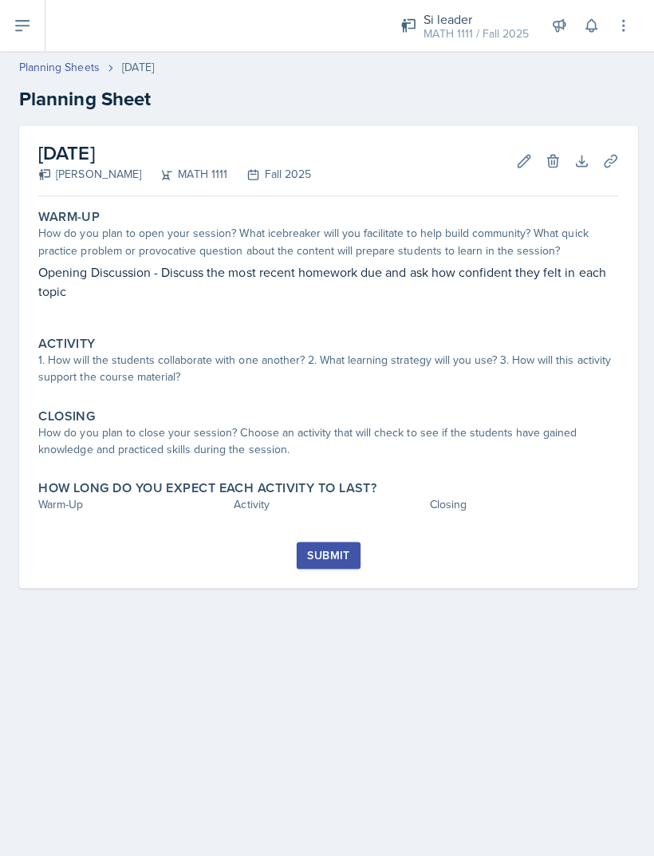
click at [289, 386] on div "Activity 1. How will the students collaborate with one another? 2. What learnin…" at bounding box center [327, 360] width 590 height 65
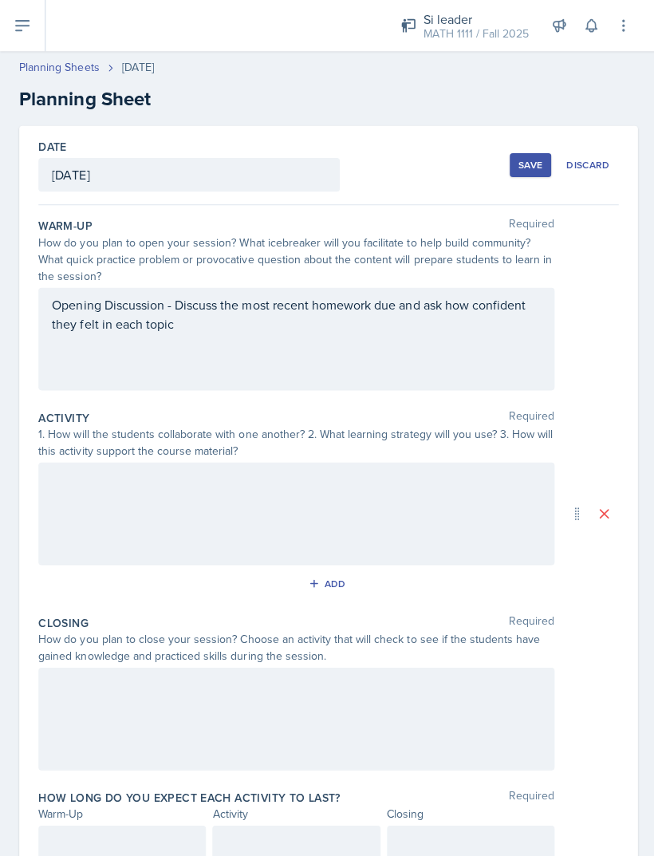
click at [293, 348] on div "Opening Discussion - Discuss the most recent homework due and ask how confident…" at bounding box center [295, 321] width 486 height 57
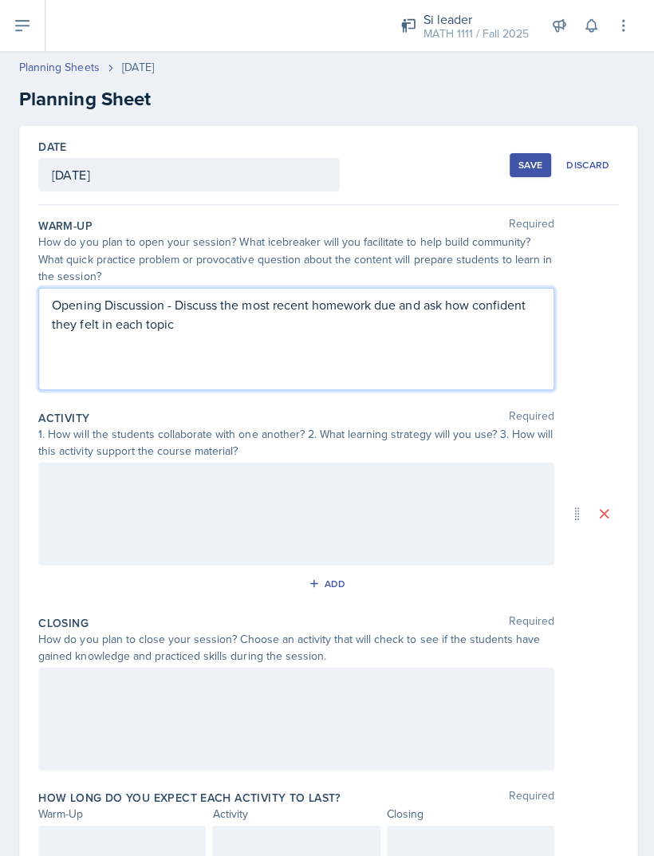
click at [233, 486] on div at bounding box center [294, 511] width 513 height 102
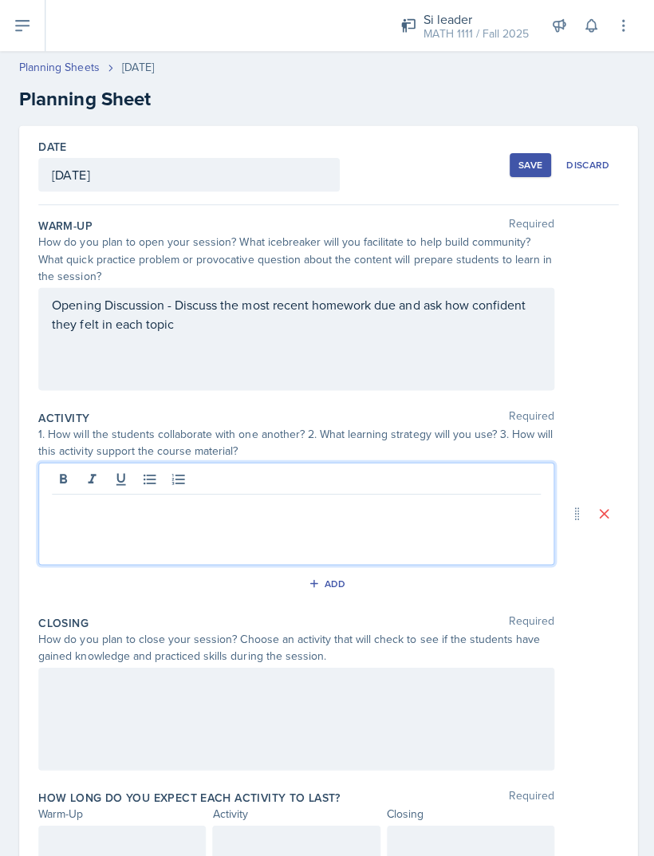
click at [222, 511] on p at bounding box center [295, 504] width 486 height 19
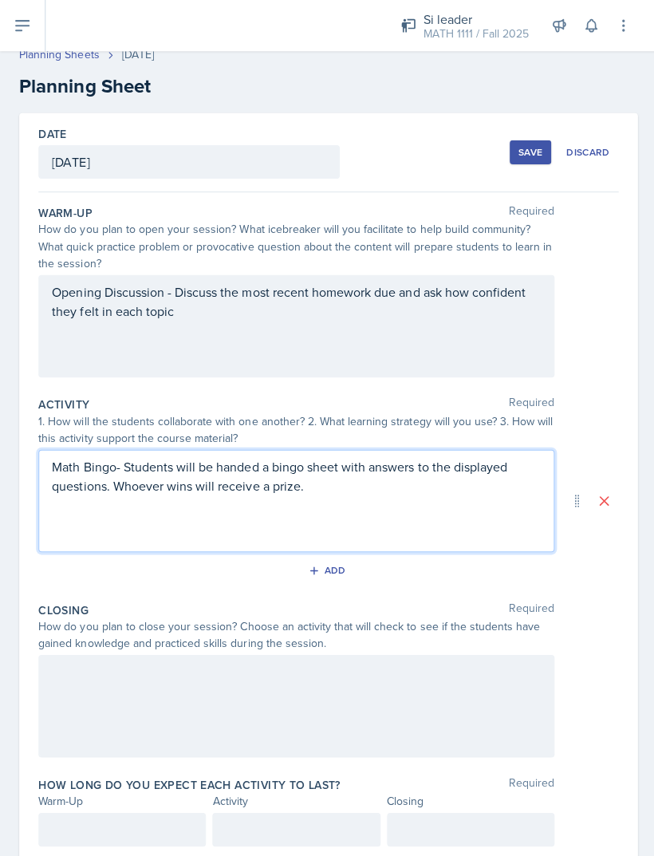
scroll to position [12, 0]
click at [524, 161] on button "Save" at bounding box center [527, 152] width 41 height 24
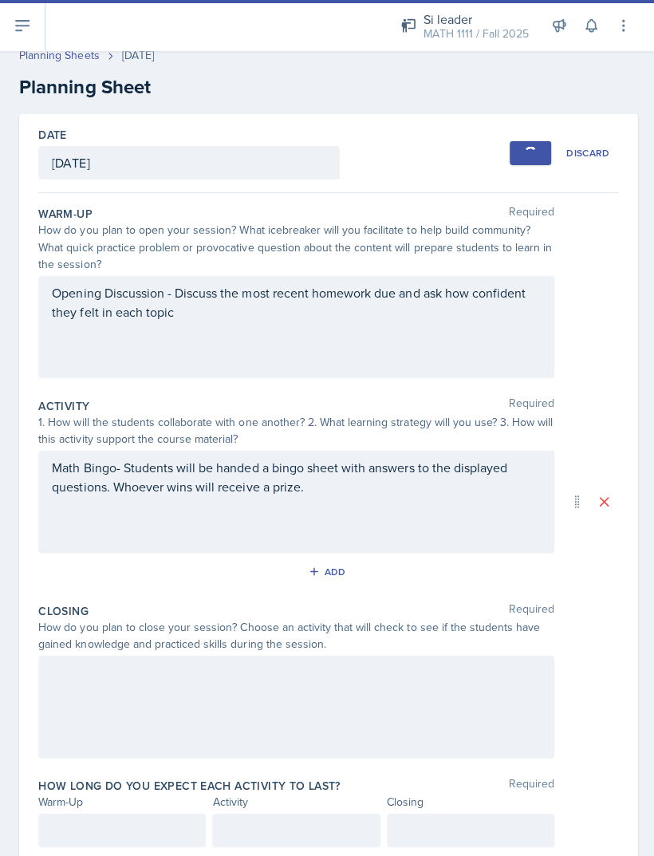
scroll to position [0, 0]
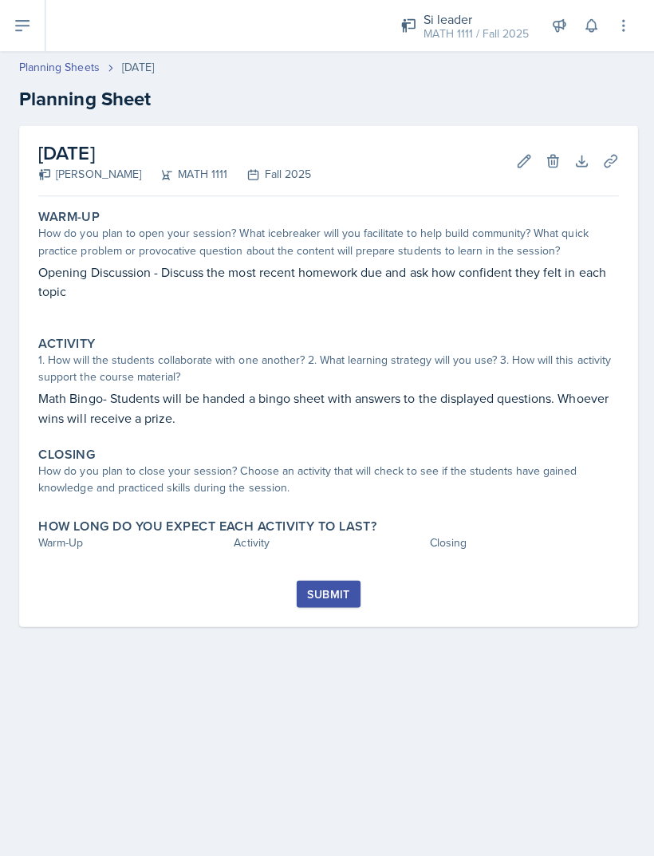
click at [500, 21] on div "Si leader" at bounding box center [473, 19] width 105 height 19
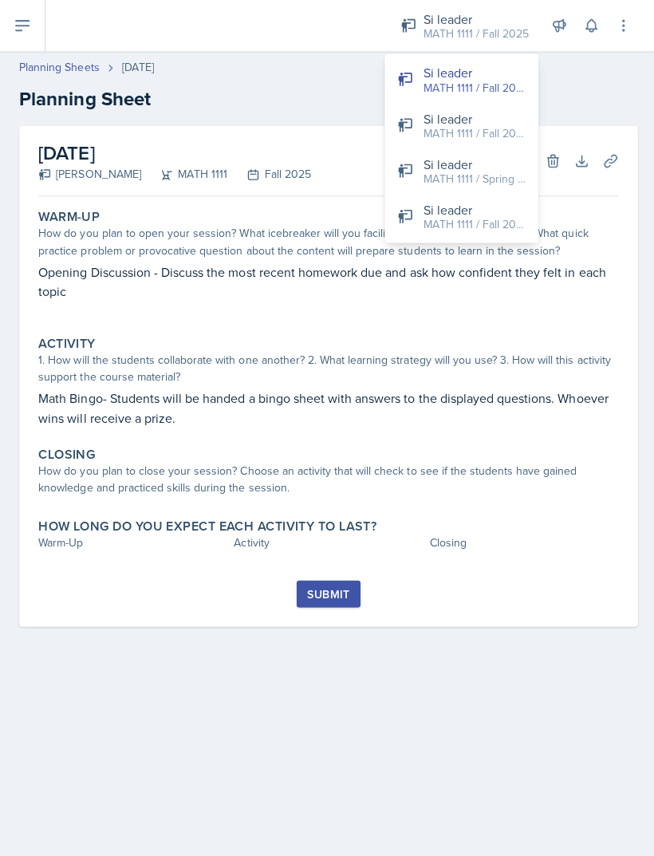
click at [478, 214] on div "Si leader" at bounding box center [472, 208] width 102 height 19
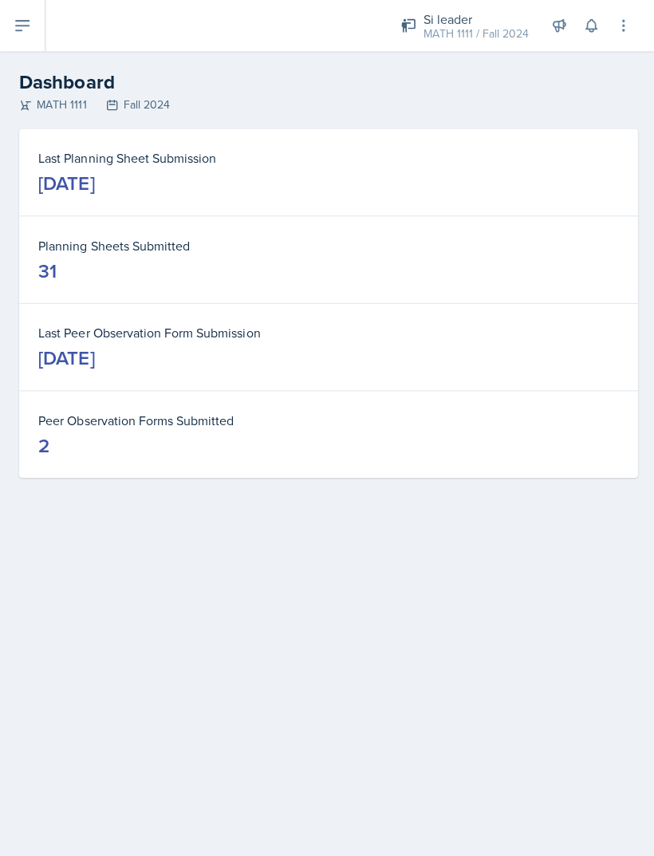
click at [19, 30] on icon at bounding box center [22, 26] width 13 height 10
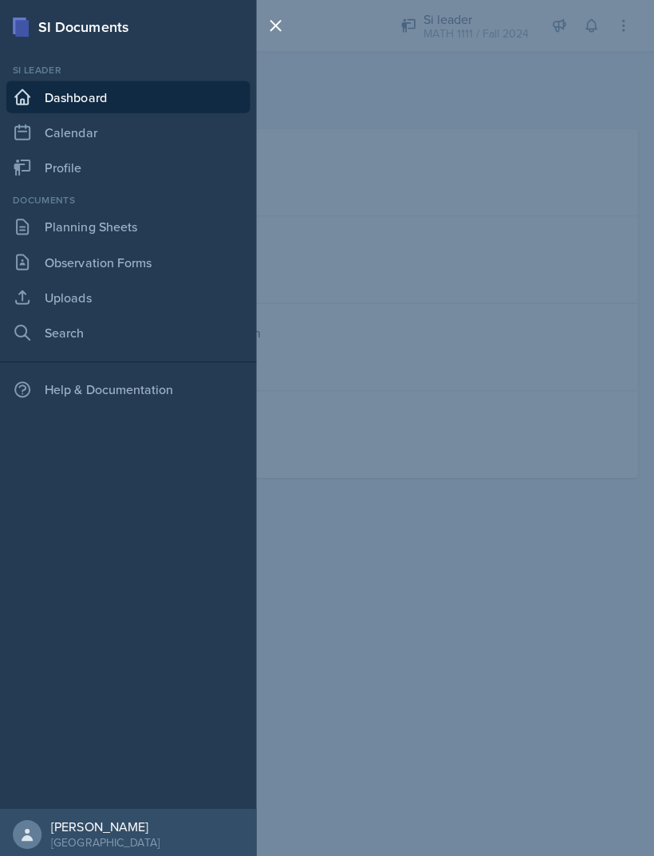
click at [144, 218] on link "Planning Sheets" at bounding box center [127, 226] width 242 height 32
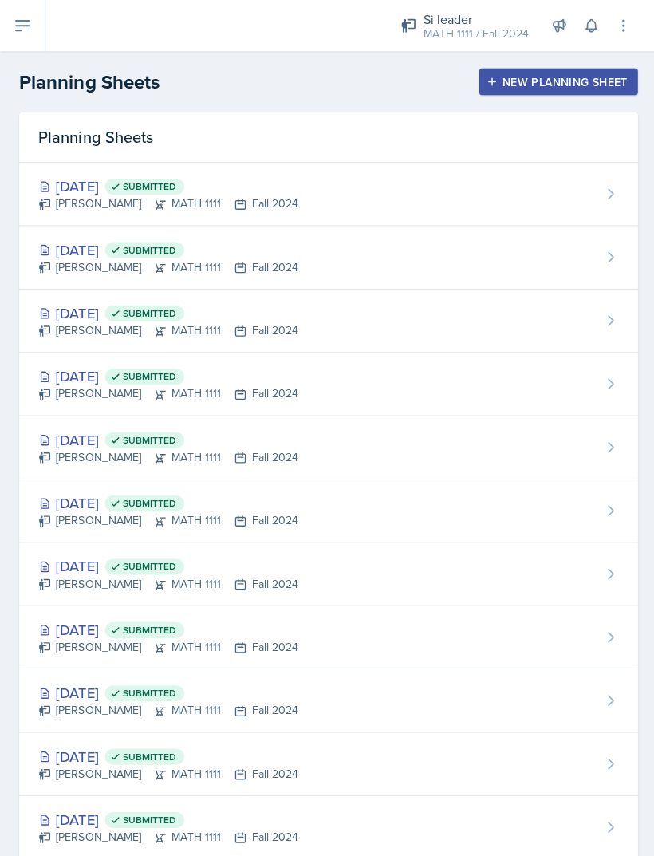
click at [350, 192] on div "[DATE] Submitted [PERSON_NAME] MATH 1111 Fall 2024" at bounding box center [327, 193] width 616 height 63
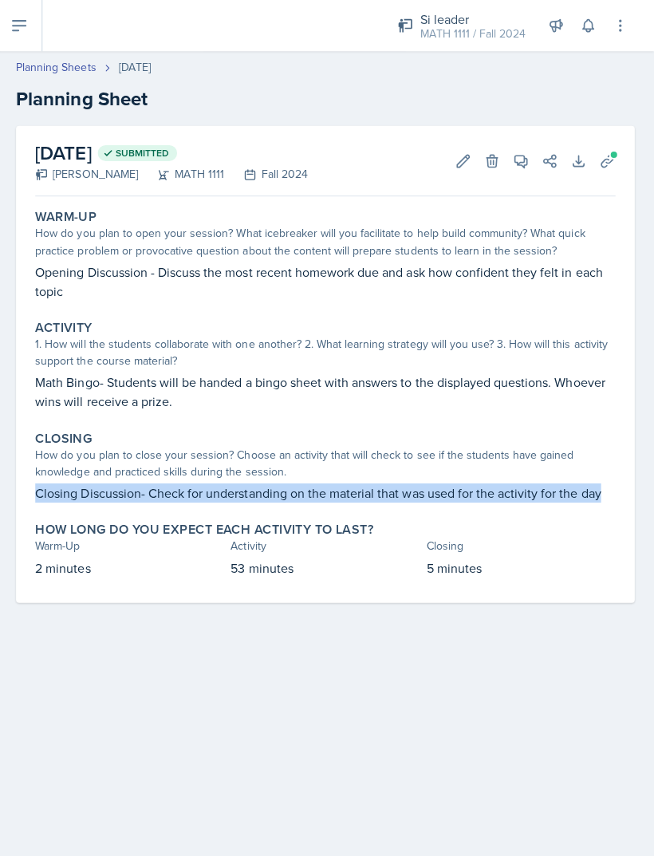
click at [469, 32] on div "MATH 1111 / Fall 2024" at bounding box center [473, 34] width 105 height 17
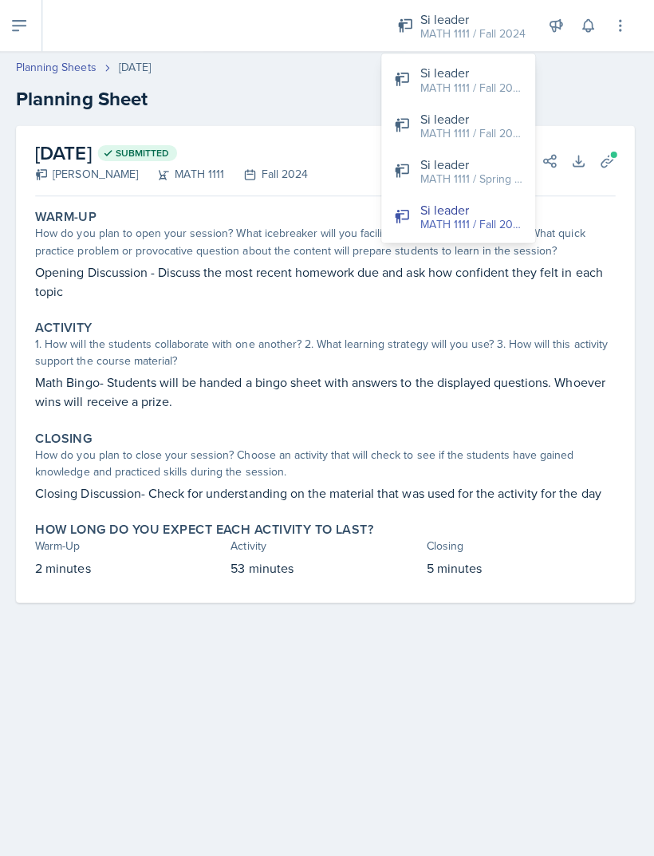
click at [496, 87] on div "MATH 1111 / Fall 2025" at bounding box center [472, 87] width 102 height 17
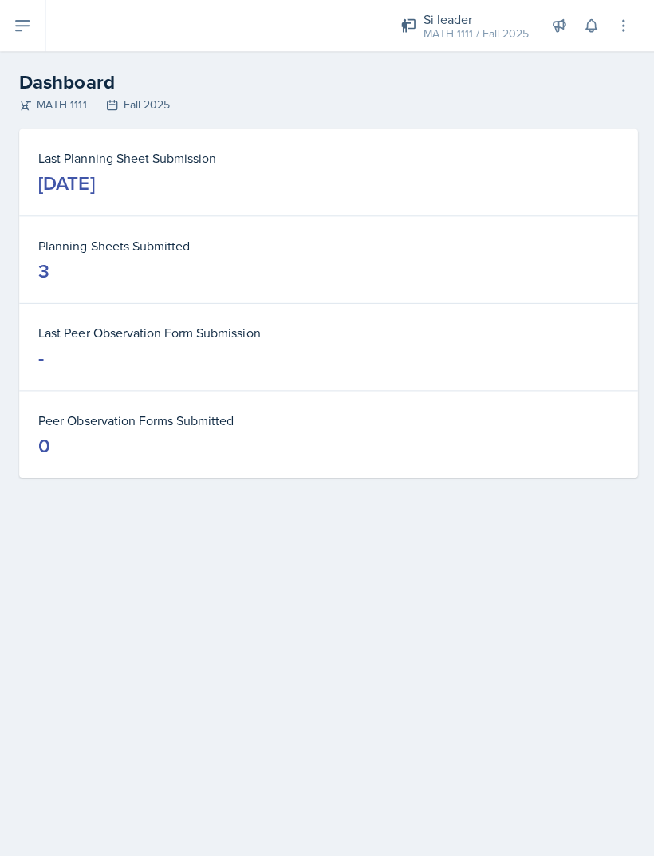
click at [22, 34] on icon at bounding box center [22, 25] width 19 height 19
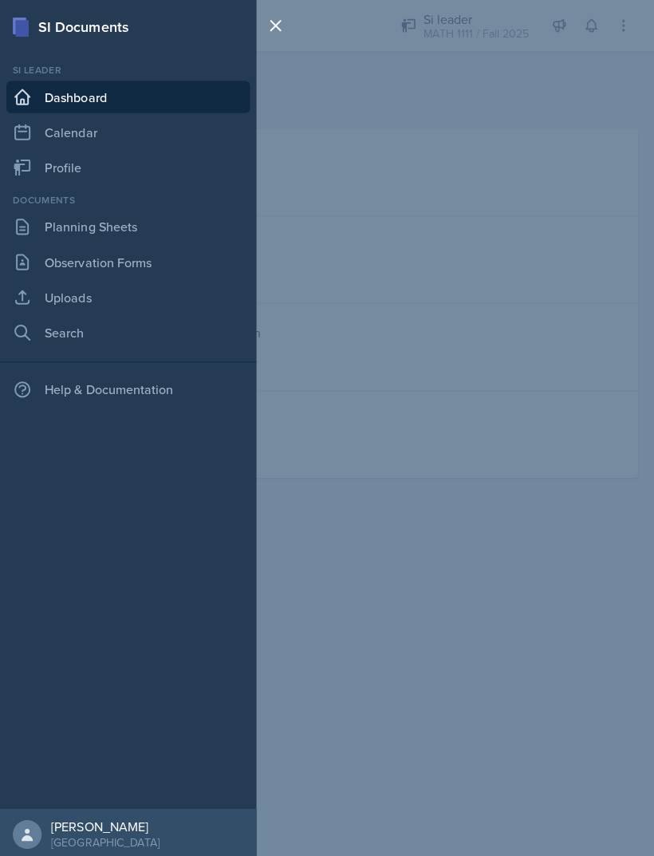
click at [118, 224] on link "Planning Sheets" at bounding box center [127, 226] width 242 height 32
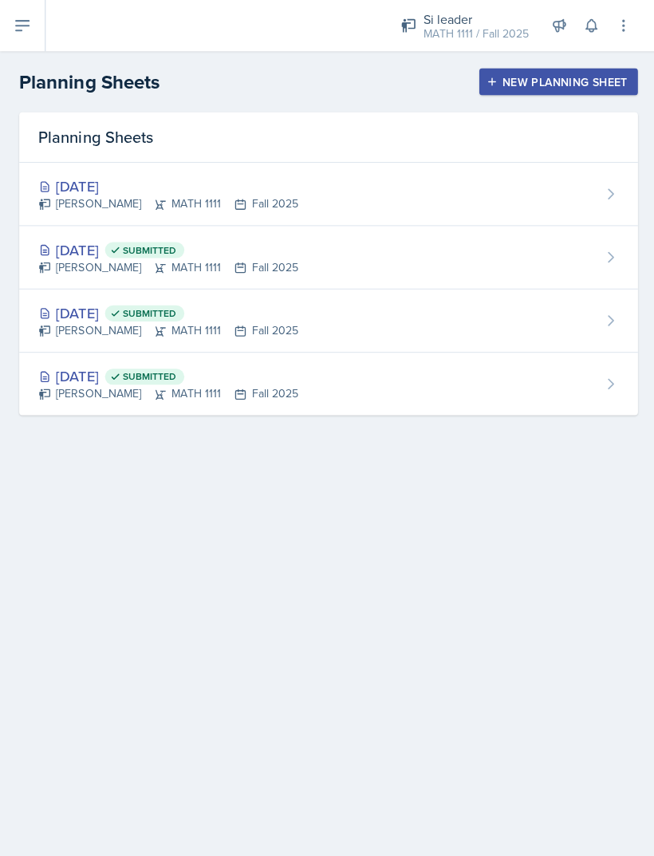
click at [229, 193] on div "[DATE]" at bounding box center [167, 186] width 258 height 22
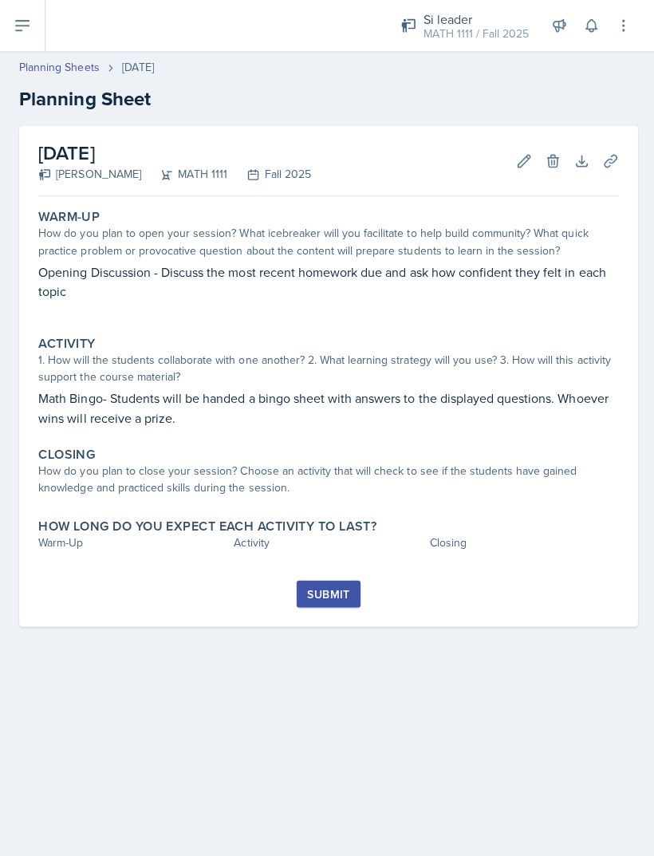
click at [183, 486] on div "How do you plan to close your session? Choose an activity that will check to se…" at bounding box center [326, 476] width 577 height 33
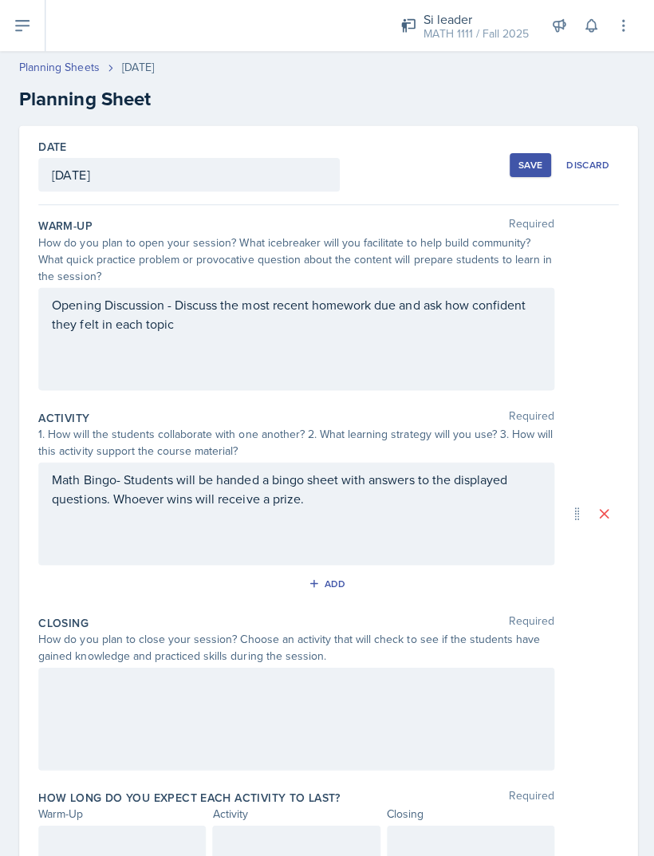
click at [171, 705] on div at bounding box center [294, 715] width 513 height 102
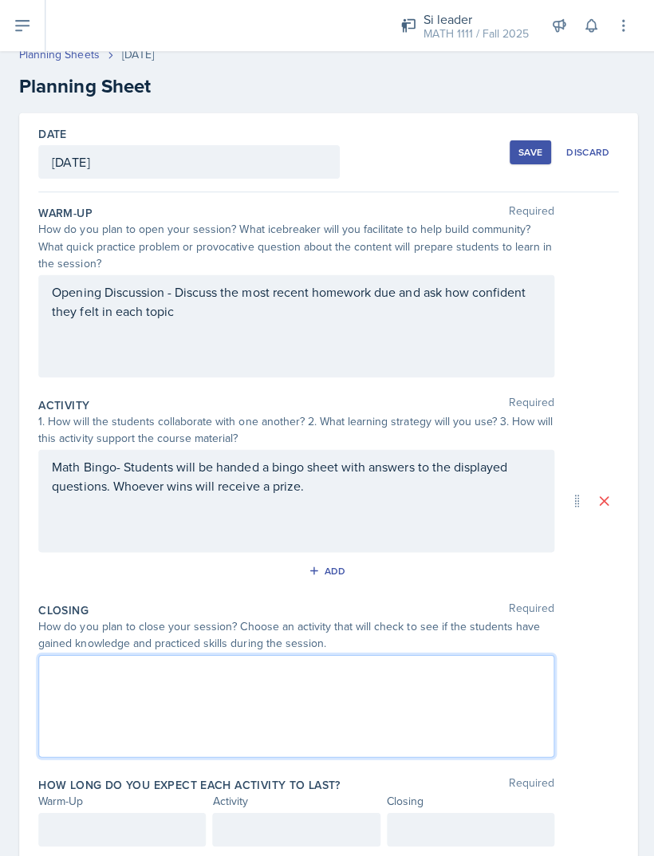
scroll to position [12, 0]
click at [102, 687] on div at bounding box center [294, 703] width 513 height 102
click at [102, 705] on p at bounding box center [295, 696] width 486 height 19
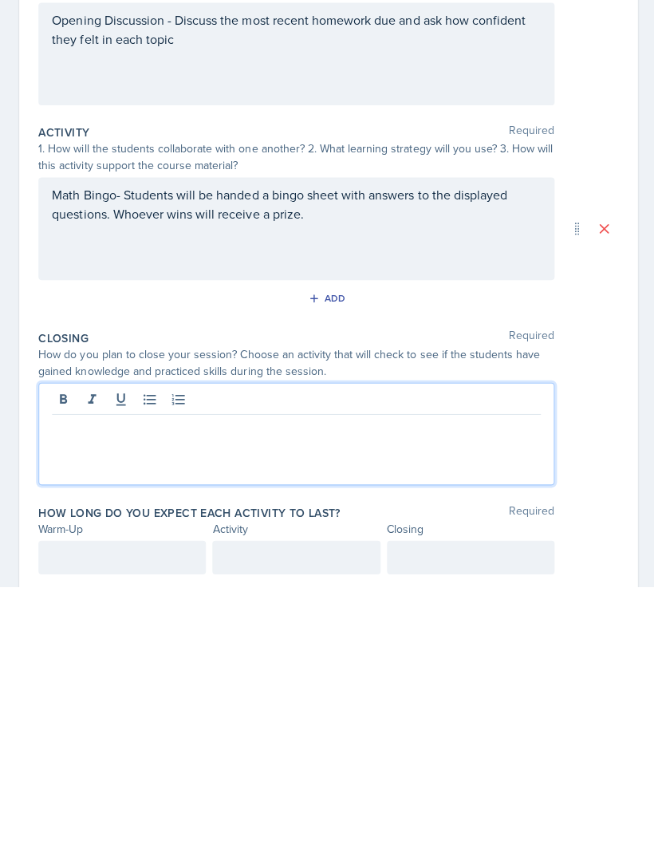
click at [179, 687] on p at bounding box center [295, 696] width 486 height 19
paste div
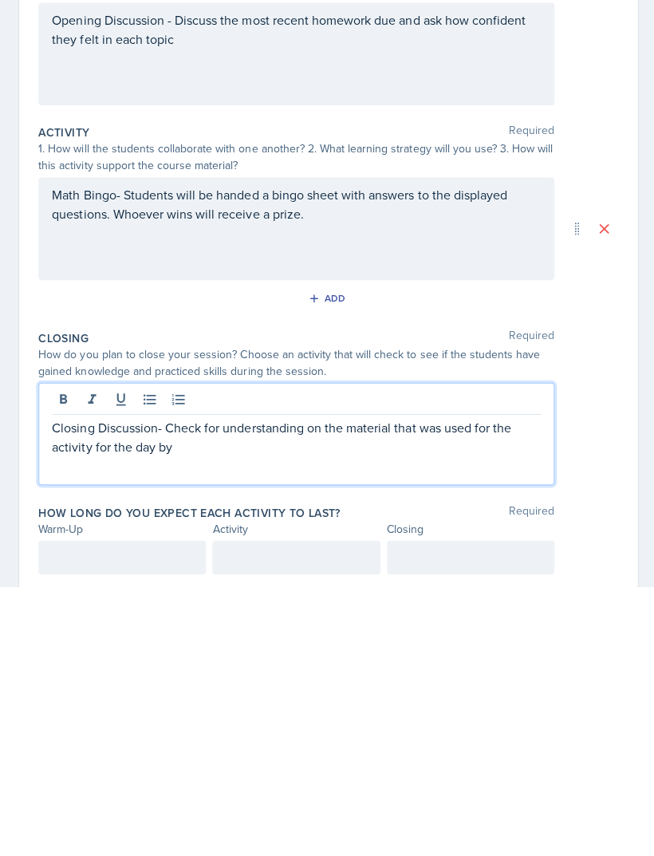
click at [148, 687] on p "Closing Discussion- Check for understanding on the material that was used for t…" at bounding box center [295, 706] width 486 height 38
click at [477, 687] on p "Closing Discussion/Ticket Out the Door- Check for understanding on the material…" at bounding box center [295, 706] width 486 height 38
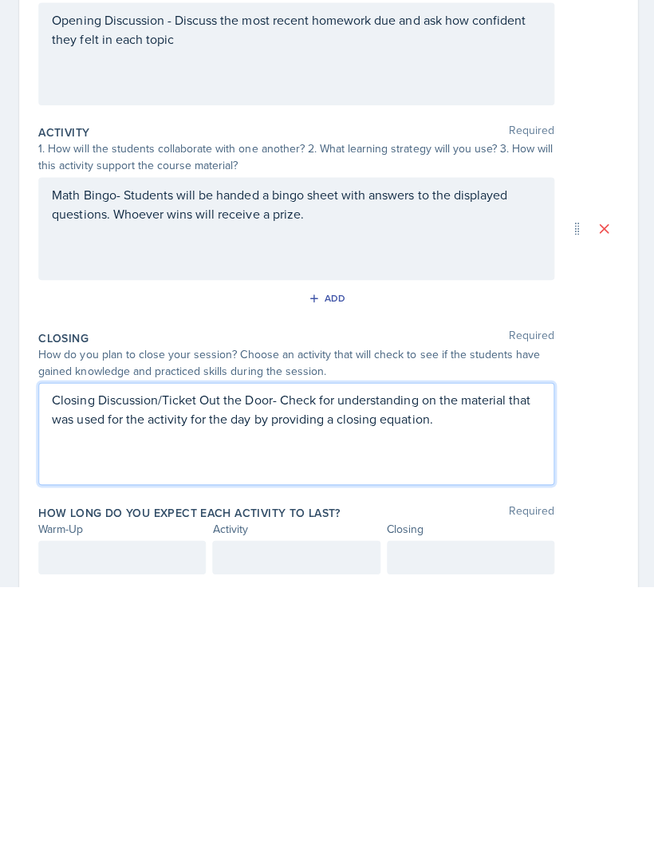
click at [99, 809] on div at bounding box center [121, 825] width 167 height 33
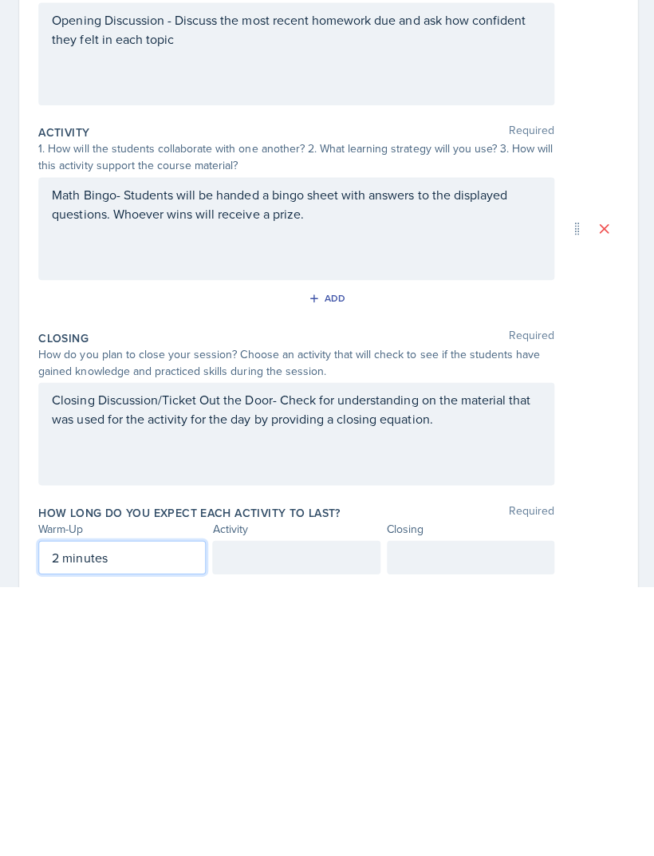
click at [317, 809] on div at bounding box center [294, 825] width 167 height 33
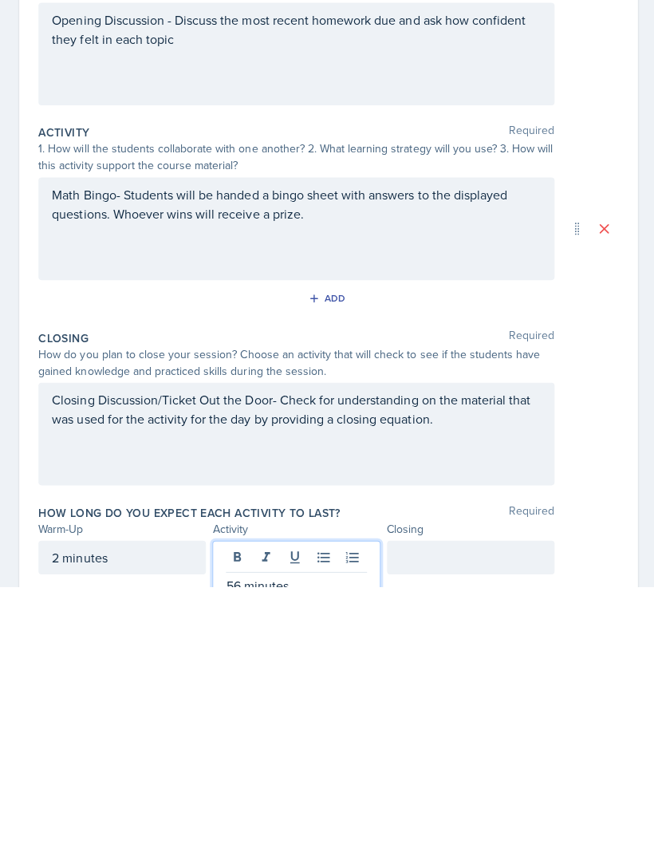
click at [487, 809] on div at bounding box center [468, 825] width 167 height 33
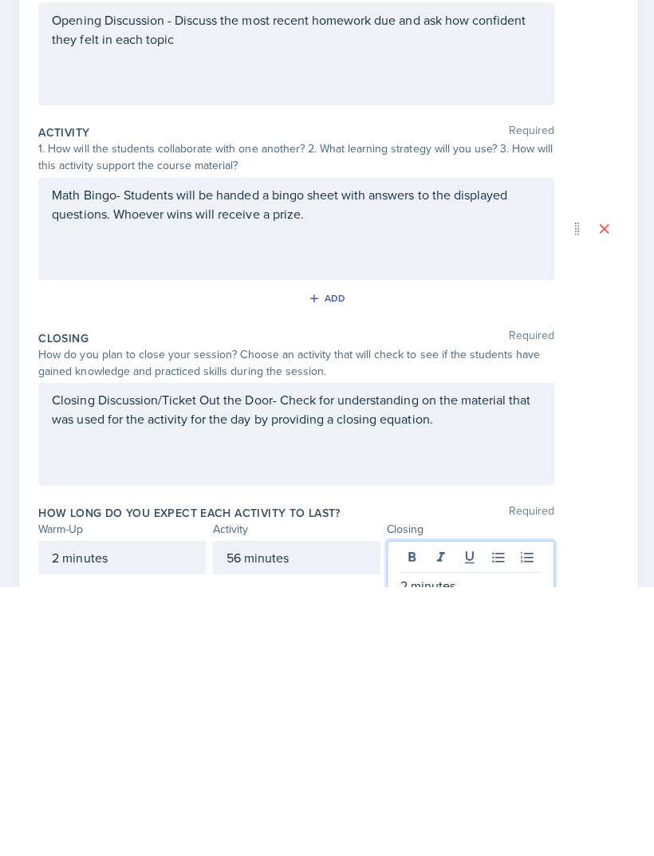
click at [440, 659] on p "Closing Discussion/Ticket Out the Door- Check for understanding on the material…" at bounding box center [295, 678] width 486 height 38
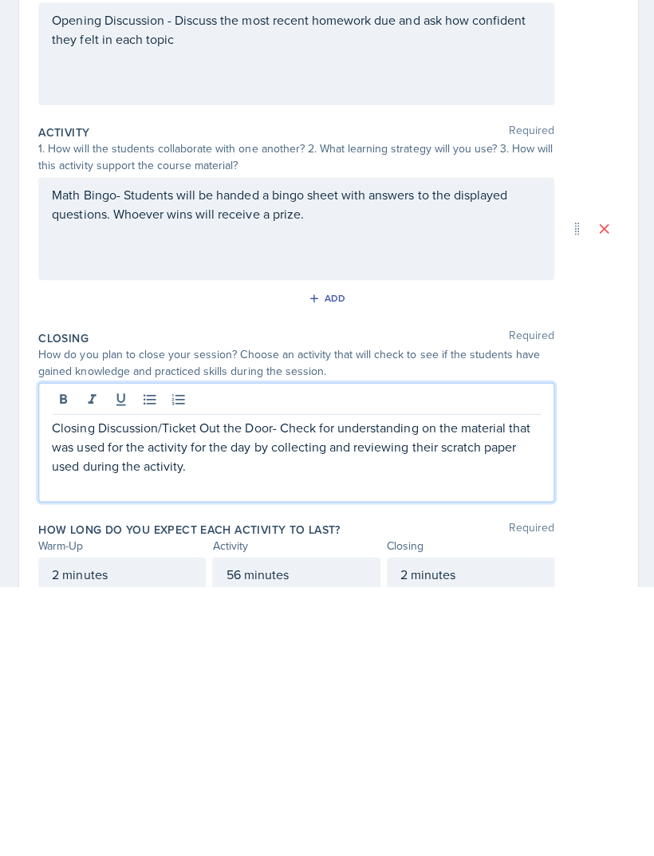
click at [155, 687] on p "Closing Discussion/Ticket Out the Door- Check for understanding on the material…" at bounding box center [295, 715] width 486 height 57
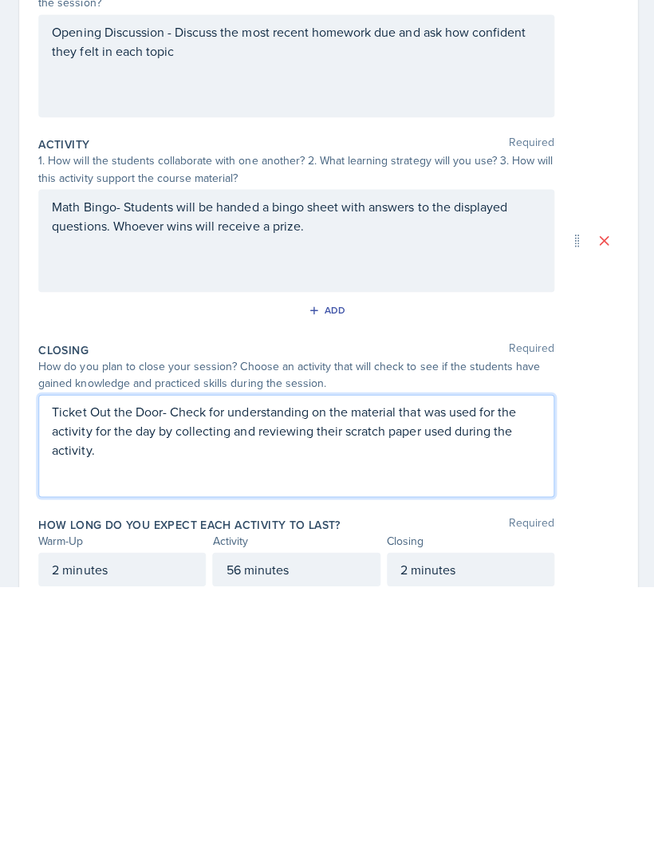
scroll to position [0, 0]
click at [646, 175] on div "Date September 3rd, 2025 September 2025 31 1 2 3 4 5 6 7 8 9 10 11 12 13 14 15 …" at bounding box center [327, 521] width 654 height 793
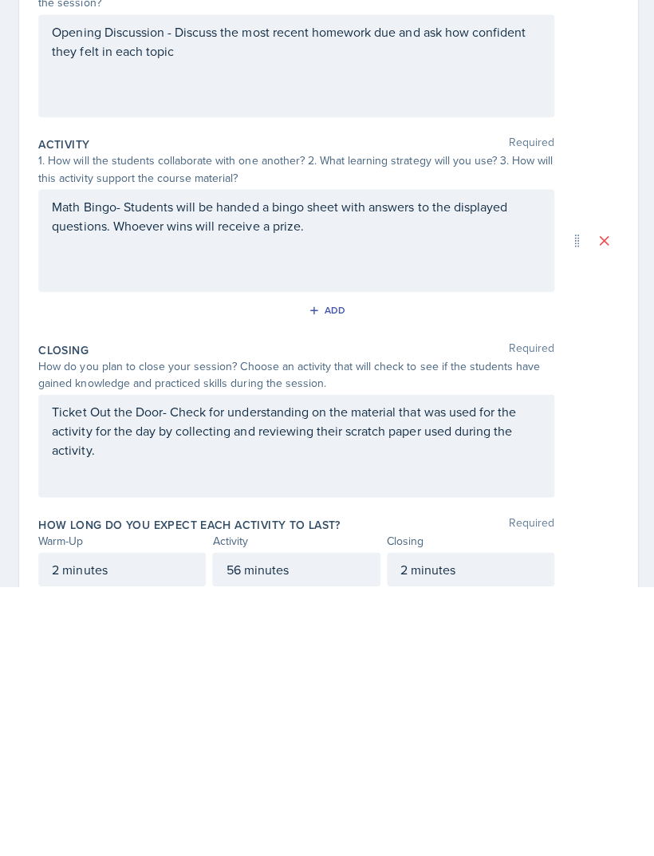
scroll to position [51, 0]
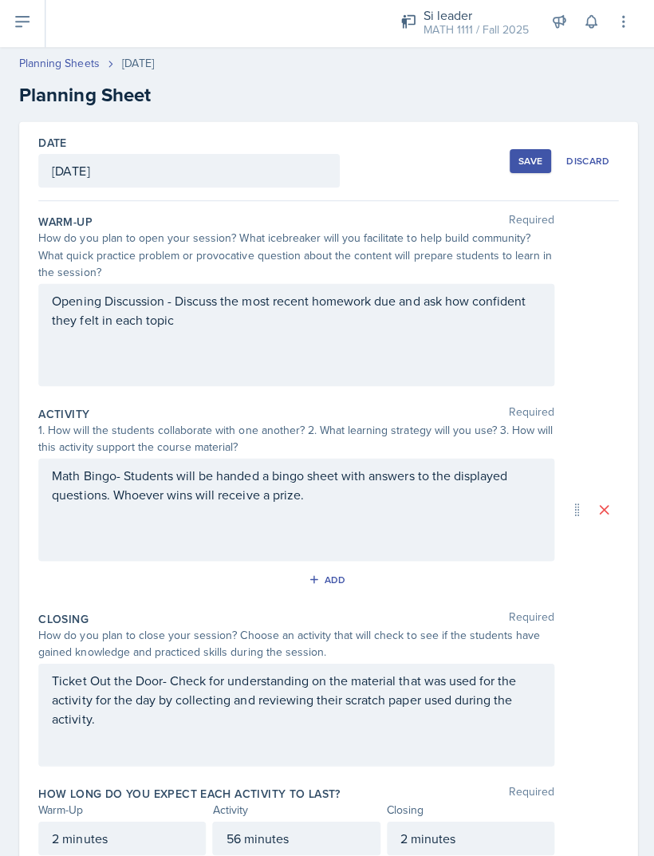
click at [518, 158] on div "Save" at bounding box center [528, 164] width 24 height 13
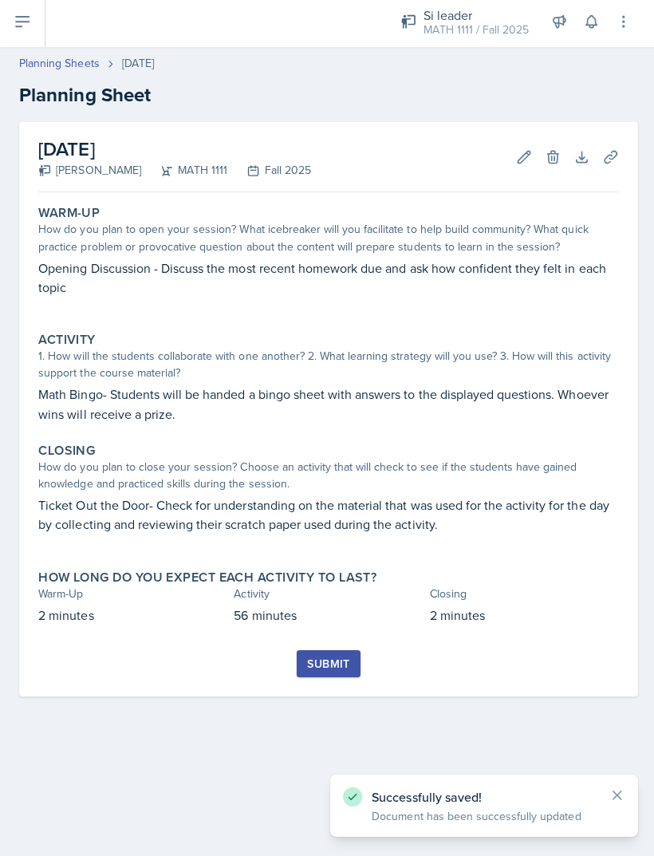
click at [340, 658] on div "Submit" at bounding box center [326, 664] width 42 height 13
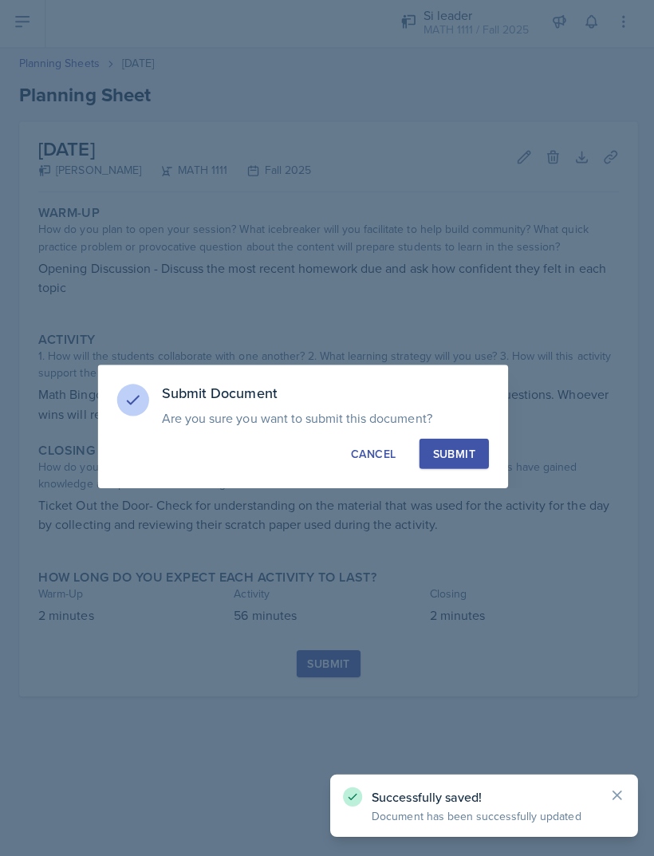
click at [465, 447] on div "Submit" at bounding box center [452, 455] width 42 height 16
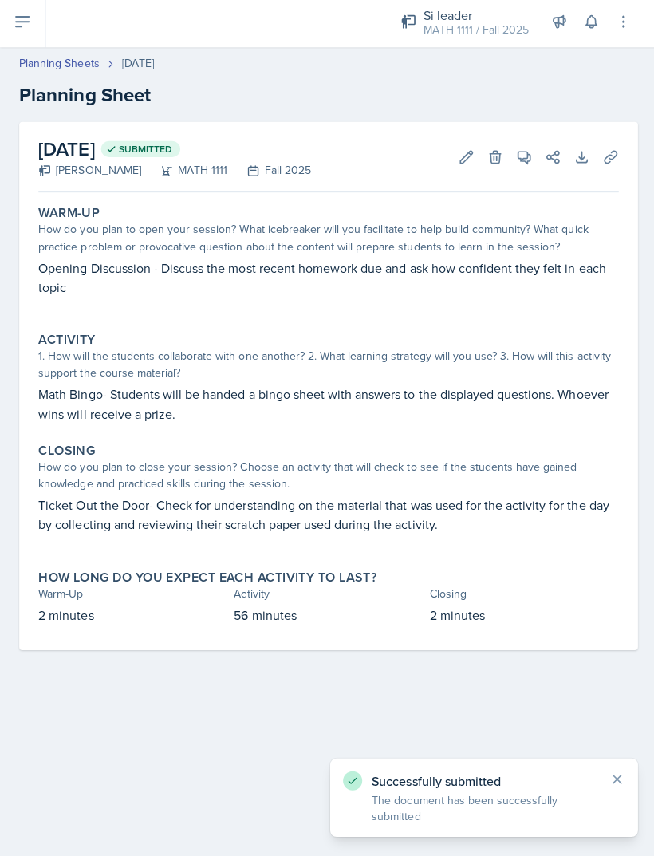
click at [616, 146] on button "Uploads" at bounding box center [607, 160] width 29 height 29
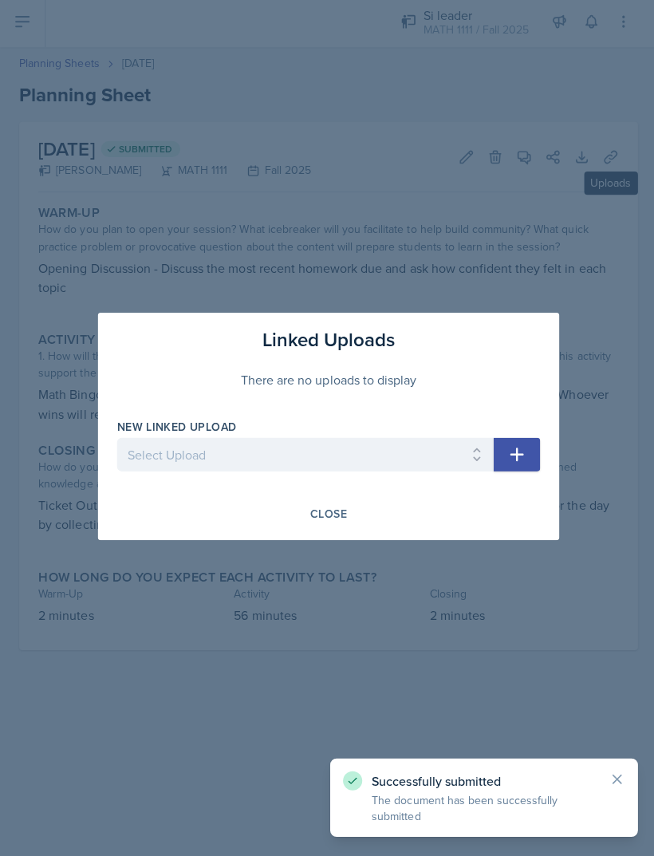
click at [390, 441] on select "Select Upload" at bounding box center [303, 455] width 375 height 33
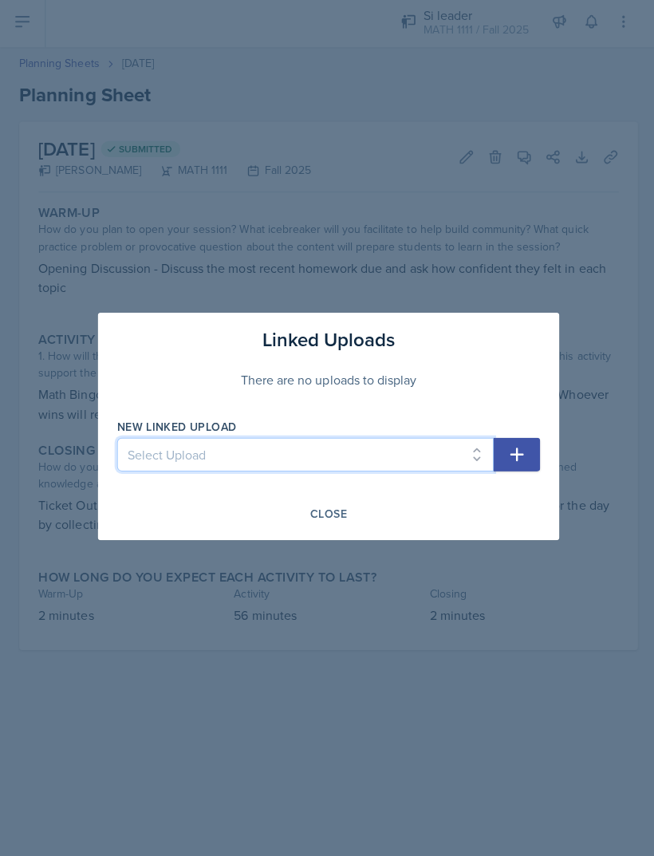
click at [465, 442] on select "Select Upload" at bounding box center [303, 455] width 375 height 33
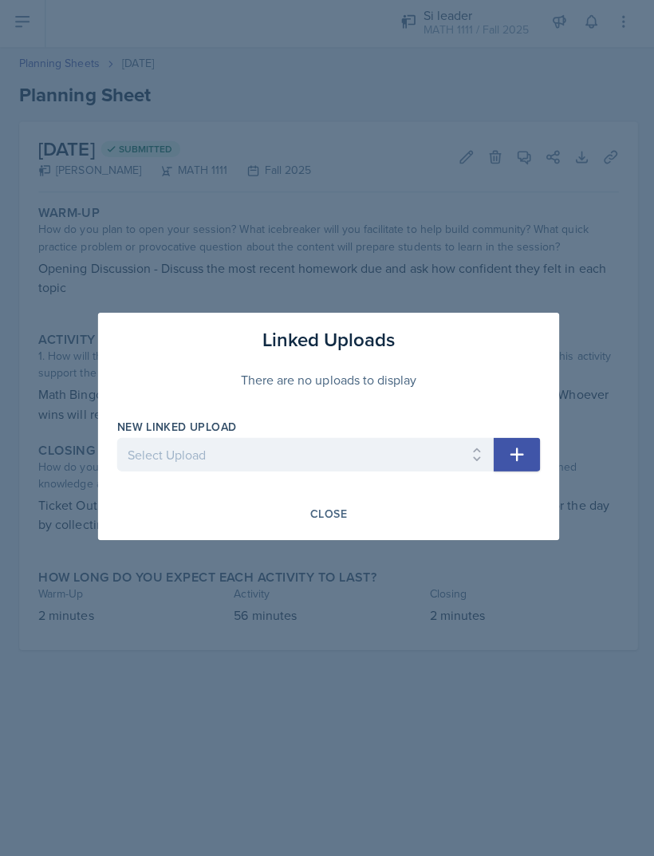
click at [323, 509] on div "Close" at bounding box center [327, 515] width 37 height 13
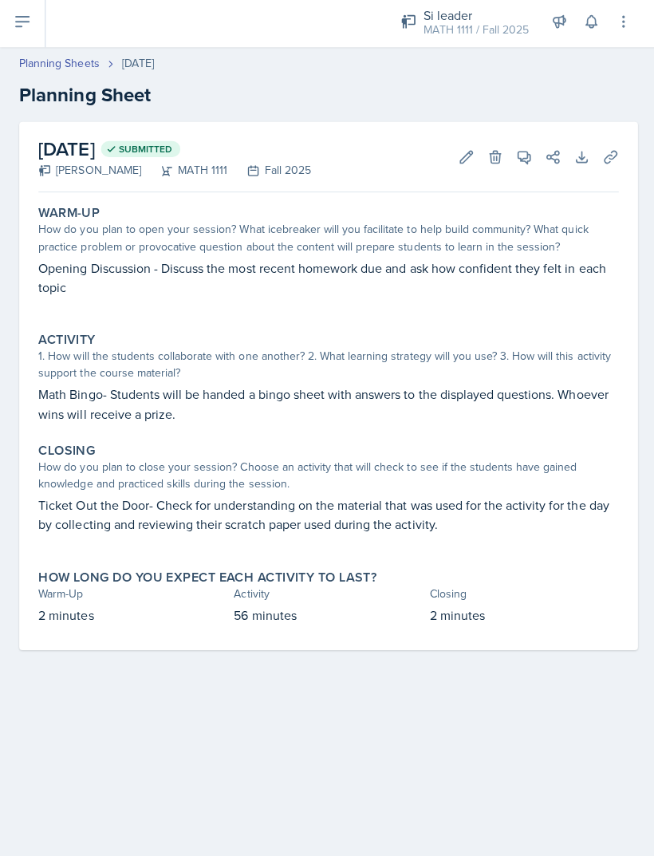
click at [63, 59] on link "Planning Sheets" at bounding box center [59, 67] width 80 height 17
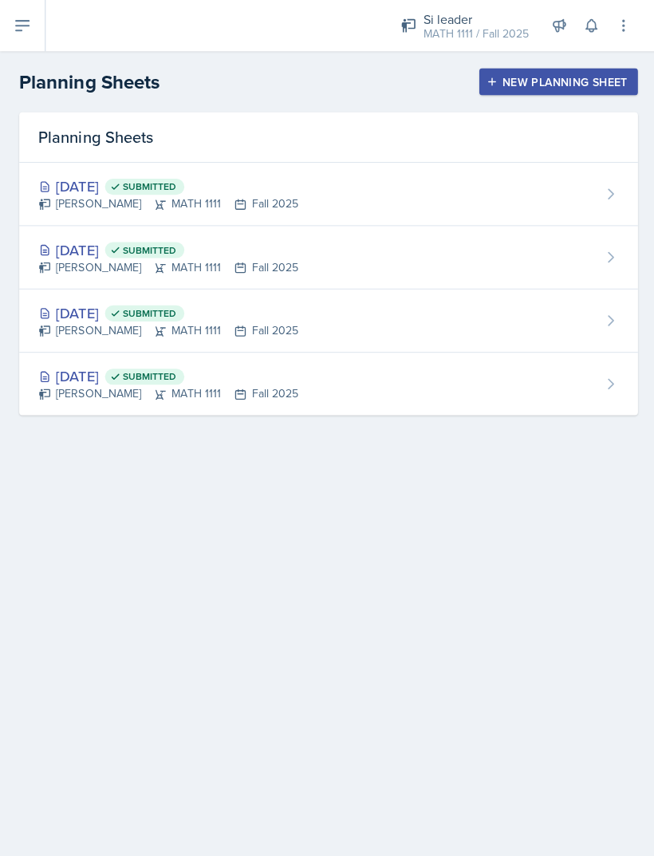
click at [24, 30] on icon at bounding box center [22, 25] width 19 height 19
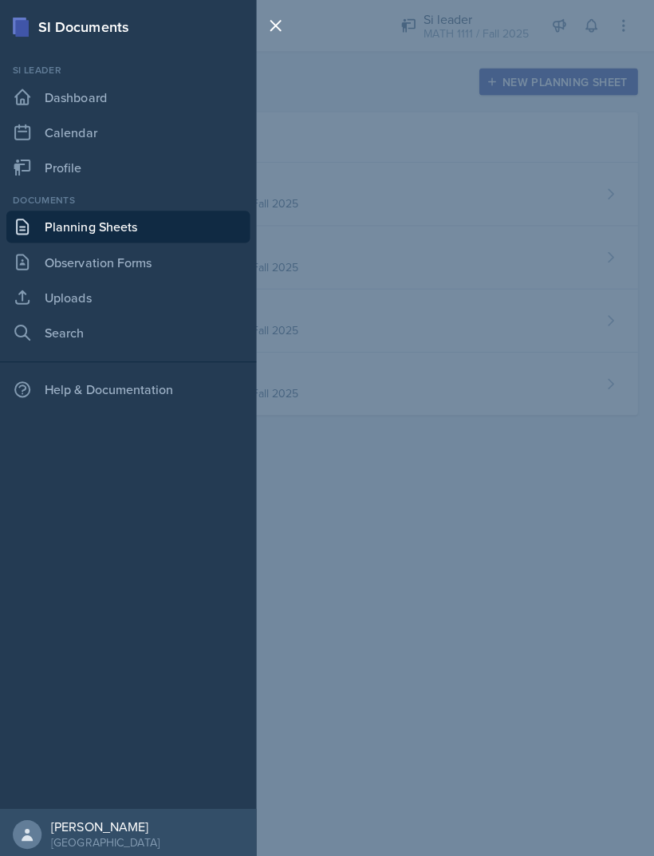
click at [135, 293] on link "Uploads" at bounding box center [127, 296] width 242 height 32
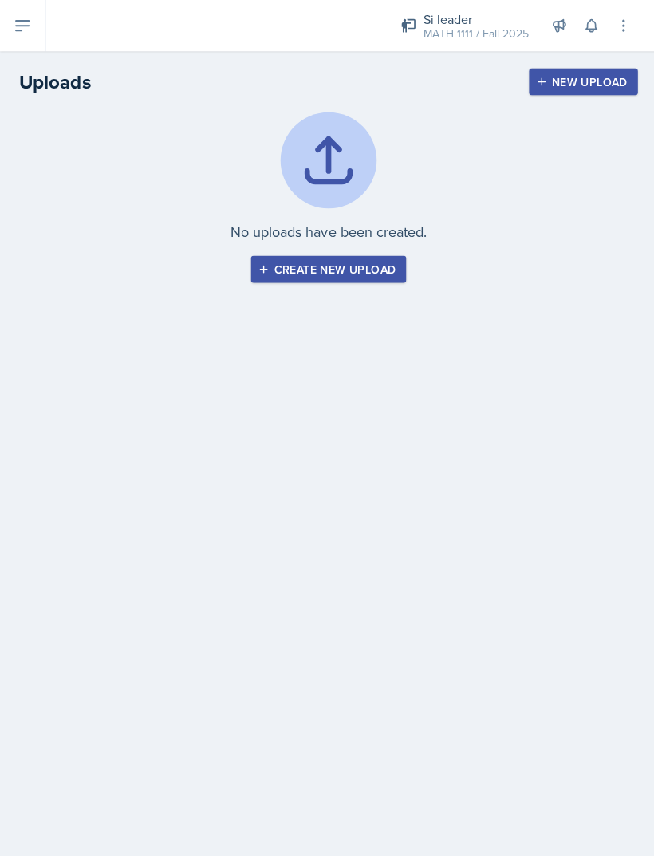
click at [375, 268] on div "Create new upload" at bounding box center [327, 268] width 134 height 13
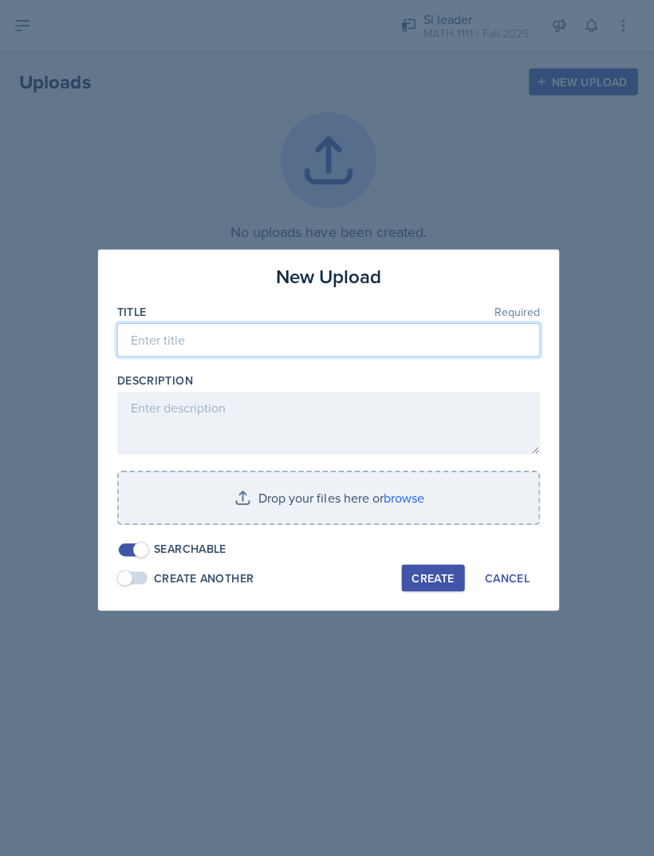
click at [399, 336] on input at bounding box center [326, 337] width 421 height 33
type input "MATH Bingo"
click at [368, 488] on input "file" at bounding box center [327, 495] width 418 height 51
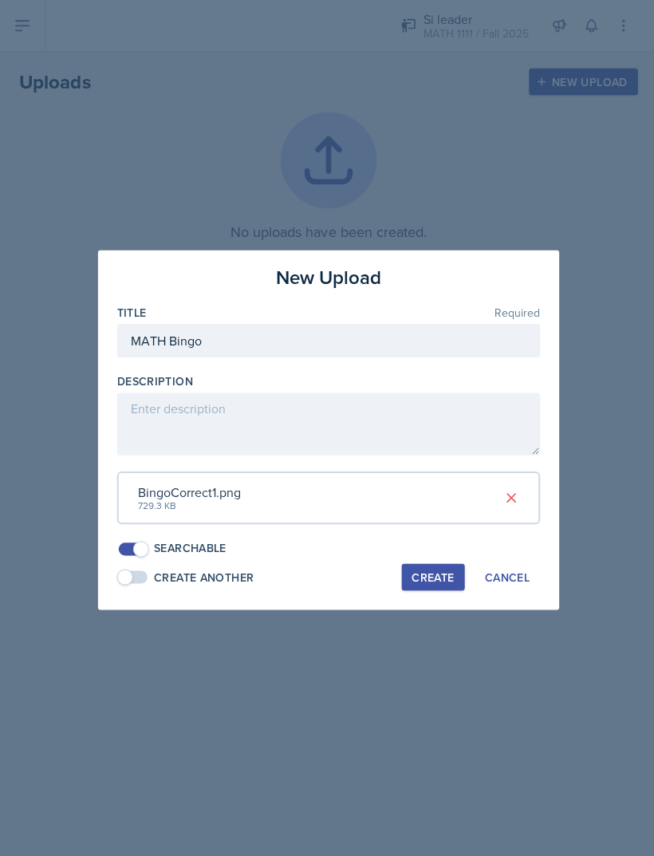
click at [449, 571] on div "Create" at bounding box center [431, 574] width 42 height 13
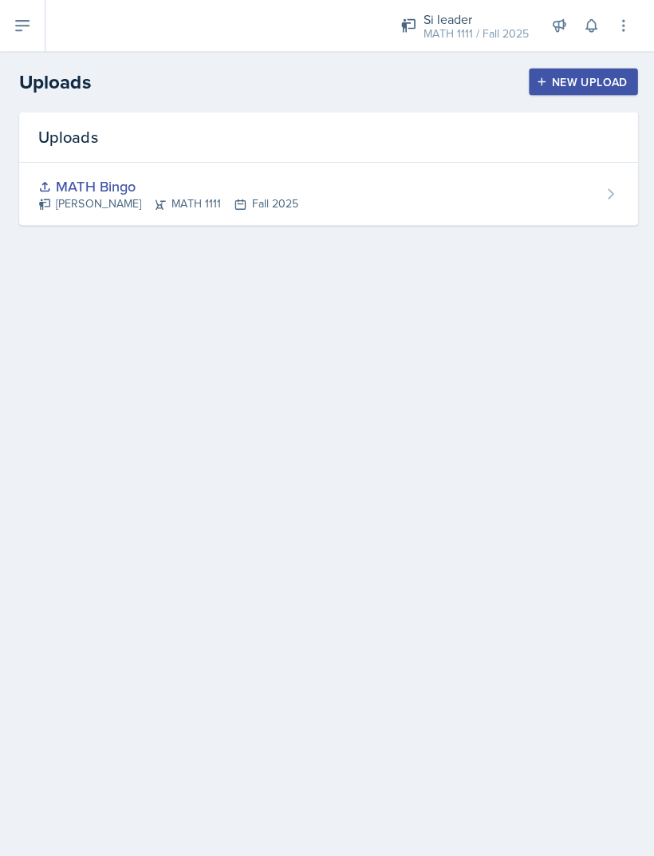
click at [19, 40] on button at bounding box center [22, 25] width 45 height 51
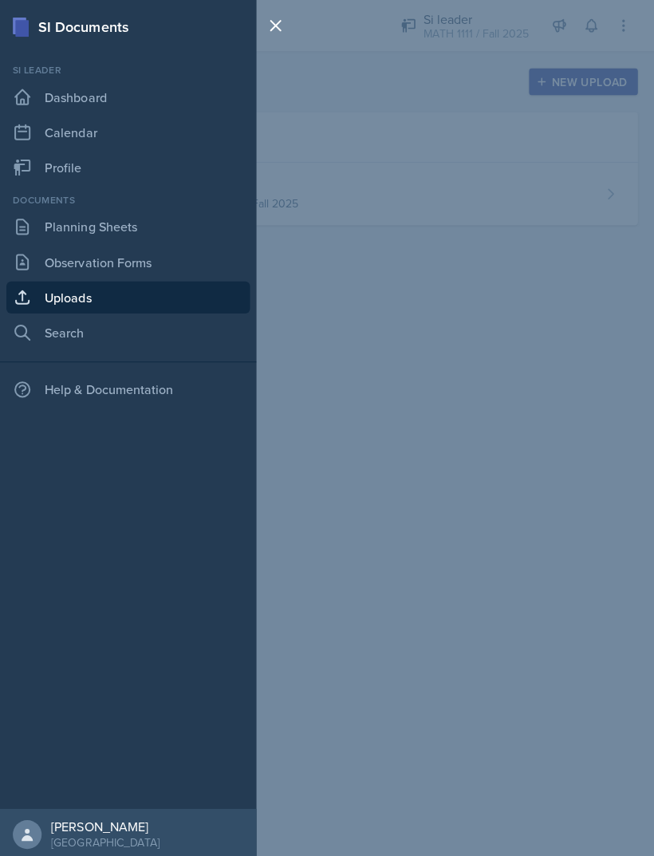
click at [119, 226] on link "Planning Sheets" at bounding box center [127, 226] width 242 height 32
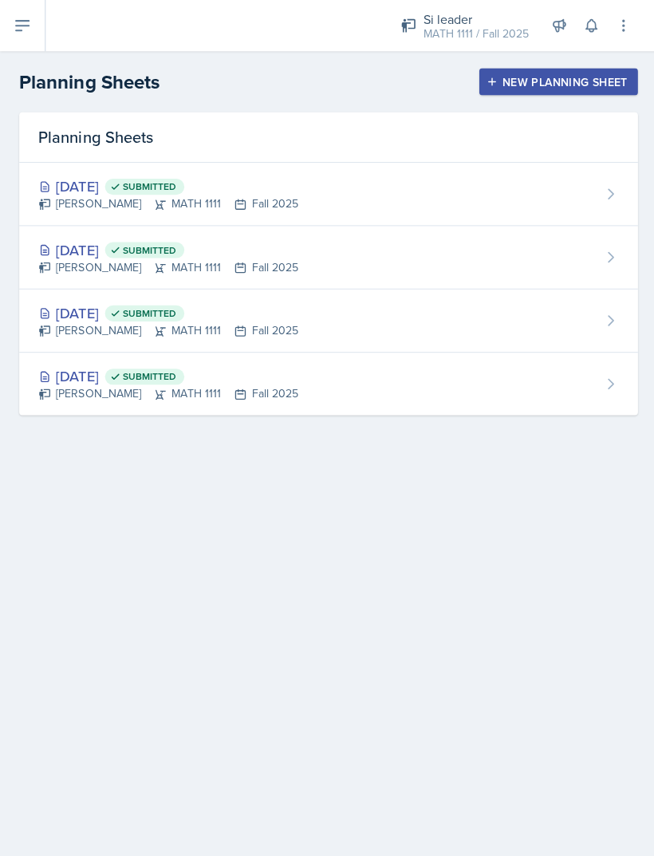
click at [499, 192] on div "Sep 3rd, 2025 Submitted LaNiesha Sparks MATH 1111 Fall 2025" at bounding box center [327, 193] width 616 height 63
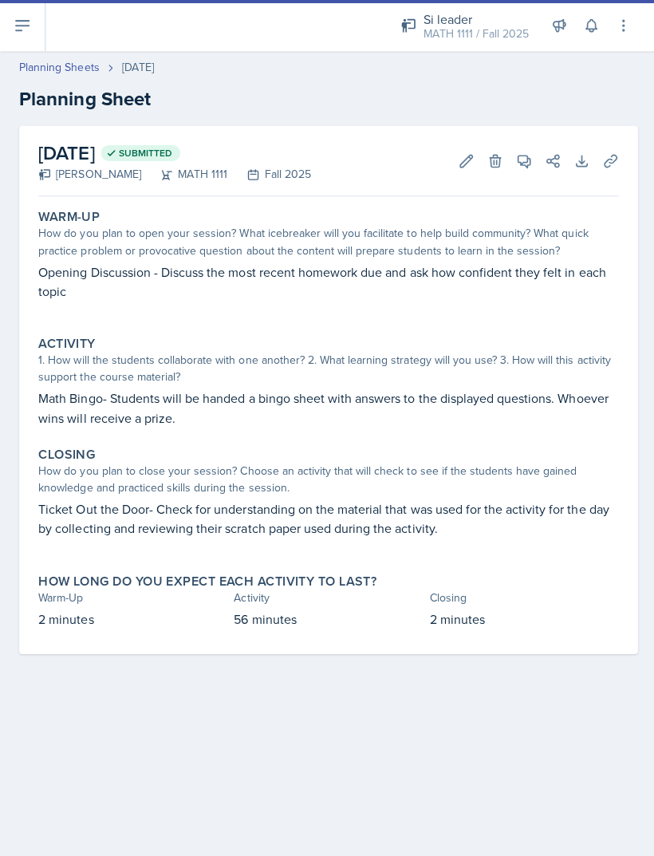
click at [609, 156] on icon at bounding box center [608, 160] width 16 height 16
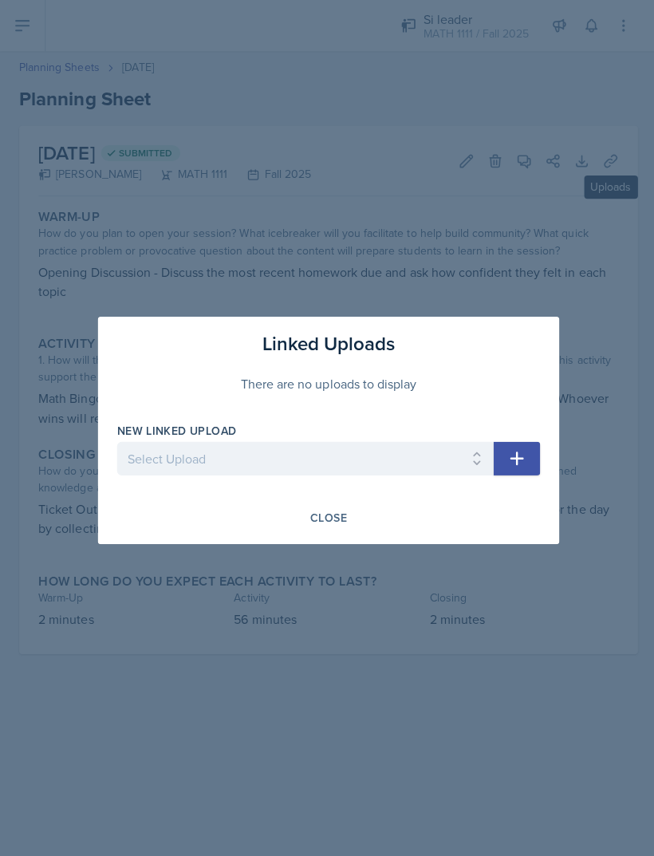
click at [407, 452] on select "Select Upload MATH Bingo" at bounding box center [303, 455] width 375 height 33
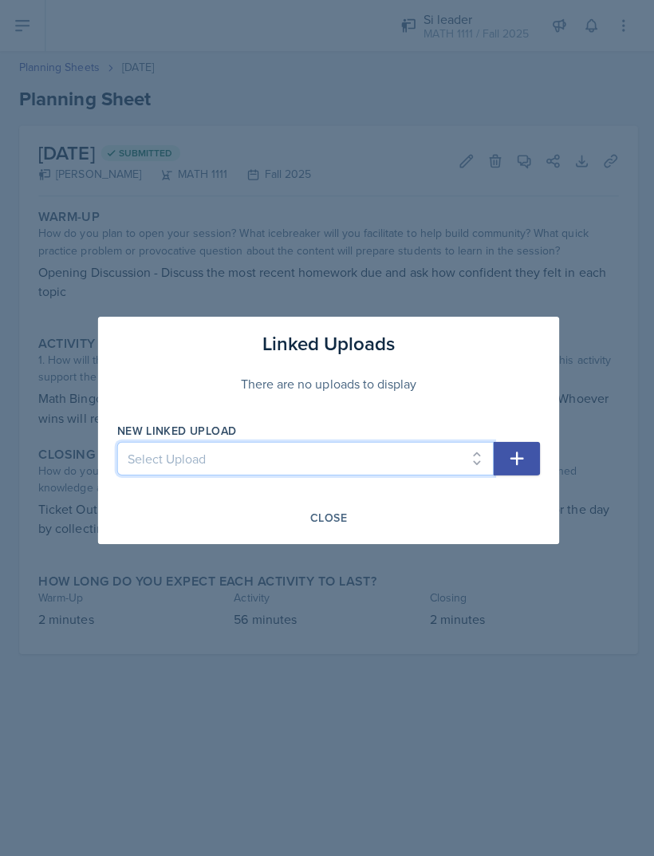
select select "89c11702-697a-4e60-8d2c-3761d298b7b5"
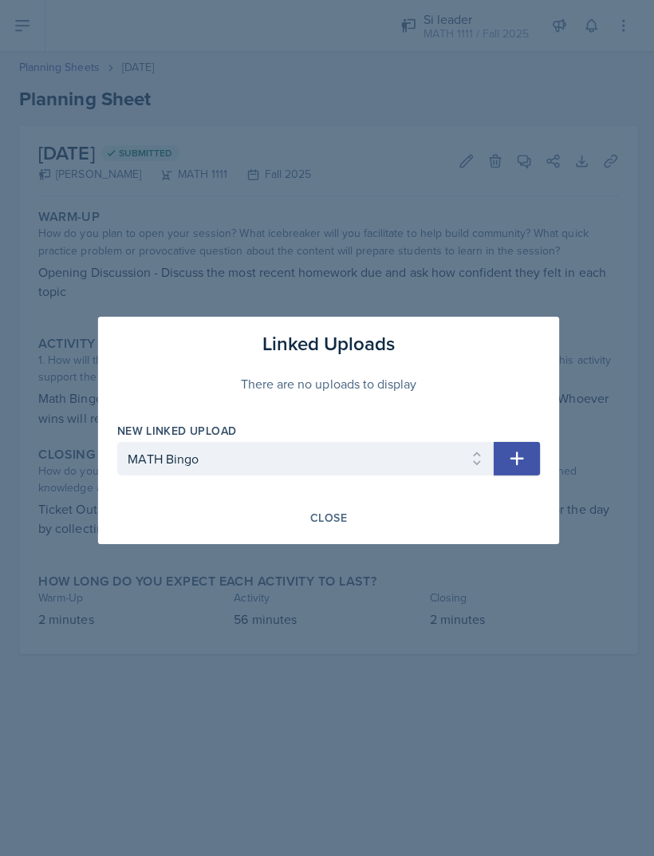
click at [523, 457] on icon "button" at bounding box center [514, 455] width 19 height 19
select select
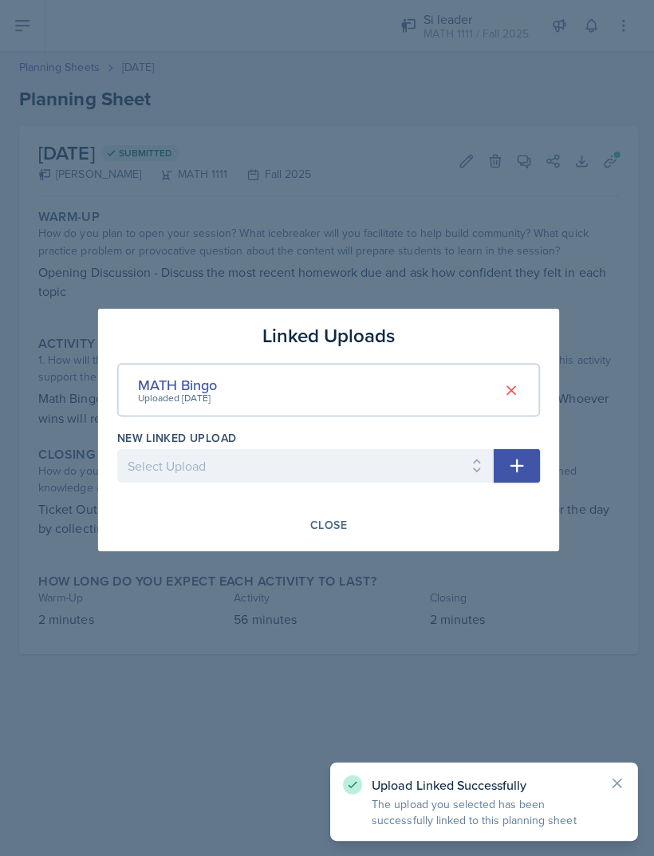
click at [337, 522] on div "Close" at bounding box center [327, 522] width 37 height 13
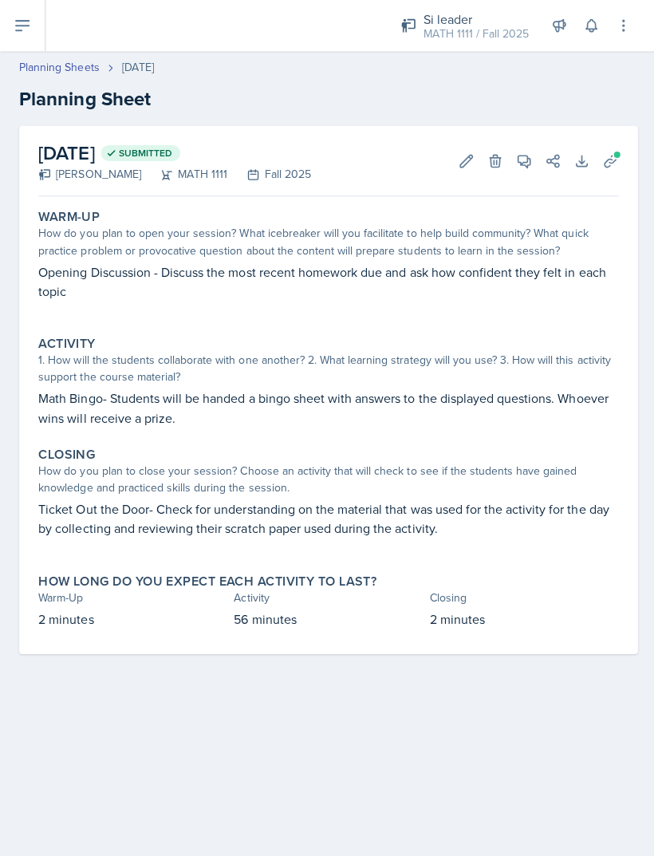
scroll to position [51, 0]
